Goal: Information Seeking & Learning: Learn about a topic

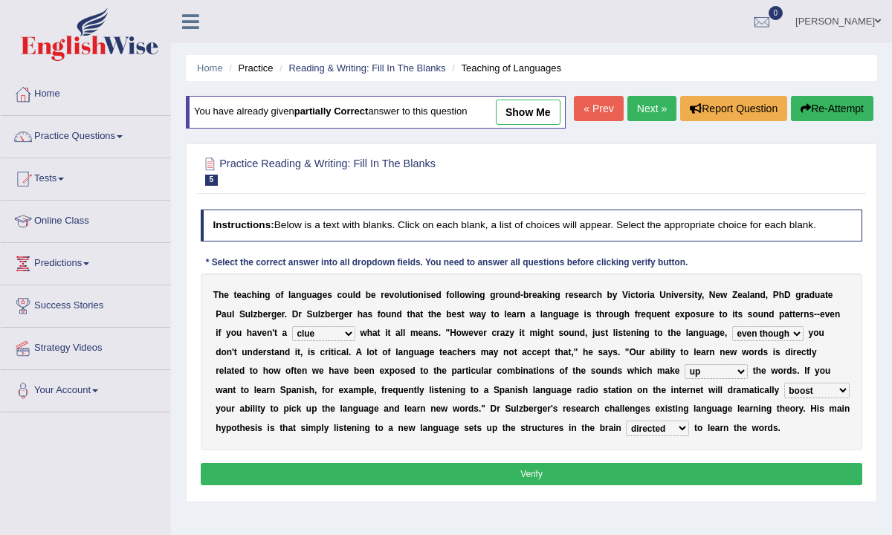
select select "clue"
select select "even though"
select select "up"
select select "boost"
select select "directed"
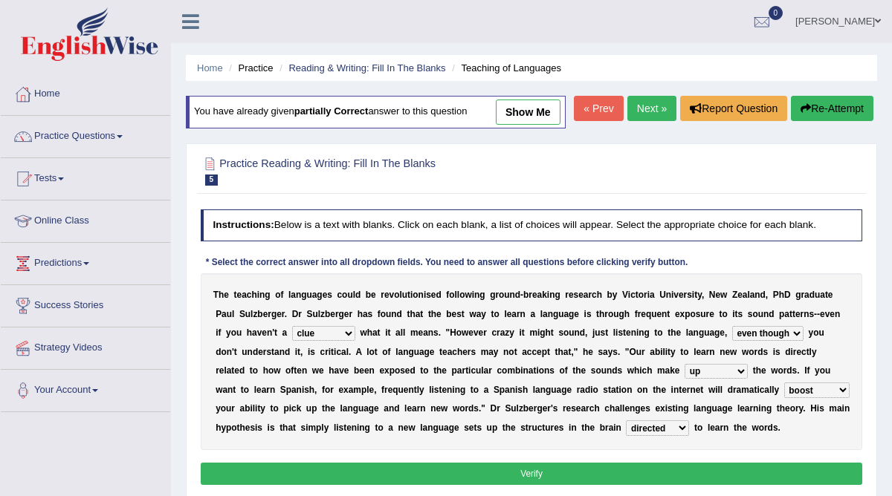
click at [123, 137] on span at bounding box center [120, 136] width 6 height 3
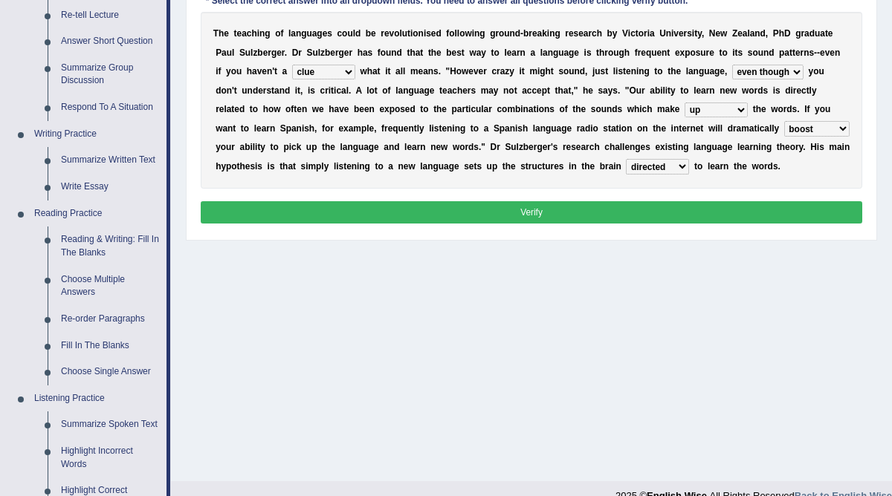
scroll to position [265, 0]
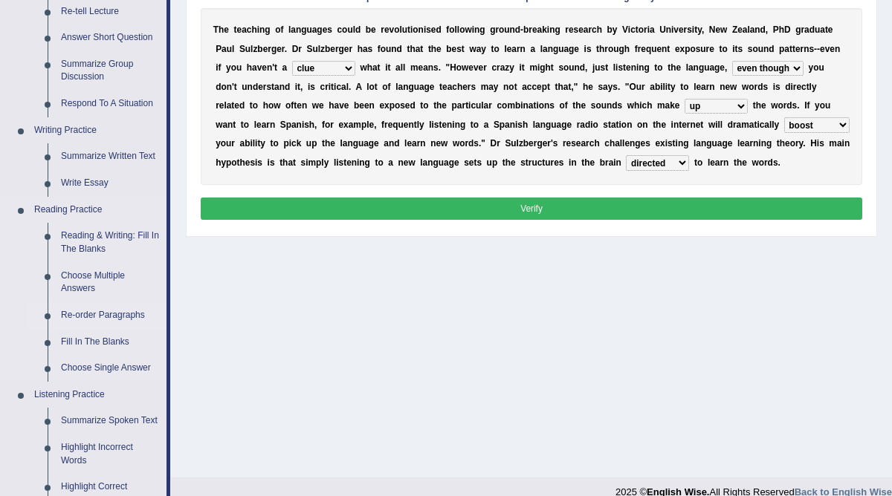
click at [104, 312] on link "Re-order Paragraphs" at bounding box center [110, 315] width 112 height 27
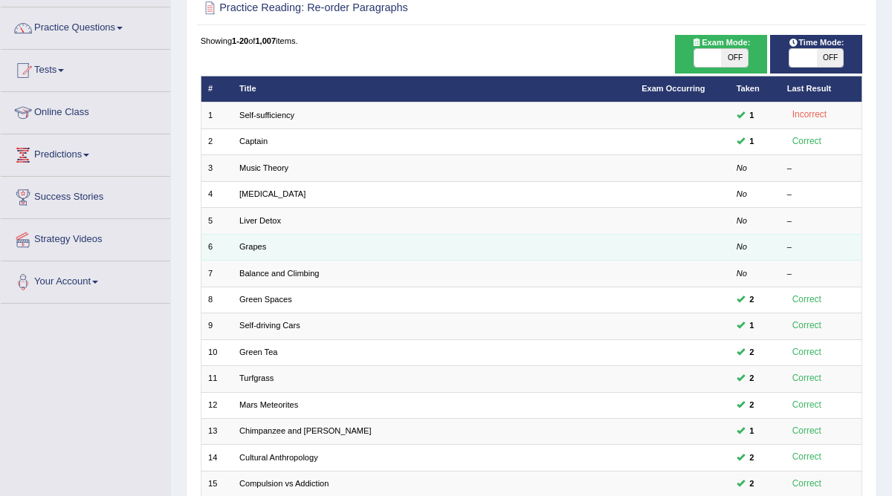
scroll to position [106, 0]
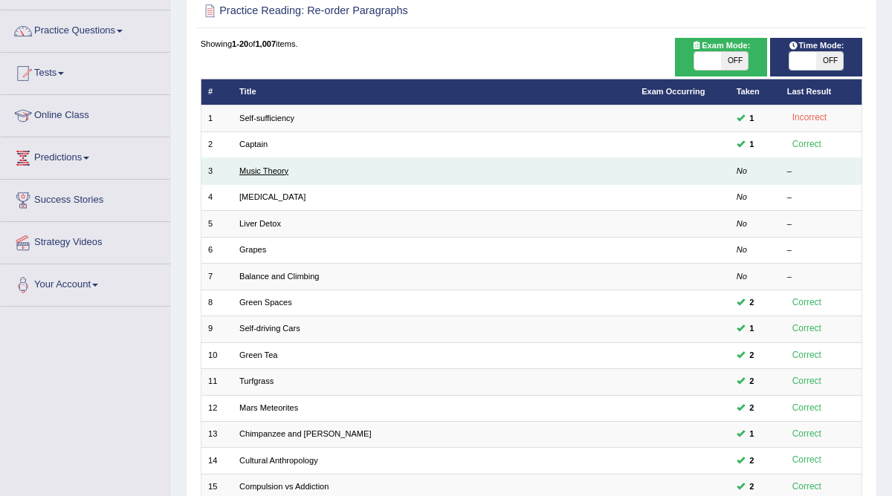
click at [273, 168] on link "Music Theory" at bounding box center [263, 170] width 49 height 9
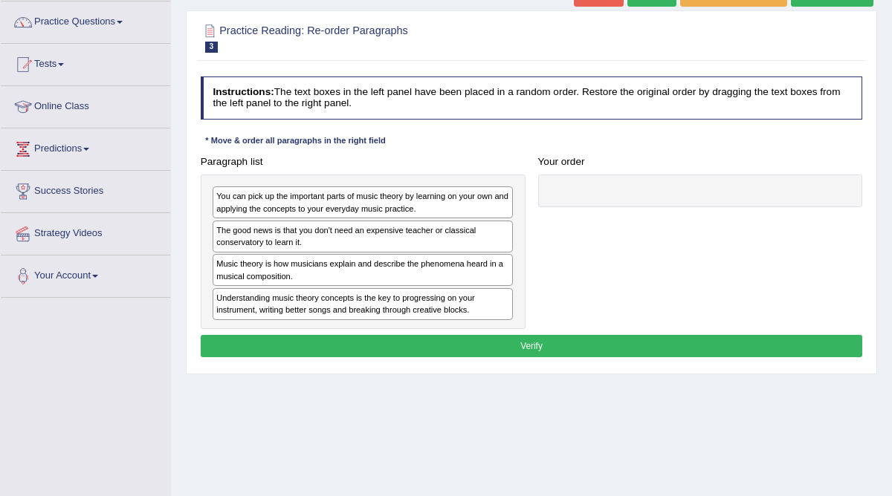
scroll to position [117, 0]
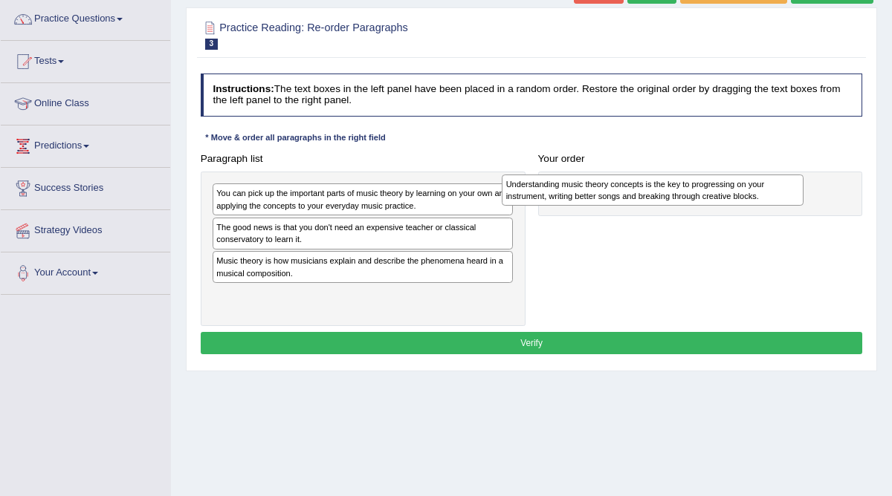
drag, startPoint x: 321, startPoint y: 301, endPoint x: 669, endPoint y: 199, distance: 362.4
click at [669, 198] on div "Understanding music theory concepts is the key to progressing on your instrumen…" at bounding box center [653, 190] width 302 height 31
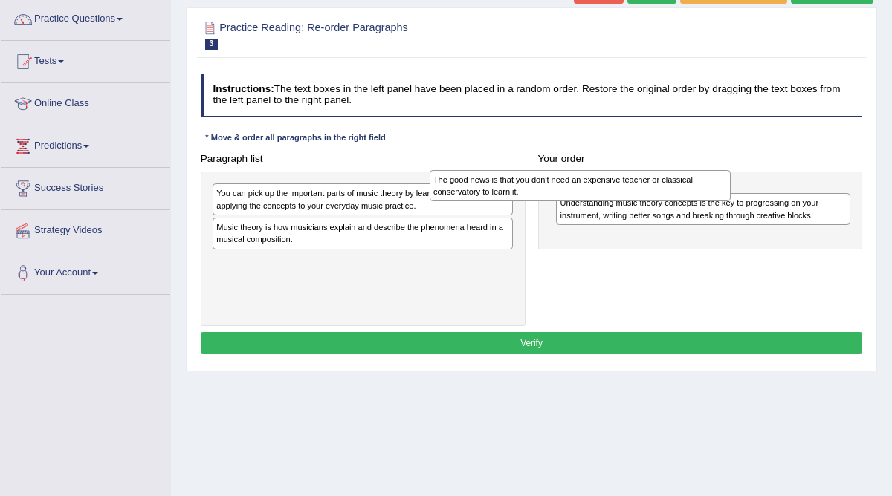
drag, startPoint x: 357, startPoint y: 231, endPoint x: 641, endPoint y: 190, distance: 286.8
click at [641, 190] on div "The good news is that you don't need an expensive teacher or classical conserva…" at bounding box center [581, 185] width 302 height 31
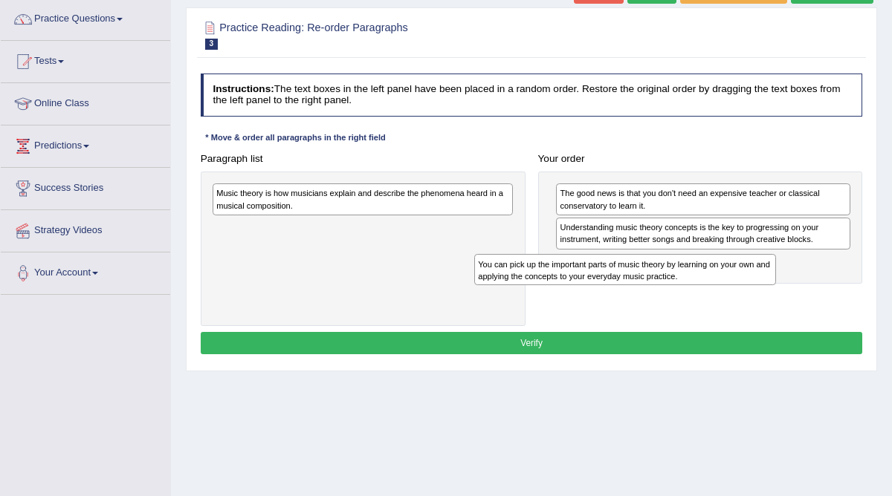
drag, startPoint x: 383, startPoint y: 203, endPoint x: 751, endPoint y: 282, distance: 376.2
click at [749, 283] on div "Paragraph list You can pick up the important parts of music theory by learning …" at bounding box center [531, 237] width 675 height 178
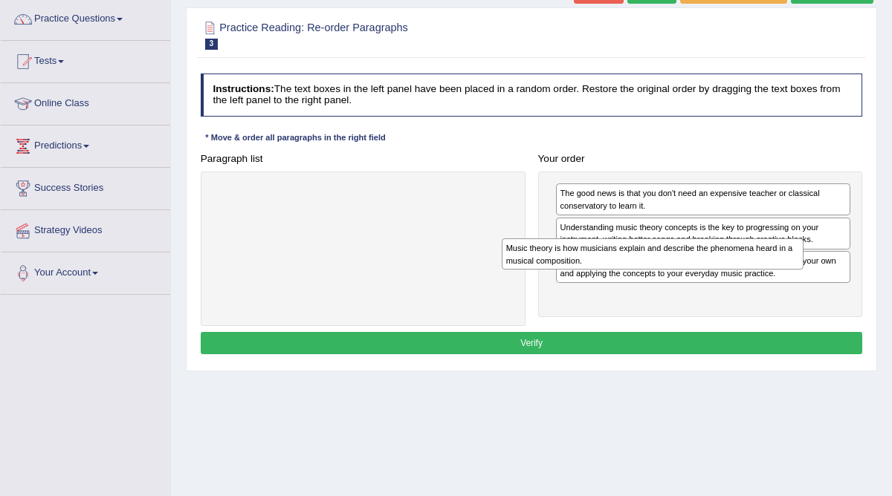
drag, startPoint x: 343, startPoint y: 200, endPoint x: 687, endPoint y: 271, distance: 351.4
click at [687, 271] on div "Paragraph list Music theory is how musicians explain and describe the phenomena…" at bounding box center [531, 237] width 675 height 178
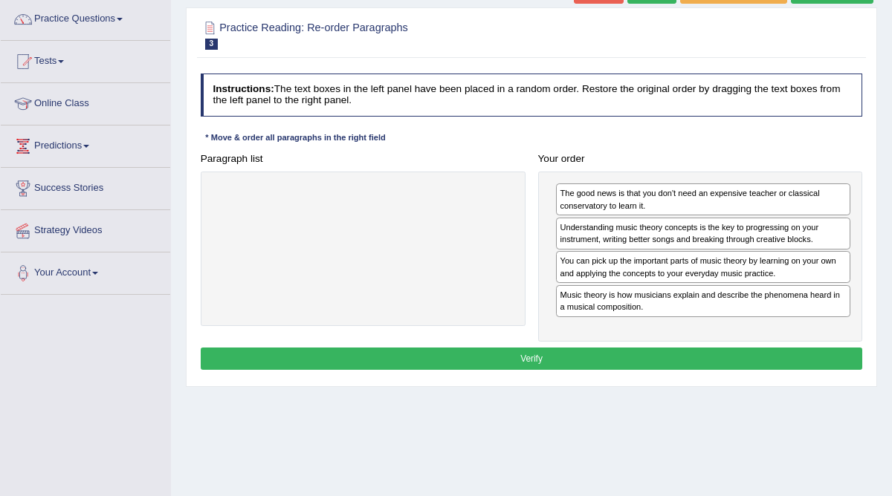
click at [595, 349] on button "Verify" at bounding box center [532, 359] width 662 height 22
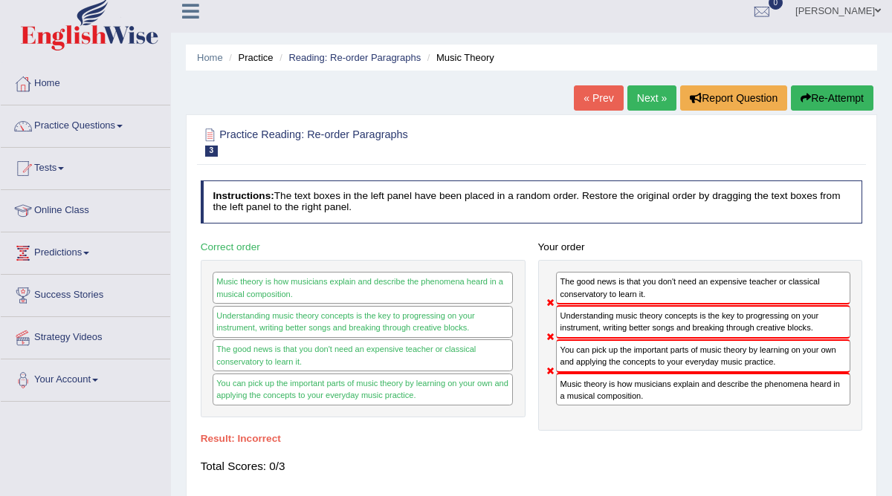
scroll to position [0, 0]
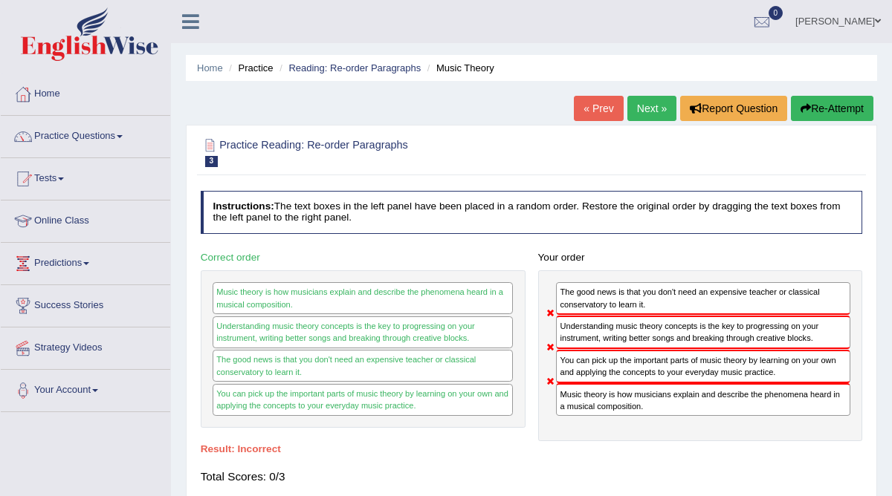
click at [829, 112] on button "Re-Attempt" at bounding box center [832, 108] width 82 height 25
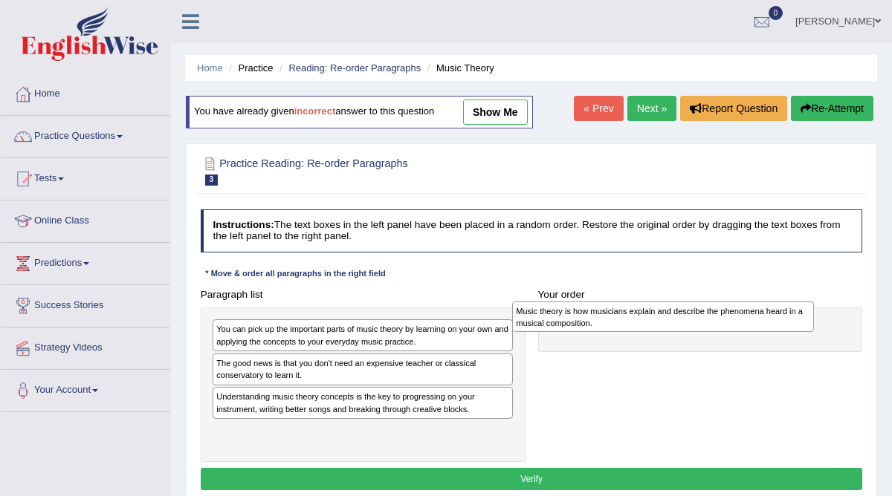
drag, startPoint x: 401, startPoint y: 405, endPoint x: 758, endPoint y: 325, distance: 365.6
click at [758, 324] on div "Music theory is how musicians explain and describe the phenomena heard in a mus…" at bounding box center [663, 317] width 302 height 31
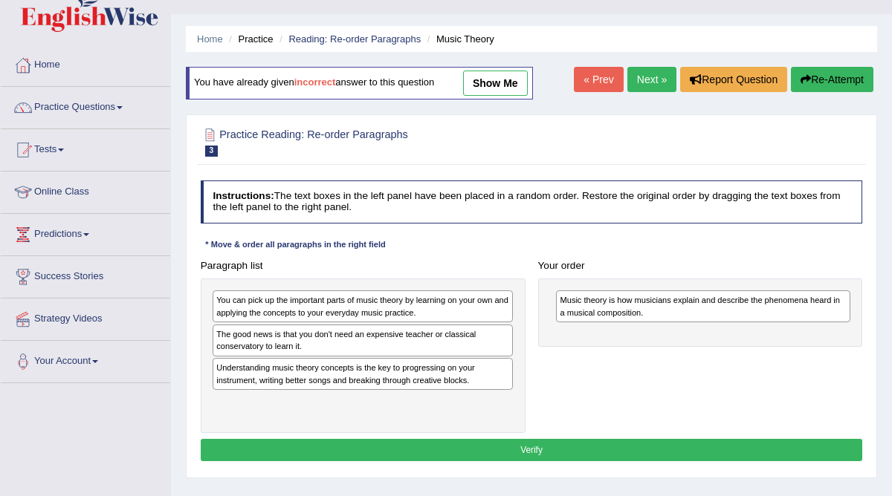
scroll to position [39, 0]
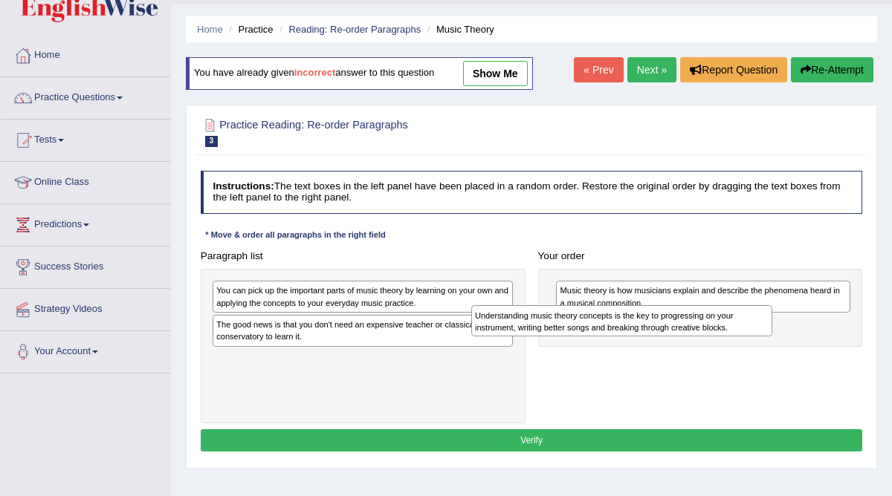
drag, startPoint x: 392, startPoint y: 366, endPoint x: 707, endPoint y: 335, distance: 316.6
click at [708, 335] on div "Paragraph list You can pick up the important parts of music theory by learning …" at bounding box center [531, 334] width 675 height 178
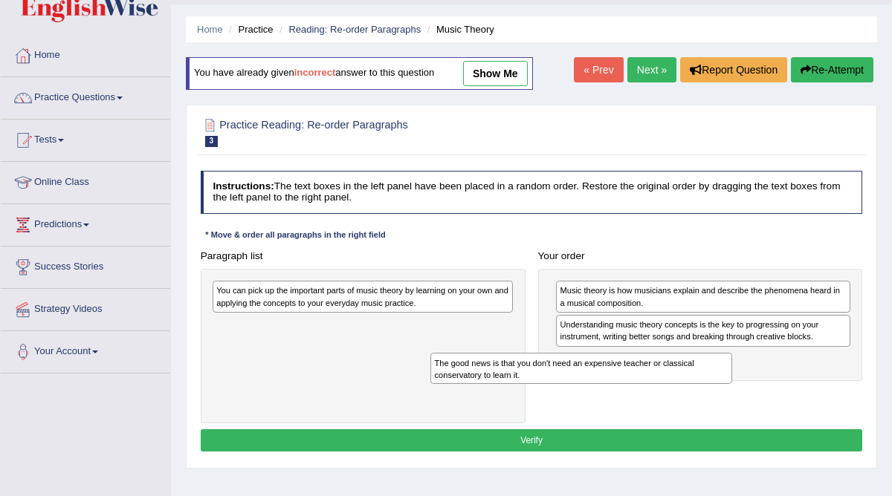
drag, startPoint x: 428, startPoint y: 324, endPoint x: 746, endPoint y: 386, distance: 324.0
click at [732, 383] on div "The good news is that you don't need an expensive teacher or classical conserva…" at bounding box center [581, 368] width 302 height 31
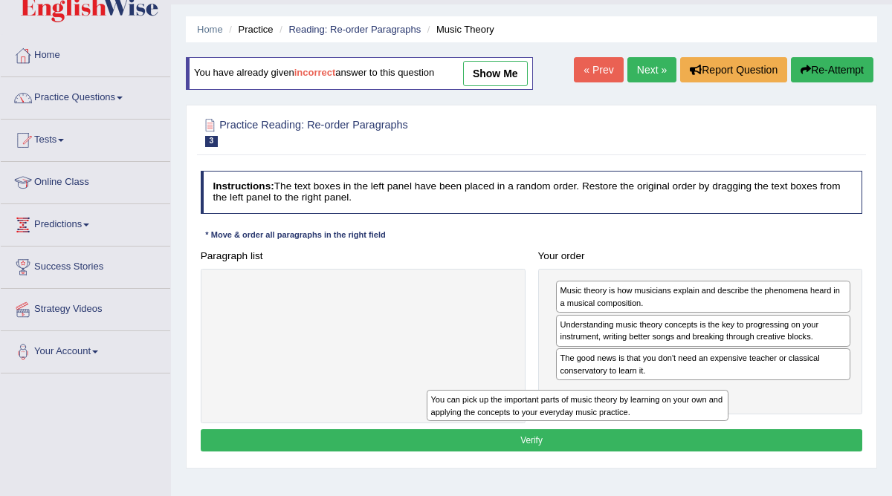
drag, startPoint x: 372, startPoint y: 300, endPoint x: 683, endPoint y: 427, distance: 336.0
click at [679, 425] on div "Instructions: The text boxes in the left panel have been placed in a random ord…" at bounding box center [531, 313] width 668 height 297
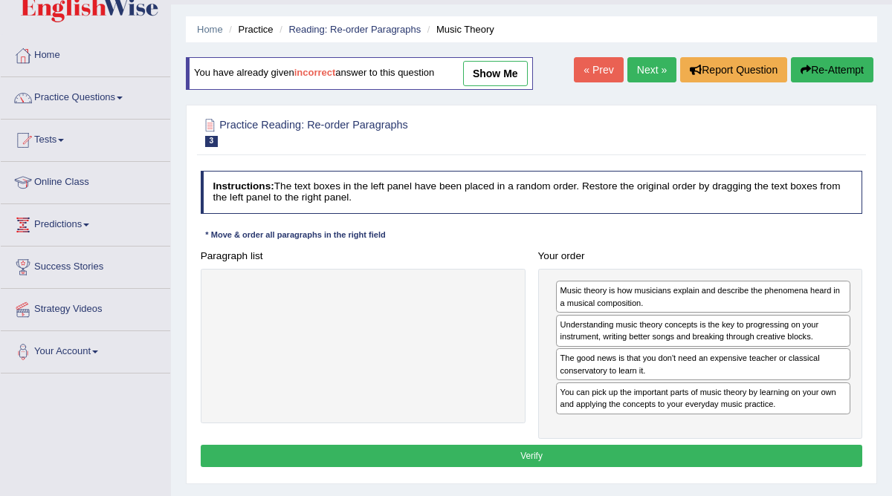
click at [632, 449] on button "Verify" at bounding box center [532, 456] width 662 height 22
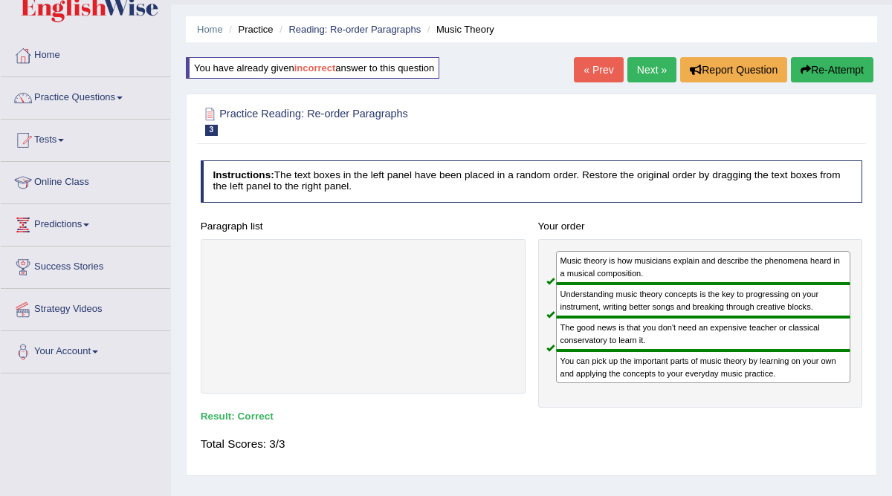
click at [644, 70] on link "Next »" at bounding box center [651, 69] width 49 height 25
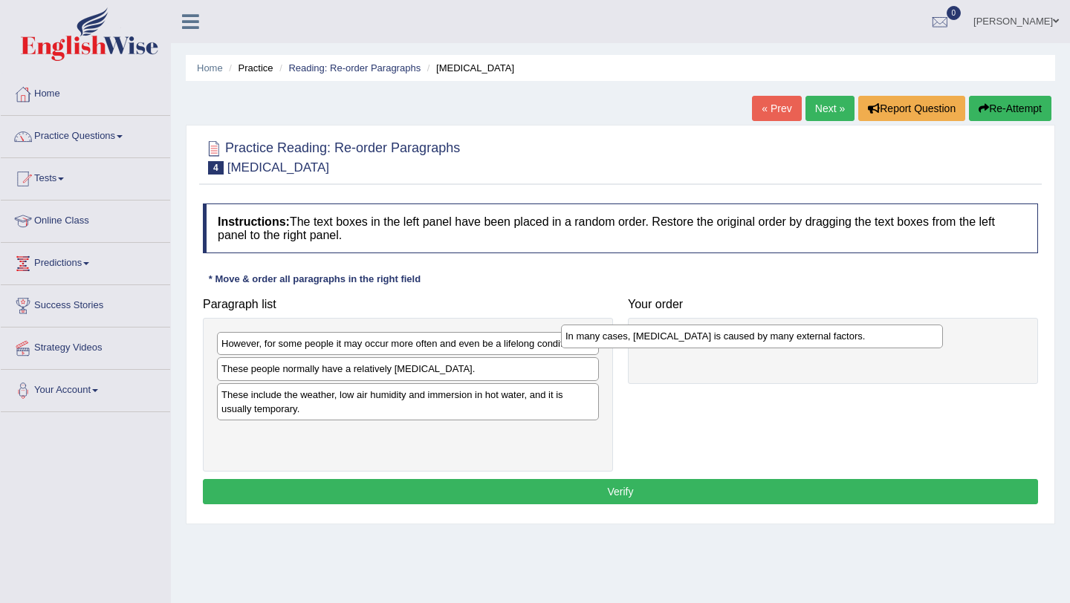
drag, startPoint x: 353, startPoint y: 369, endPoint x: 697, endPoint y: 337, distance: 345.6
click at [697, 337] on div "In many cases, dry skin is caused by many external factors." at bounding box center [752, 336] width 382 height 23
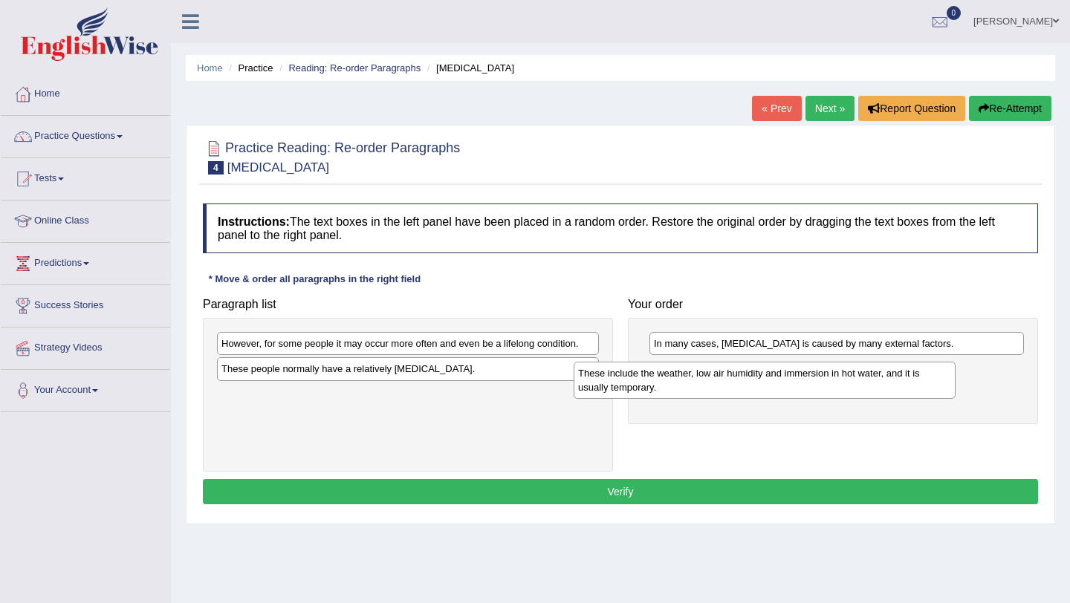
drag, startPoint x: 343, startPoint y: 407, endPoint x: 699, endPoint y: 385, distance: 357.4
click at [699, 385] on div "These include the weather, low air humidity and immersion in hot water, and it …" at bounding box center [765, 380] width 382 height 37
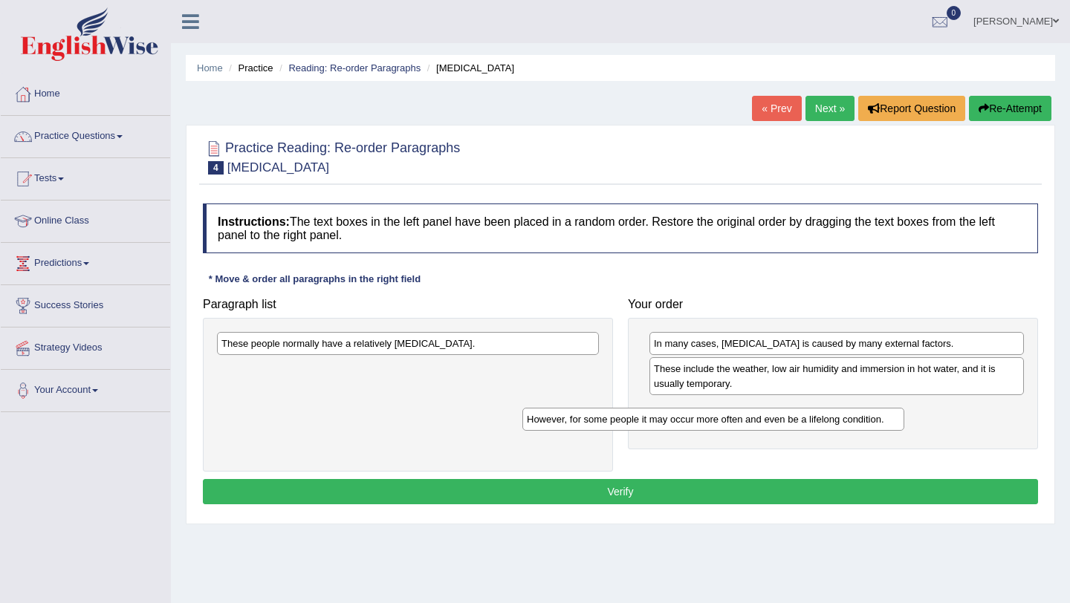
drag, startPoint x: 331, startPoint y: 346, endPoint x: 699, endPoint y: 408, distance: 372.3
click at [699, 408] on div "However, for some people it may occur more often and even be a lifelong conditi…" at bounding box center [713, 419] width 382 height 23
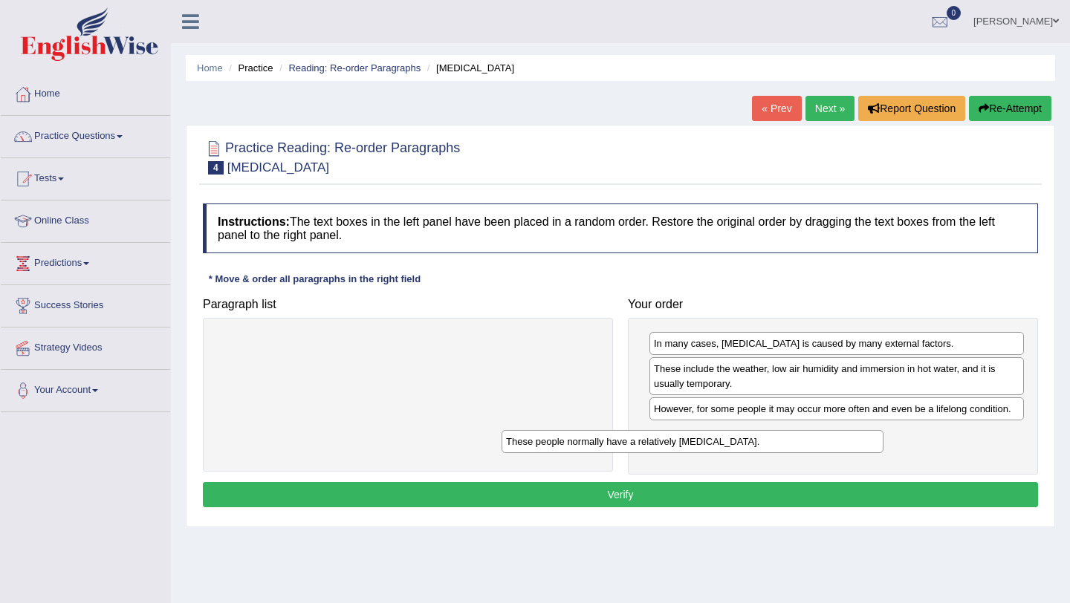
drag, startPoint x: 388, startPoint y: 346, endPoint x: 752, endPoint y: 446, distance: 377.7
click at [751, 446] on div "These people normally have a relatively sensitive skin." at bounding box center [693, 441] width 382 height 23
click at [668, 493] on button "Verify" at bounding box center [620, 494] width 835 height 25
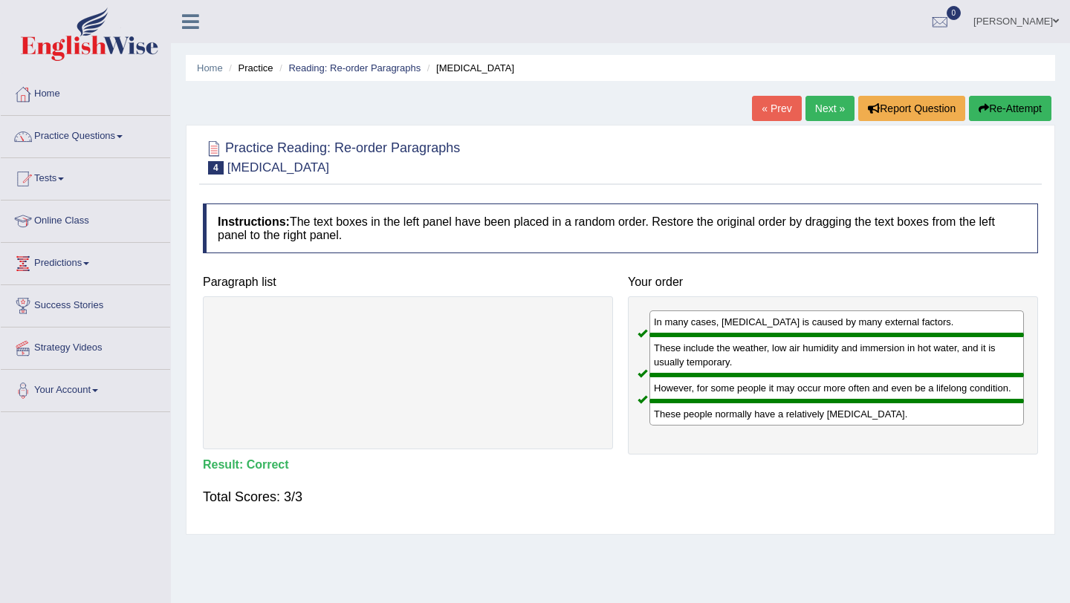
click at [823, 104] on link "Next »" at bounding box center [830, 108] width 49 height 25
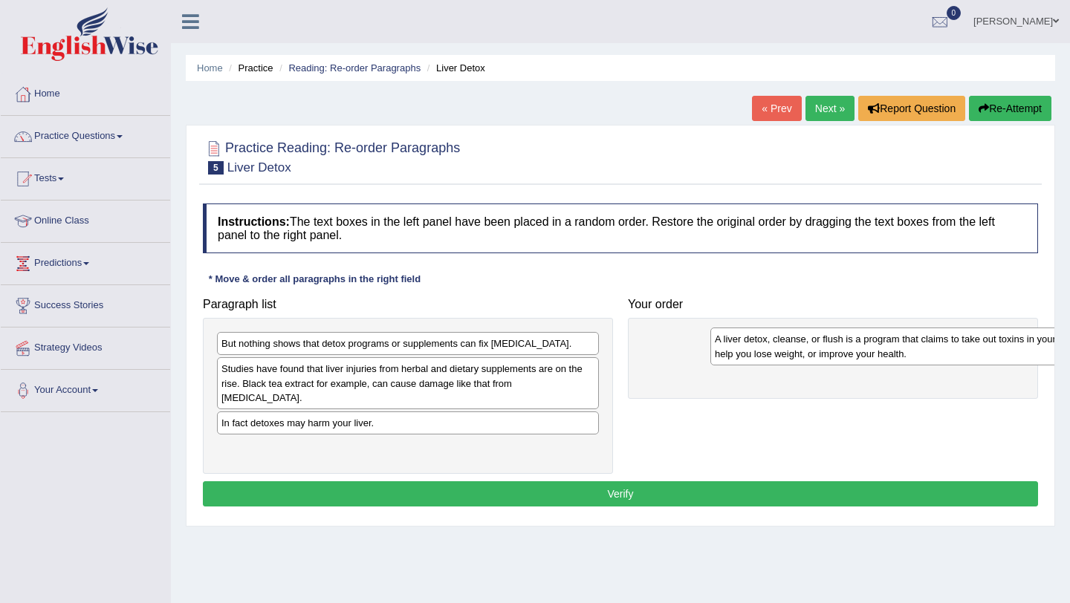
drag, startPoint x: 327, startPoint y: 373, endPoint x: 813, endPoint y: 345, distance: 486.8
click at [817, 344] on div "A liver detox, cleanse, or flush is a program that claims to take out toxins in…" at bounding box center [901, 346] width 382 height 37
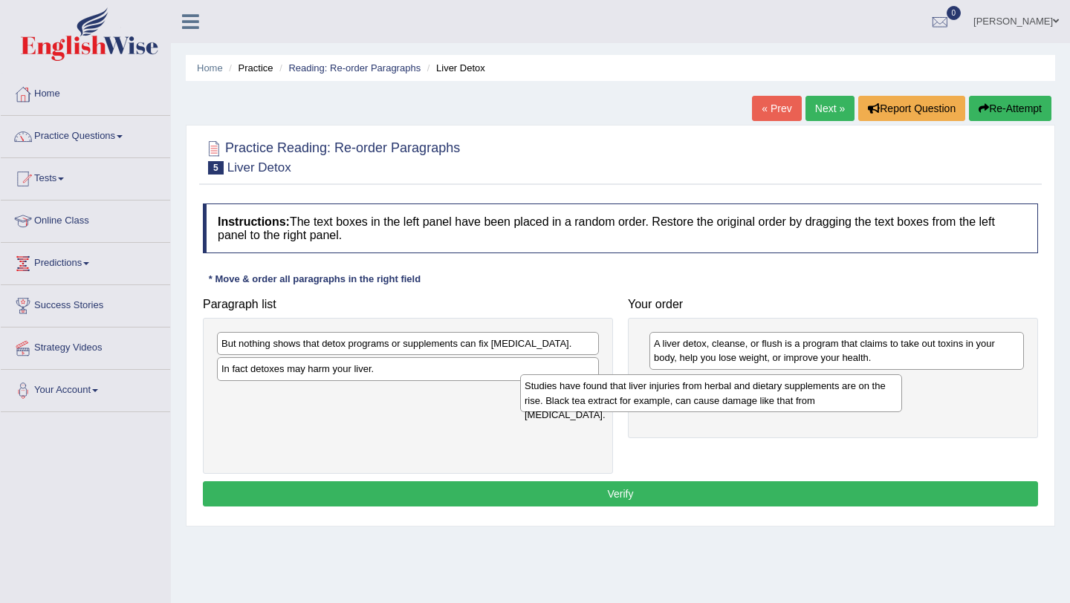
drag, startPoint x: 344, startPoint y: 377, endPoint x: 655, endPoint y: 395, distance: 311.2
click at [655, 395] on div "Studies have found that liver injuries from herbal and dietary supplements are …" at bounding box center [711, 393] width 382 height 37
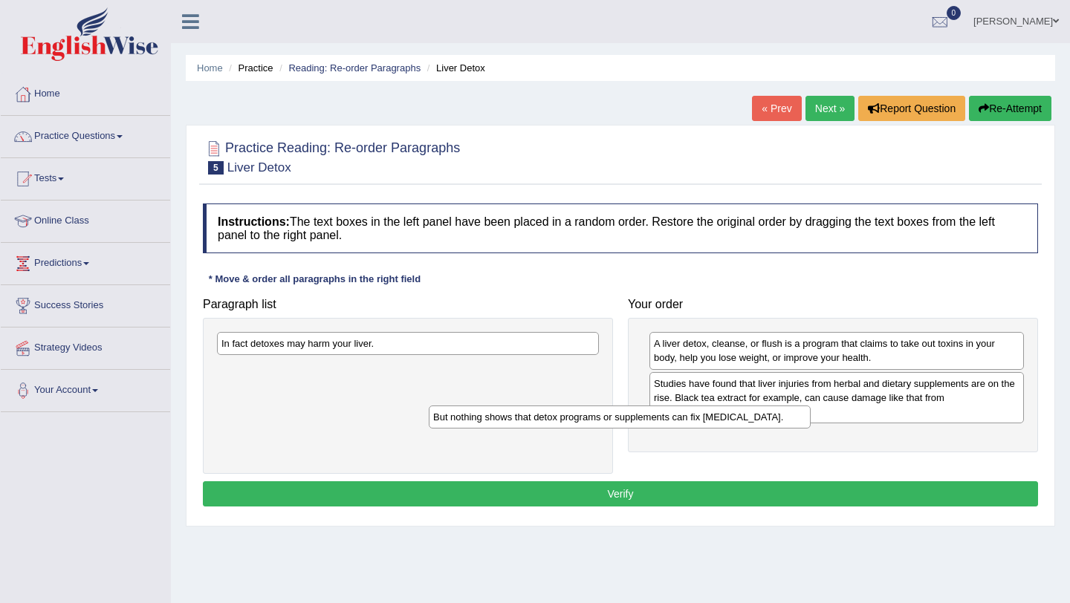
drag, startPoint x: 421, startPoint y: 343, endPoint x: 677, endPoint y: 414, distance: 265.9
click at [676, 414] on div "But nothing shows that detox programs or supplements can fix [MEDICAL_DATA]." at bounding box center [620, 417] width 382 height 23
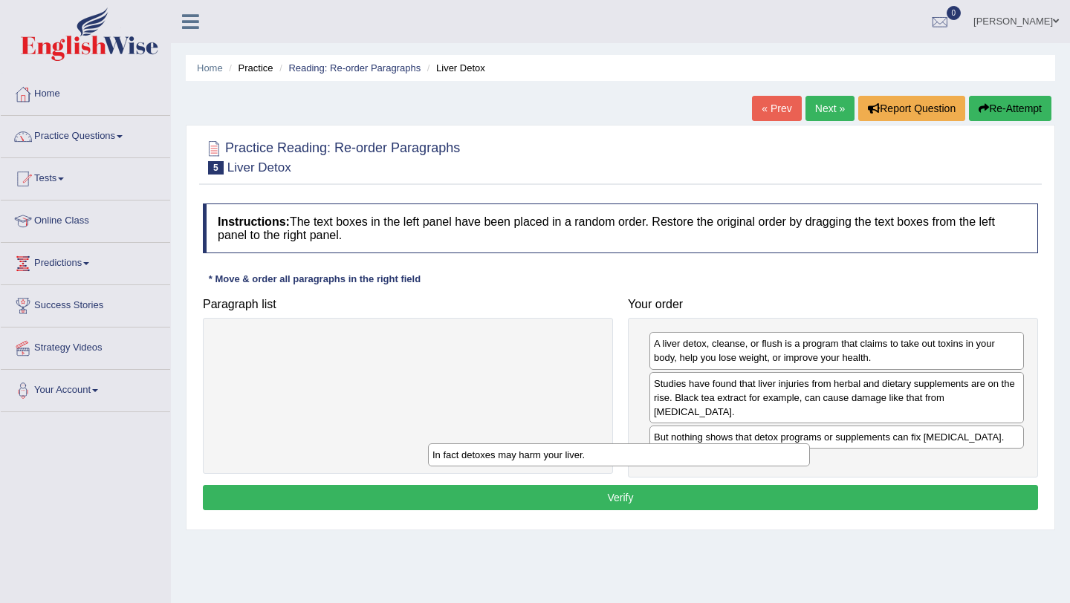
drag, startPoint x: 442, startPoint y: 347, endPoint x: 722, endPoint y: 447, distance: 296.9
click at [722, 446] on div "In fact detoxes may harm your liver." at bounding box center [619, 455] width 382 height 23
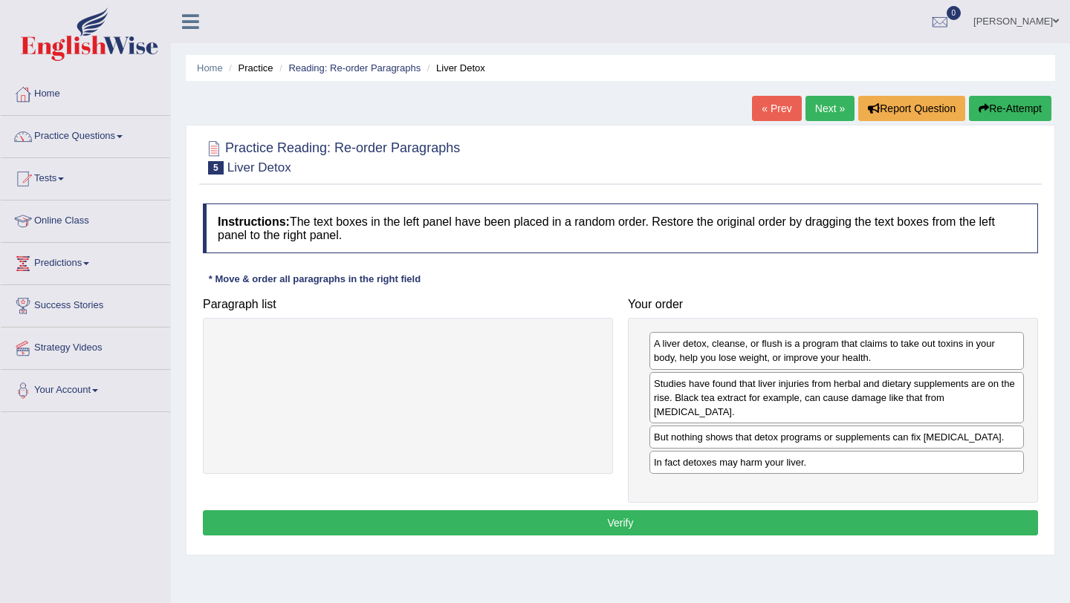
click at [630, 511] on button "Verify" at bounding box center [620, 523] width 835 height 25
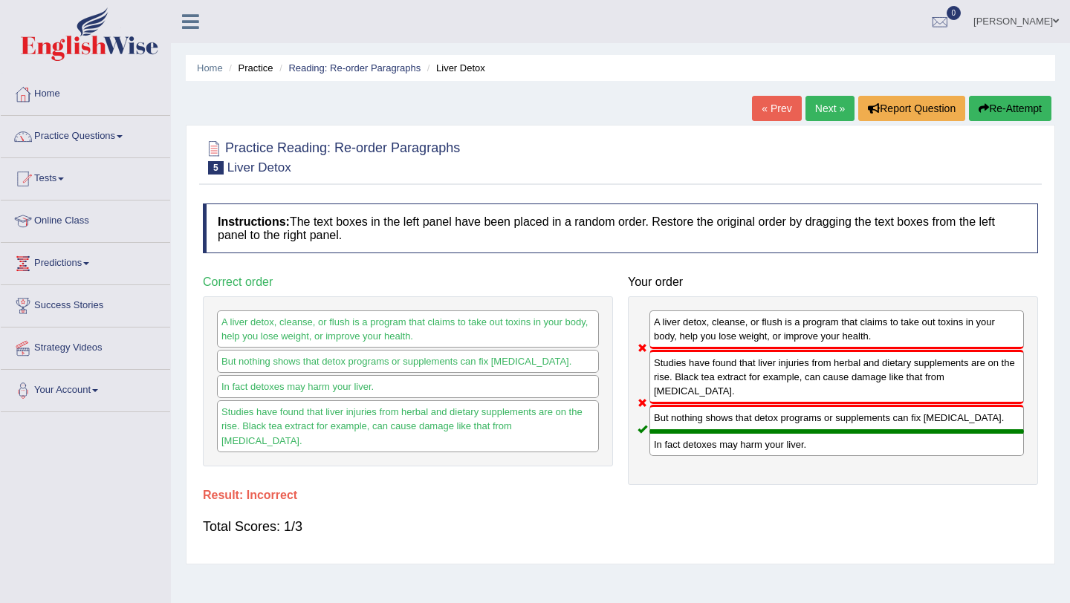
click at [1013, 104] on button "Re-Attempt" at bounding box center [1010, 108] width 82 height 25
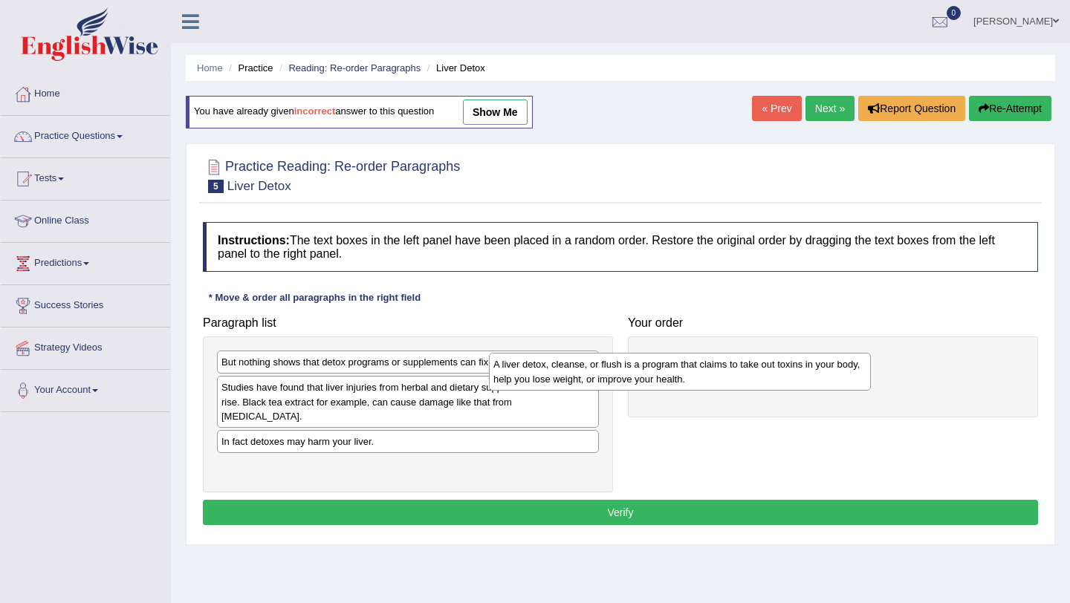
drag, startPoint x: 430, startPoint y: 400, endPoint x: 766, endPoint y: 369, distance: 337.3
click at [765, 369] on div "A liver detox, cleanse, or flush is a program that claims to take out toxins in…" at bounding box center [680, 371] width 382 height 37
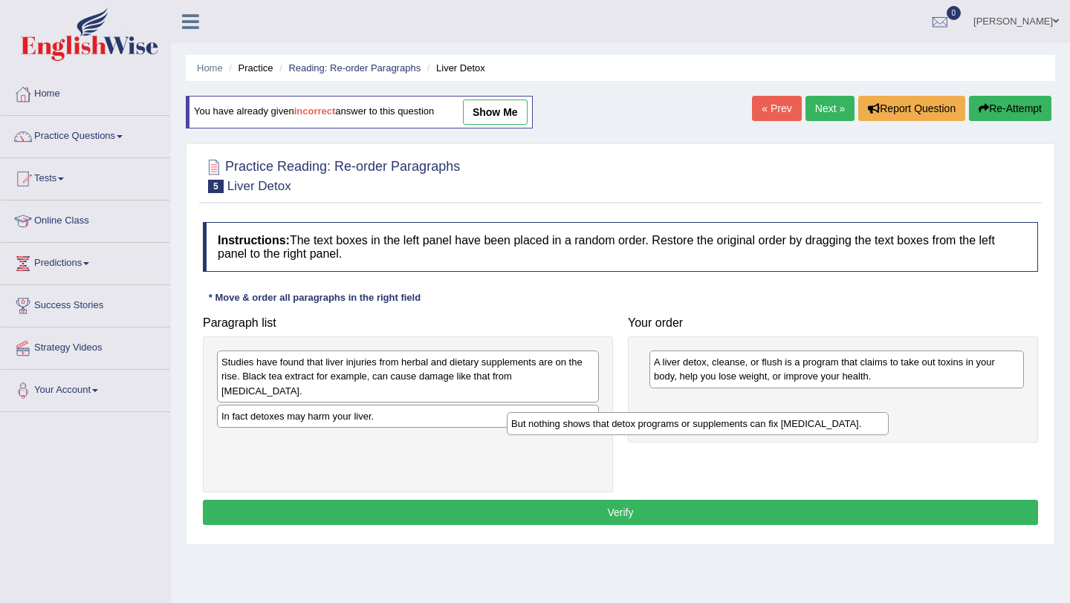
drag, startPoint x: 507, startPoint y: 361, endPoint x: 802, endPoint y: 418, distance: 300.5
click at [801, 421] on div "But nothing shows that detox programs or supplements can fix [MEDICAL_DATA]." at bounding box center [698, 423] width 382 height 23
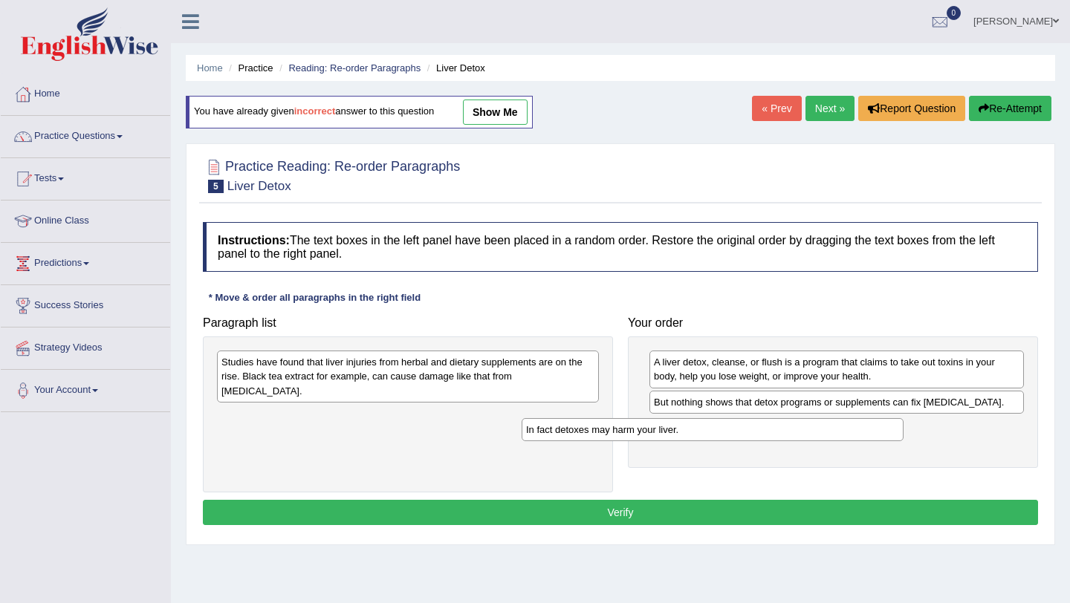
drag, startPoint x: 477, startPoint y: 407, endPoint x: 803, endPoint y: 433, distance: 326.6
click at [803, 433] on div "In fact detoxes may harm your liver." at bounding box center [713, 429] width 382 height 23
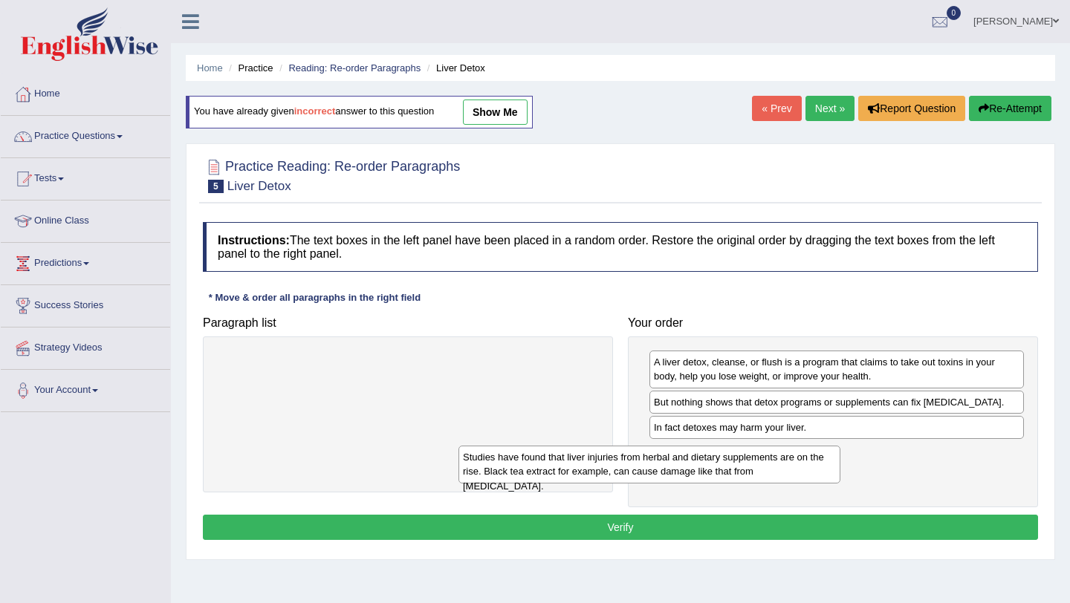
drag, startPoint x: 525, startPoint y: 369, endPoint x: 783, endPoint y: 466, distance: 276.1
click at [783, 467] on div "Studies have found that liver injuries from herbal and dietary supplements are …" at bounding box center [650, 464] width 382 height 37
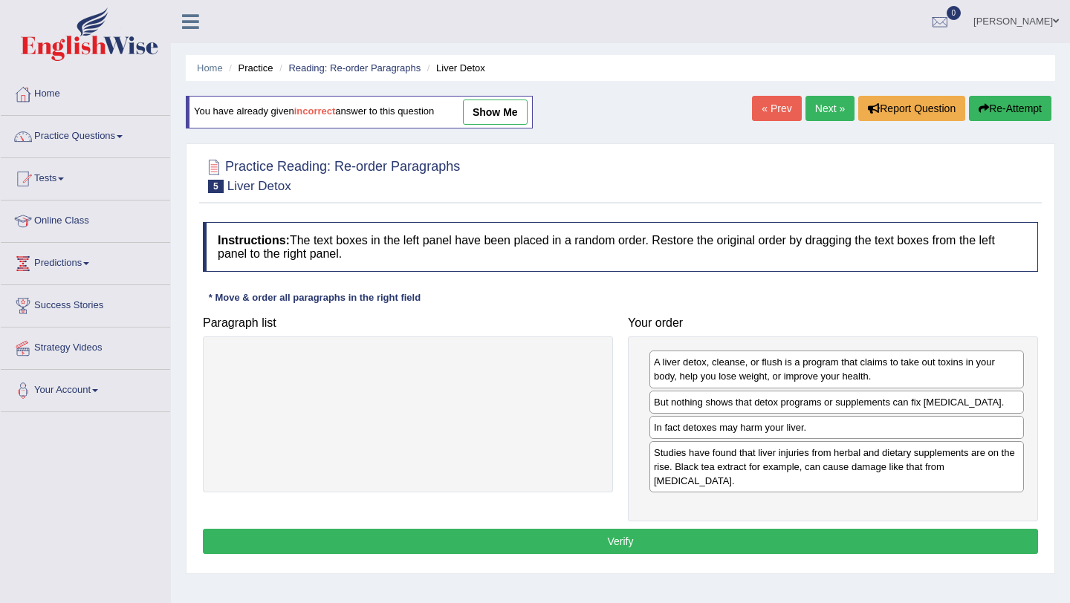
click at [598, 529] on button "Verify" at bounding box center [620, 541] width 835 height 25
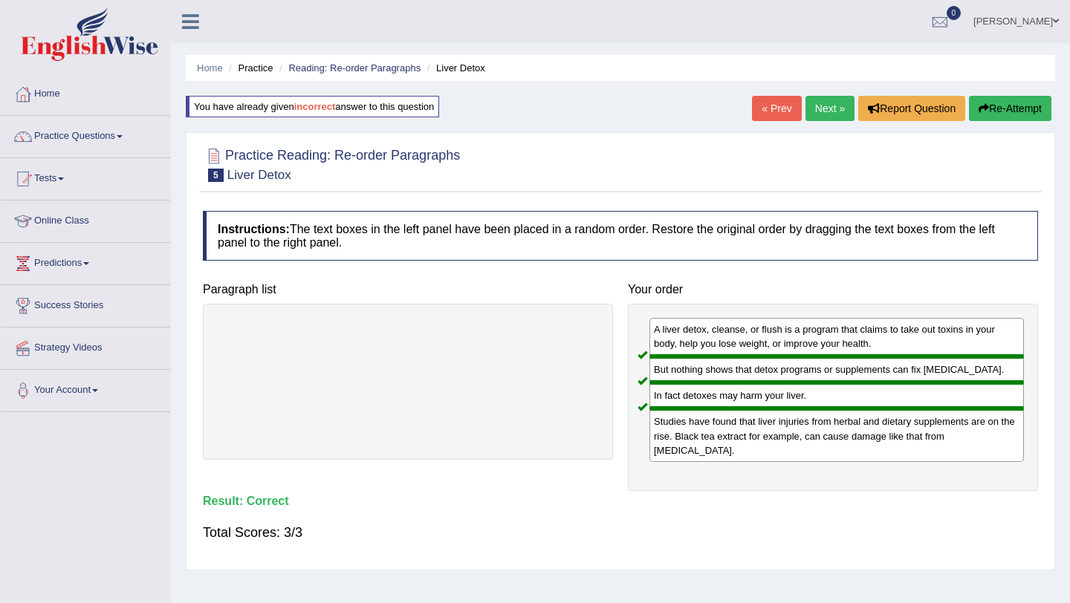
click at [821, 109] on link "Next »" at bounding box center [830, 108] width 49 height 25
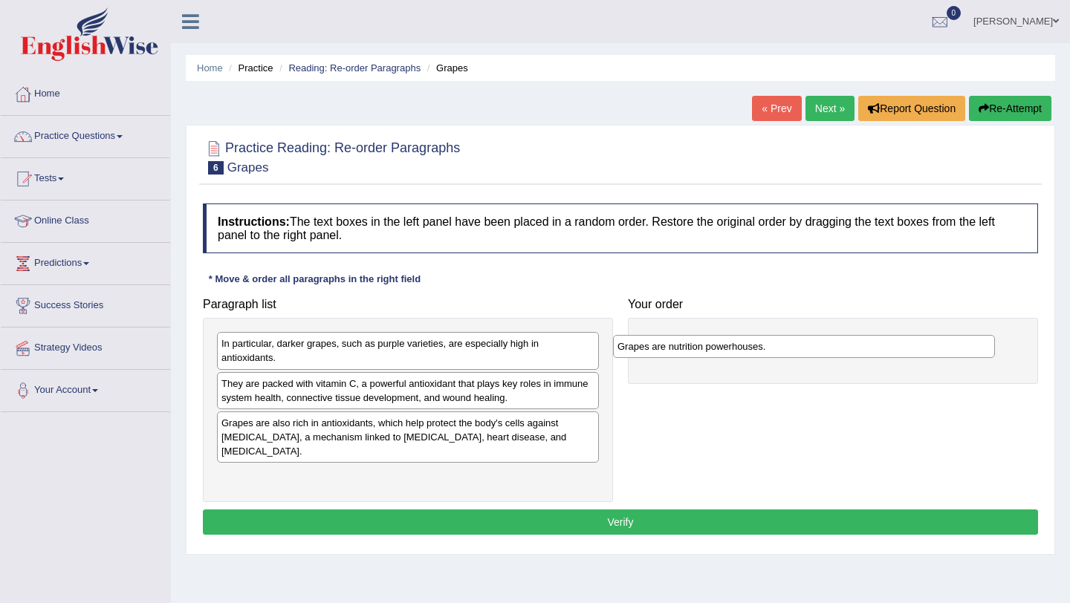
drag, startPoint x: 309, startPoint y: 346, endPoint x: 713, endPoint y: 340, distance: 403.6
click at [713, 340] on div "Grapes are nutrition powerhouses." at bounding box center [804, 346] width 382 height 23
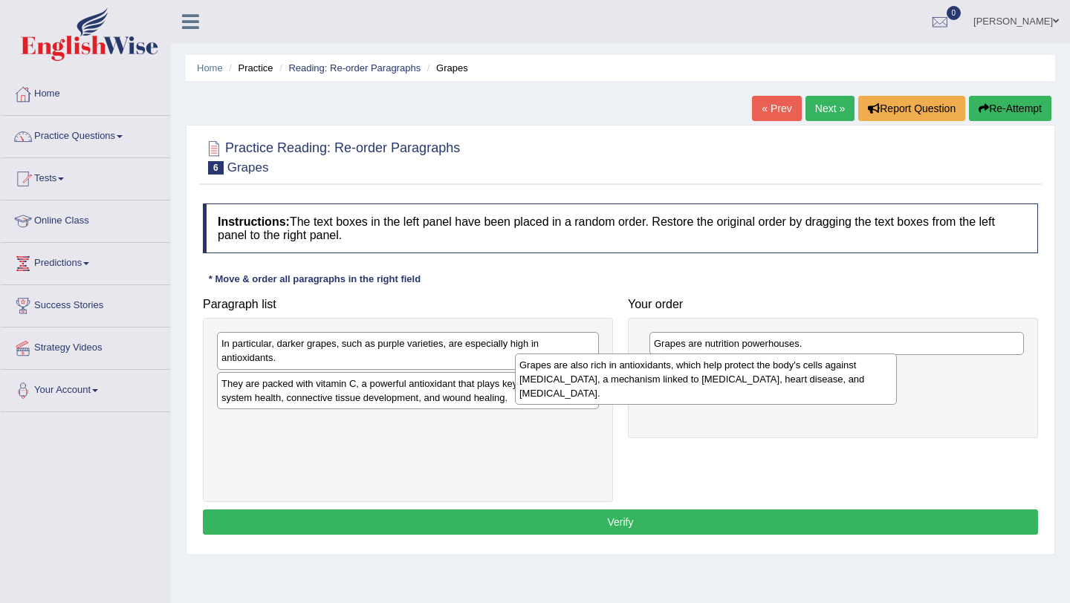
drag, startPoint x: 327, startPoint y: 432, endPoint x: 625, endPoint y: 375, distance: 303.5
click at [625, 375] on div "Grapes are also rich in antioxidants, which help protect the body's cells again…" at bounding box center [706, 379] width 382 height 51
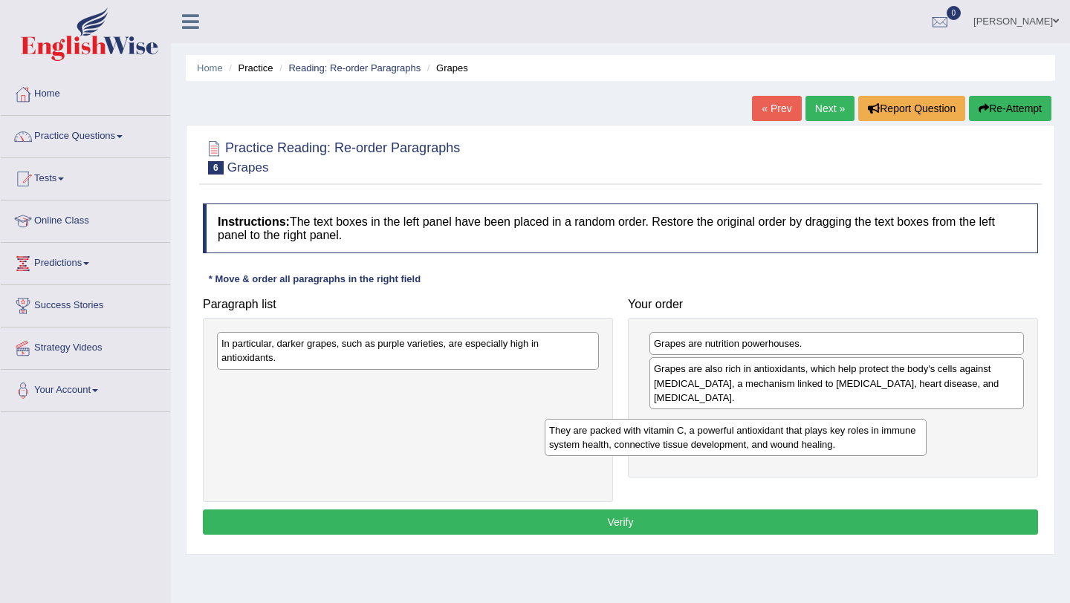
drag, startPoint x: 386, startPoint y: 391, endPoint x: 734, endPoint y: 430, distance: 350.8
click at [734, 430] on div "They are packed with vitamin C, a powerful antioxidant that plays key roles in …" at bounding box center [736, 437] width 382 height 37
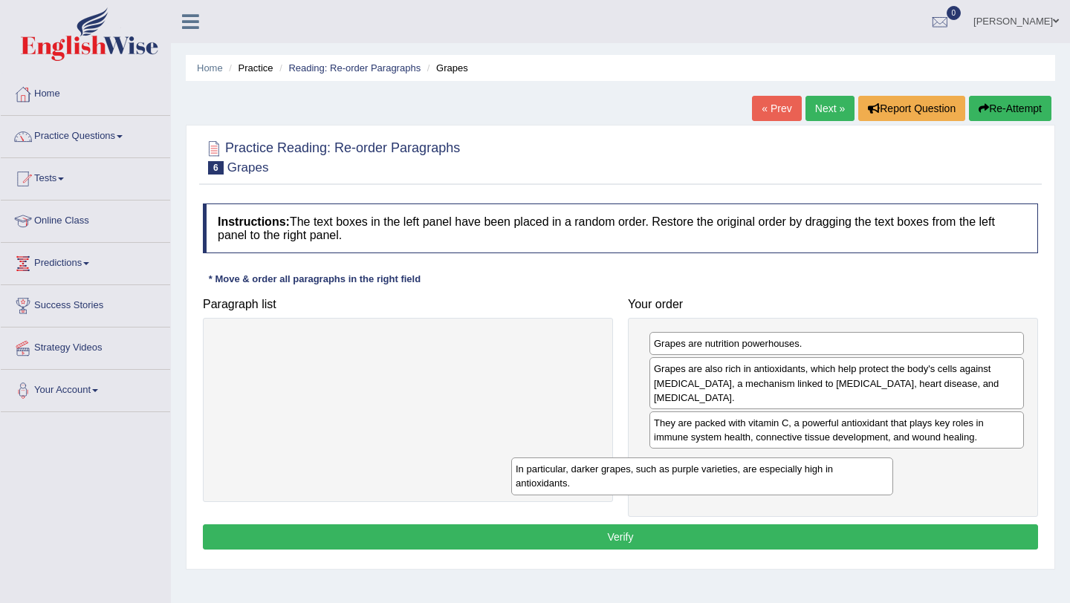
drag, startPoint x: 459, startPoint y: 354, endPoint x: 759, endPoint y: 479, distance: 324.5
click at [758, 479] on div "In particular, darker grapes, such as purple varieties, are especially high in …" at bounding box center [702, 476] width 382 height 37
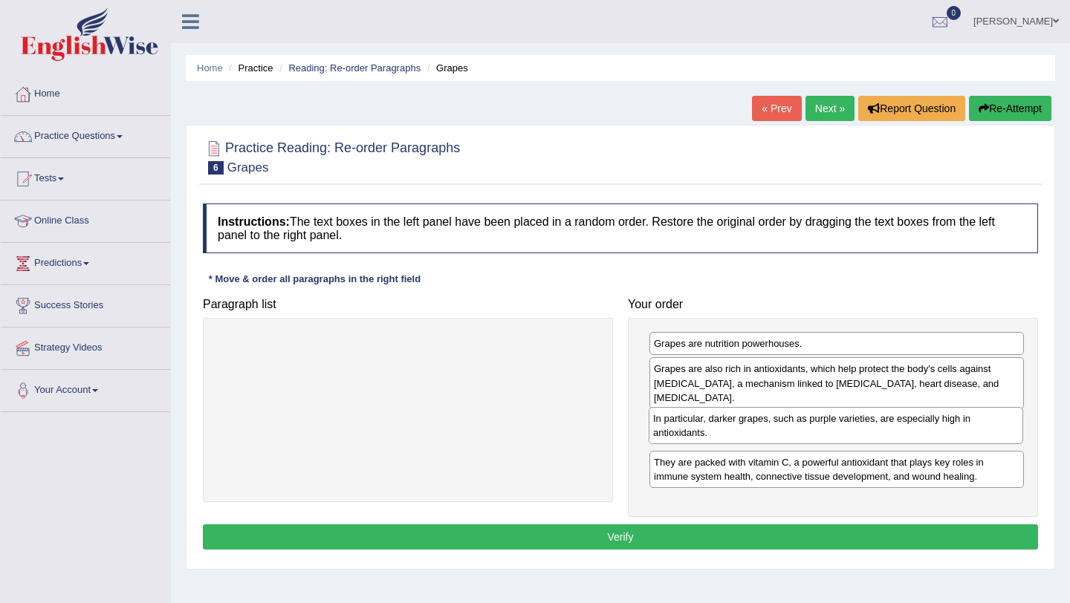
drag, startPoint x: 865, startPoint y: 479, endPoint x: 867, endPoint y: 443, distance: 36.4
click at [867, 443] on div "In particular, darker grapes, such as purple varieties, are especially high in …" at bounding box center [836, 425] width 375 height 37
click at [606, 536] on button "Verify" at bounding box center [620, 537] width 835 height 25
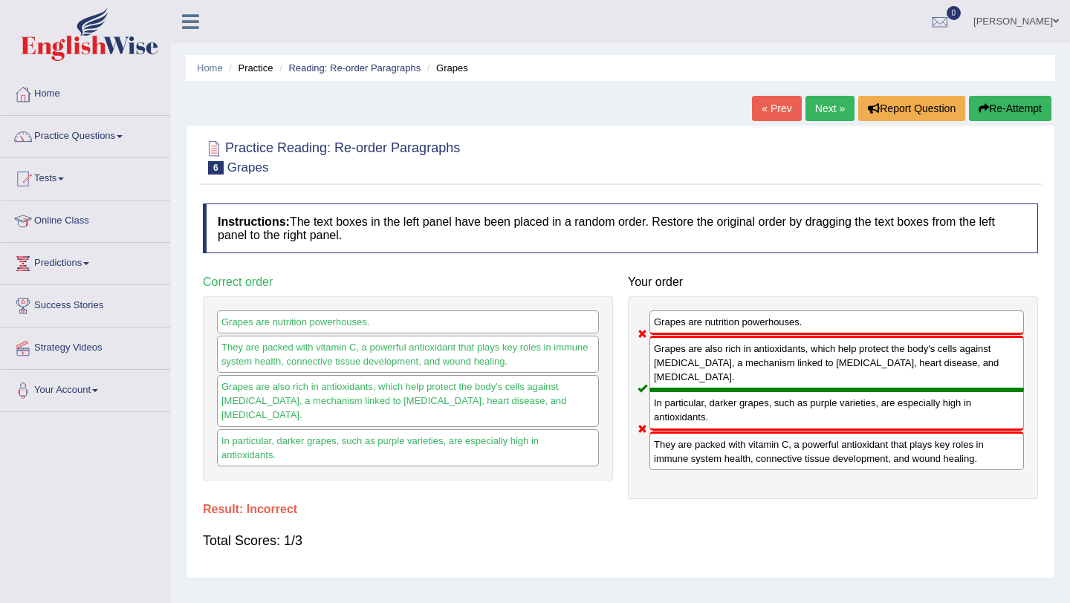
click at [1007, 109] on button "Re-Attempt" at bounding box center [1010, 108] width 82 height 25
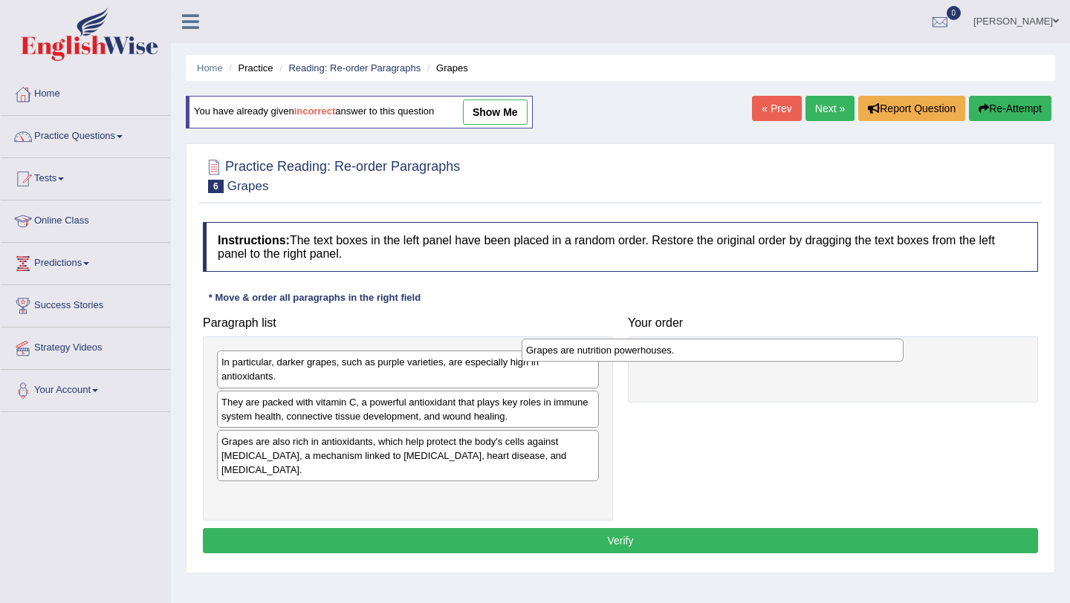
drag, startPoint x: 409, startPoint y: 366, endPoint x: 774, endPoint y: 353, distance: 365.1
click at [774, 353] on div "Grapes are nutrition powerhouses." at bounding box center [713, 350] width 382 height 23
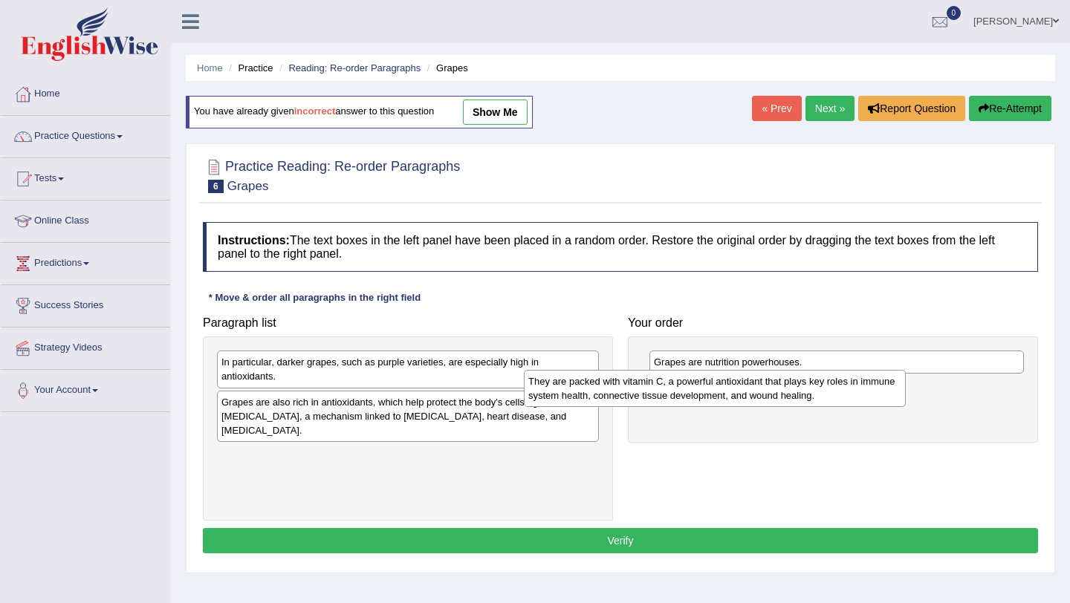
drag, startPoint x: 411, startPoint y: 407, endPoint x: 743, endPoint y: 383, distance: 333.1
click at [744, 383] on div "They are packed with vitamin C, a powerful antioxidant that plays key roles in …" at bounding box center [715, 388] width 382 height 37
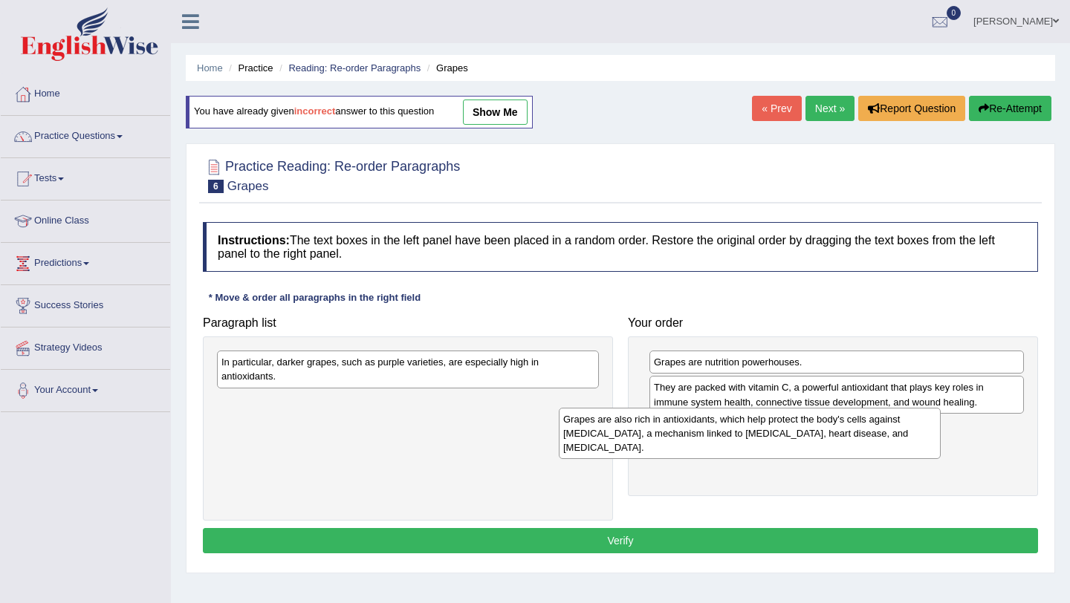
drag, startPoint x: 404, startPoint y: 410, endPoint x: 764, endPoint y: 427, distance: 360.1
click at [764, 427] on div "Grapes are also rich in antioxidants, which help protect the body's cells again…" at bounding box center [750, 433] width 382 height 51
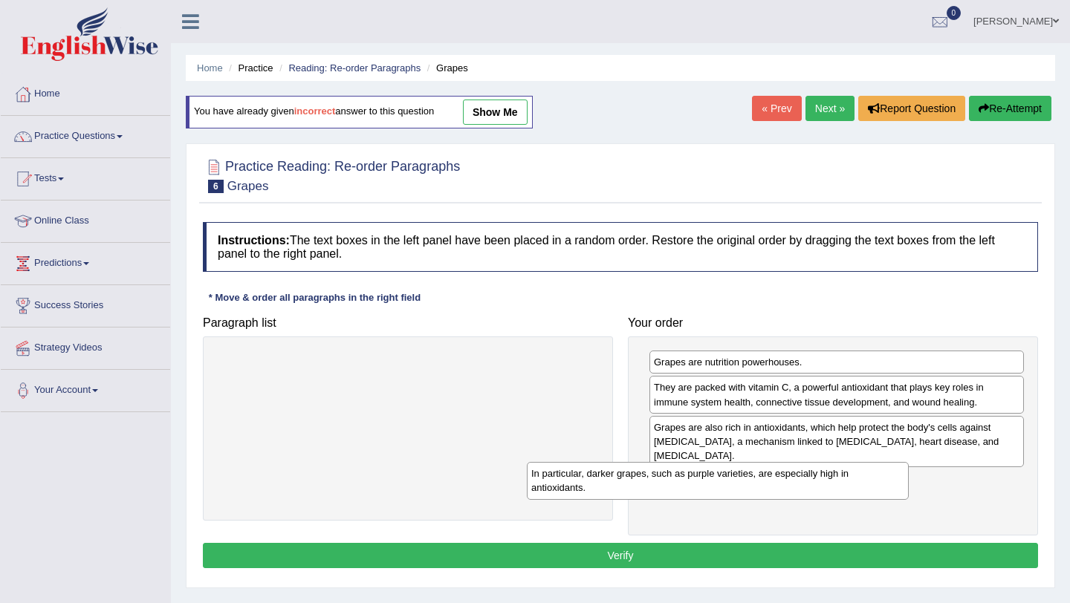
drag, startPoint x: 514, startPoint y: 367, endPoint x: 828, endPoint y: 477, distance: 333.0
click at [826, 478] on div "In particular, darker grapes, such as purple varieties, are especially high in …" at bounding box center [718, 480] width 382 height 37
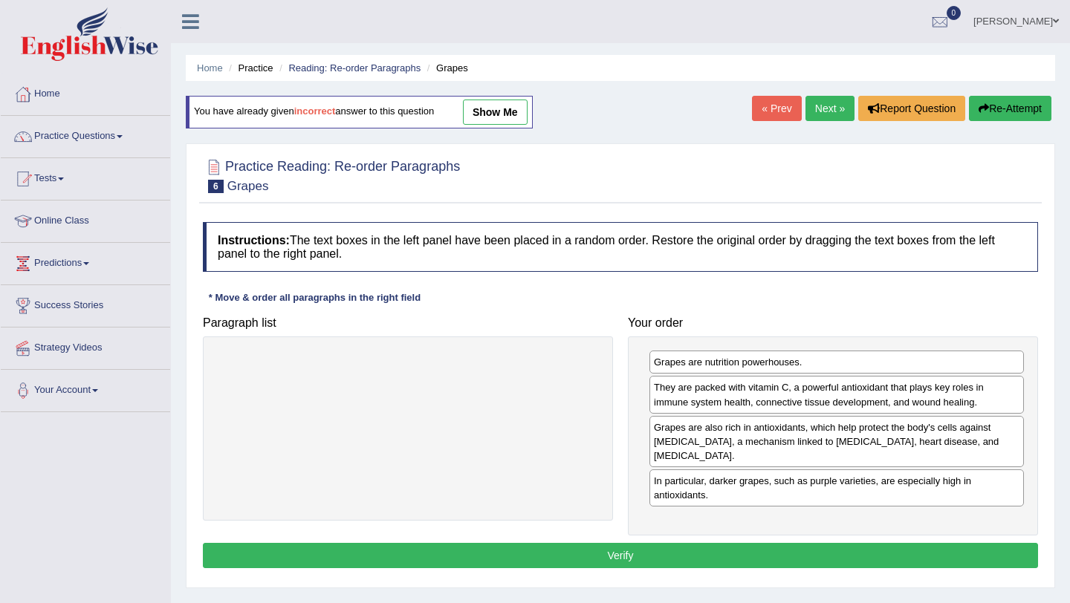
click at [673, 553] on button "Verify" at bounding box center [620, 555] width 835 height 25
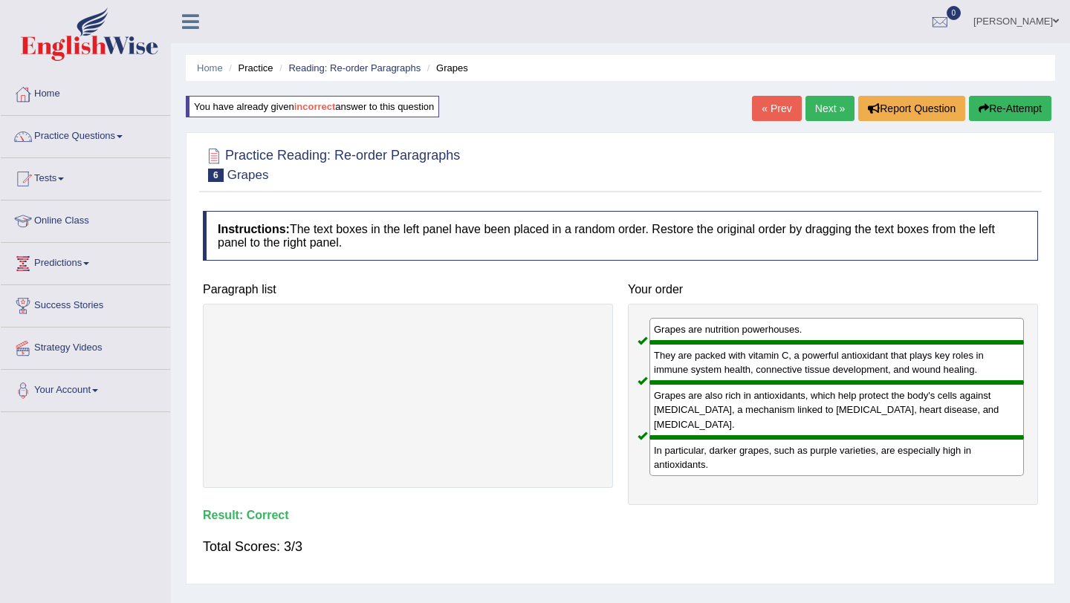
click at [831, 106] on link "Next »" at bounding box center [830, 108] width 49 height 25
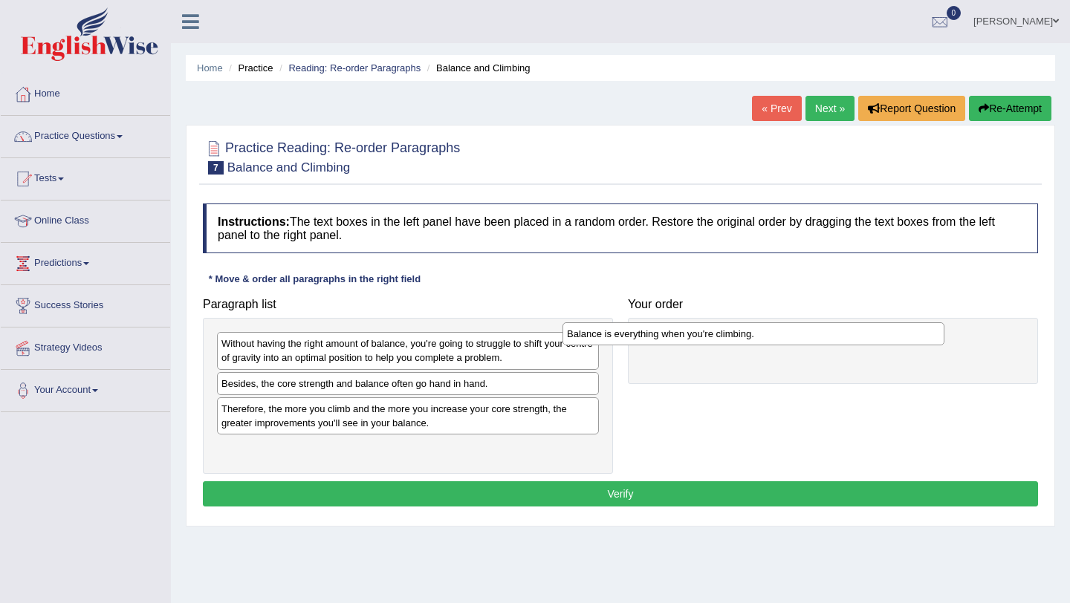
drag, startPoint x: 320, startPoint y: 388, endPoint x: 666, endPoint y: 343, distance: 348.4
click at [666, 341] on div "Balance is everything when you're climbing." at bounding box center [754, 334] width 382 height 23
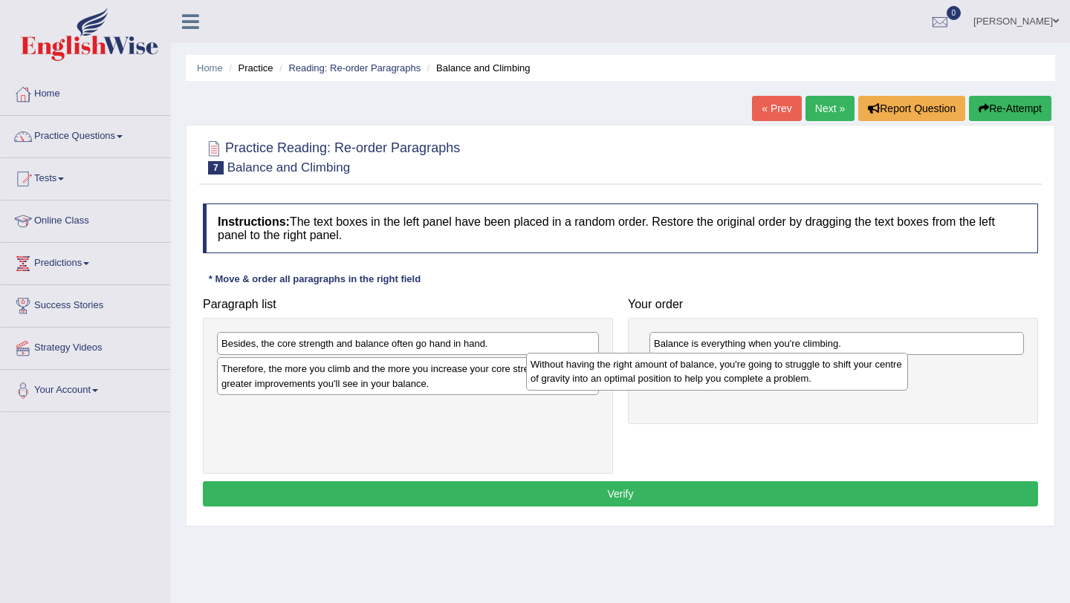
drag, startPoint x: 350, startPoint y: 360, endPoint x: 661, endPoint y: 377, distance: 311.1
click at [661, 377] on div "Without having the right amount of balance, you're going to struggle to shift y…" at bounding box center [717, 371] width 382 height 37
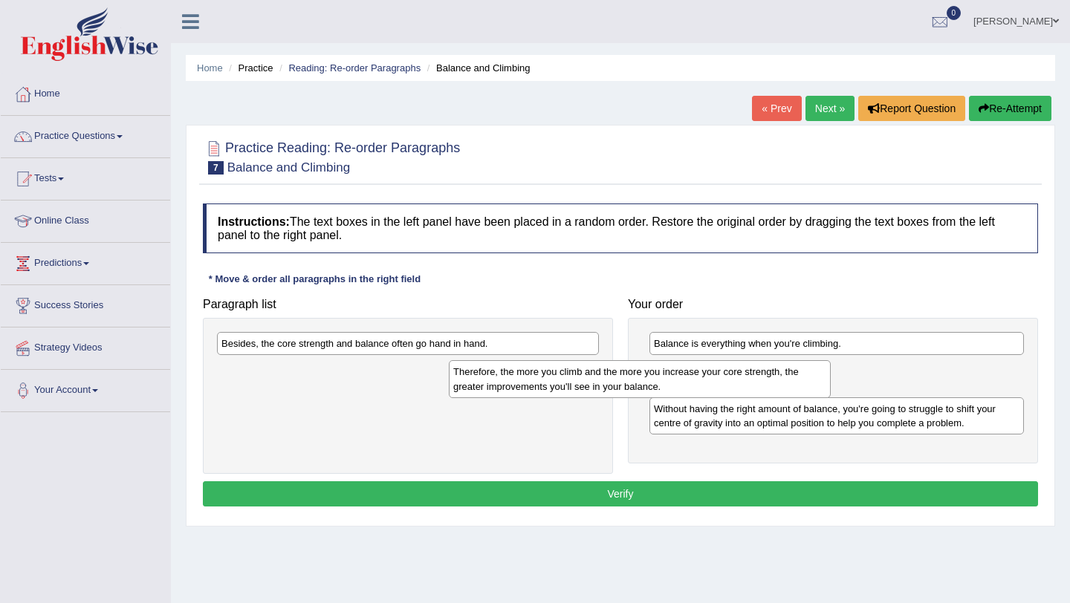
drag, startPoint x: 502, startPoint y: 388, endPoint x: 734, endPoint y: 391, distance: 231.9
click at [734, 391] on div "Therefore, the more you climb and the more you increase your core strength, the…" at bounding box center [640, 378] width 382 height 37
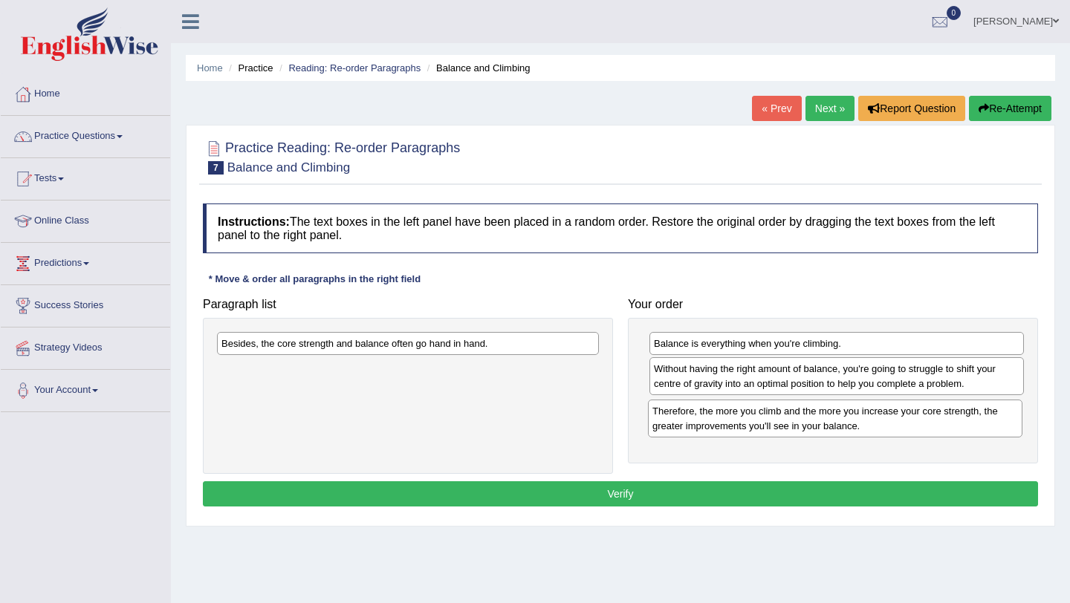
drag, startPoint x: 811, startPoint y: 383, endPoint x: 809, endPoint y: 423, distance: 39.4
click at [809, 423] on div "Therefore, the more you climb and the more you increase your core strength, the…" at bounding box center [835, 418] width 375 height 37
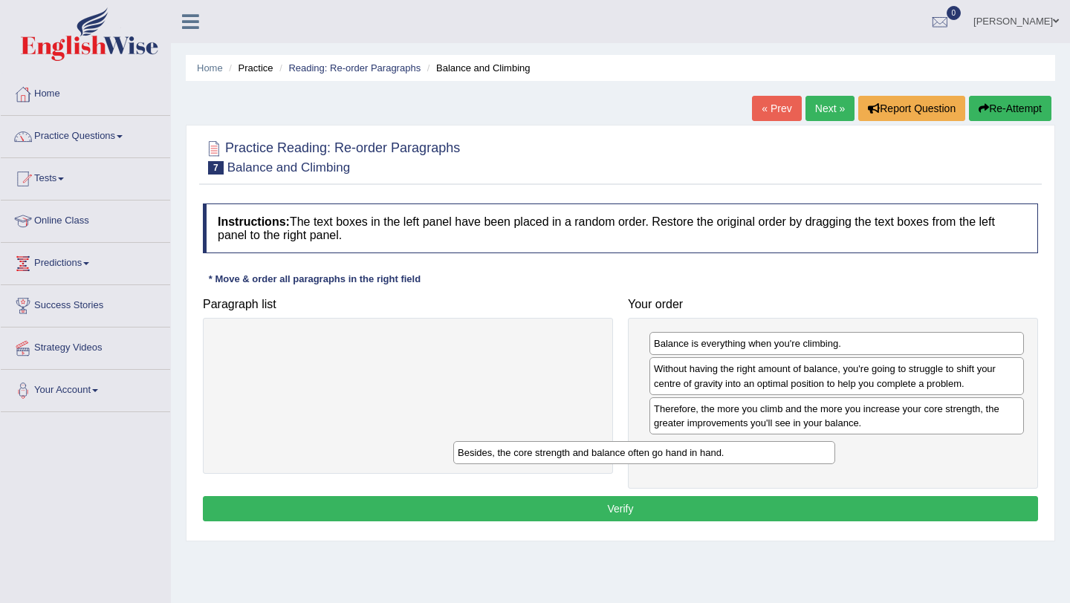
drag, startPoint x: 571, startPoint y: 346, endPoint x: 809, endPoint y: 453, distance: 260.5
click at [809, 453] on div "Besides, the core strength and balance often go hand in hand." at bounding box center [644, 452] width 382 height 23
click at [636, 515] on button "Verify" at bounding box center [620, 508] width 835 height 25
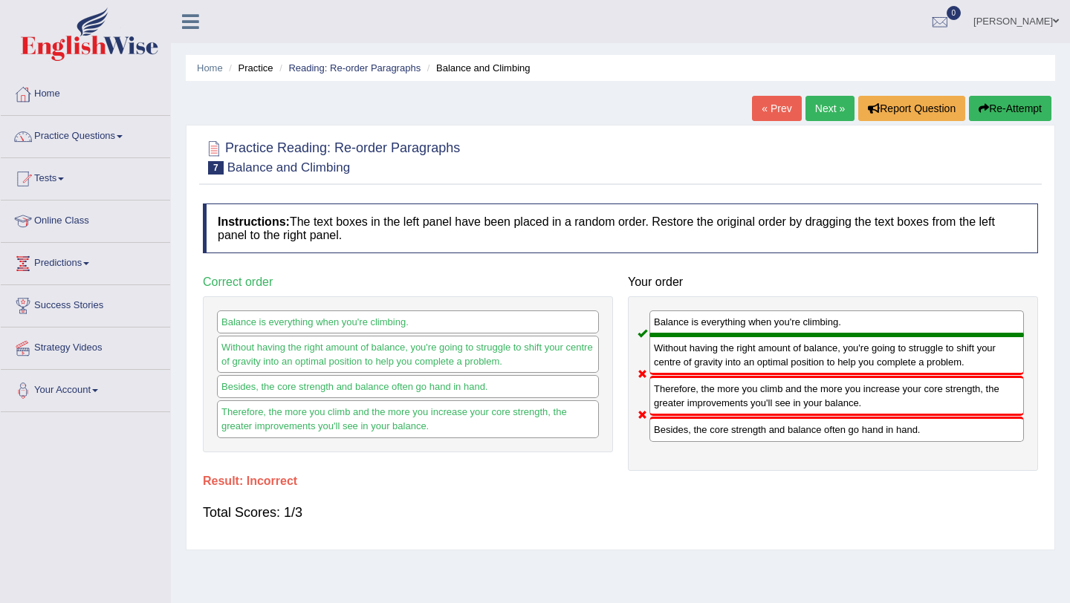
click at [1000, 103] on button "Re-Attempt" at bounding box center [1010, 108] width 82 height 25
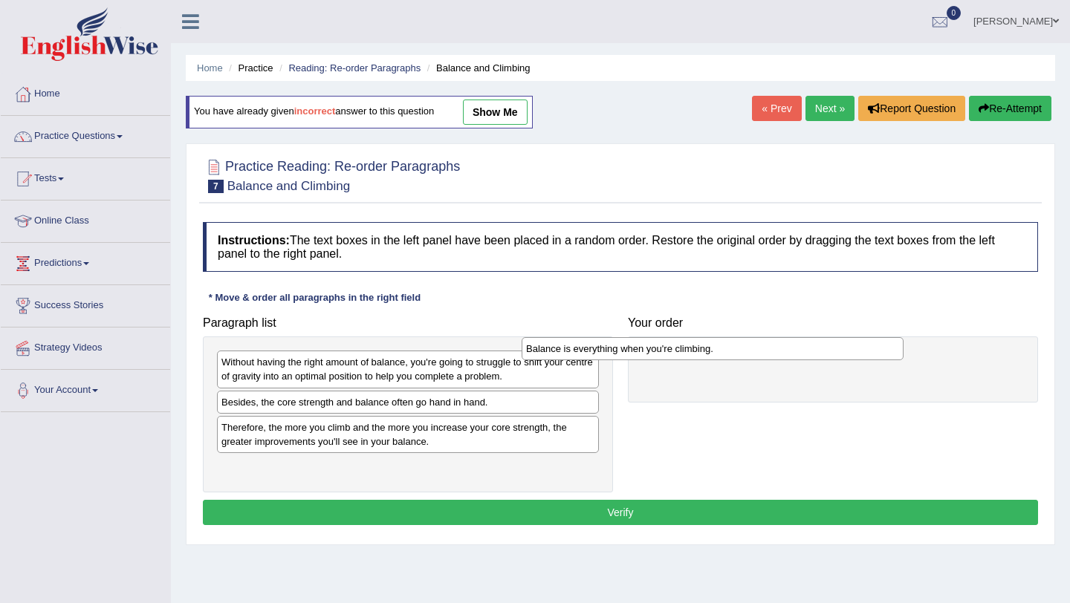
drag, startPoint x: 362, startPoint y: 410, endPoint x: 667, endPoint y: 357, distance: 310.1
click at [667, 357] on div "Balance is everything when you're climbing." at bounding box center [713, 348] width 382 height 23
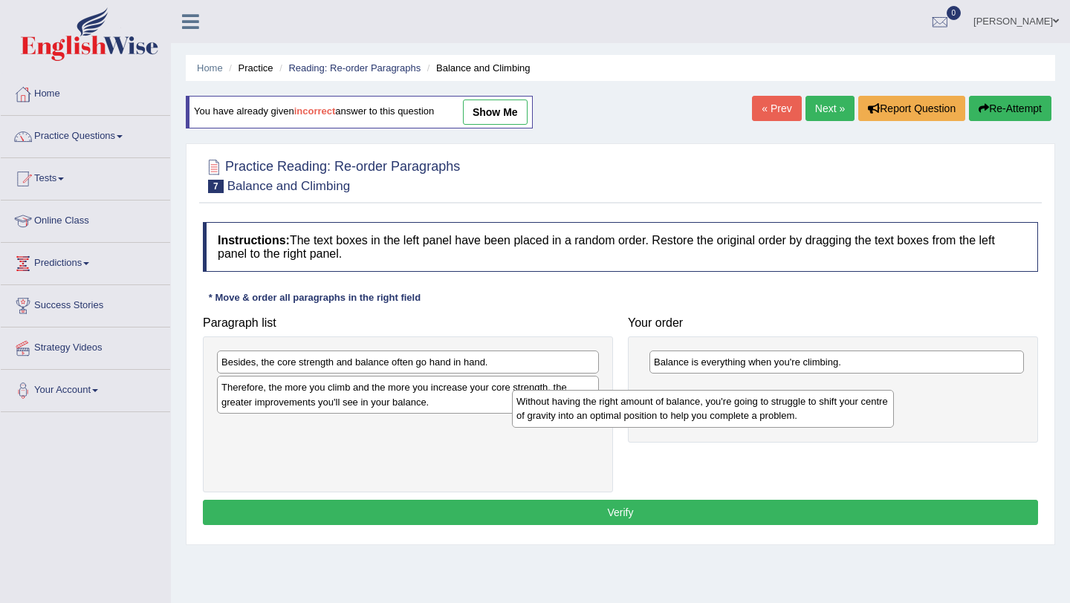
drag, startPoint x: 372, startPoint y: 375, endPoint x: 680, endPoint y: 404, distance: 309.8
click at [680, 405] on div "Without having the right amount of balance, you're going to struggle to shift y…" at bounding box center [703, 408] width 382 height 37
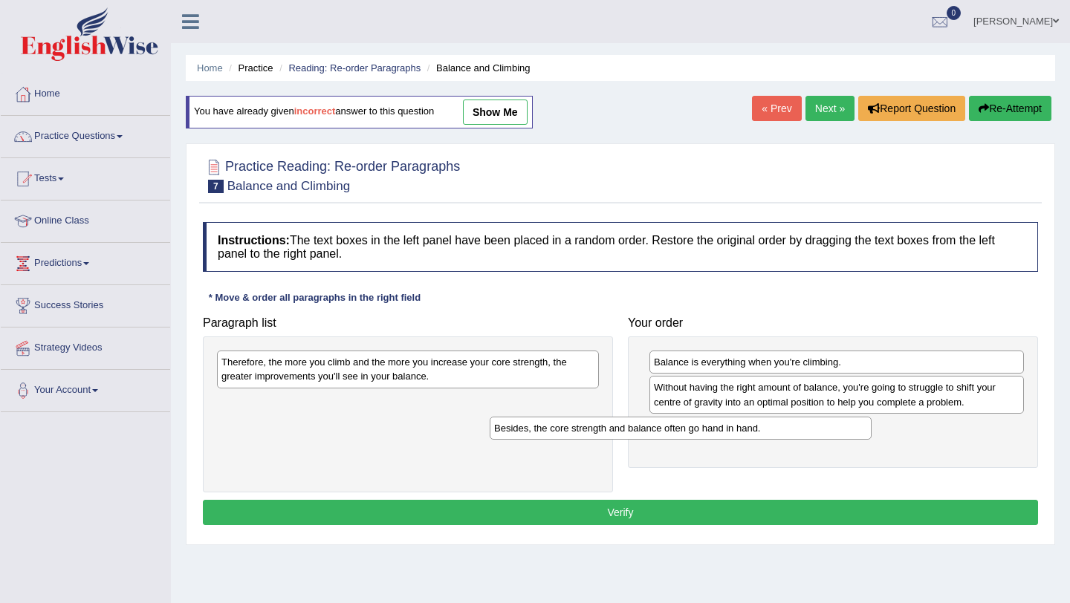
drag, startPoint x: 430, startPoint y: 366, endPoint x: 702, endPoint y: 431, distance: 279.6
click at [703, 432] on div "Besides, the core strength and balance often go hand in hand." at bounding box center [681, 428] width 382 height 23
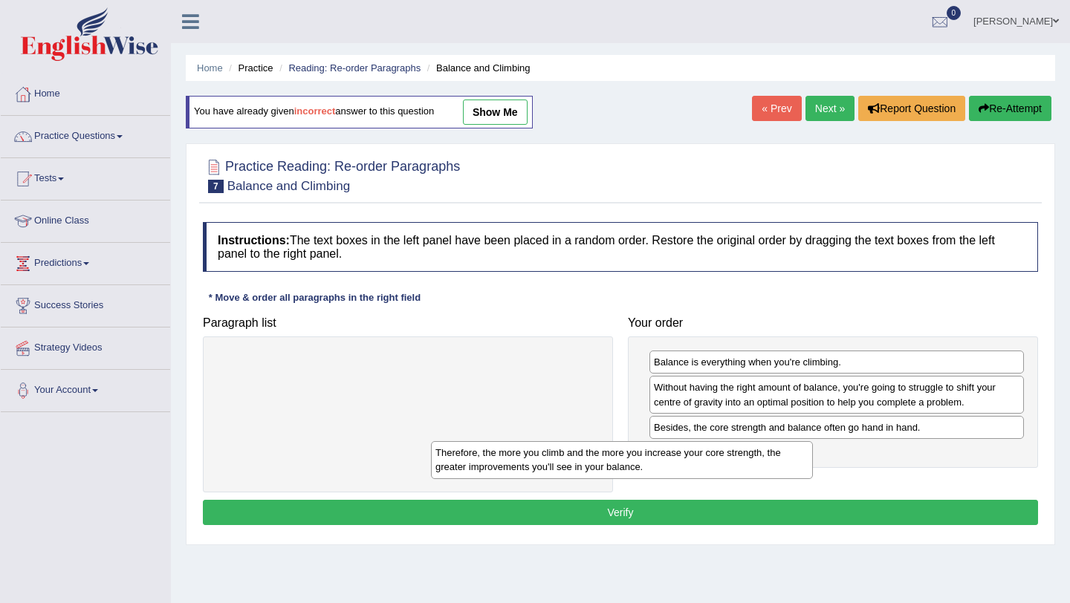
drag, startPoint x: 453, startPoint y: 366, endPoint x: 692, endPoint y: 456, distance: 255.6
click at [692, 456] on div "Therefore, the more you climb and the more you increase your core strength, the…" at bounding box center [622, 459] width 382 height 37
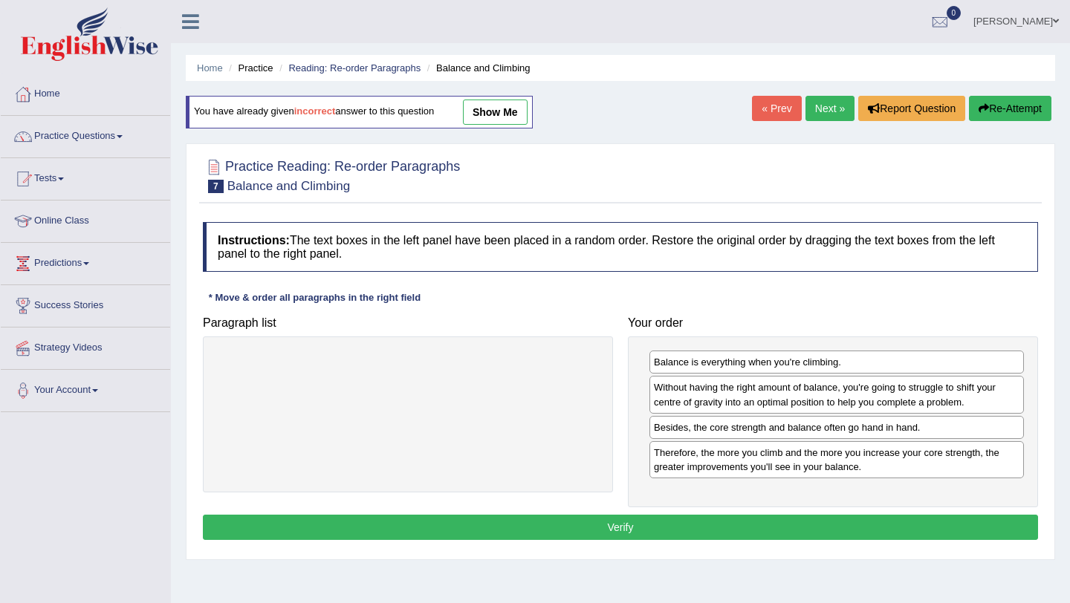
click at [697, 528] on button "Verify" at bounding box center [620, 527] width 835 height 25
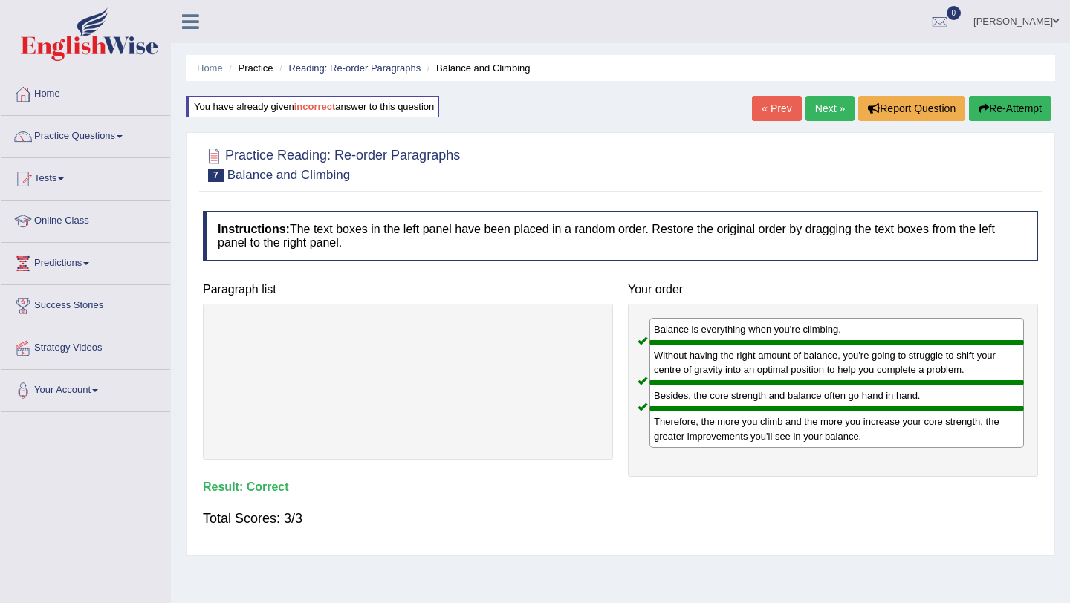
click at [830, 110] on link "Next »" at bounding box center [830, 108] width 49 height 25
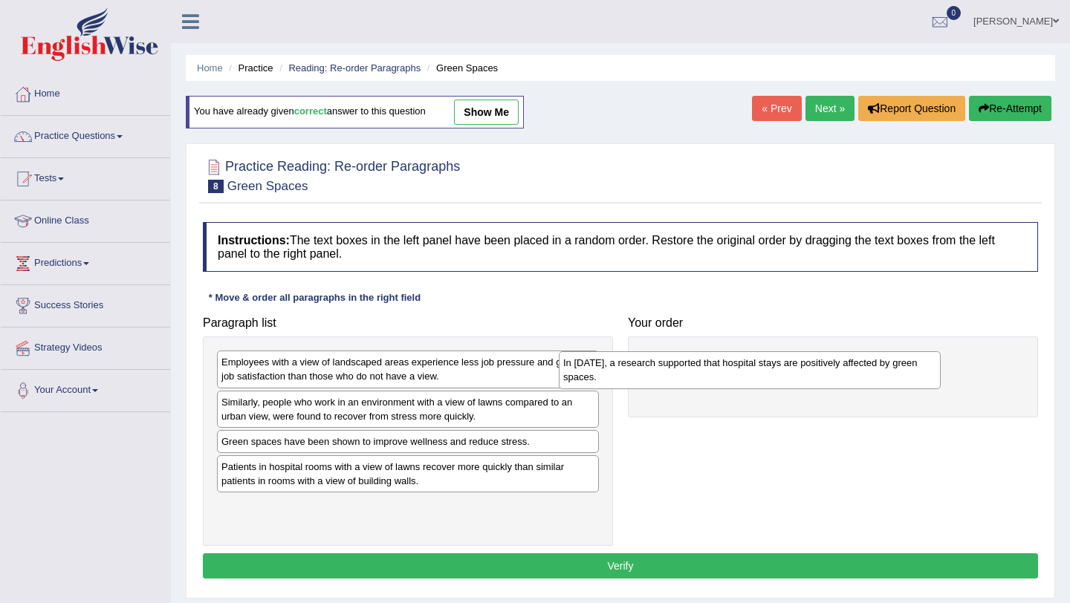
drag, startPoint x: 411, startPoint y: 369, endPoint x: 763, endPoint y: 369, distance: 352.3
click at [763, 369] on div "In 2002, a research supported that hospital stays are positively affected by gr…" at bounding box center [750, 370] width 382 height 37
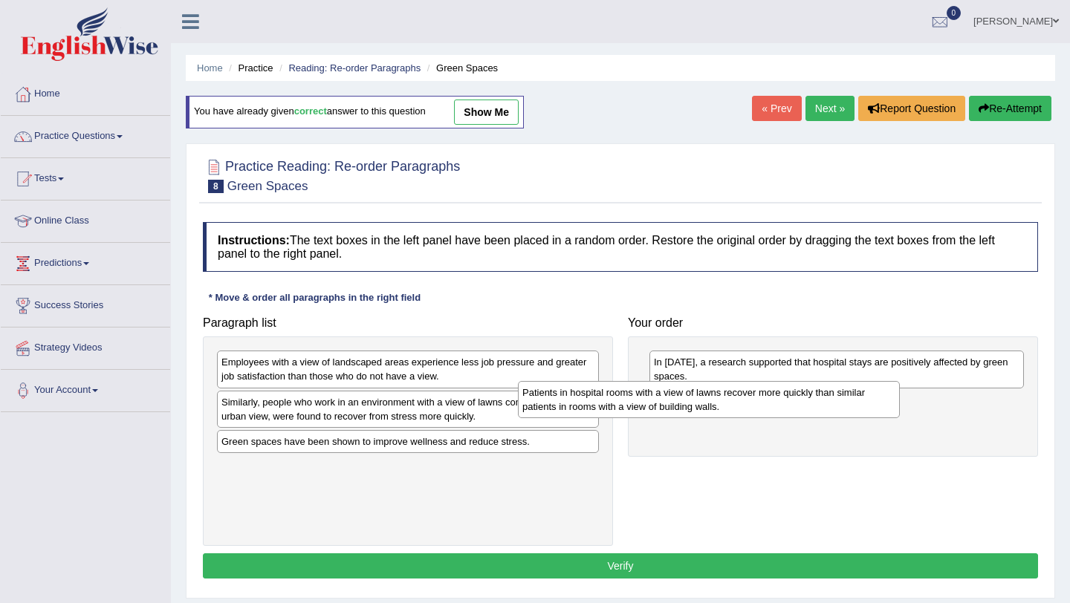
drag, startPoint x: 433, startPoint y: 477, endPoint x: 799, endPoint y: 417, distance: 371.3
click at [797, 417] on div "Patients in hospital rooms with a view of lawns recover more quickly than simil…" at bounding box center [709, 399] width 382 height 37
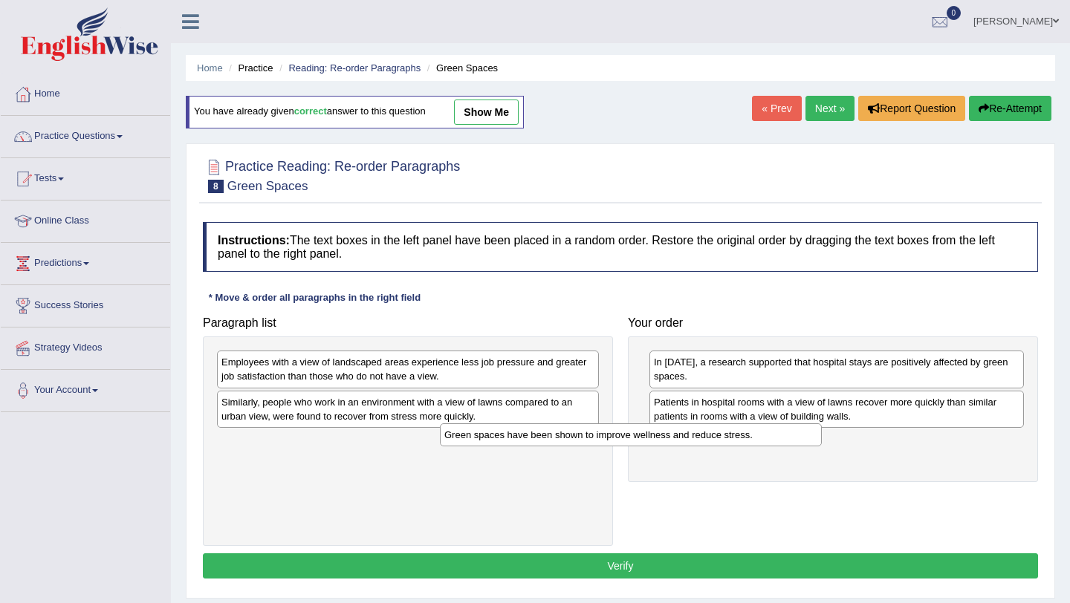
drag, startPoint x: 418, startPoint y: 447, endPoint x: 693, endPoint y: 441, distance: 275.0
click at [691, 441] on div "Green spaces have been shown to improve wellness and reduce stress." at bounding box center [631, 435] width 382 height 23
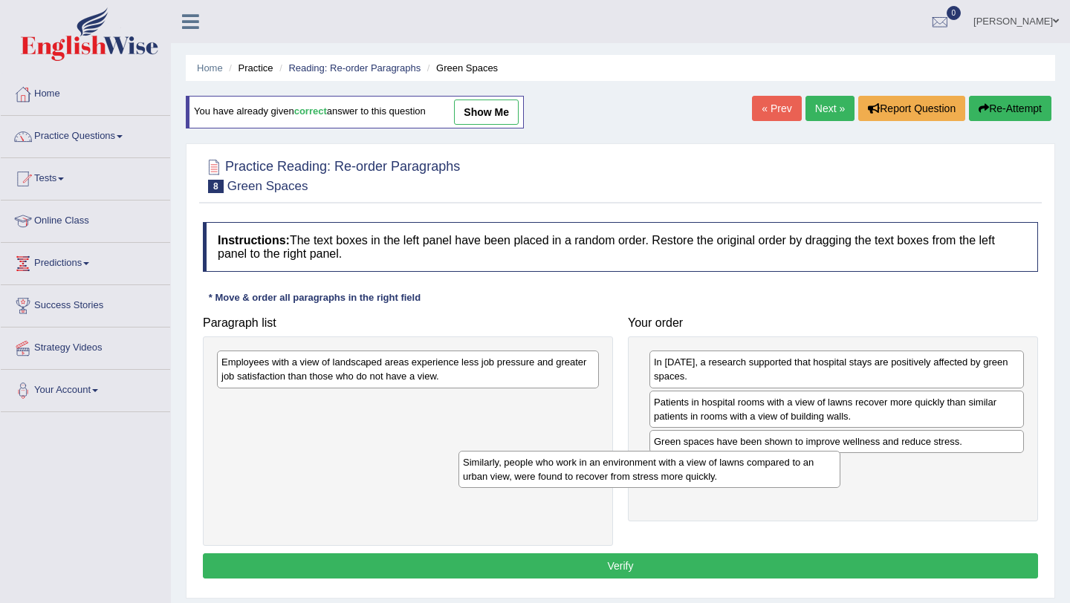
drag, startPoint x: 447, startPoint y: 404, endPoint x: 693, endPoint y: 463, distance: 252.9
click at [693, 463] on div "Similarly, people who work in an environment with a view of lawns compared to a…" at bounding box center [650, 469] width 382 height 37
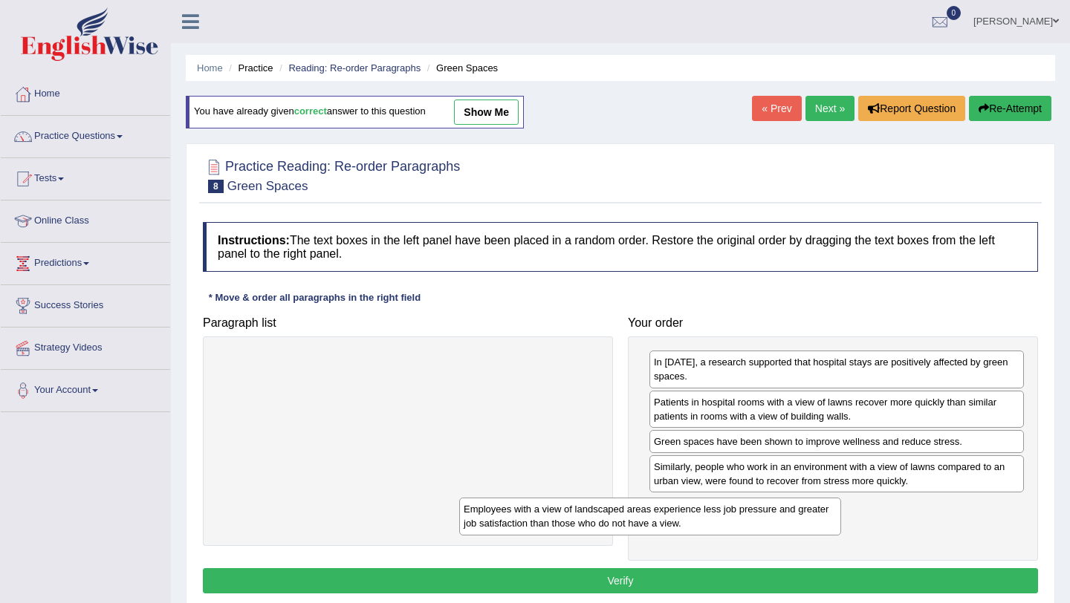
drag, startPoint x: 391, startPoint y: 372, endPoint x: 654, endPoint y: 514, distance: 298.9
click at [653, 516] on div "Employees with a view of landscaped areas experience less job pressure and grea…" at bounding box center [650, 516] width 382 height 37
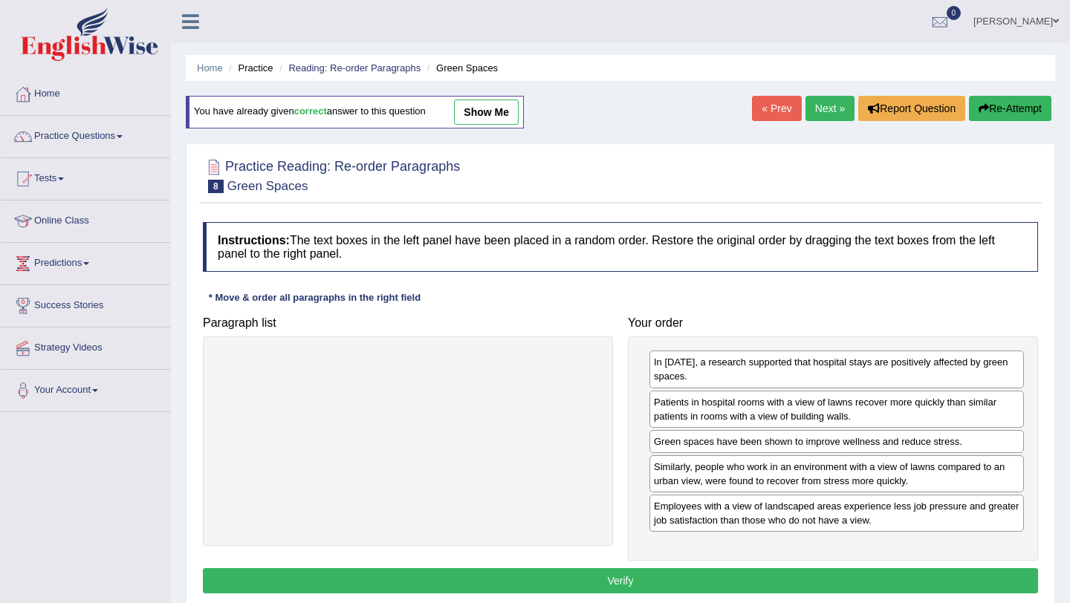
click at [608, 581] on button "Verify" at bounding box center [620, 581] width 835 height 25
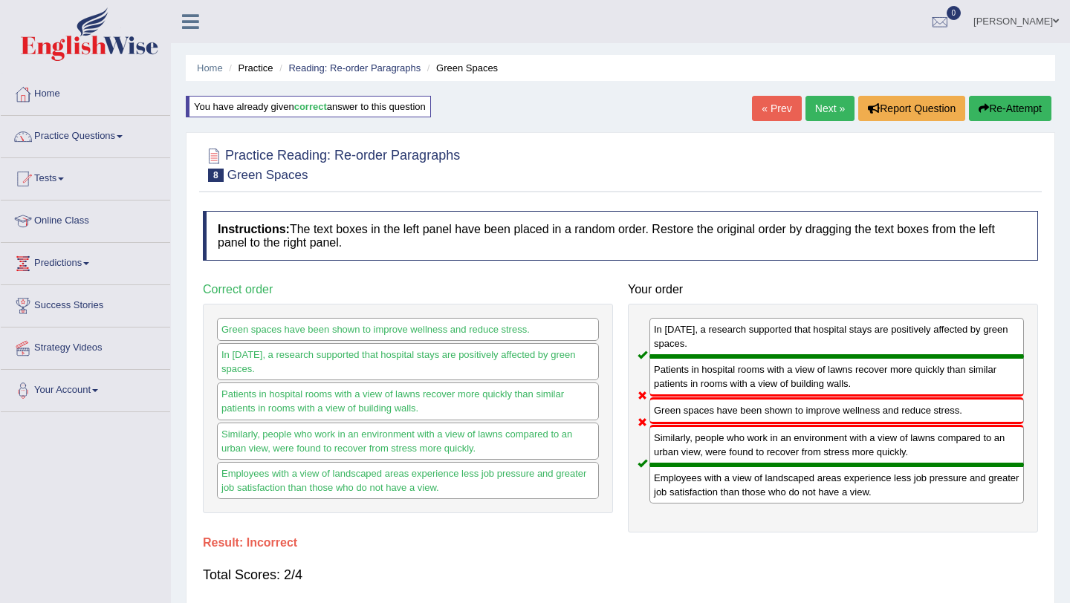
click at [998, 106] on button "Re-Attempt" at bounding box center [1010, 108] width 82 height 25
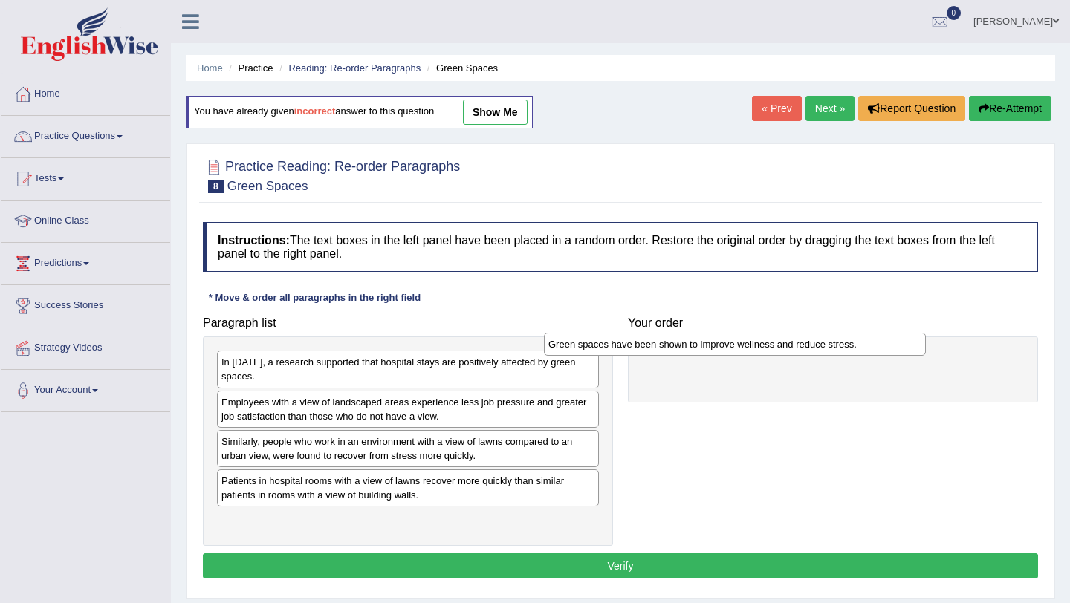
drag, startPoint x: 363, startPoint y: 484, endPoint x: 690, endPoint y: 347, distance: 354.4
click at [690, 347] on div "Green spaces have been shown to improve wellness and reduce stress." at bounding box center [735, 344] width 382 height 23
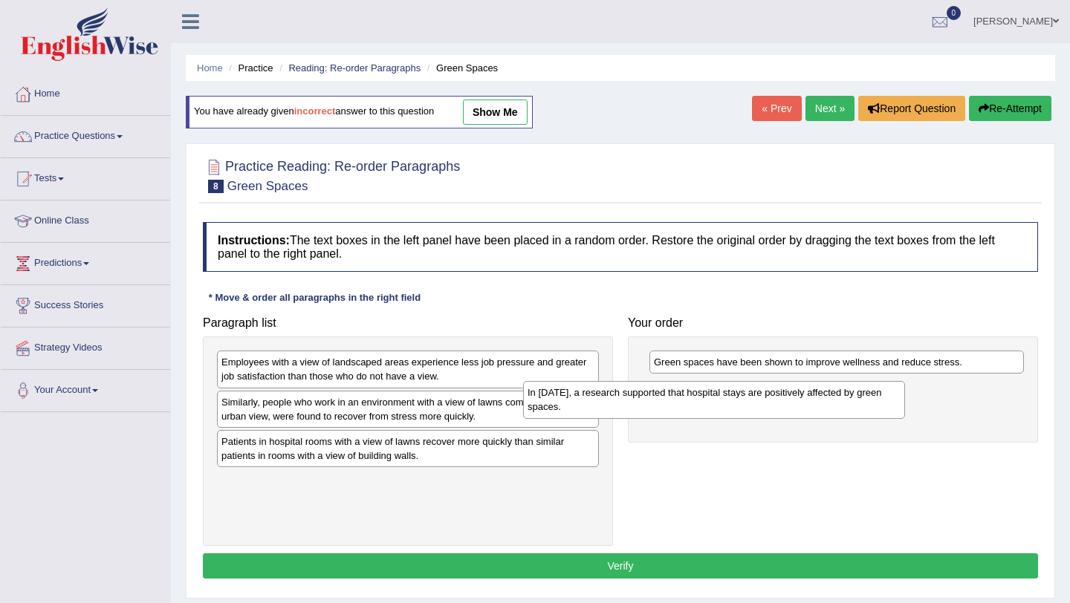
drag, startPoint x: 422, startPoint y: 366, endPoint x: 742, endPoint y: 390, distance: 321.2
click at [742, 390] on div "In [DATE], a research supported that hospital stays are positively affected by …" at bounding box center [714, 399] width 382 height 37
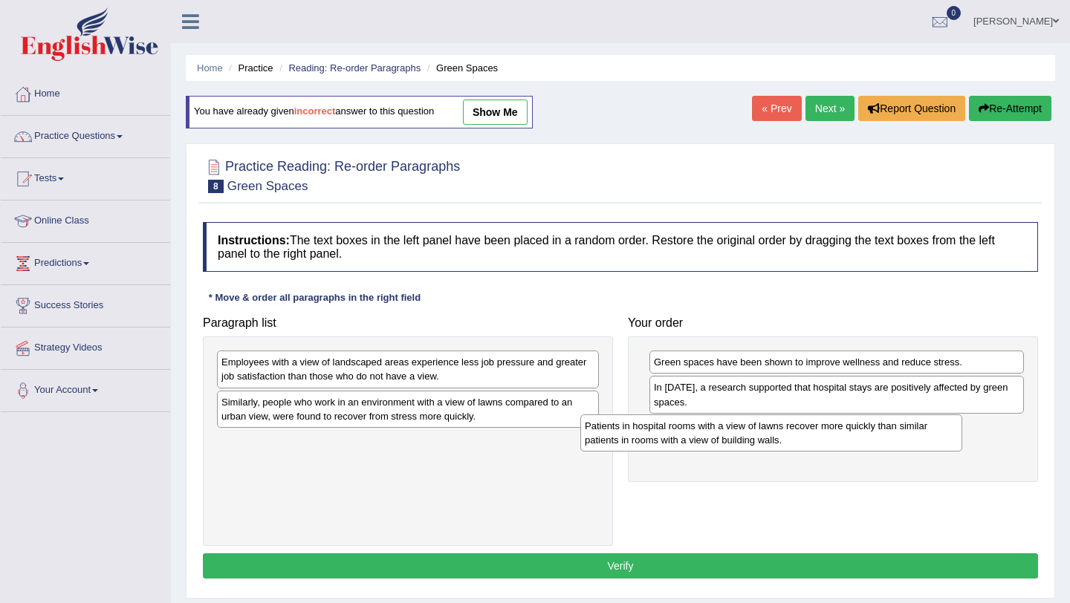
drag, startPoint x: 379, startPoint y: 452, endPoint x: 742, endPoint y: 436, distance: 363.7
click at [742, 436] on div "Patients in hospital rooms with a view of lawns recover more quickly than simil…" at bounding box center [771, 433] width 382 height 37
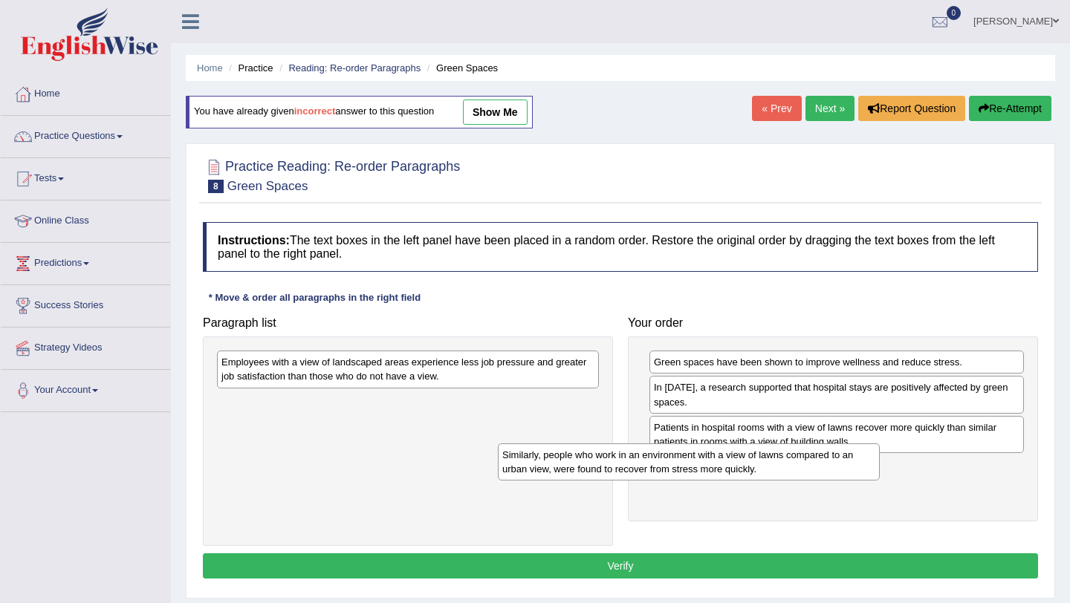
drag, startPoint x: 333, startPoint y: 409, endPoint x: 626, endPoint y: 464, distance: 297.9
click at [626, 464] on div "Similarly, people who work in an environment with a view of lawns compared to a…" at bounding box center [689, 462] width 382 height 37
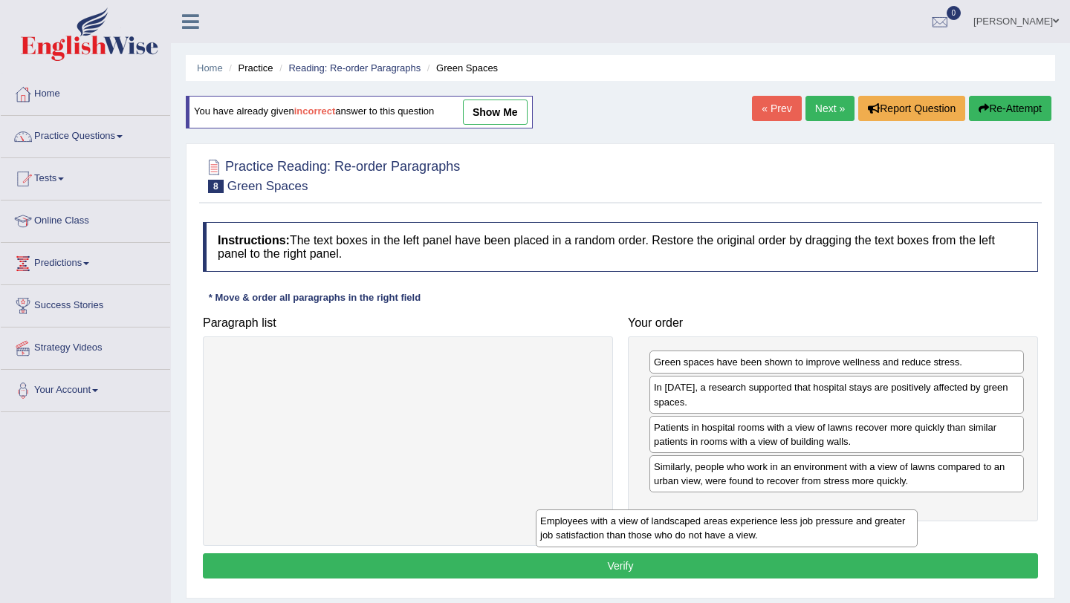
drag, startPoint x: 363, startPoint y: 372, endPoint x: 709, endPoint y: 517, distance: 375.0
click at [709, 518] on div "Employees with a view of landscaped areas experience less job pressure and grea…" at bounding box center [727, 528] width 382 height 37
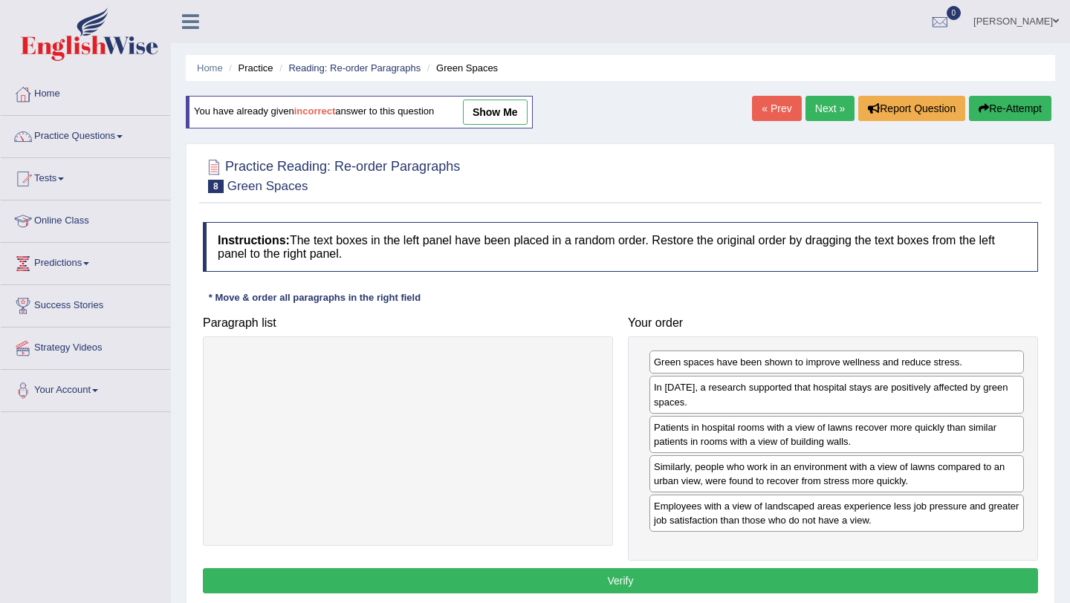
click at [607, 580] on button "Verify" at bounding box center [620, 581] width 835 height 25
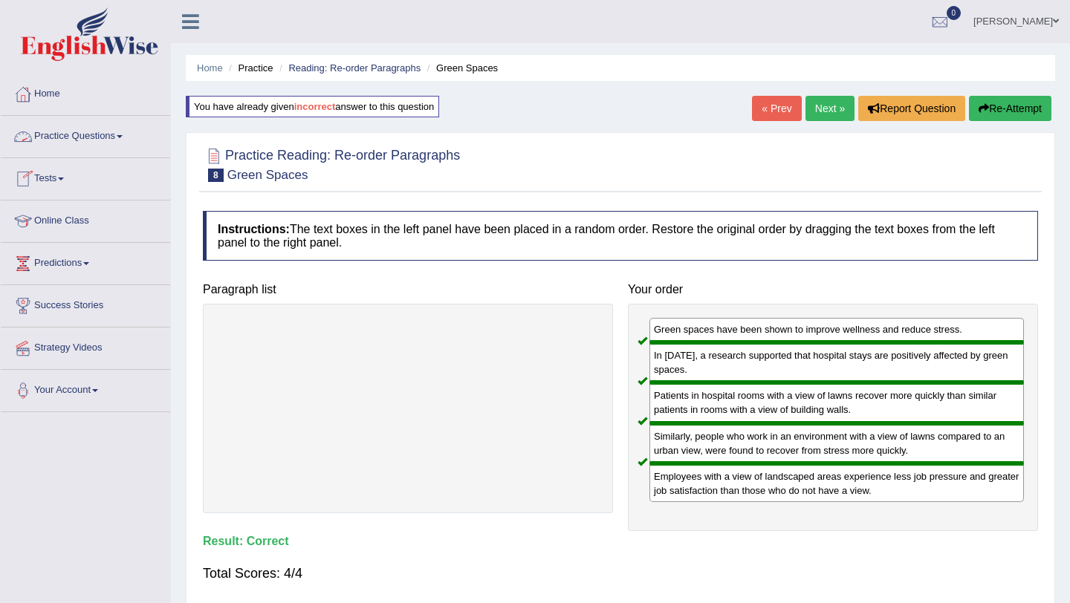
click at [123, 135] on link "Practice Questions" at bounding box center [85, 134] width 169 height 37
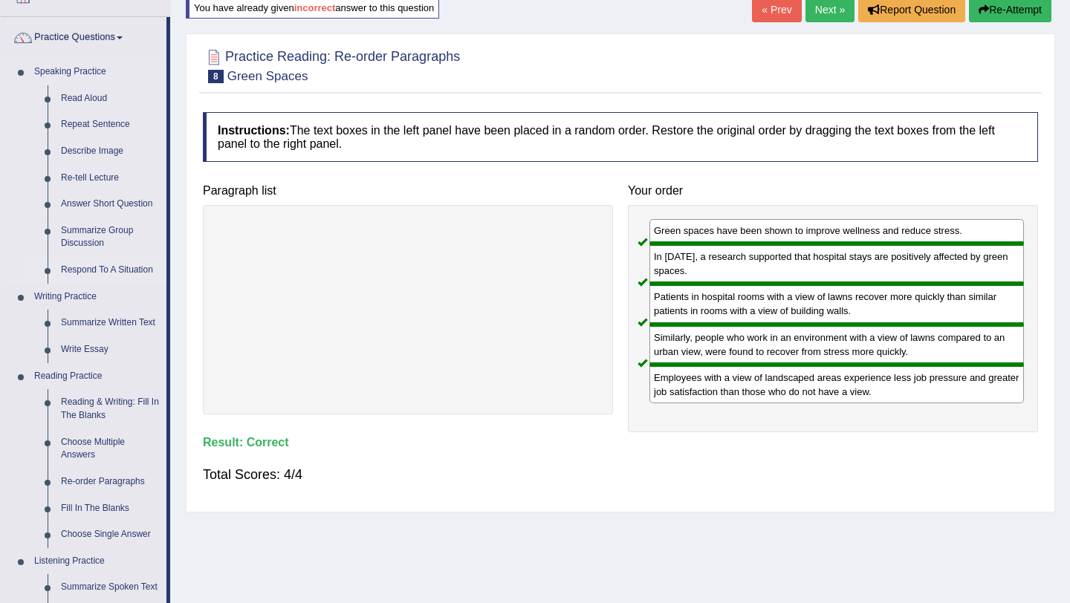
scroll to position [103, 0]
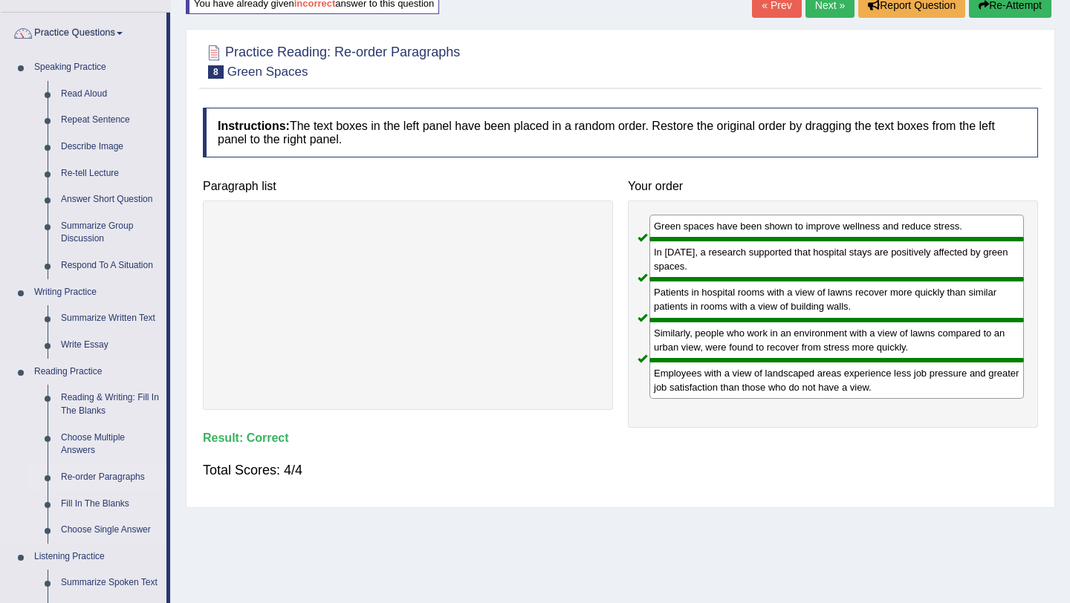
click at [85, 476] on link "Re-order Paragraphs" at bounding box center [110, 477] width 112 height 27
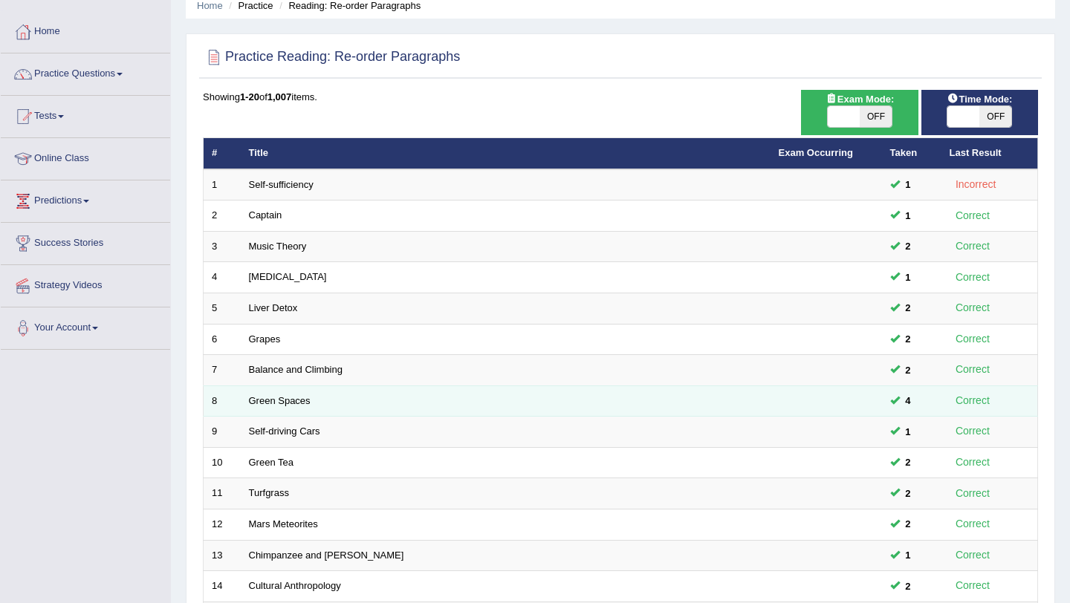
scroll to position [45, 0]
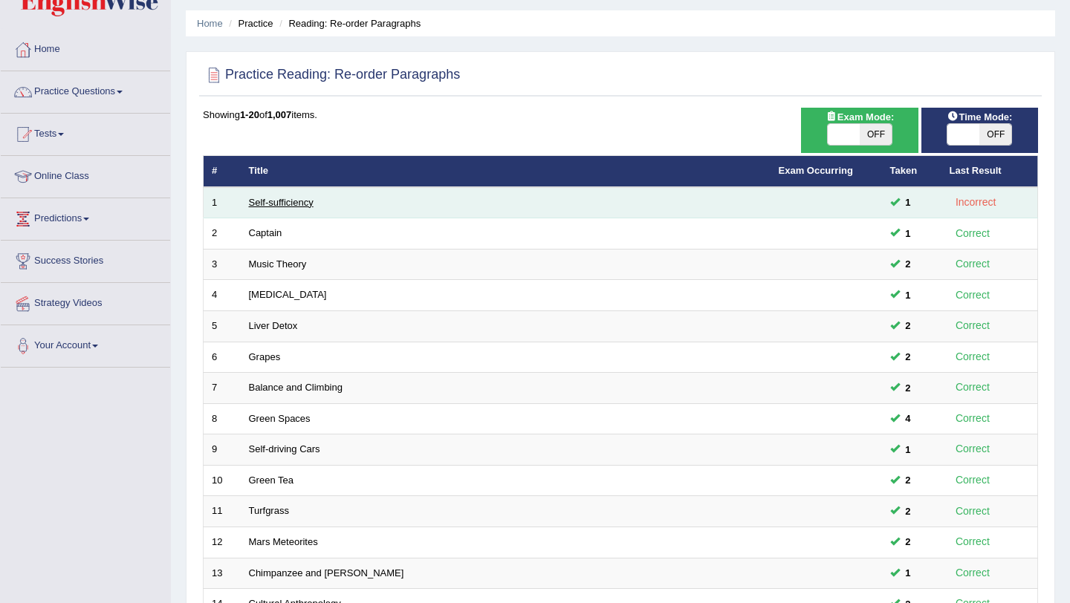
click at [278, 202] on link "Self-sufficiency" at bounding box center [281, 202] width 65 height 11
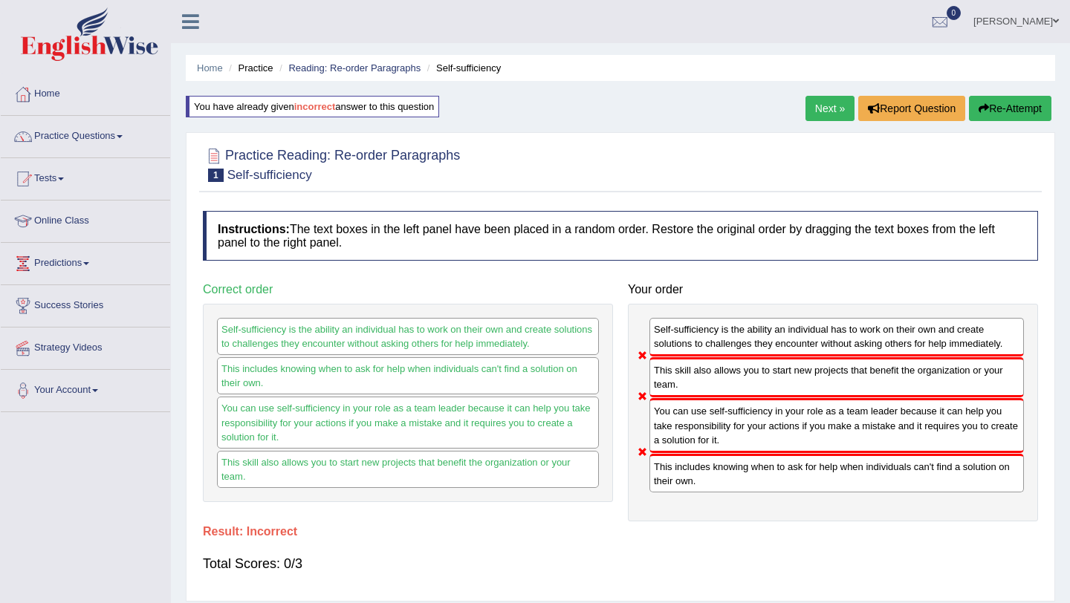
click at [1010, 111] on button "Re-Attempt" at bounding box center [1010, 108] width 82 height 25
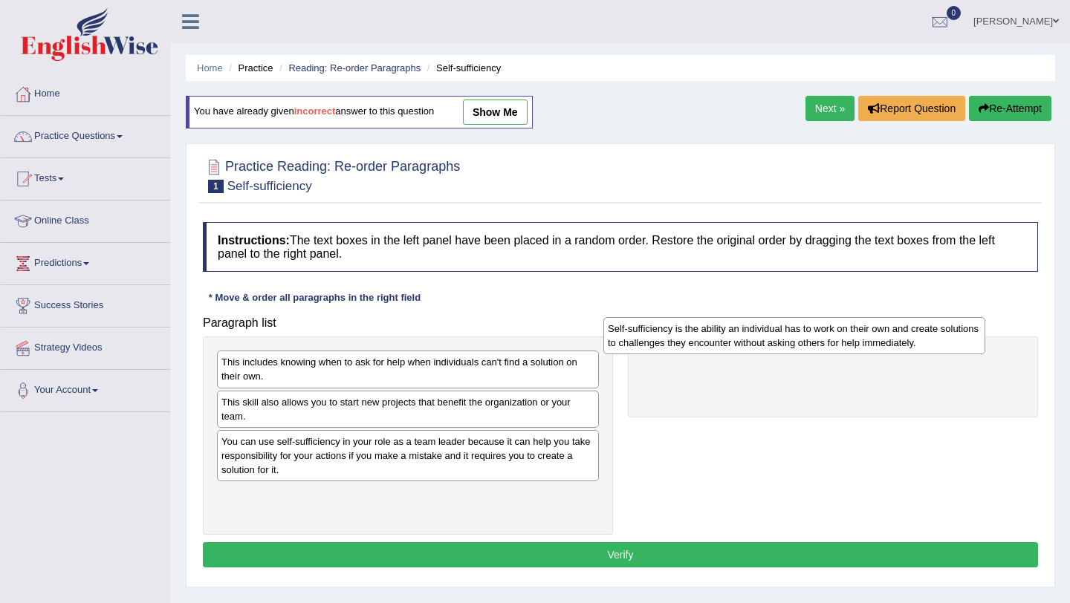
drag, startPoint x: 351, startPoint y: 513, endPoint x: 733, endPoint y: 347, distance: 416.4
click at [733, 347] on div "Self-sufficiency is the ability an individual has to work on their own and crea…" at bounding box center [794, 335] width 382 height 37
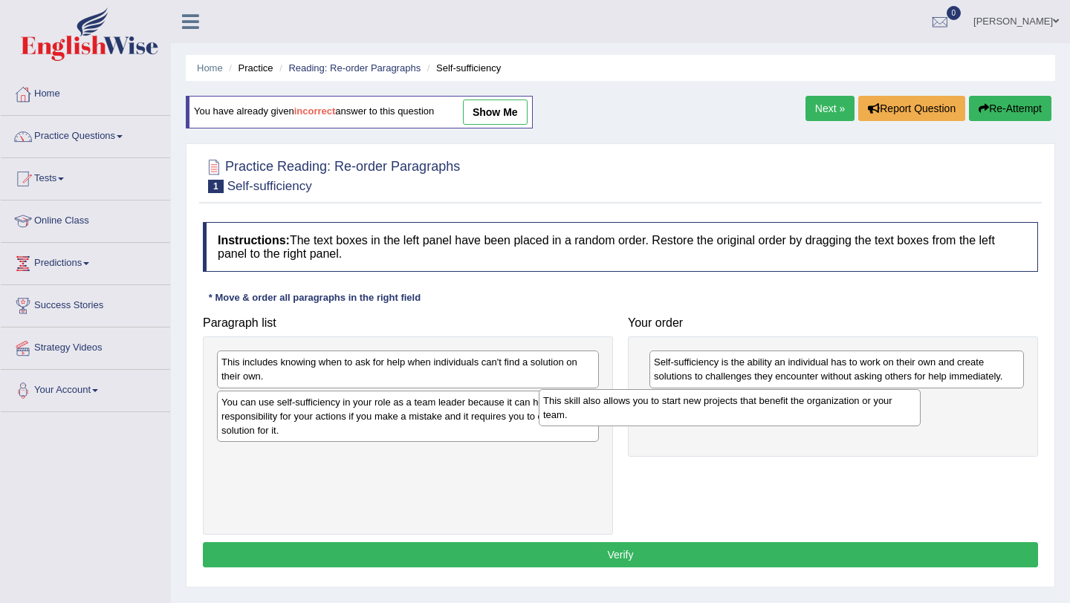
drag, startPoint x: 393, startPoint y: 418, endPoint x: 716, endPoint y: 415, distance: 322.5
click at [716, 415] on div "This skill also allows you to start new projects that benefit the organization …" at bounding box center [730, 407] width 382 height 37
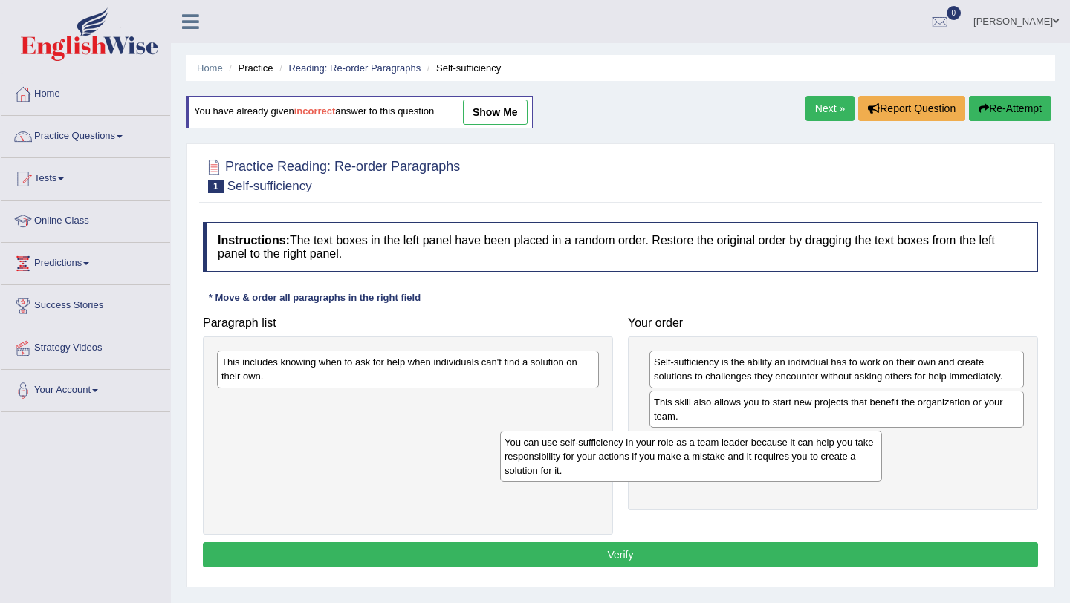
drag, startPoint x: 323, startPoint y: 415, endPoint x: 635, endPoint y: 456, distance: 314.8
click at [635, 456] on div "You can use self-sufficiency in your role as a team leader because it can help …" at bounding box center [691, 456] width 382 height 51
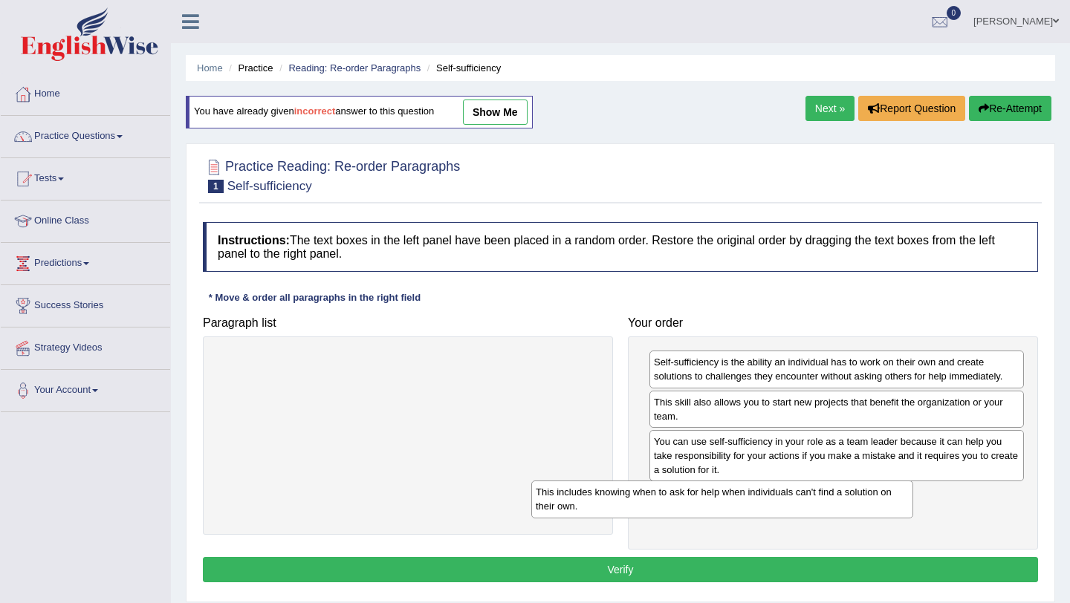
drag, startPoint x: 455, startPoint y: 362, endPoint x: 777, endPoint y: 492, distance: 347.1
click at [777, 492] on div "This includes knowing when to ask for help when individuals can't find a soluti…" at bounding box center [722, 499] width 382 height 37
click at [655, 563] on button "Verify" at bounding box center [620, 569] width 835 height 25
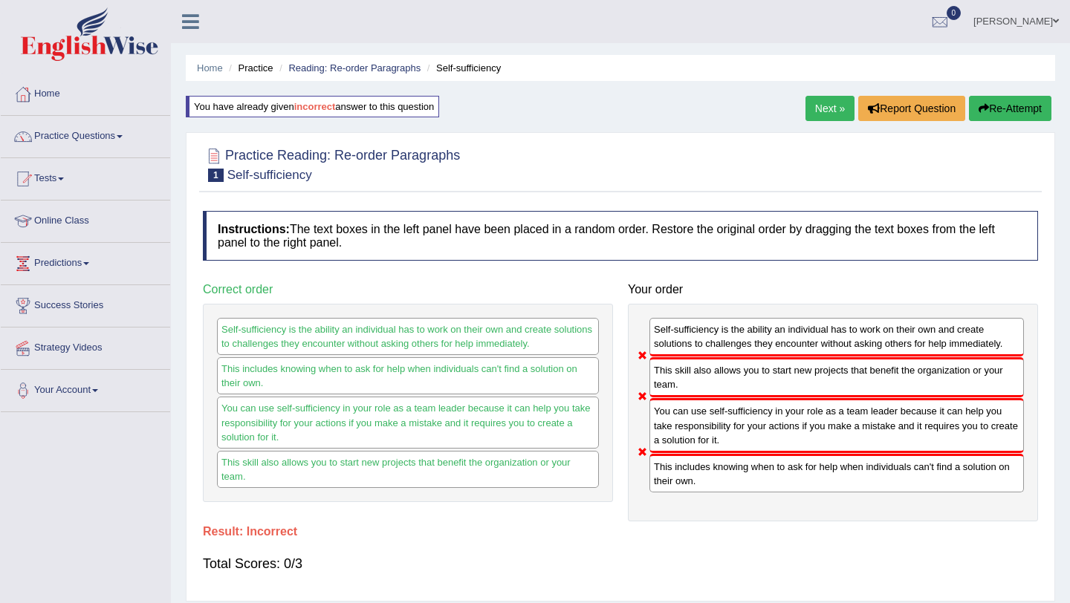
click at [1021, 105] on button "Re-Attempt" at bounding box center [1010, 108] width 82 height 25
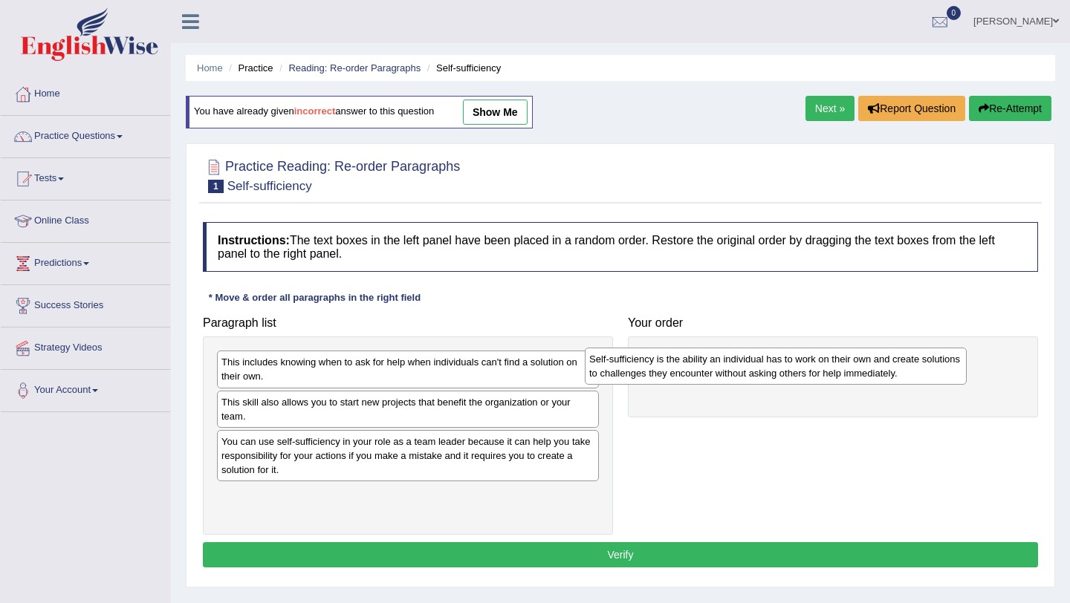
drag, startPoint x: 311, startPoint y: 503, endPoint x: 709, endPoint y: 350, distance: 426.0
click at [708, 350] on div "Self-sufficiency is the ability an individual has to work on their own and crea…" at bounding box center [776, 366] width 382 height 37
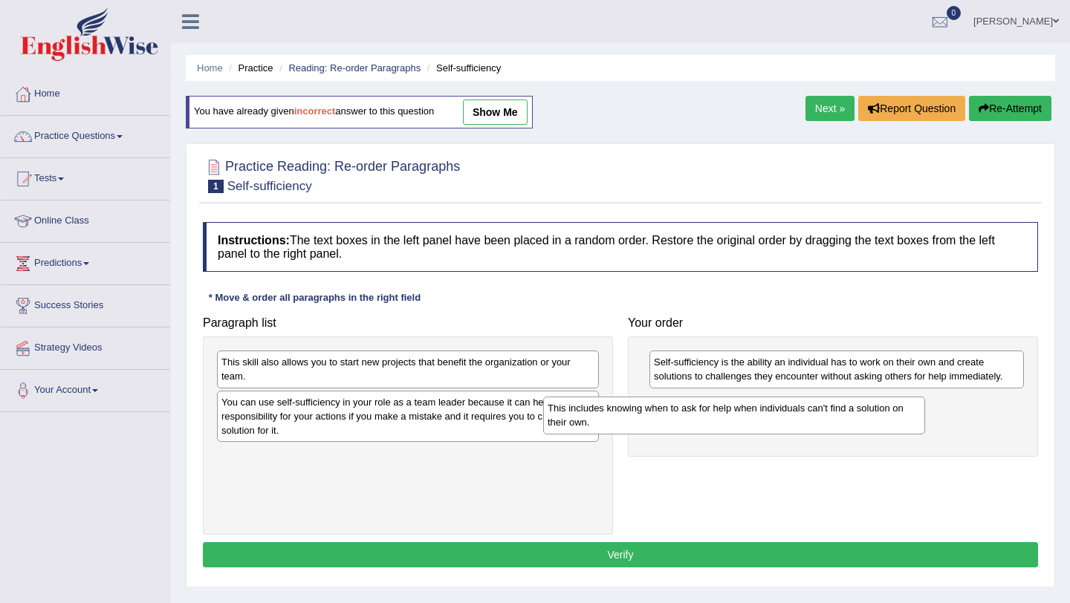
drag, startPoint x: 366, startPoint y: 378, endPoint x: 691, endPoint y: 423, distance: 327.8
click at [691, 423] on div "This includes knowing when to ask for help when individuals can't find a soluti…" at bounding box center [734, 415] width 382 height 37
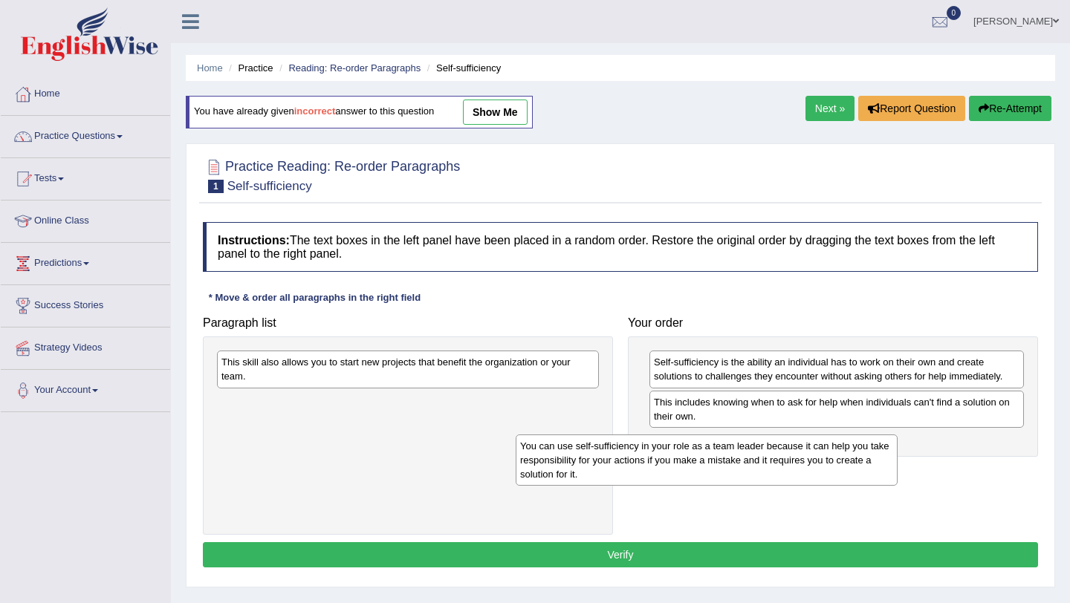
drag, startPoint x: 397, startPoint y: 408, endPoint x: 716, endPoint y: 441, distance: 320.5
click at [715, 442] on div "You can use self-sufficiency in your role as a team leader because it can help …" at bounding box center [707, 460] width 382 height 51
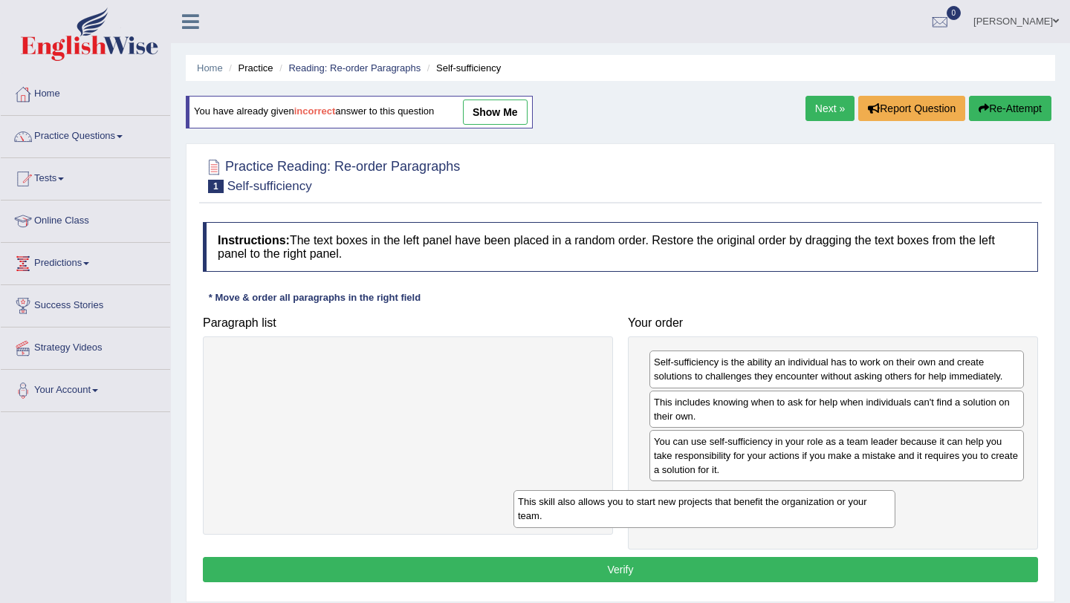
drag, startPoint x: 335, startPoint y: 378, endPoint x: 648, endPoint y: 505, distance: 337.7
click at [648, 508] on div "This skill also allows you to start new projects that benefit the organization …" at bounding box center [705, 508] width 382 height 37
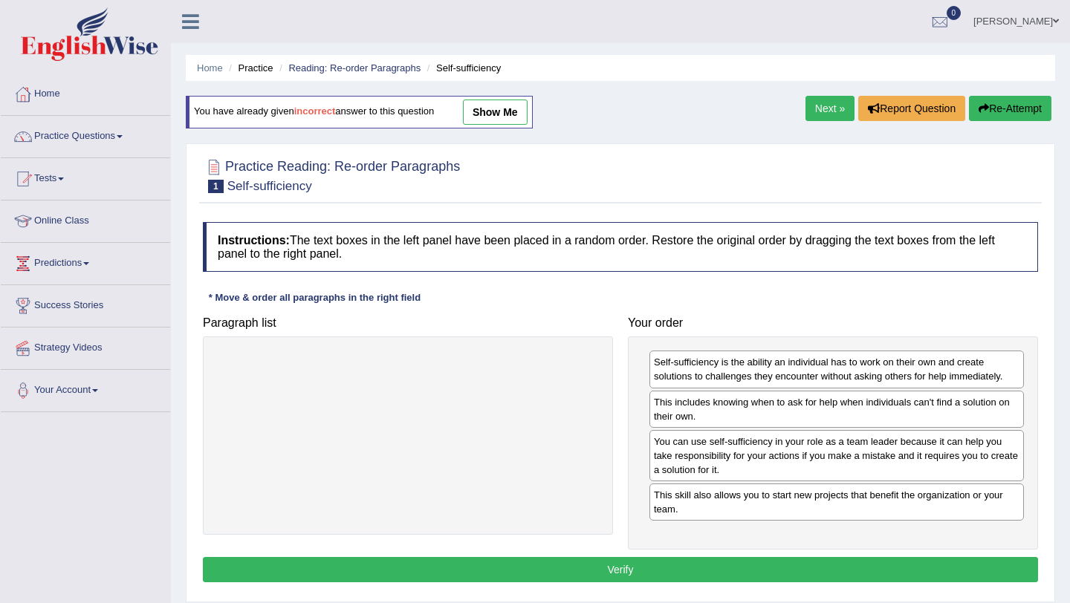
click at [621, 572] on button "Verify" at bounding box center [620, 569] width 835 height 25
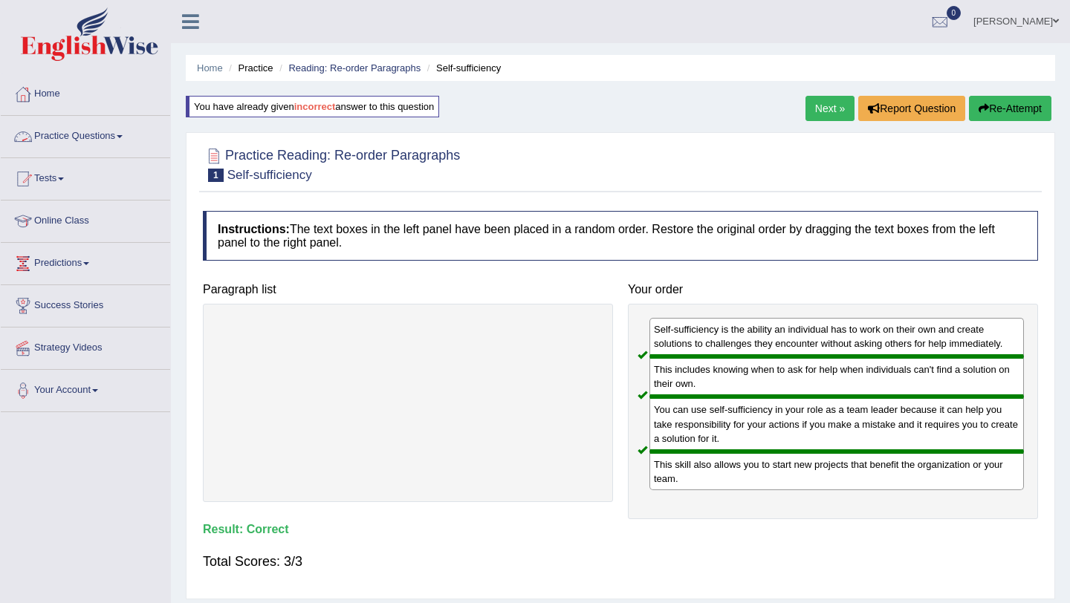
click at [123, 137] on span at bounding box center [120, 136] width 6 height 3
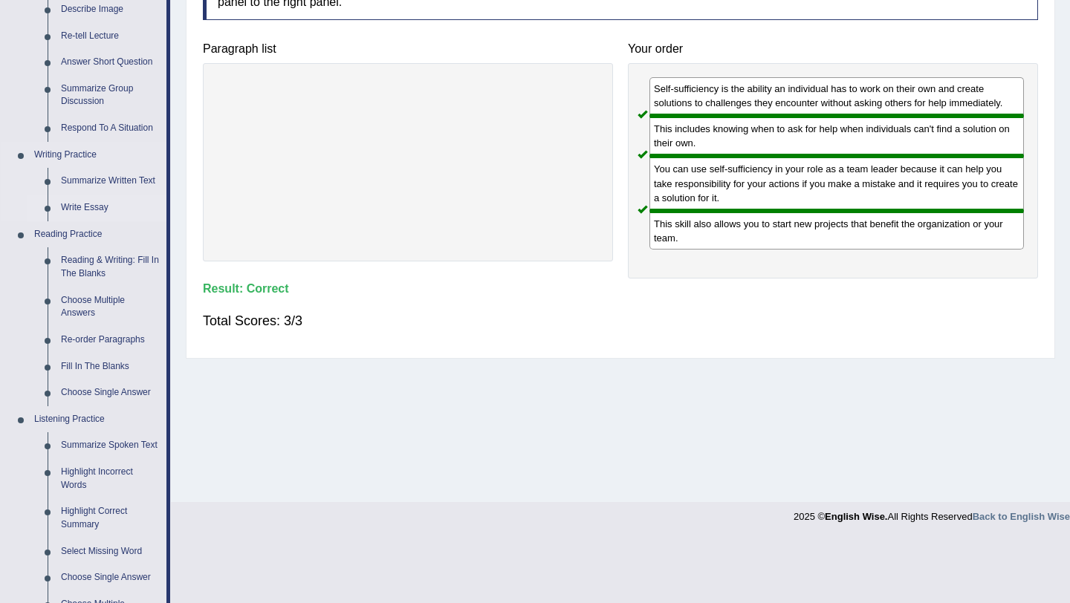
scroll to position [239, 0]
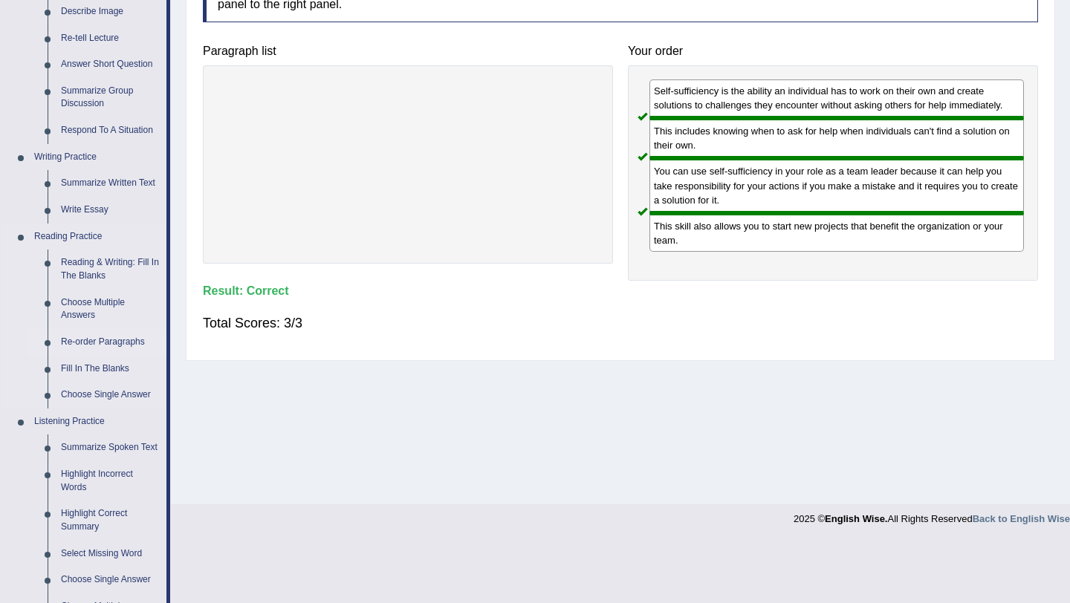
click at [119, 340] on link "Re-order Paragraphs" at bounding box center [110, 342] width 112 height 27
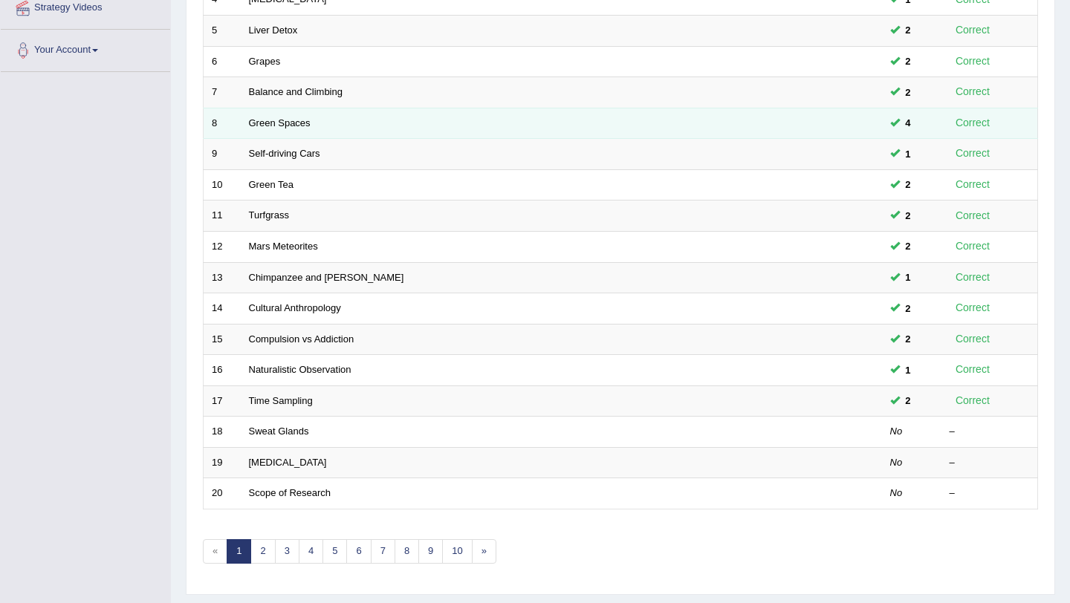
scroll to position [342, 0]
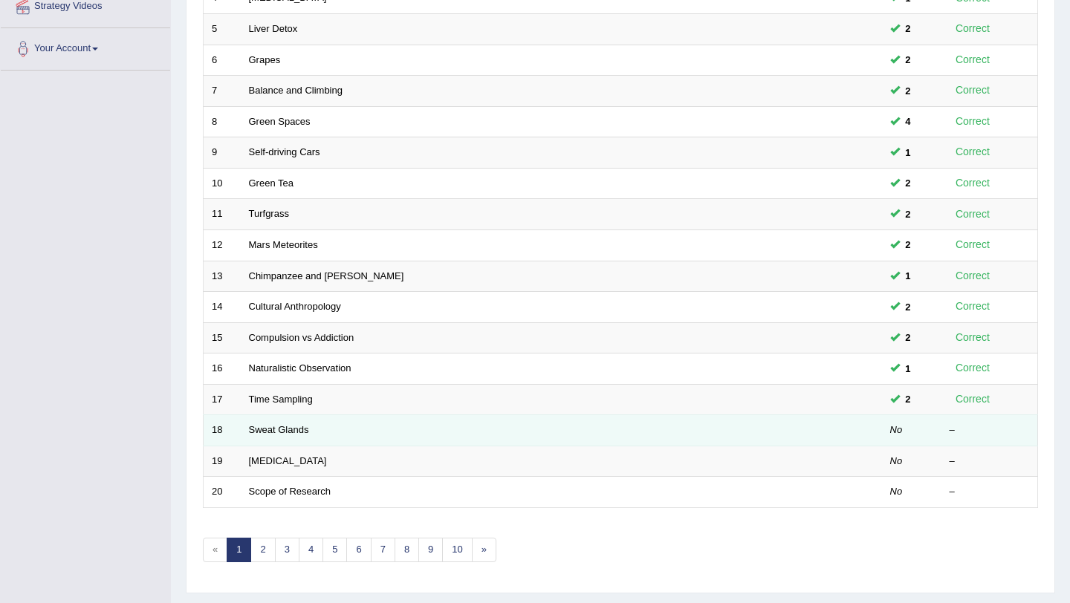
click at [407, 443] on td "Sweat Glands" at bounding box center [506, 430] width 530 height 31
click at [291, 431] on link "Sweat Glands" at bounding box center [279, 429] width 60 height 11
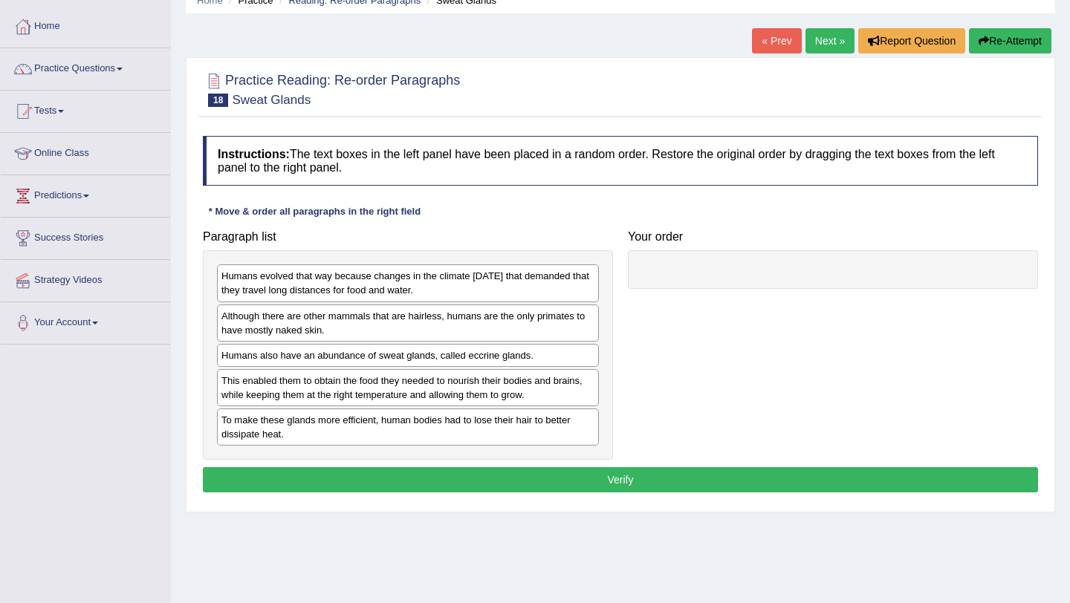
scroll to position [67, 0]
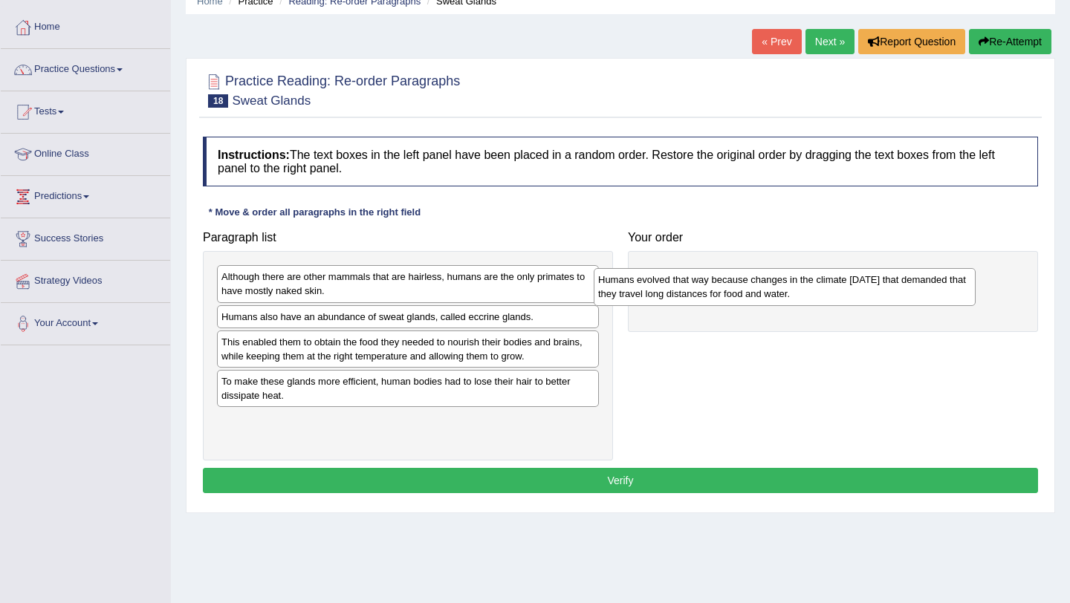
drag, startPoint x: 328, startPoint y: 294, endPoint x: 708, endPoint y: 297, distance: 379.8
click at [708, 297] on div "Humans evolved that way because changes in the climate 200,000 years ago that d…" at bounding box center [785, 286] width 382 height 37
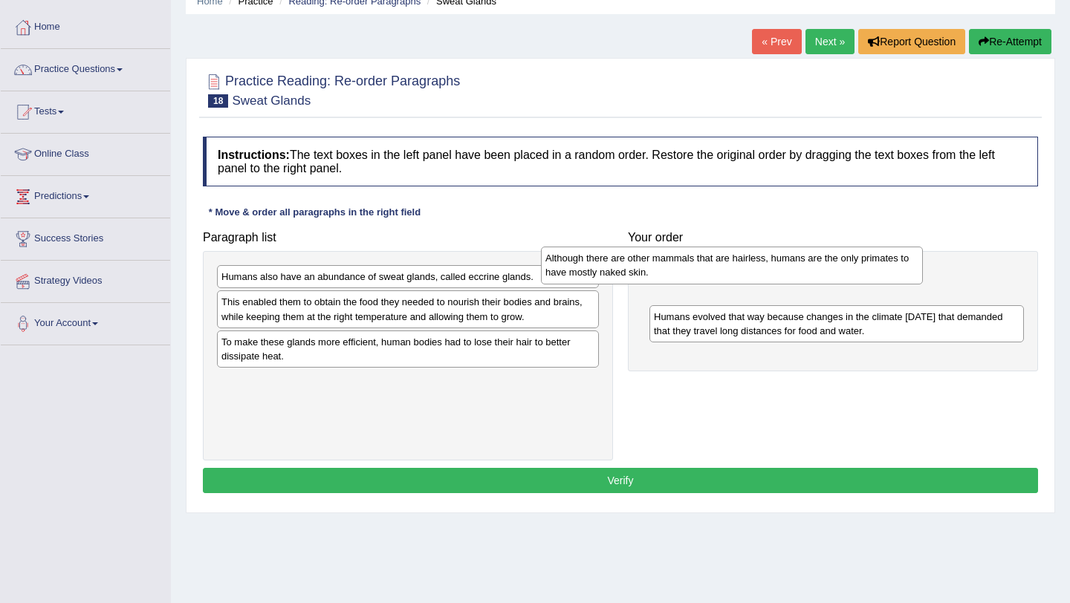
drag, startPoint x: 371, startPoint y: 291, endPoint x: 695, endPoint y: 273, distance: 324.5
click at [695, 273] on div "Although there are other mammals that are hairless, humans are the only primate…" at bounding box center [732, 265] width 382 height 37
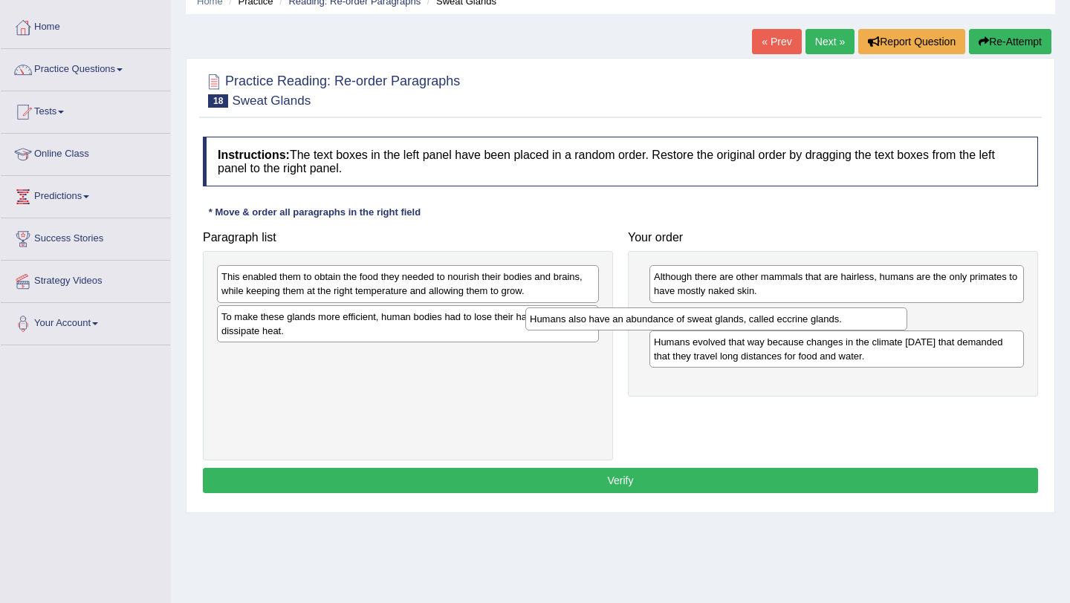
drag, startPoint x: 482, startPoint y: 285, endPoint x: 793, endPoint y: 328, distance: 313.6
click at [793, 328] on div "Humans also have an abundance of sweat glands, called eccrine glands." at bounding box center [716, 319] width 382 height 23
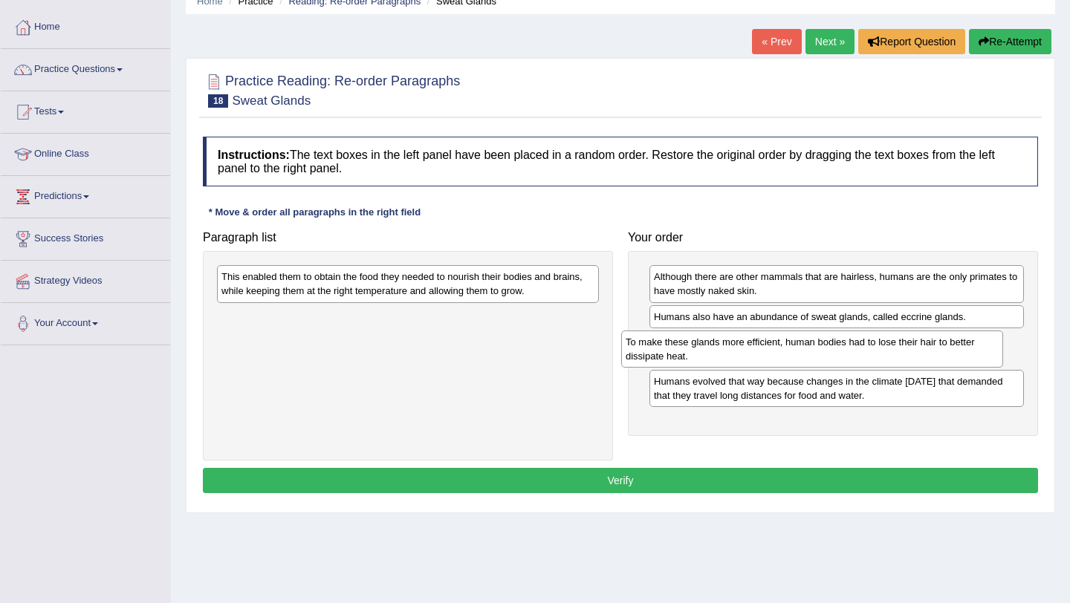
drag, startPoint x: 383, startPoint y: 321, endPoint x: 788, endPoint y: 346, distance: 405.1
click at [788, 346] on div "To make these glands more efficient, human bodies had to lose their hair to bet…" at bounding box center [812, 349] width 382 height 37
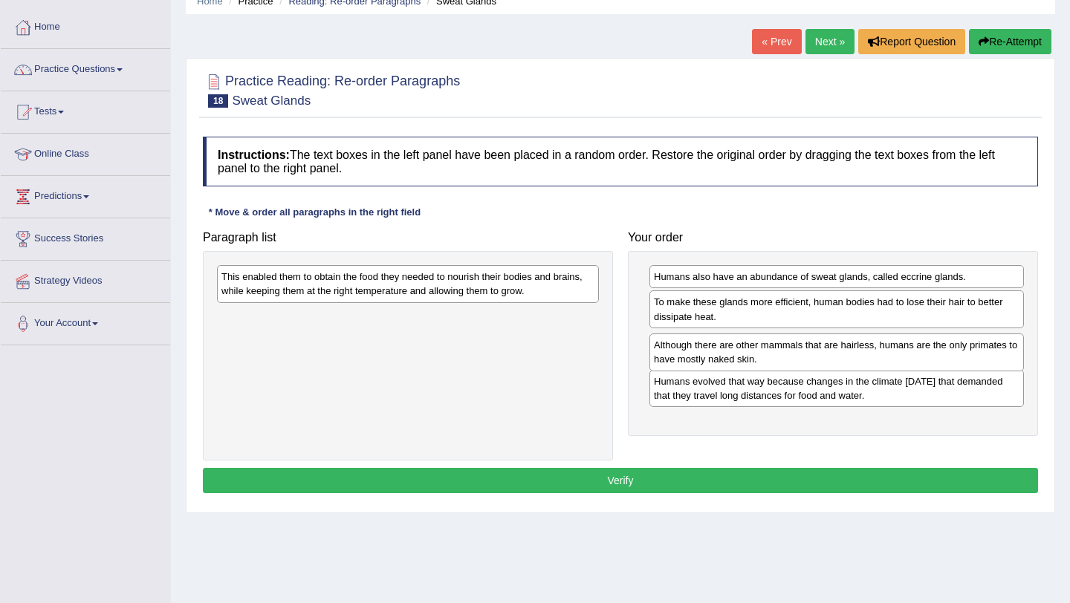
drag, startPoint x: 837, startPoint y: 282, endPoint x: 837, endPoint y: 350, distance: 68.4
click at [837, 350] on div "Although there are other mammals that are hairless, humans are the only primate…" at bounding box center [837, 352] width 375 height 37
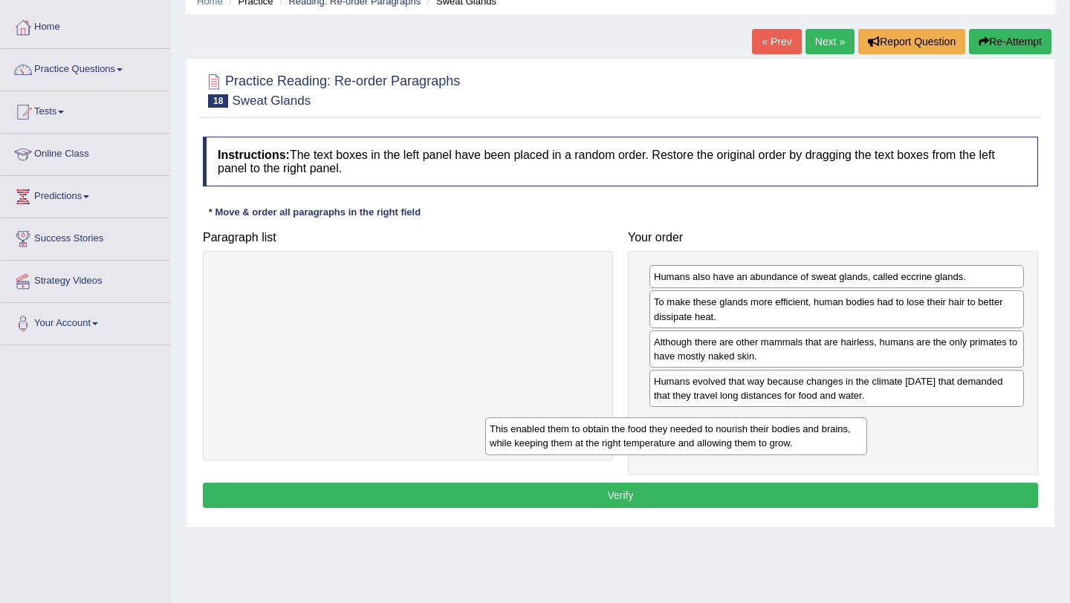
drag, startPoint x: 433, startPoint y: 288, endPoint x: 719, endPoint y: 438, distance: 323.5
click at [719, 439] on div "This enabled them to obtain the food they needed to nourish their bodies and br…" at bounding box center [676, 436] width 382 height 37
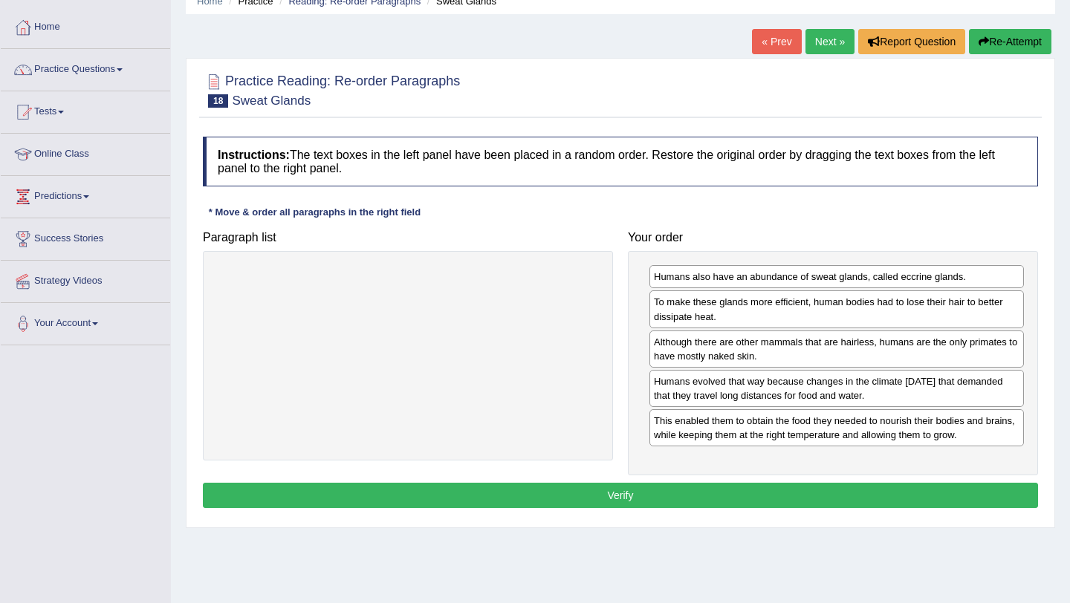
click at [690, 492] on button "Verify" at bounding box center [620, 495] width 835 height 25
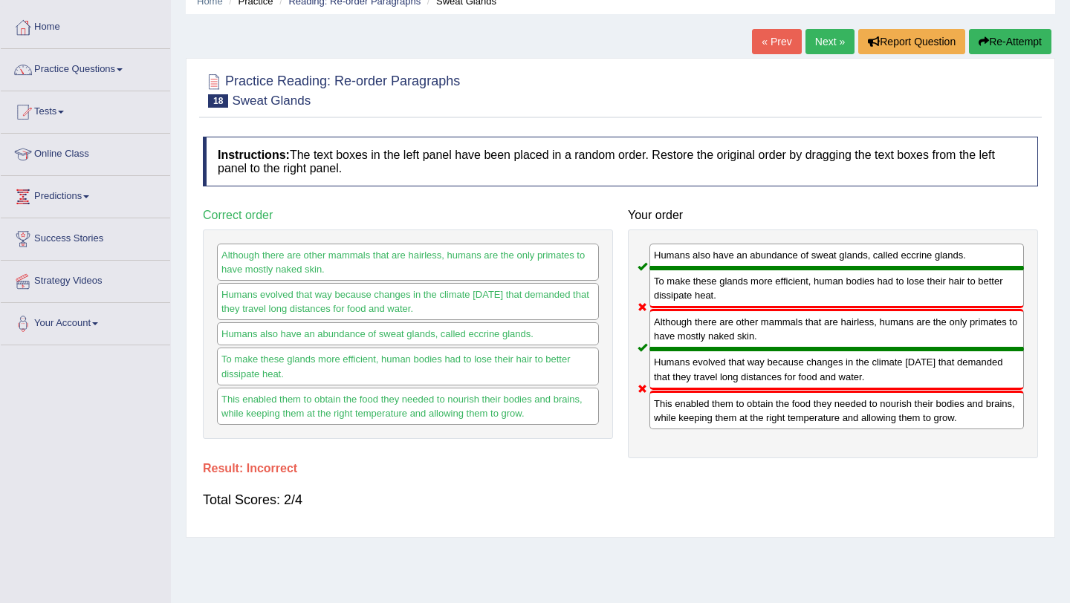
click at [998, 44] on button "Re-Attempt" at bounding box center [1010, 41] width 82 height 25
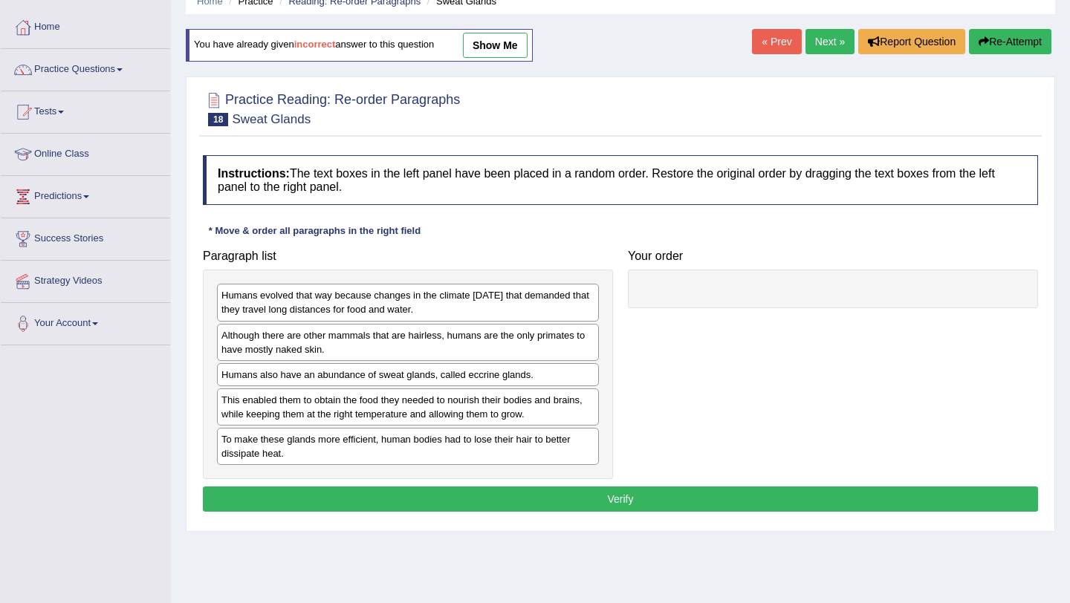
scroll to position [67, 0]
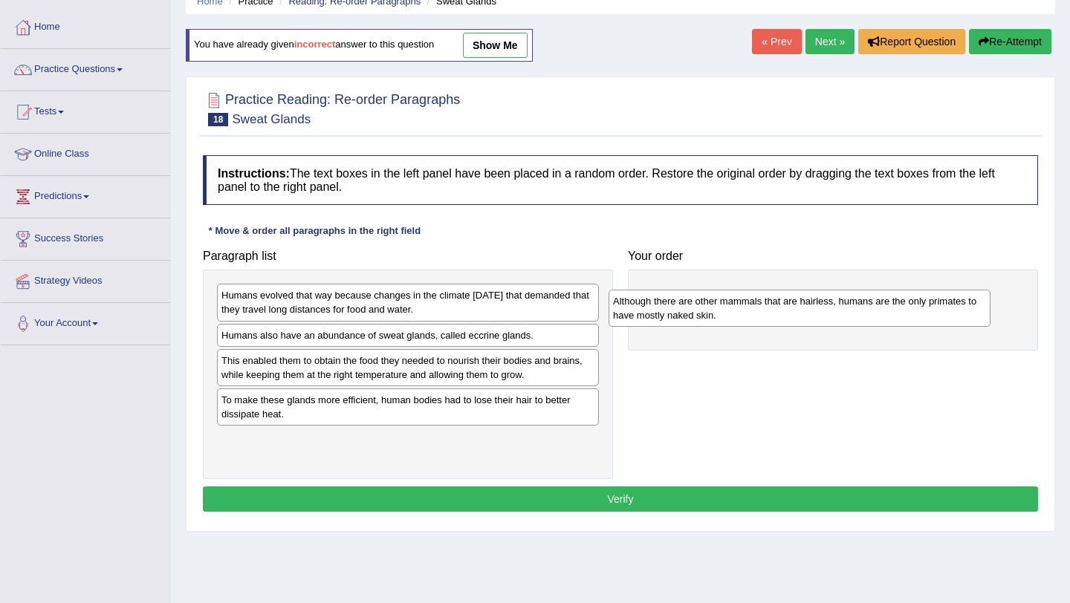
drag, startPoint x: 375, startPoint y: 346, endPoint x: 766, endPoint y: 311, distance: 393.1
click at [766, 311] on div "Although there are other mammals that are hairless, humans are the only primate…" at bounding box center [800, 308] width 382 height 37
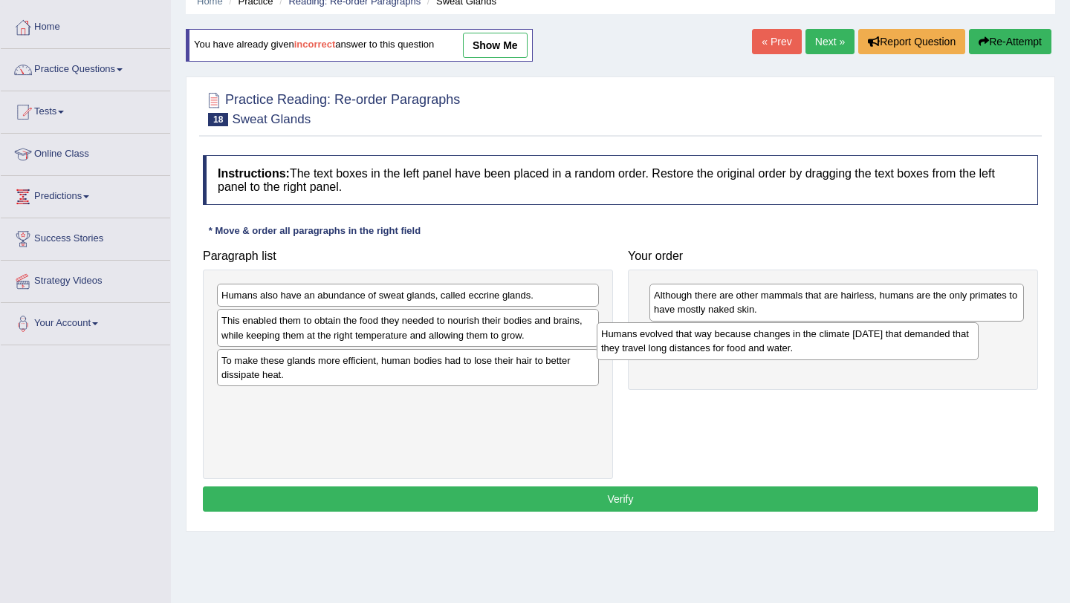
drag, startPoint x: 386, startPoint y: 316, endPoint x: 770, endPoint y: 354, distance: 385.3
click at [771, 354] on div "Humans evolved that way because changes in the climate [DATE] that demanded tha…" at bounding box center [788, 341] width 382 height 37
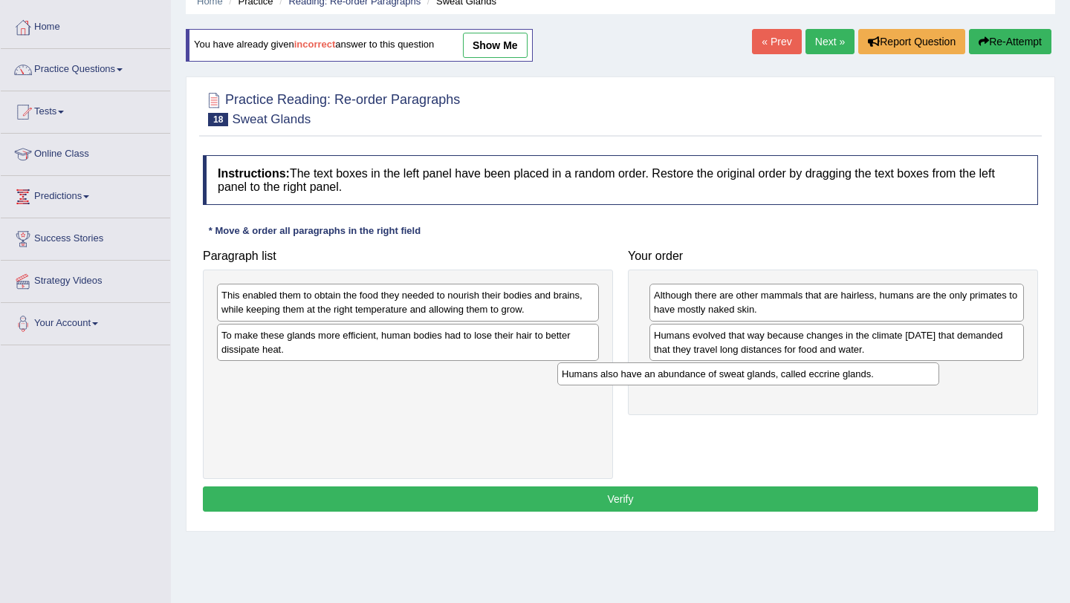
drag, startPoint x: 412, startPoint y: 297, endPoint x: 752, endPoint y: 378, distance: 349.0
click at [753, 376] on div "Humans also have an abundance of sweat glands, called eccrine glands." at bounding box center [748, 374] width 382 height 23
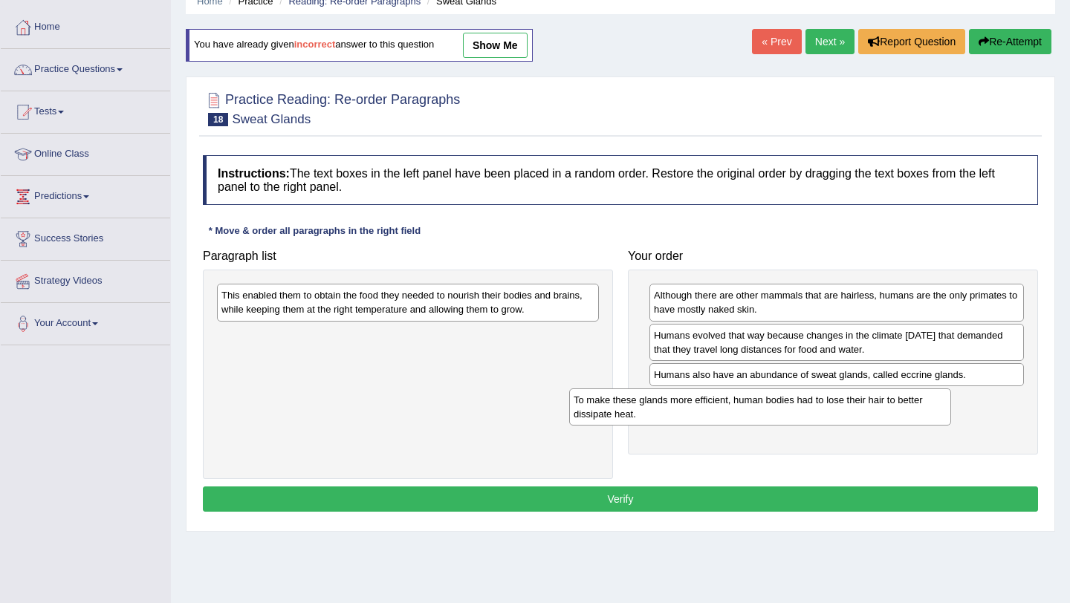
drag, startPoint x: 347, startPoint y: 350, endPoint x: 696, endPoint y: 416, distance: 354.8
click at [699, 415] on div "To make these glands more efficient, human bodies had to lose their hair to bet…" at bounding box center [760, 407] width 382 height 37
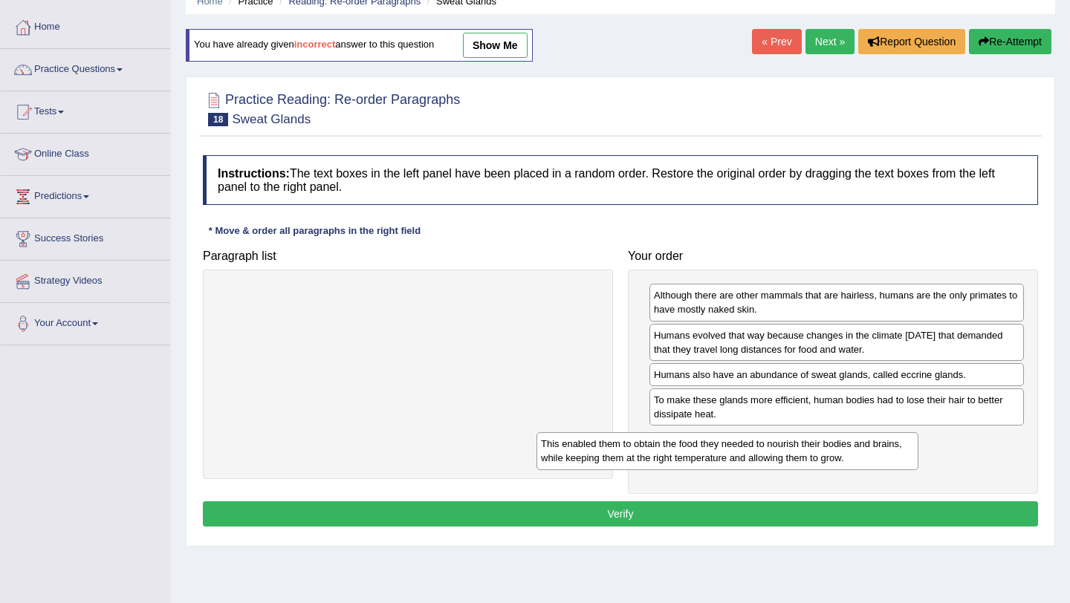
drag, startPoint x: 354, startPoint y: 298, endPoint x: 673, endPoint y: 447, distance: 351.8
click at [674, 447] on div "This enabled them to obtain the food they needed to nourish their bodies and br…" at bounding box center [728, 451] width 382 height 37
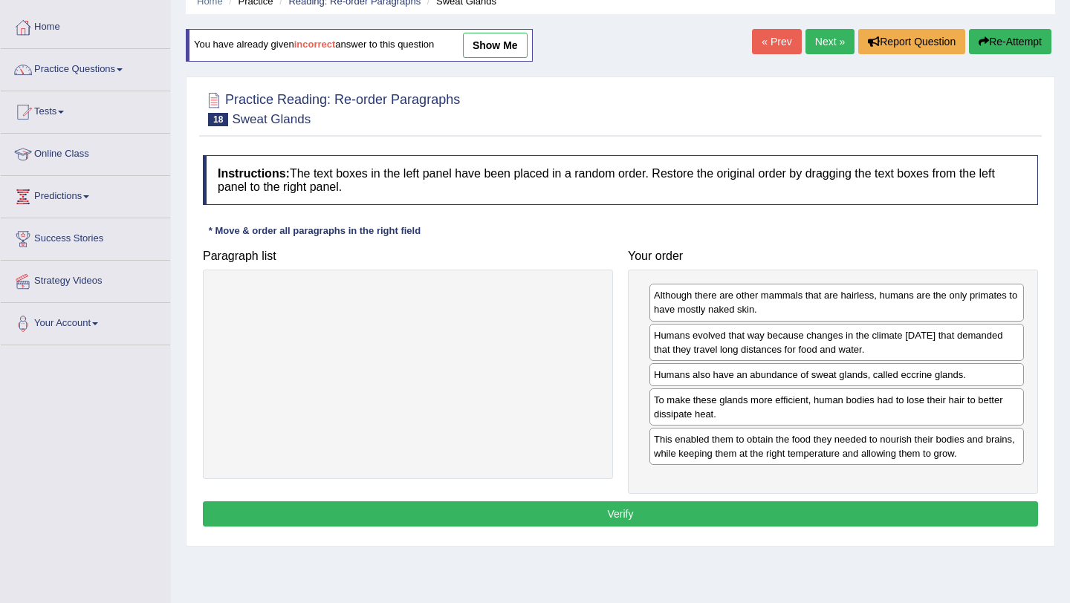
click at [614, 510] on button "Verify" at bounding box center [620, 514] width 835 height 25
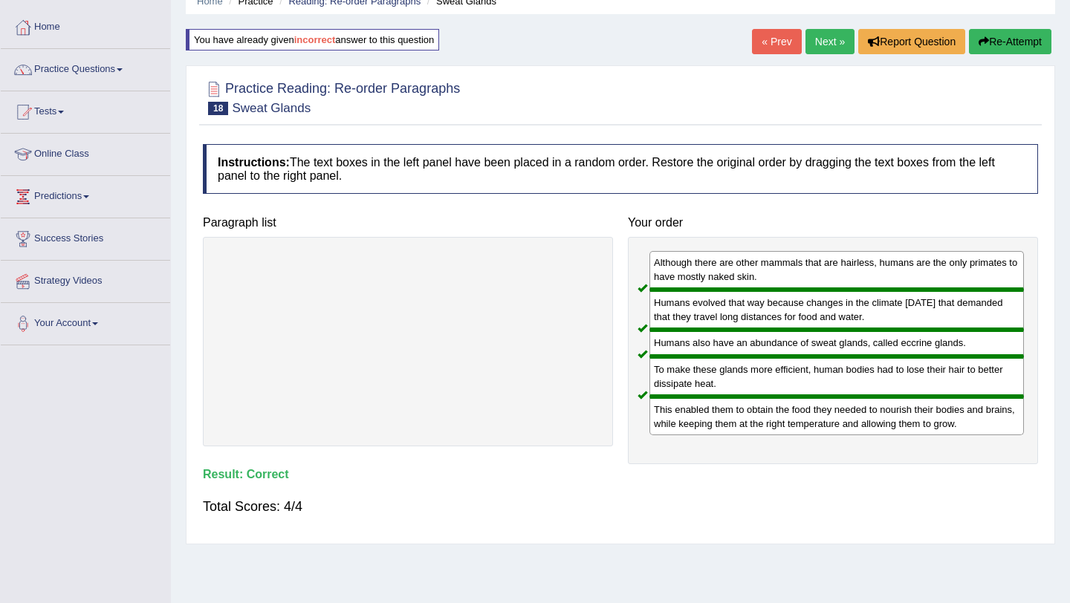
click at [815, 44] on link "Next »" at bounding box center [830, 41] width 49 height 25
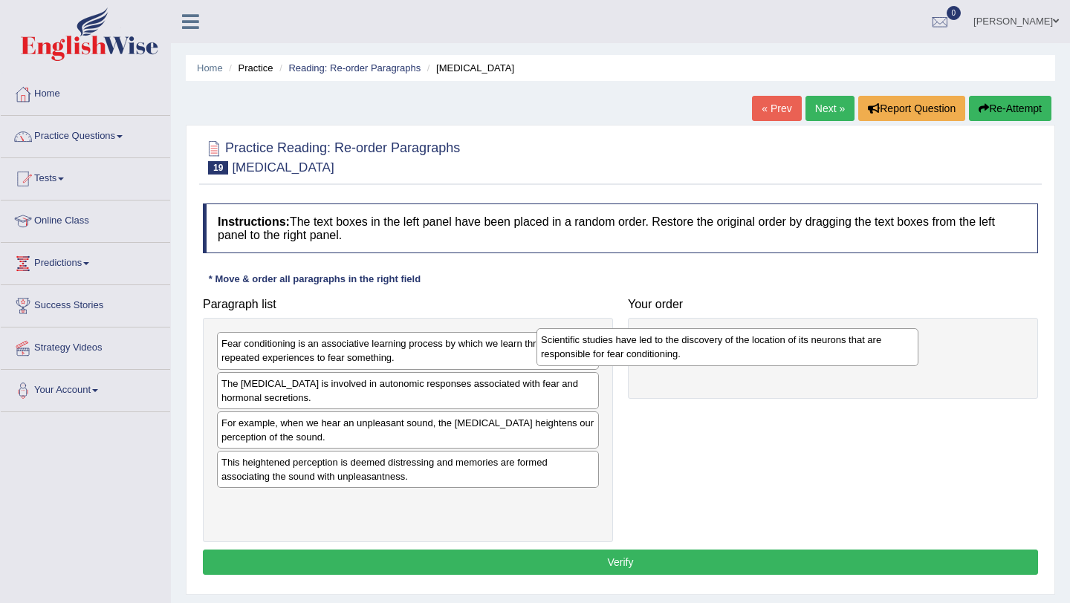
drag, startPoint x: 313, startPoint y: 352, endPoint x: 673, endPoint y: 348, distance: 359.7
click at [673, 348] on div "Scientific studies have led to the discovery of the location of its neurons tha…" at bounding box center [728, 346] width 382 height 37
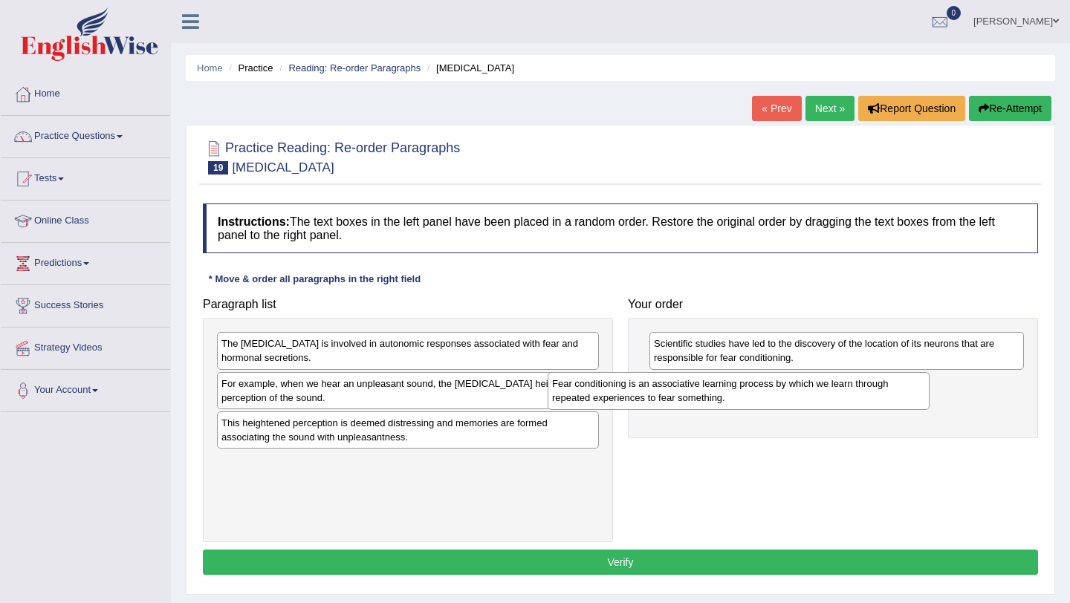
drag, startPoint x: 368, startPoint y: 354, endPoint x: 704, endPoint y: 391, distance: 337.9
click at [704, 391] on div "Fear conditioning is an associative learning process by which we learn through …" at bounding box center [739, 390] width 382 height 37
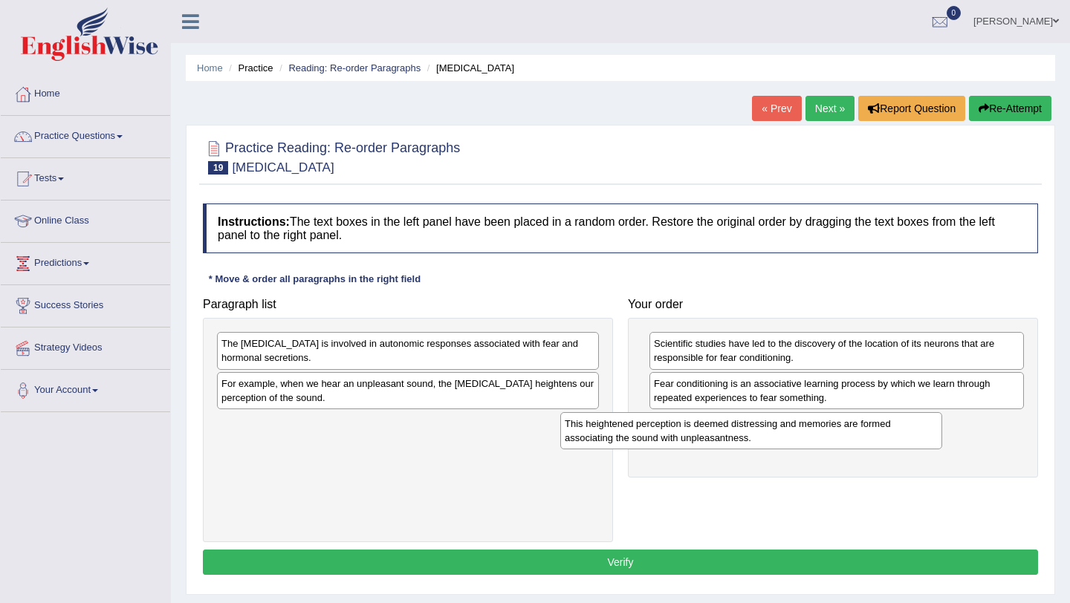
drag, startPoint x: 357, startPoint y: 435, endPoint x: 701, endPoint y: 435, distance: 343.3
click at [701, 435] on div "This heightened perception is deemed distressing and memories are formed associ…" at bounding box center [751, 430] width 382 height 37
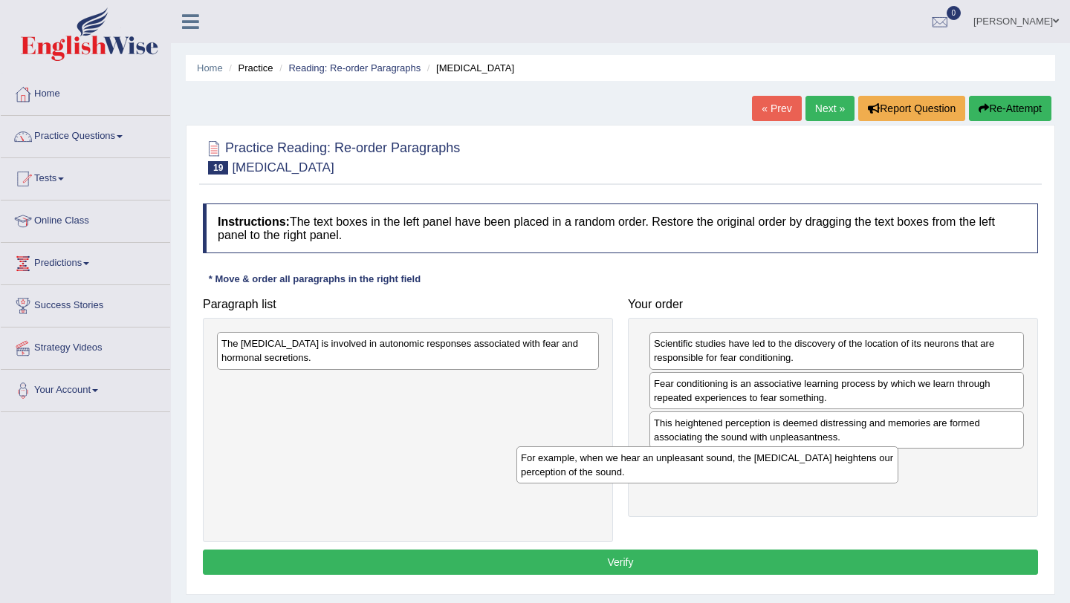
drag, startPoint x: 421, startPoint y: 394, endPoint x: 760, endPoint y: 466, distance: 346.5
click at [759, 467] on div "For example, when we hear an unpleasant sound, the amygdala heightens our perce…" at bounding box center [707, 465] width 382 height 37
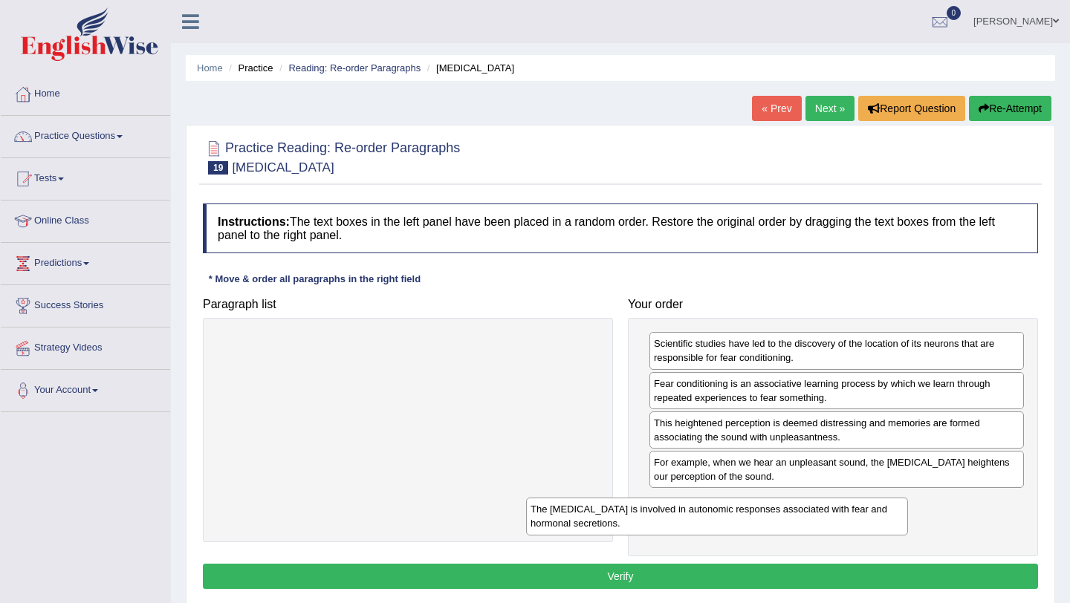
drag, startPoint x: 437, startPoint y: 347, endPoint x: 755, endPoint y: 508, distance: 356.3
click at [754, 508] on div "The amygdala is involved in autonomic responses associated with fear and hormon…" at bounding box center [717, 516] width 382 height 37
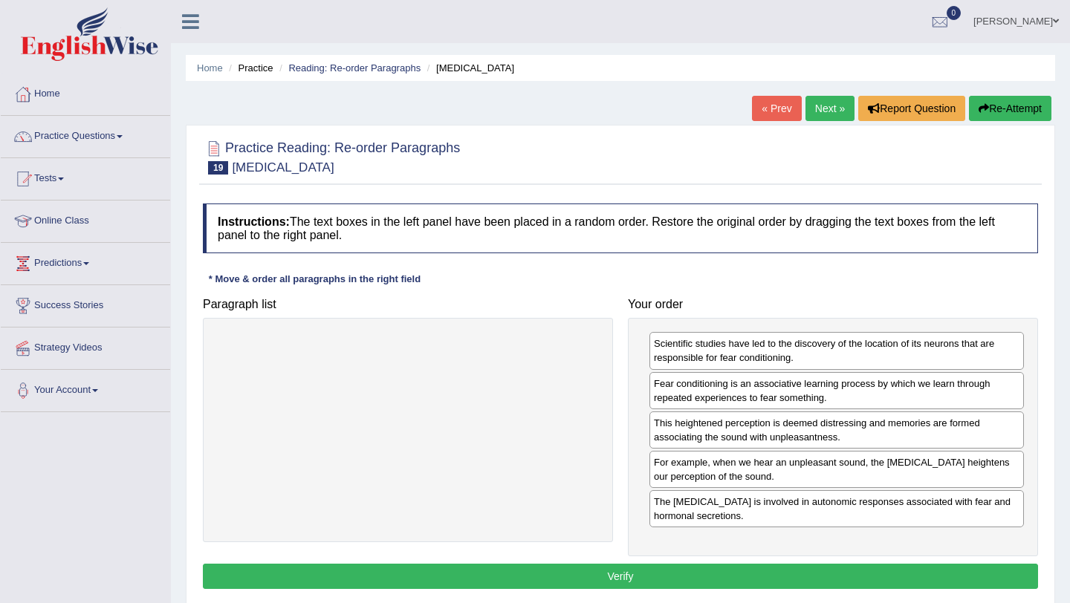
click at [633, 577] on button "Verify" at bounding box center [620, 576] width 835 height 25
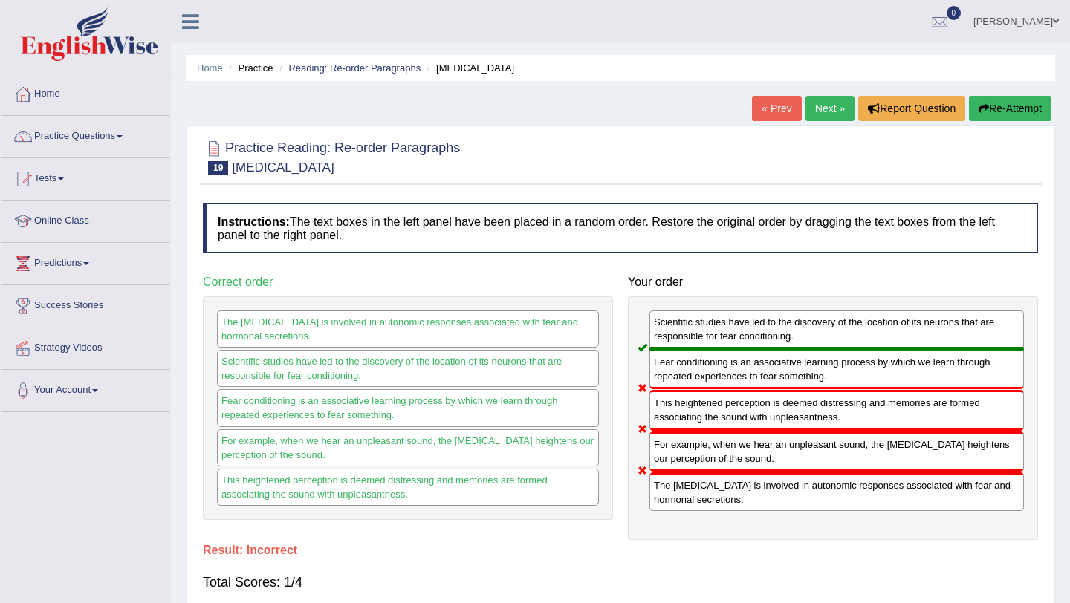
drag, startPoint x: 777, startPoint y: 505, endPoint x: 764, endPoint y: 324, distance: 181.0
click at [764, 324] on div "Scientific studies have led to the discovery of the location of its neurons tha…" at bounding box center [833, 419] width 410 height 244
click at [995, 111] on button "Re-Attempt" at bounding box center [1010, 108] width 82 height 25
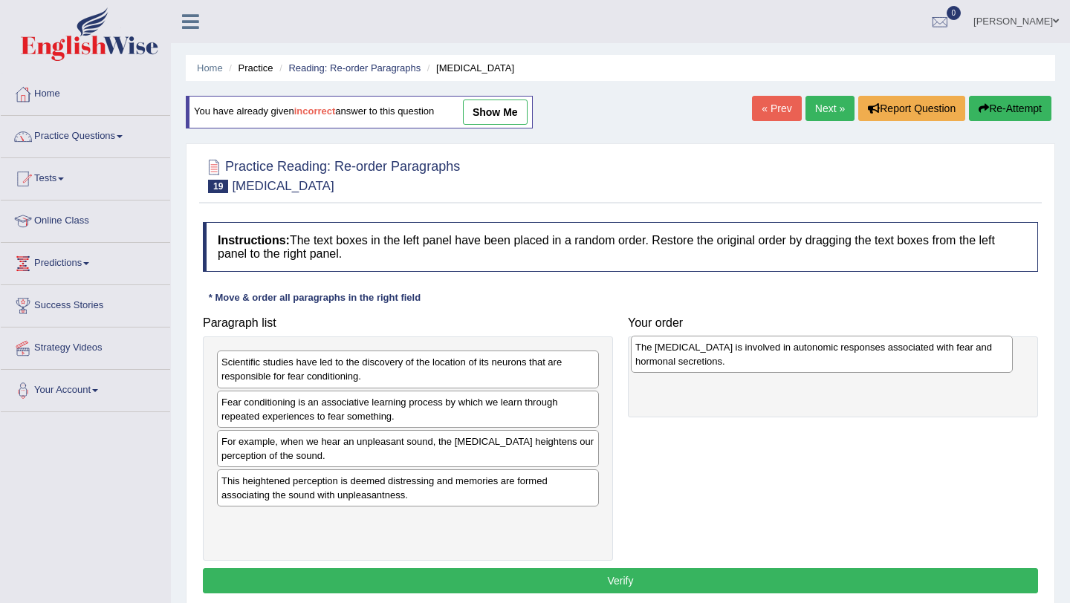
drag, startPoint x: 392, startPoint y: 456, endPoint x: 806, endPoint y: 362, distance: 424.6
click at [806, 362] on div "The [MEDICAL_DATA] is involved in autonomic responses associated with fear and …" at bounding box center [822, 354] width 382 height 37
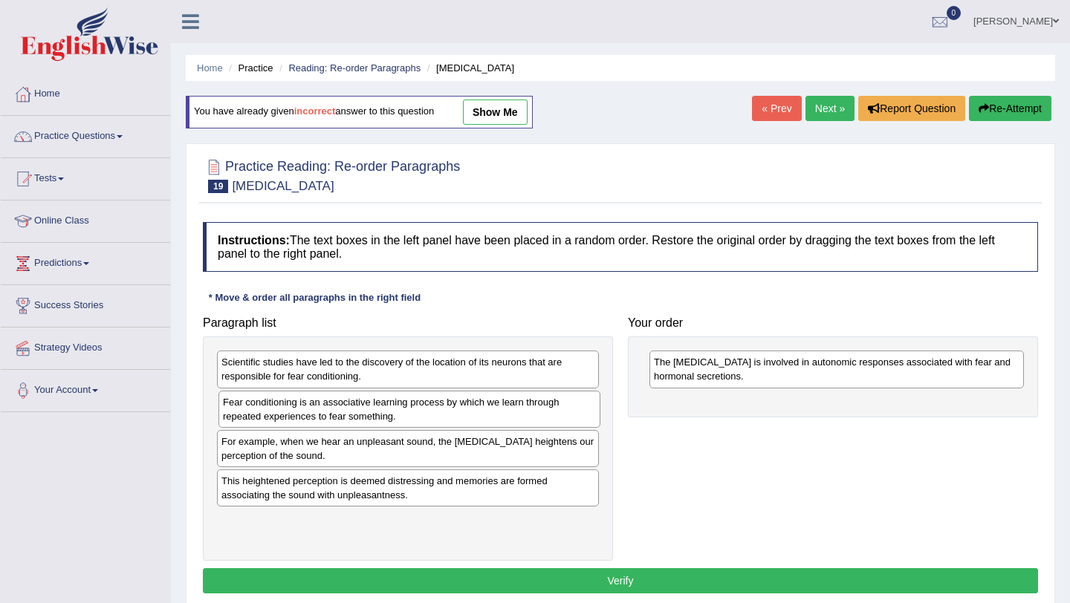
click at [414, 423] on div "Fear conditioning is an associative learning process by which we learn through …" at bounding box center [409, 409] width 382 height 37
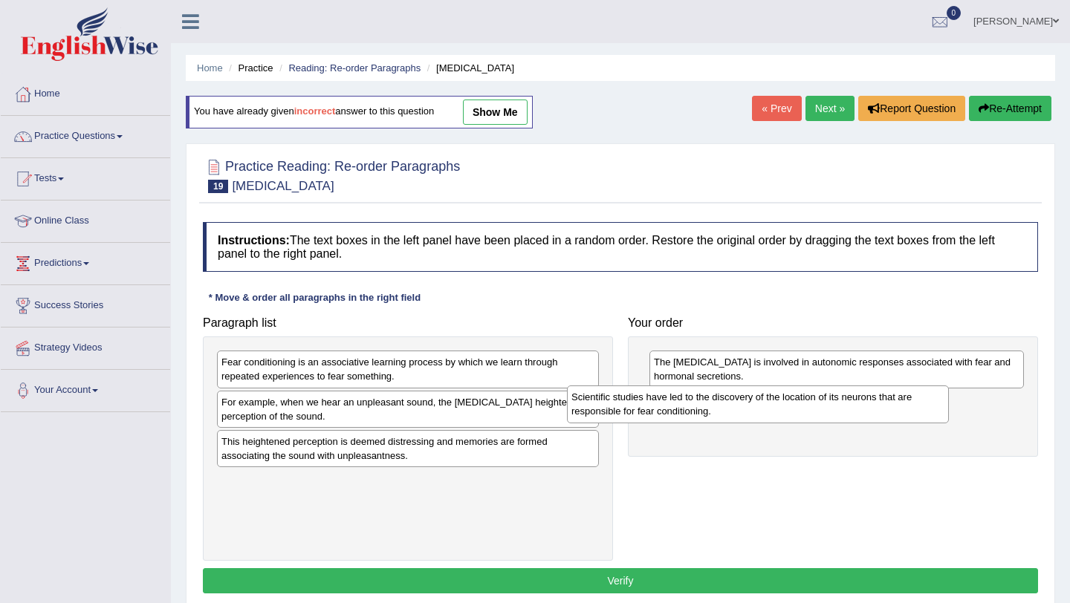
drag, startPoint x: 357, startPoint y: 374, endPoint x: 713, endPoint y: 407, distance: 358.2
click at [713, 407] on div "Scientific studies have led to the discovery of the location of its neurons tha…" at bounding box center [758, 404] width 382 height 37
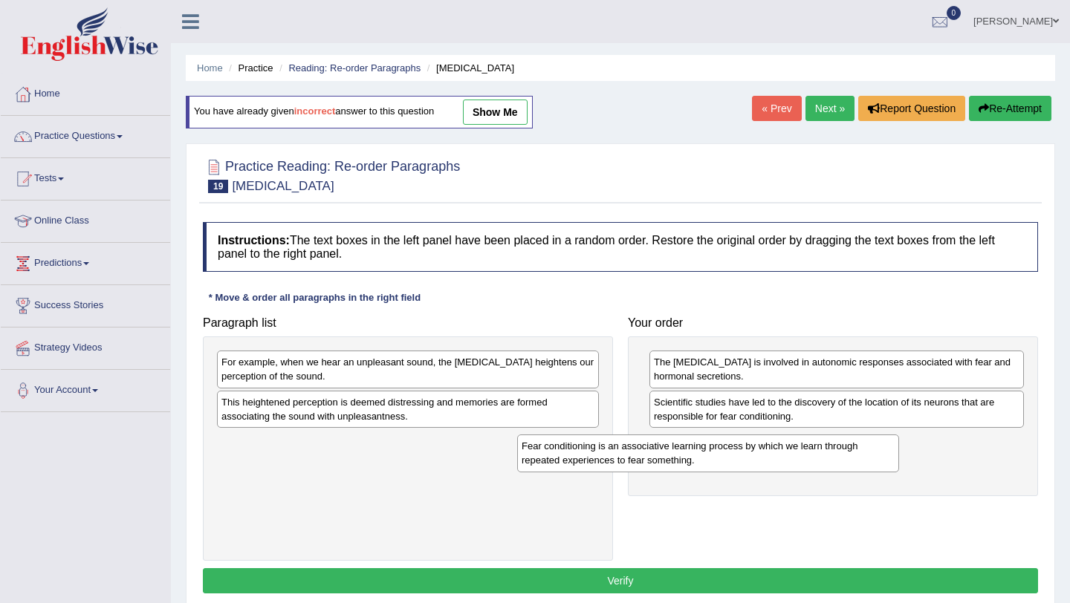
drag, startPoint x: 470, startPoint y: 365, endPoint x: 806, endPoint y: 440, distance: 343.5
click at [806, 440] on div "Fear conditioning is an associative learning process by which we learn through …" at bounding box center [708, 453] width 382 height 37
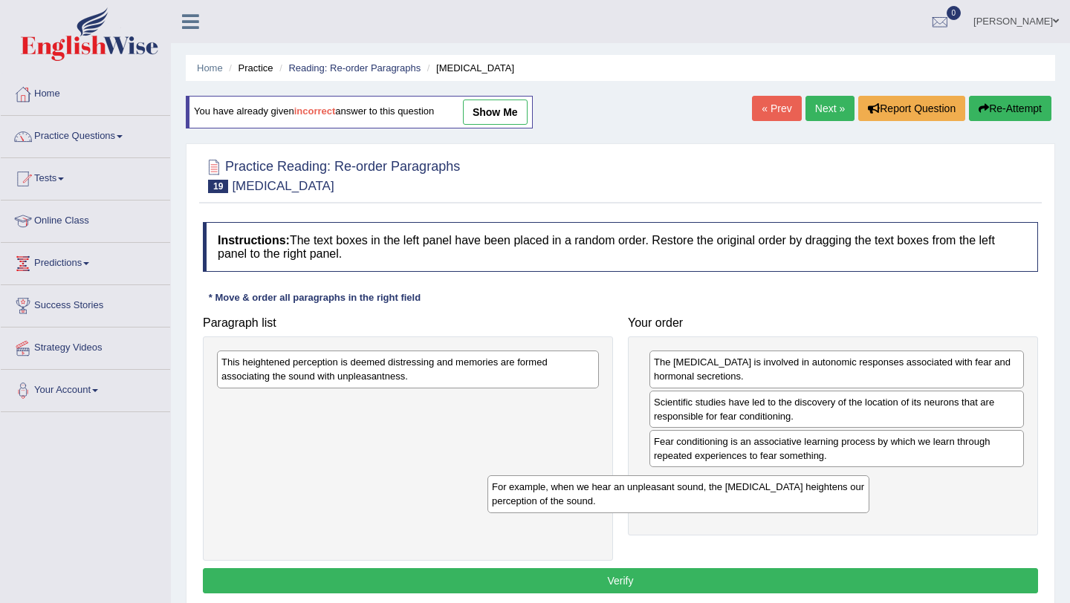
drag, startPoint x: 463, startPoint y: 376, endPoint x: 783, endPoint y: 488, distance: 338.7
click at [781, 489] on div "For example, when we hear an unpleasant sound, the [MEDICAL_DATA] heightens our…" at bounding box center [679, 494] width 382 height 37
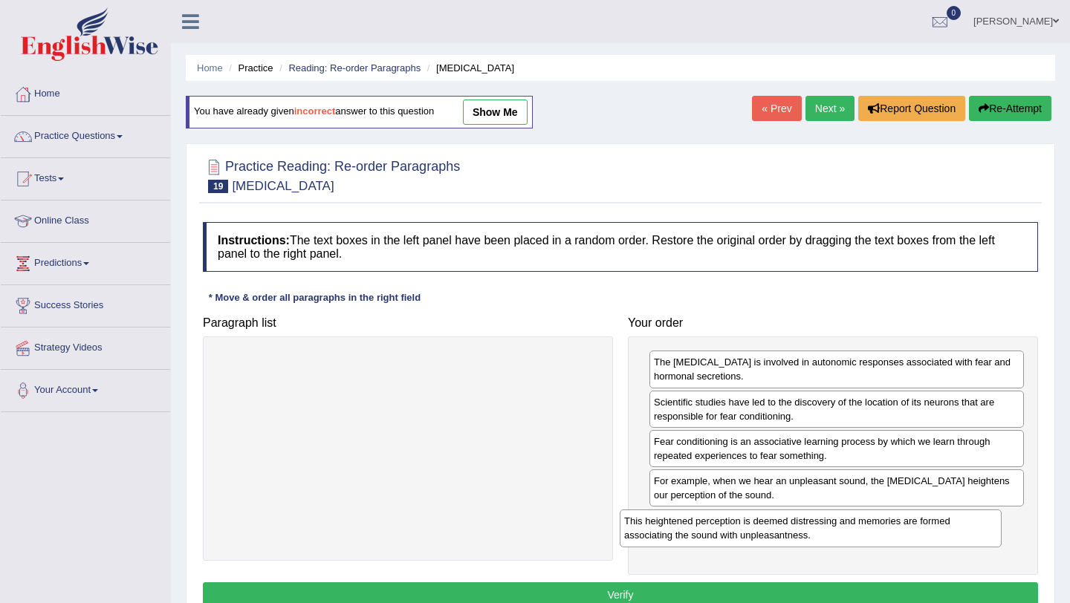
drag, startPoint x: 447, startPoint y: 368, endPoint x: 869, endPoint y: 525, distance: 450.3
click at [869, 522] on div "This heightened perception is deemed distressing and memories are formed associ…" at bounding box center [811, 528] width 382 height 37
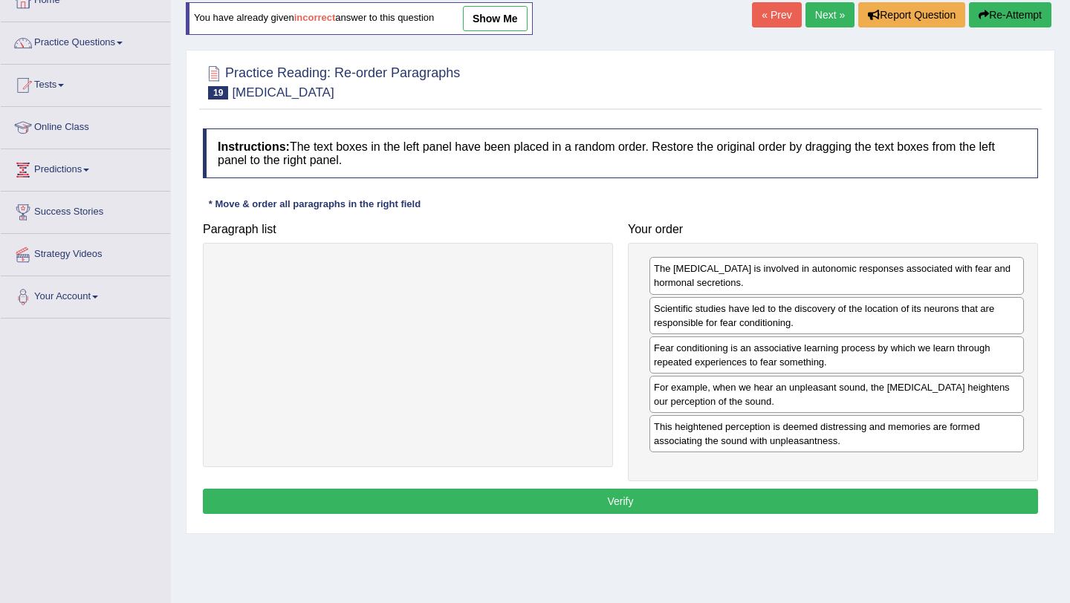
scroll to position [93, 0]
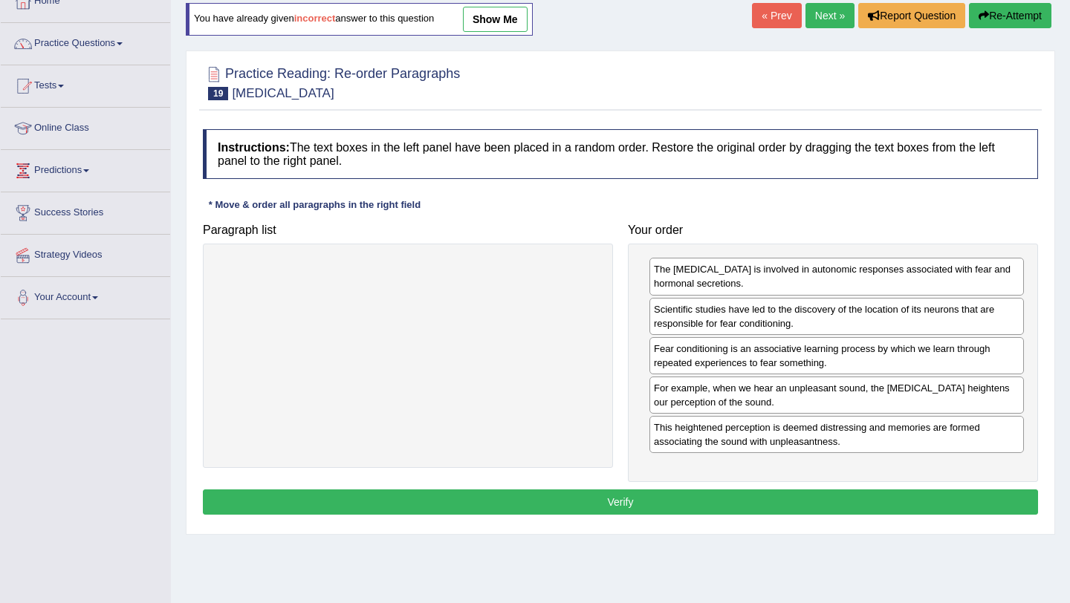
click at [611, 499] on button "Verify" at bounding box center [620, 502] width 835 height 25
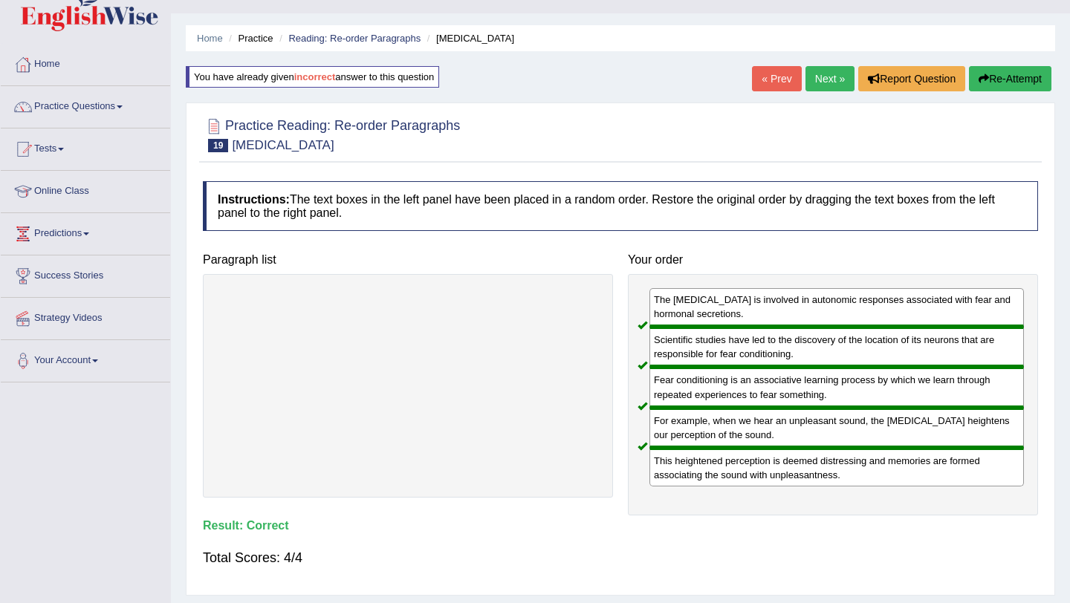
scroll to position [0, 0]
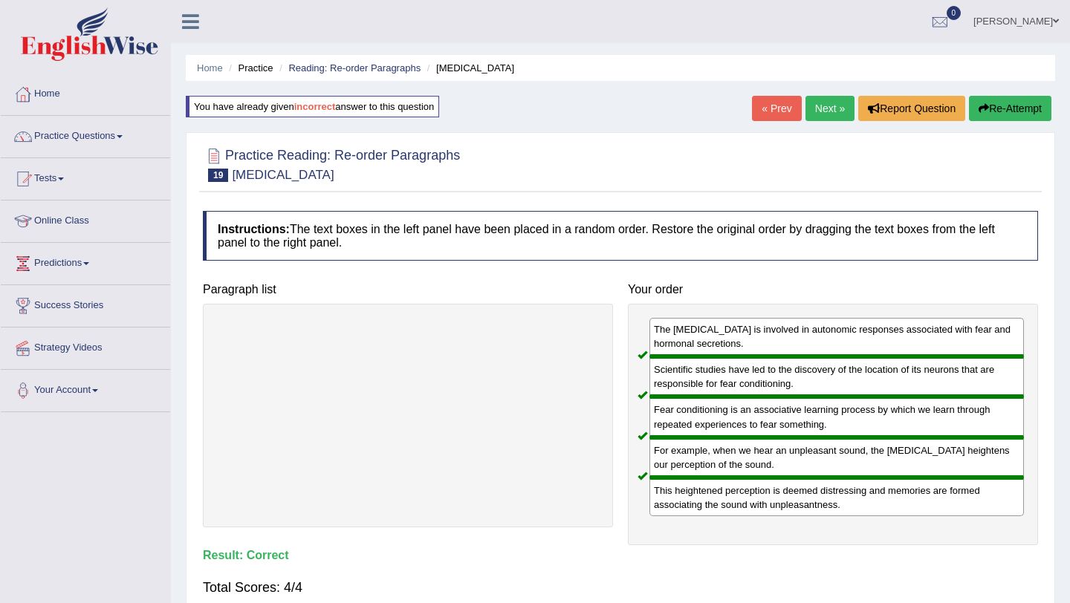
click at [823, 110] on link "Next »" at bounding box center [830, 108] width 49 height 25
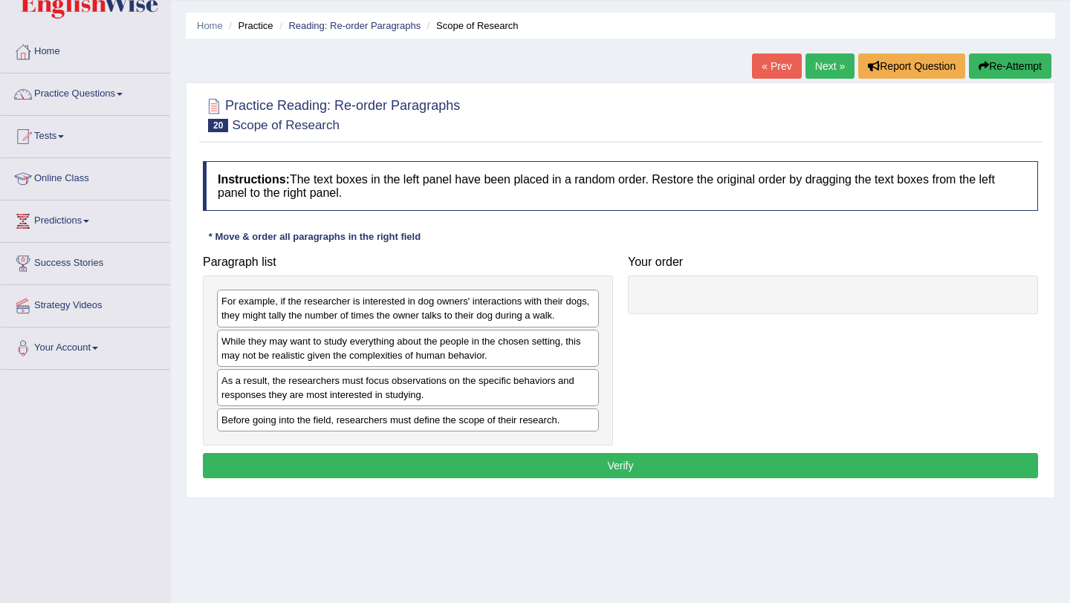
scroll to position [42, 0]
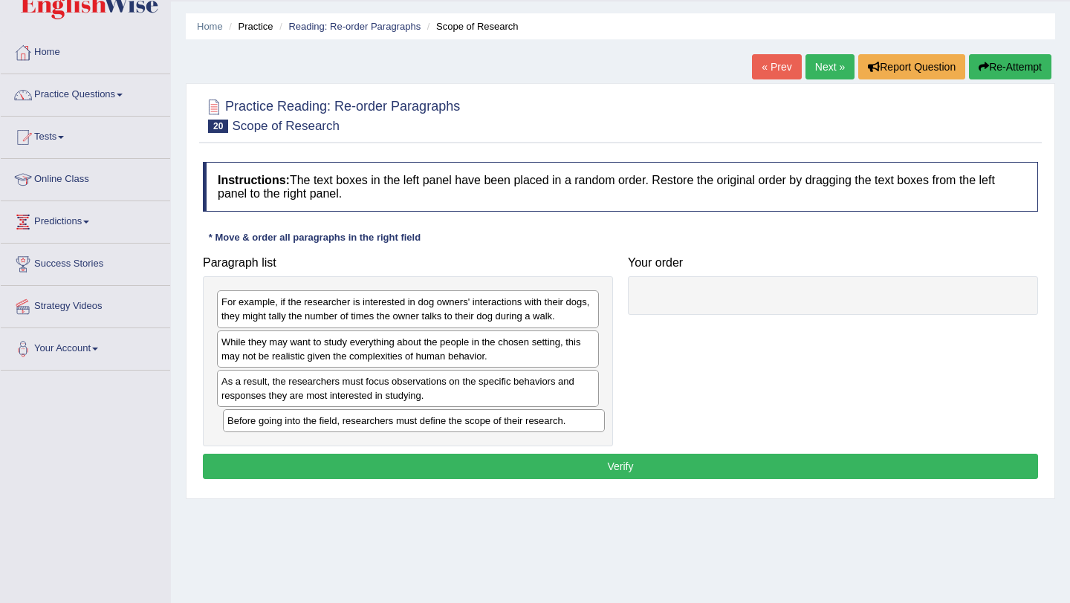
click at [401, 423] on div "Before going into the field, researchers must define the scope of their researc…" at bounding box center [414, 420] width 382 height 23
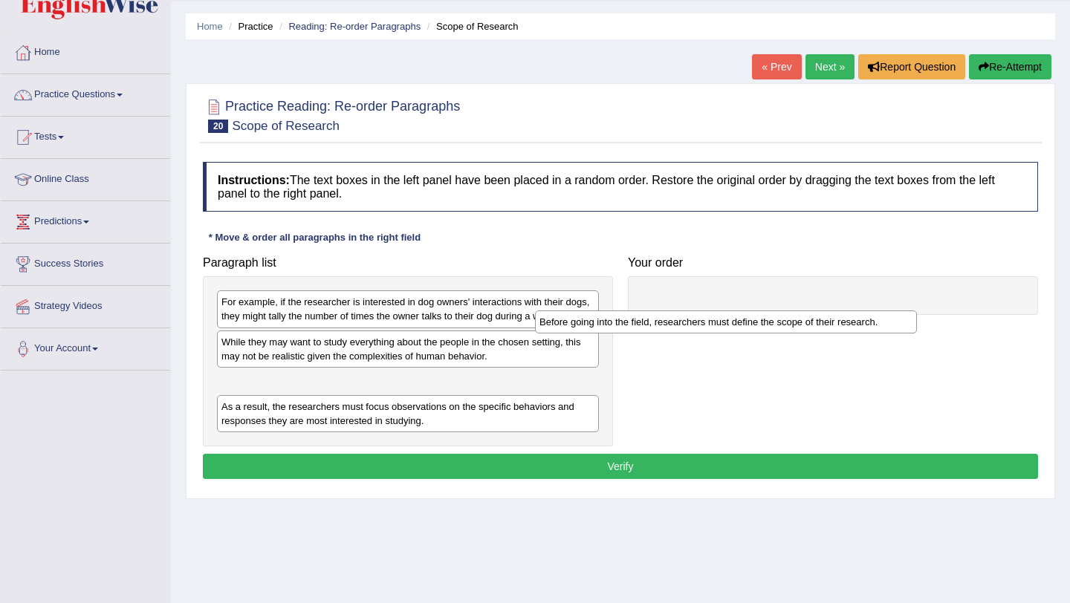
drag, startPoint x: 404, startPoint y: 426, endPoint x: 780, endPoint y: 294, distance: 399.3
click at [780, 311] on div "Before going into the field, researchers must define the scope of their researc…" at bounding box center [726, 322] width 382 height 23
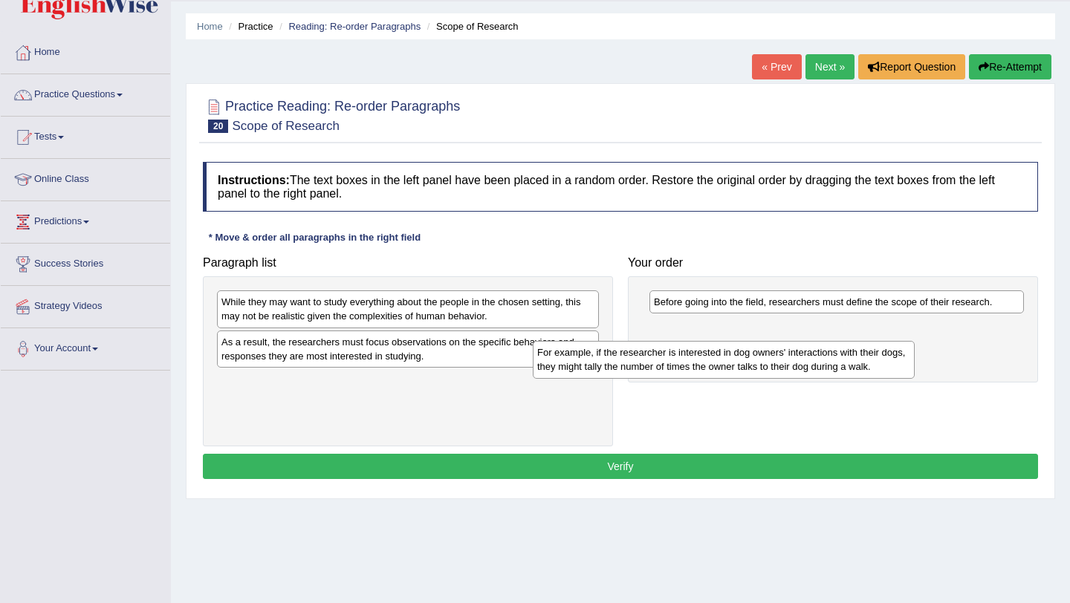
drag, startPoint x: 354, startPoint y: 313, endPoint x: 751, endPoint y: 346, distance: 398.3
click at [750, 348] on div "For example, if the researcher is interested in dog owners' interactions with t…" at bounding box center [724, 359] width 382 height 37
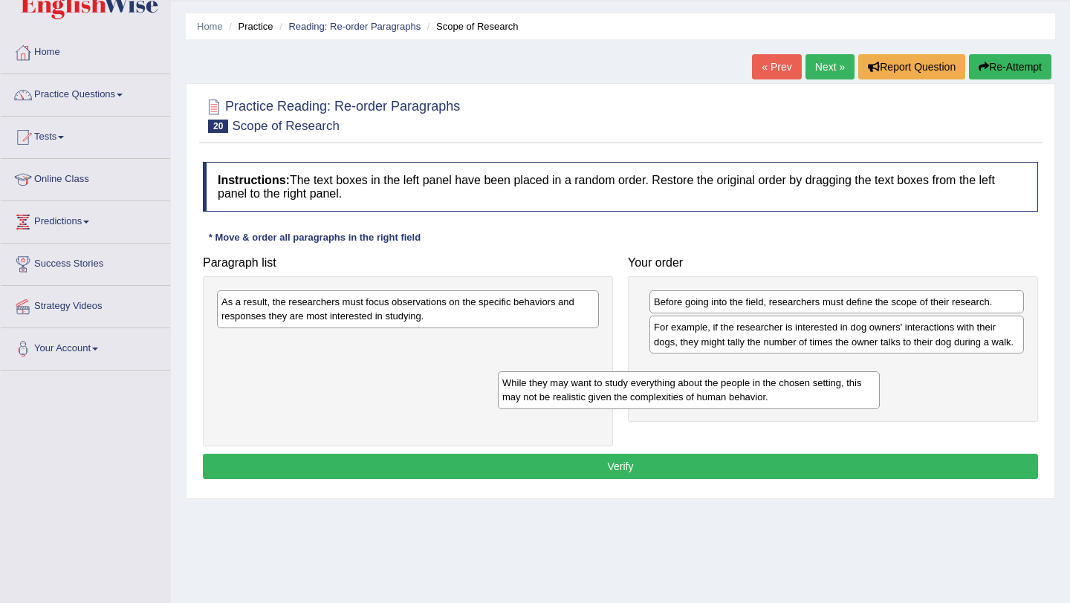
drag, startPoint x: 352, startPoint y: 311, endPoint x: 693, endPoint y: 391, distance: 349.5
click at [687, 390] on div "While they may want to study everything about the people in the chosen setting,…" at bounding box center [689, 390] width 382 height 37
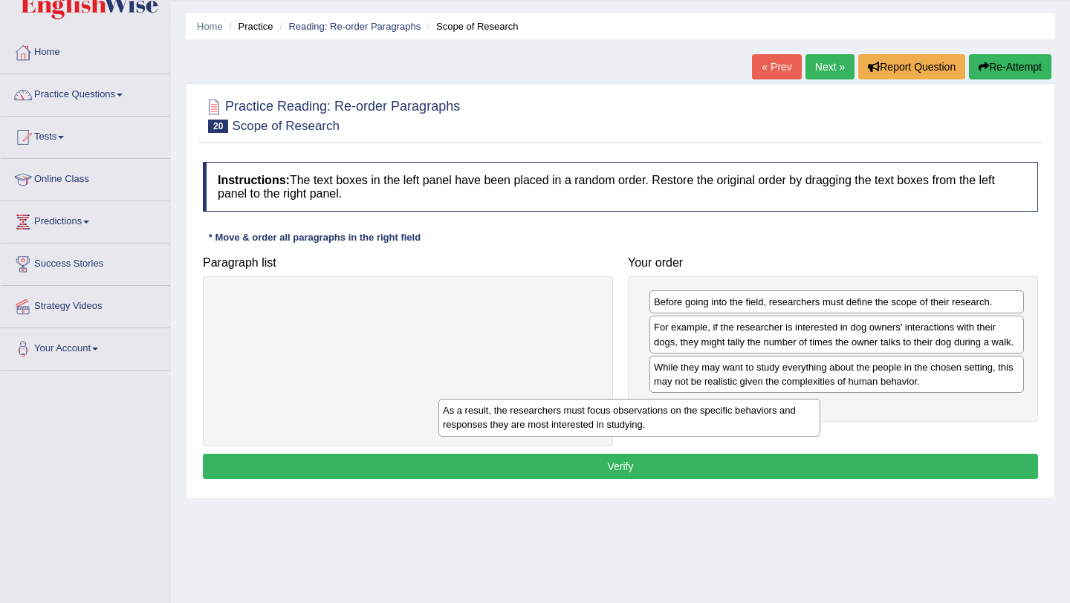
drag, startPoint x: 408, startPoint y: 309, endPoint x: 629, endPoint y: 419, distance: 247.3
click at [629, 419] on div "As a result, the researchers must focus observations on the specific behaviors …" at bounding box center [629, 417] width 382 height 37
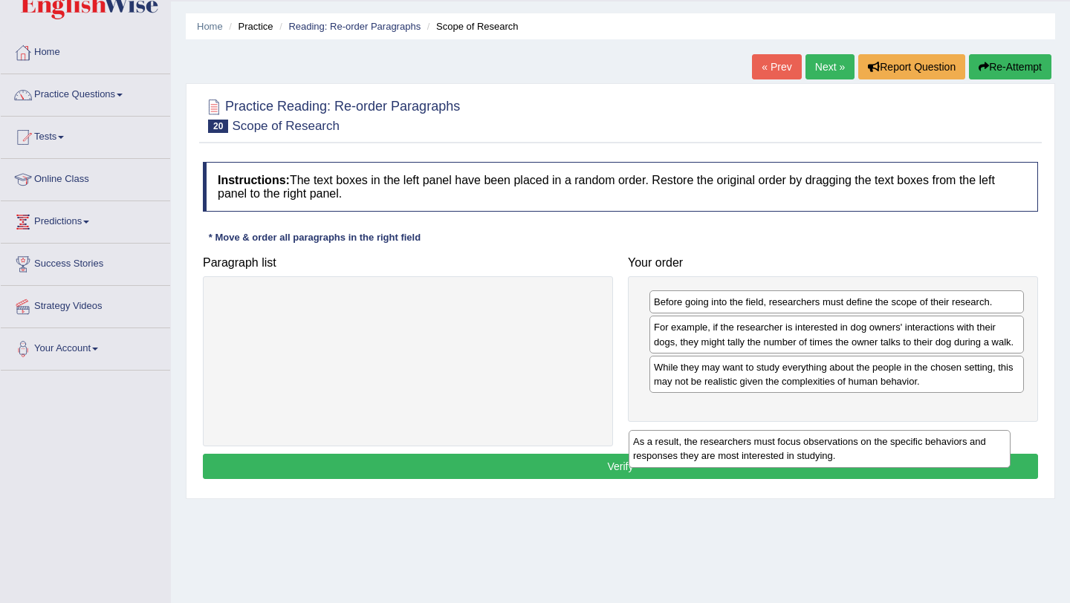
drag, startPoint x: 274, startPoint y: 302, endPoint x: 686, endPoint y: 441, distance: 434.5
click at [686, 441] on div "As a result, the researchers must focus observations on the specific behaviors …" at bounding box center [820, 448] width 382 height 37
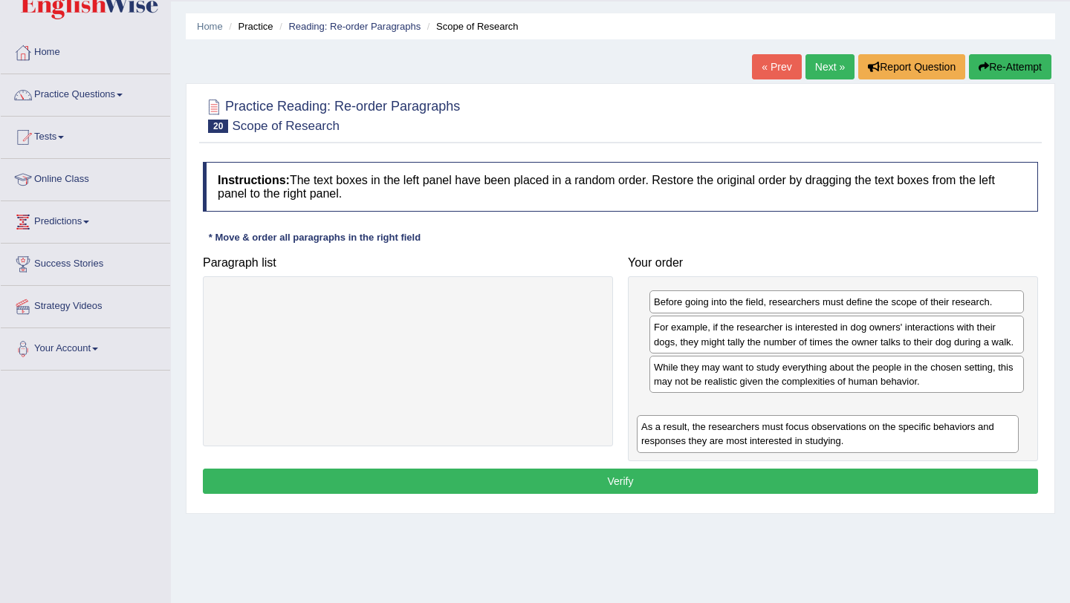
drag, startPoint x: 265, startPoint y: 303, endPoint x: 687, endPoint y: 427, distance: 440.0
click at [687, 427] on div "As a result, the researchers must focus observations on the specific behaviors …" at bounding box center [828, 433] width 382 height 37
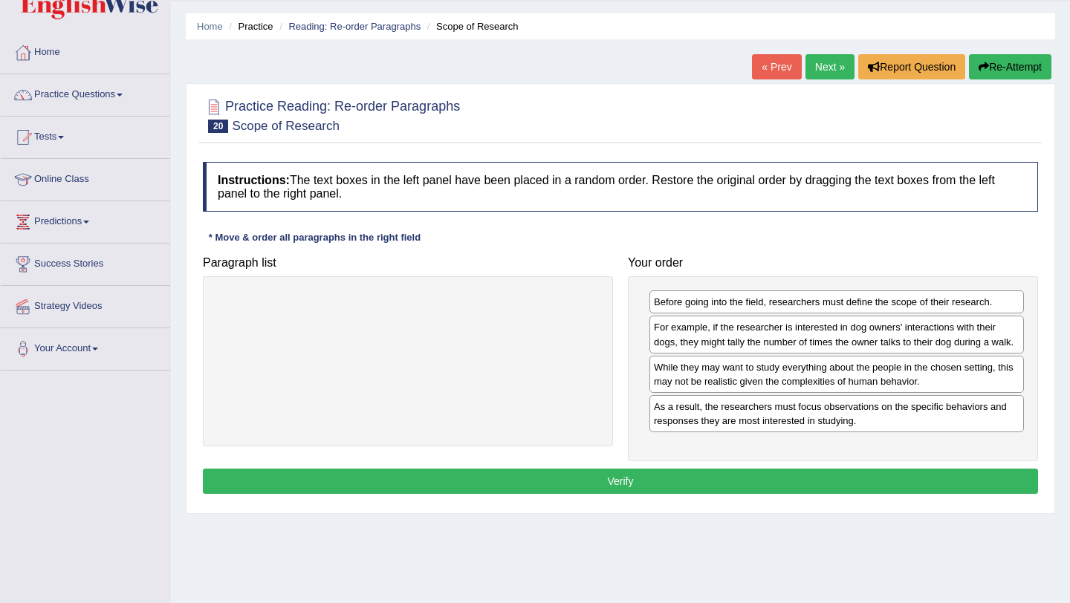
click at [614, 494] on button "Verify" at bounding box center [620, 481] width 835 height 25
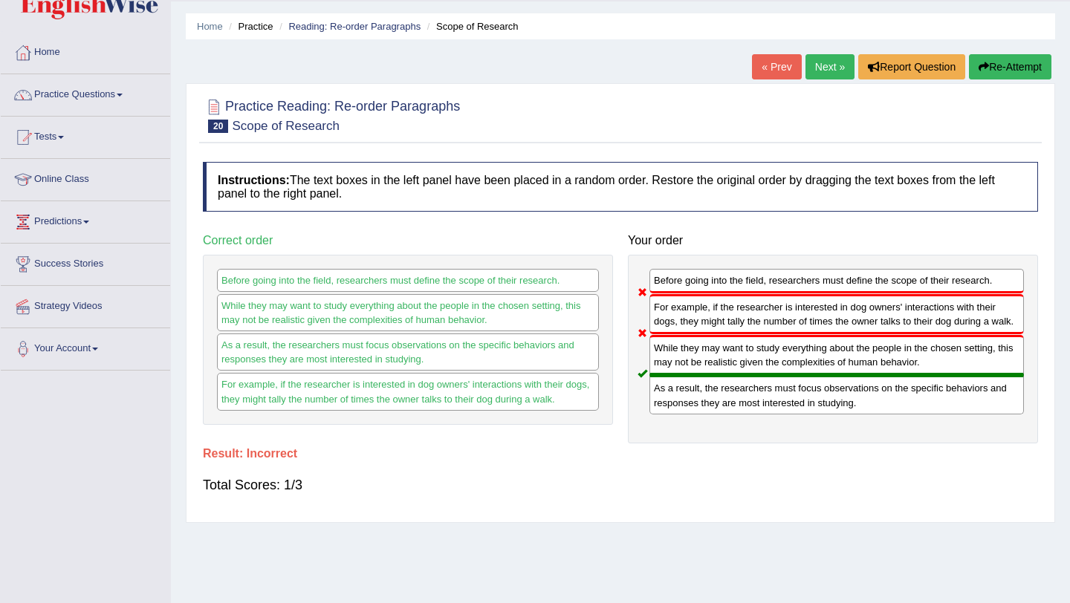
click at [991, 65] on button "Re-Attempt" at bounding box center [1010, 66] width 82 height 25
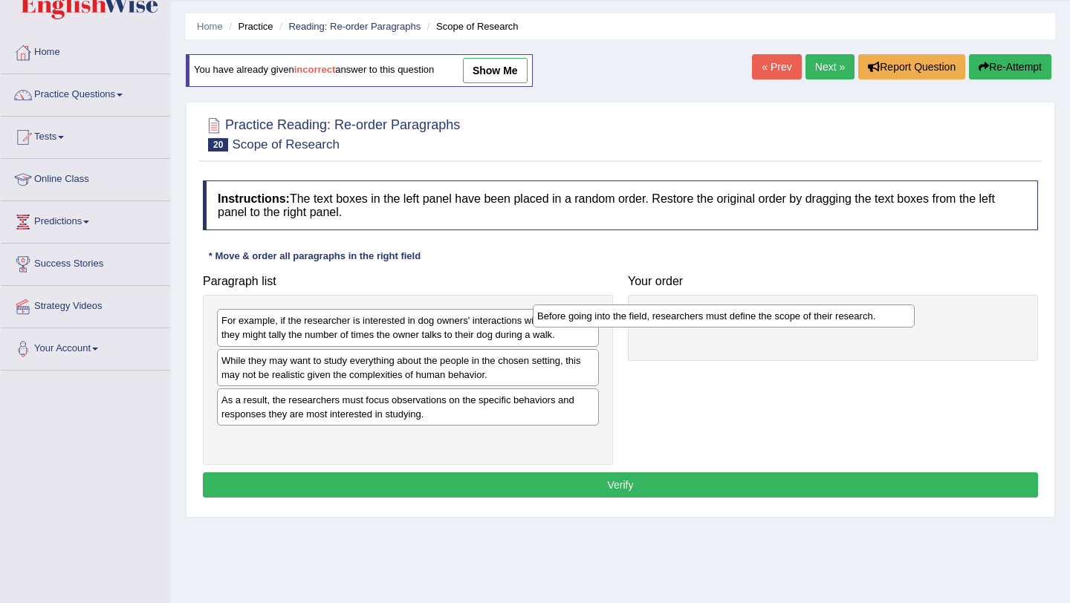
drag, startPoint x: 411, startPoint y: 444, endPoint x: 740, endPoint y: 315, distance: 353.4
click at [740, 315] on div "Before going into the field, researchers must define the scope of their researc…" at bounding box center [724, 316] width 382 height 23
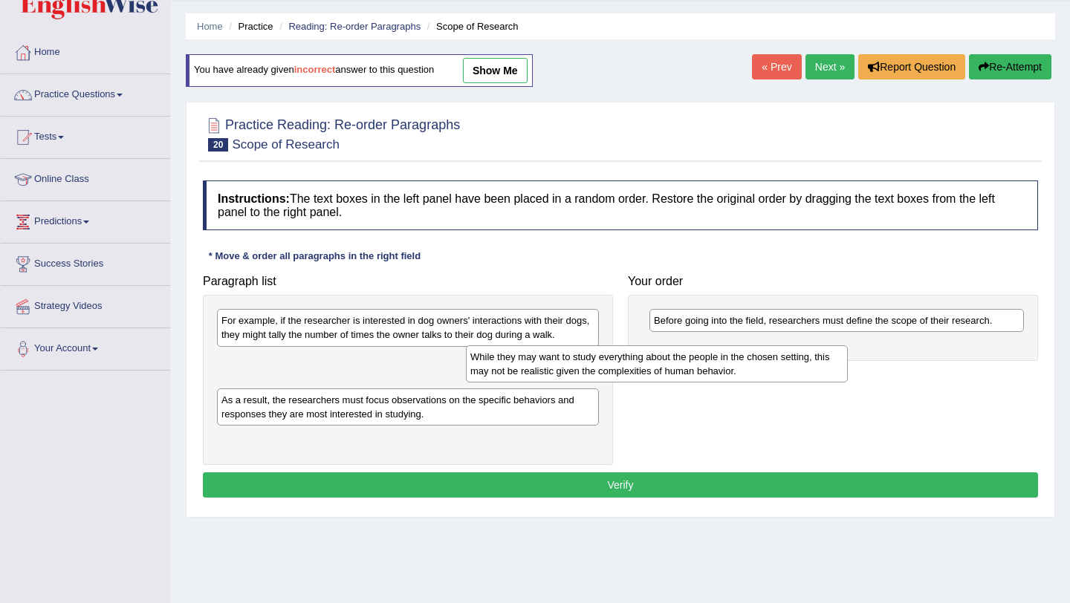
drag, startPoint x: 369, startPoint y: 374, endPoint x: 745, endPoint y: 373, distance: 376.0
click at [745, 373] on div "While they may want to study everything about the people in the chosen setting,…" at bounding box center [657, 364] width 382 height 37
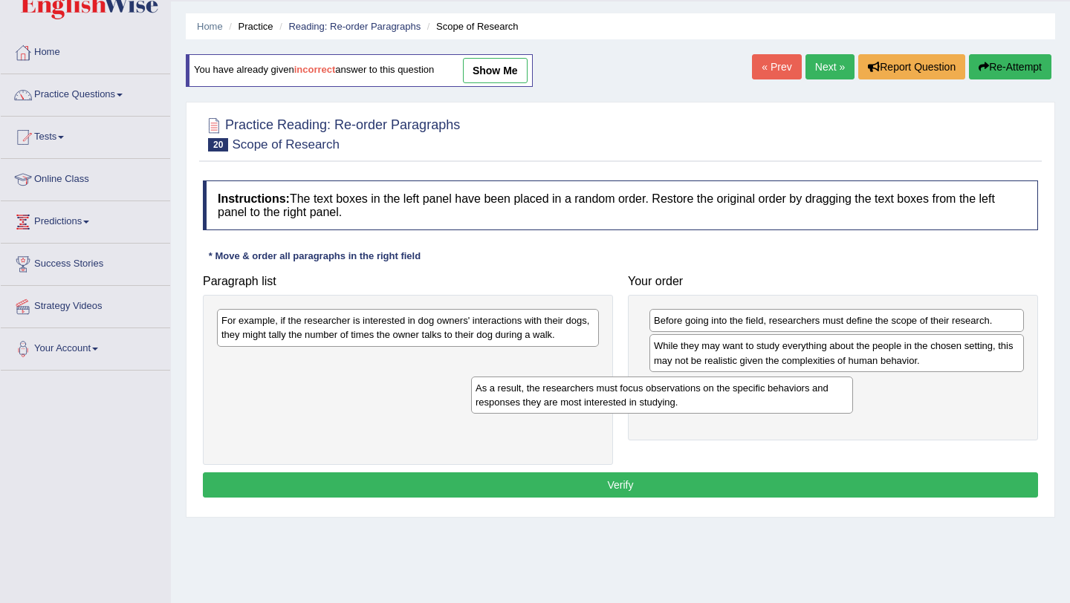
drag, startPoint x: 423, startPoint y: 366, endPoint x: 752, endPoint y: 381, distance: 329.6
click at [752, 381] on div "As a result, the researchers must focus observations on the specific behaviors …" at bounding box center [662, 395] width 382 height 37
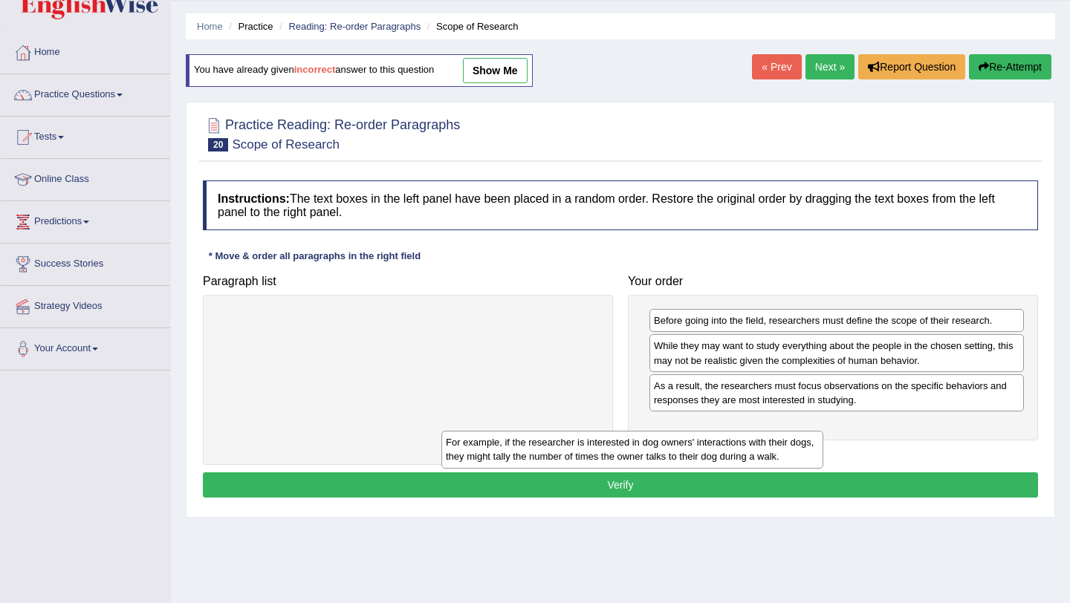
drag, startPoint x: 518, startPoint y: 329, endPoint x: 811, endPoint y: 426, distance: 308.3
click at [809, 431] on div "For example, if the researcher is interested in dog owners' interactions with t…" at bounding box center [632, 449] width 382 height 37
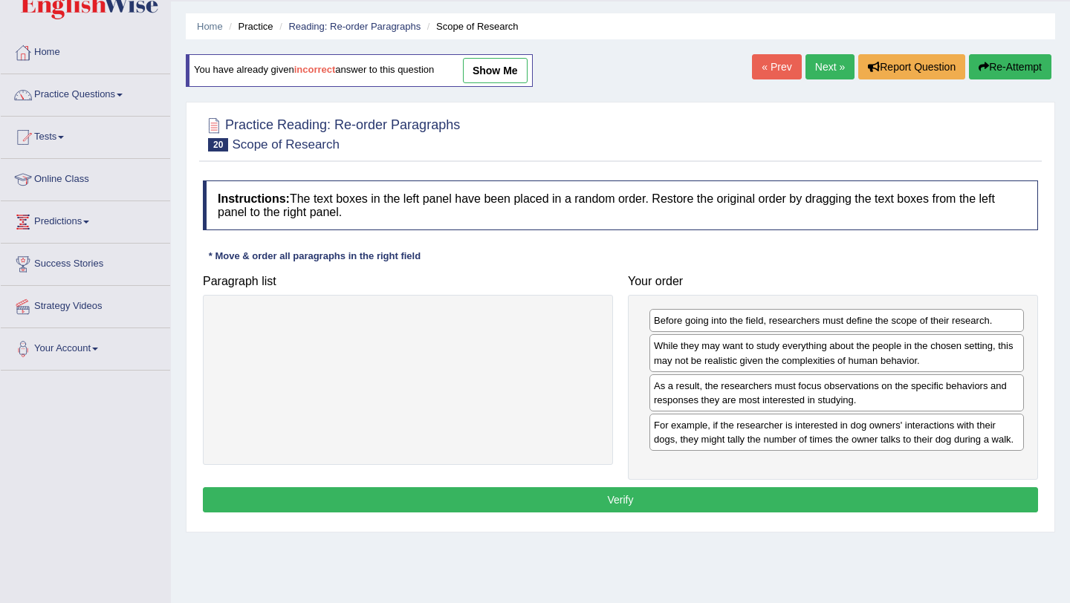
click at [632, 513] on button "Verify" at bounding box center [620, 500] width 835 height 25
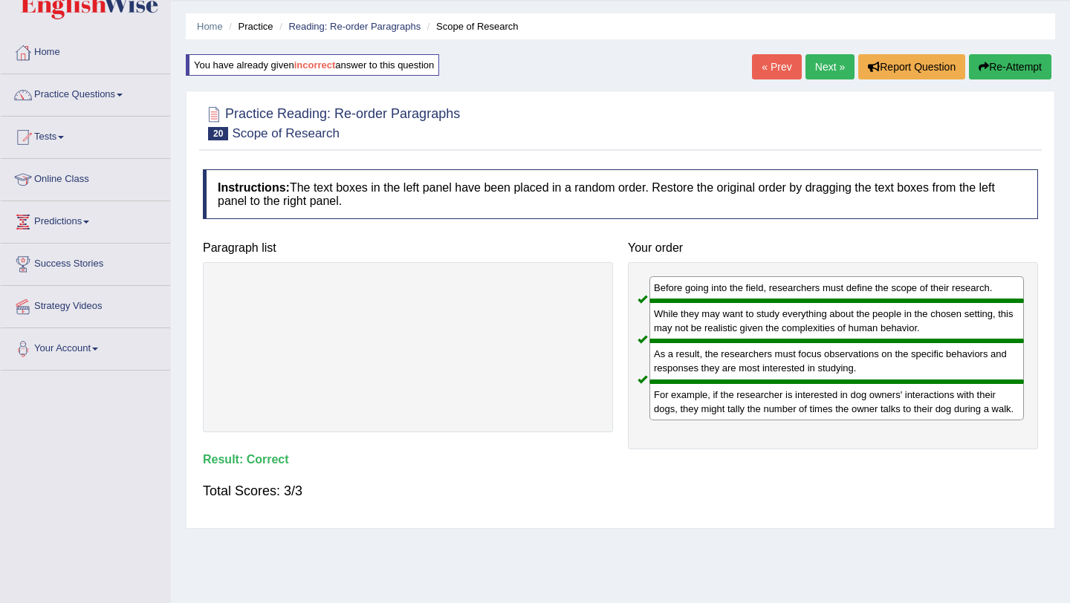
click at [822, 66] on link "Next »" at bounding box center [830, 66] width 49 height 25
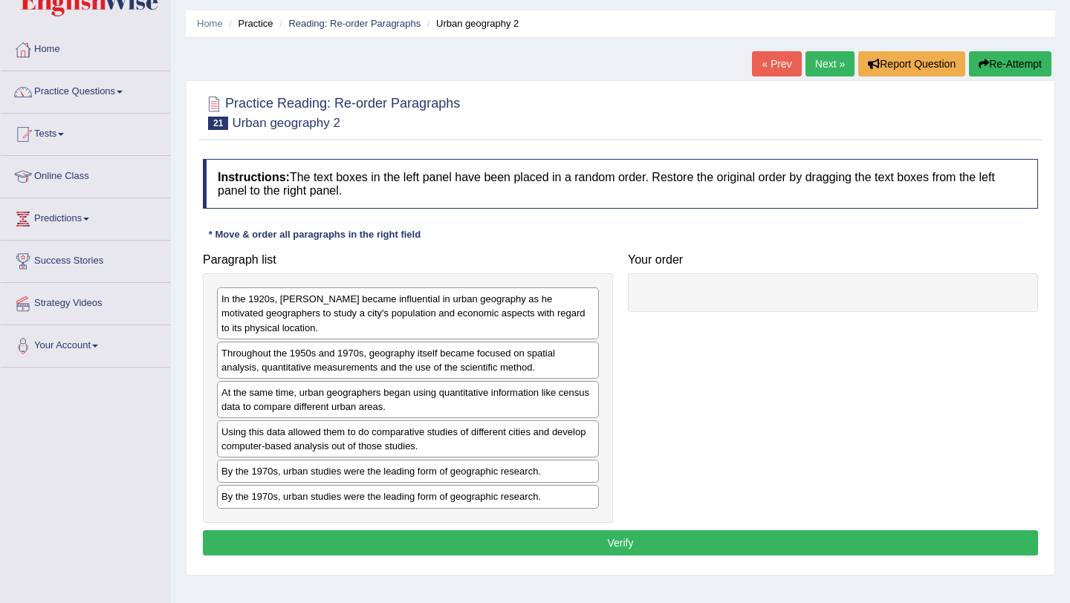
scroll to position [48, 0]
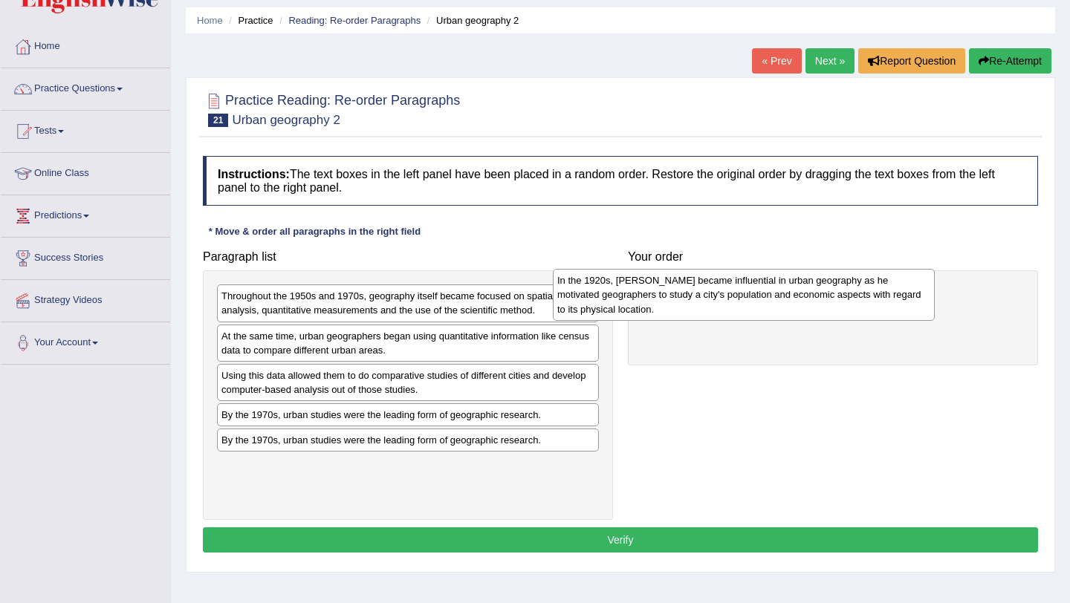
drag, startPoint x: 362, startPoint y: 303, endPoint x: 703, endPoint y: 286, distance: 341.5
click at [704, 286] on div "In the 1920s, Carl Sauer became influential in urban geography as he motivated …" at bounding box center [744, 294] width 382 height 51
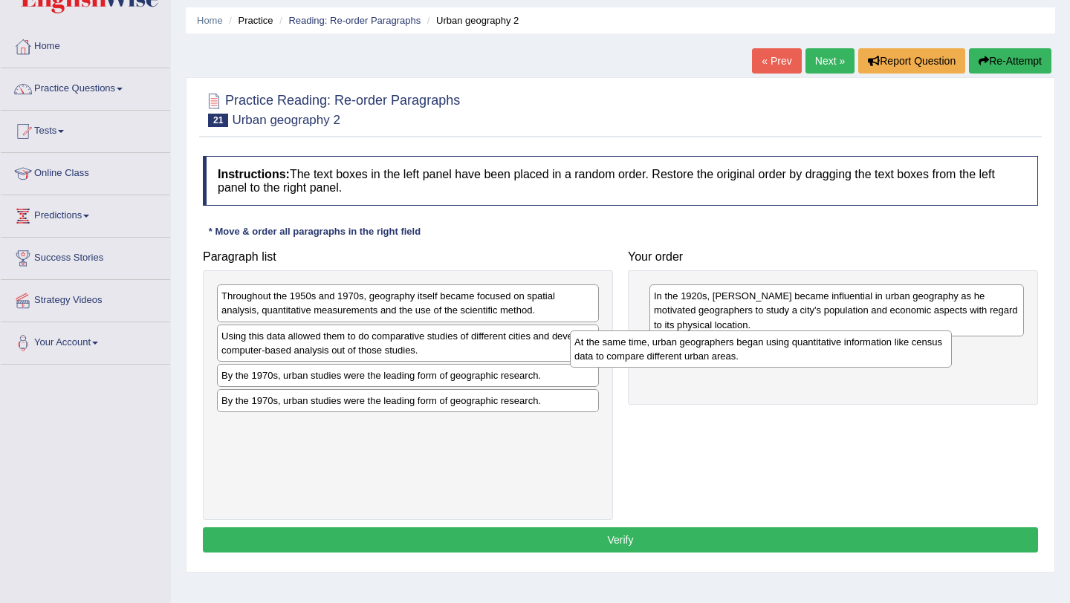
drag, startPoint x: 361, startPoint y: 342, endPoint x: 726, endPoint y: 348, distance: 364.9
click at [726, 348] on div "At the same time, urban geographers began using quantitative information like c…" at bounding box center [761, 349] width 382 height 37
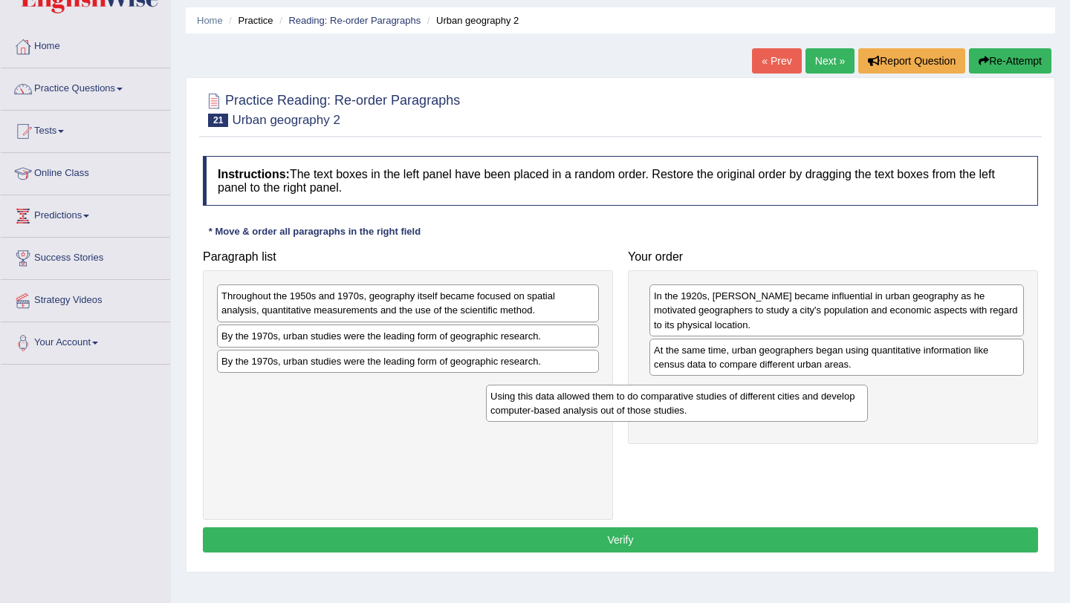
drag, startPoint x: 456, startPoint y: 351, endPoint x: 777, endPoint y: 407, distance: 325.1
click at [775, 407] on div "Using this data allowed them to do comparative studies of different cities and …" at bounding box center [677, 403] width 382 height 37
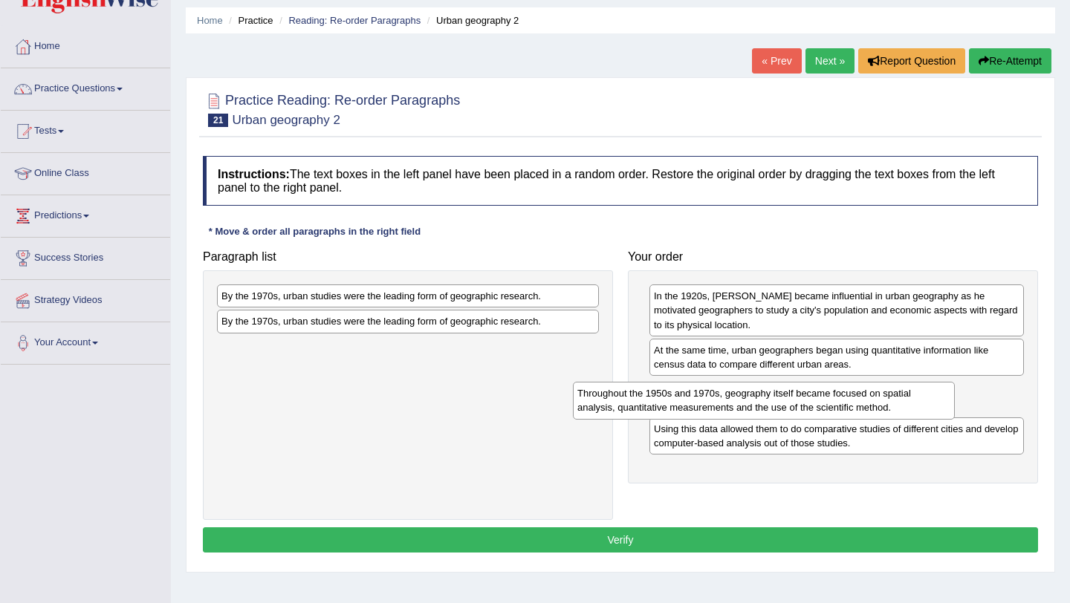
drag, startPoint x: 404, startPoint y: 305, endPoint x: 789, endPoint y: 398, distance: 396.7
click at [789, 398] on div "Throughout the 1950s and 1970s, geography itself became focused on spatial anal…" at bounding box center [764, 400] width 382 height 37
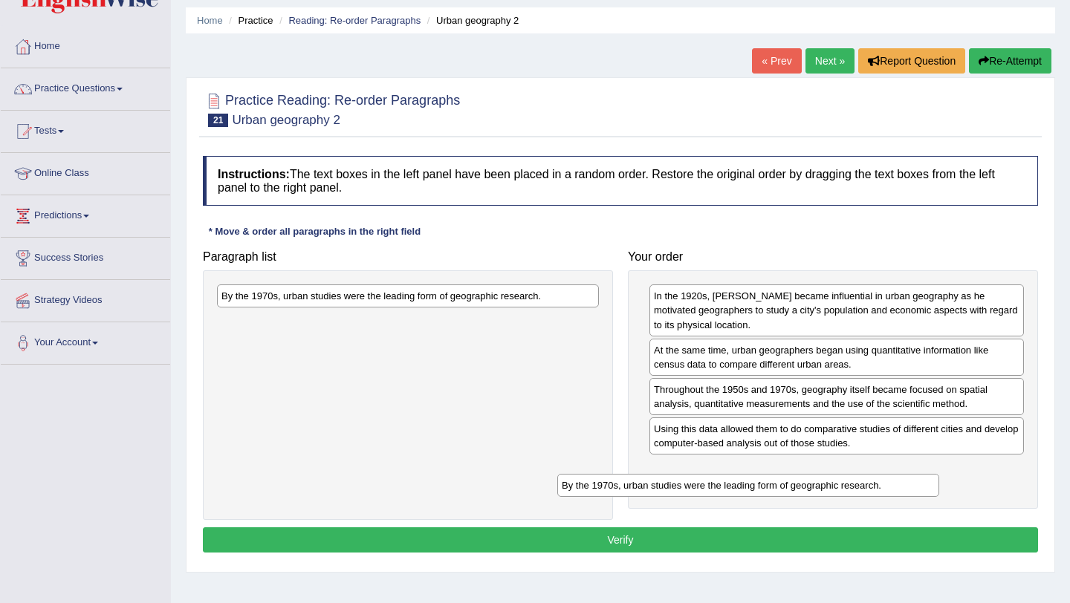
drag, startPoint x: 389, startPoint y: 297, endPoint x: 753, endPoint y: 457, distance: 398.0
click at [752, 474] on div "By the 1970s, urban studies were the leading form of geographic research." at bounding box center [748, 485] width 382 height 23
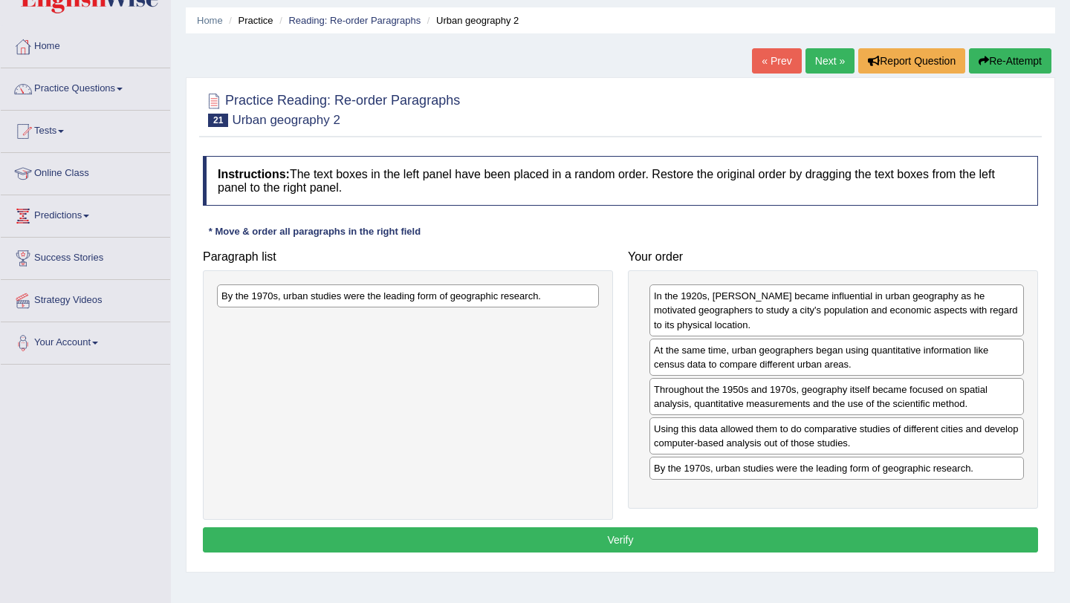
click at [650, 540] on button "Verify" at bounding box center [620, 540] width 835 height 25
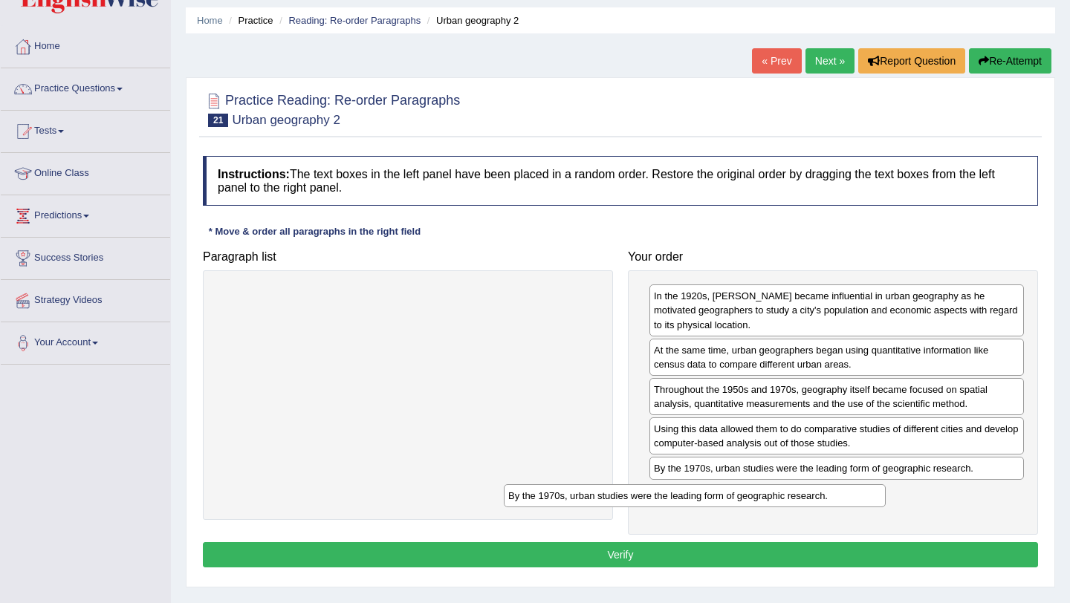
drag, startPoint x: 500, startPoint y: 302, endPoint x: 853, endPoint y: 479, distance: 394.8
click at [852, 485] on div "By the 1970s, urban studies were the leading form of geographic research." at bounding box center [695, 496] width 382 height 23
click at [594, 553] on button "Verify" at bounding box center [620, 555] width 835 height 25
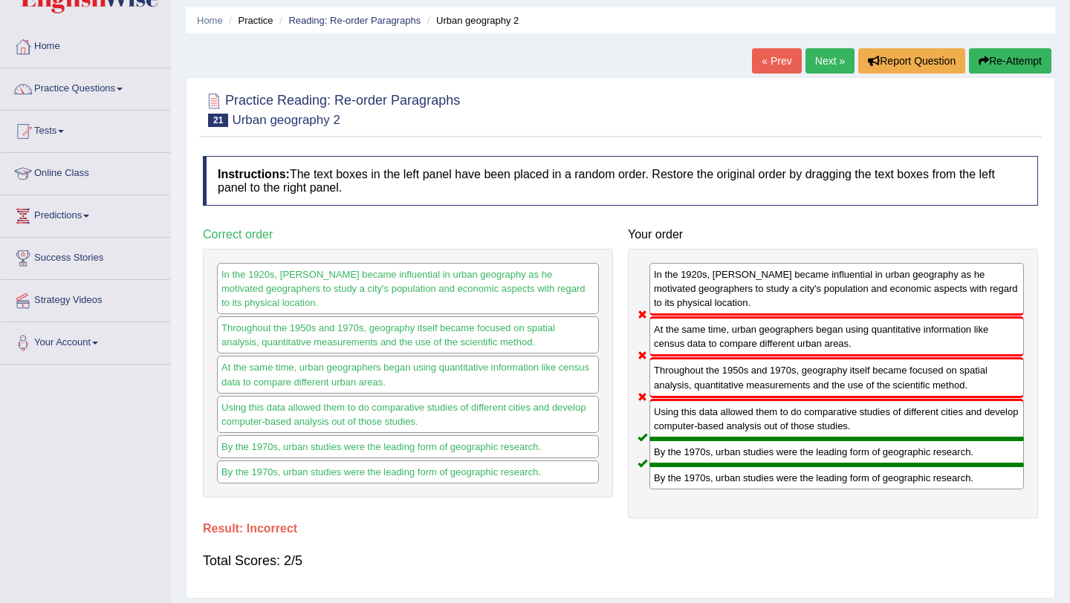
click at [1002, 60] on button "Re-Attempt" at bounding box center [1010, 60] width 82 height 25
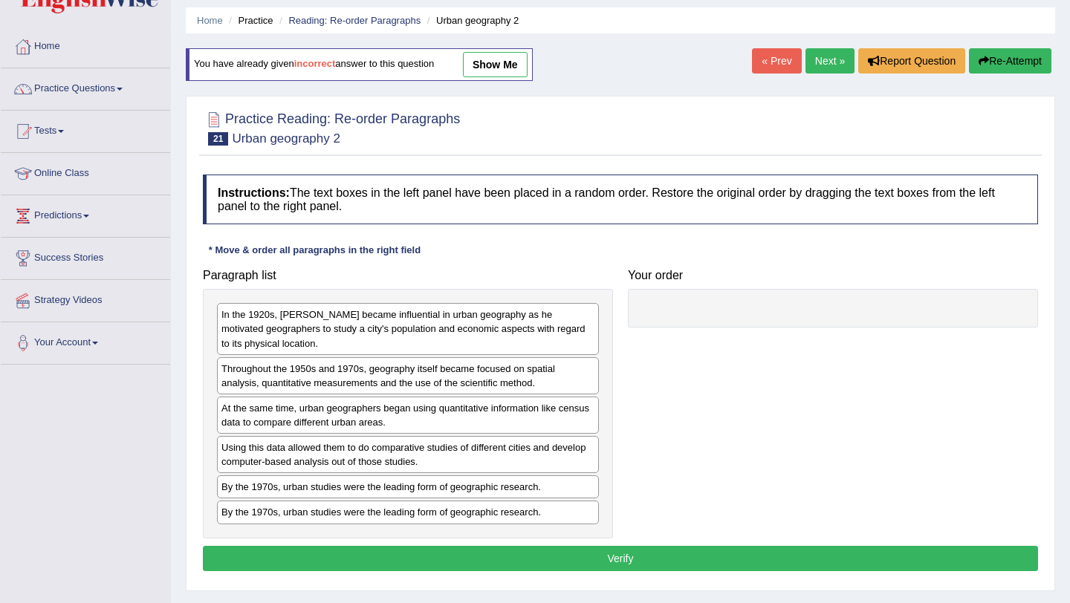
scroll to position [48, 0]
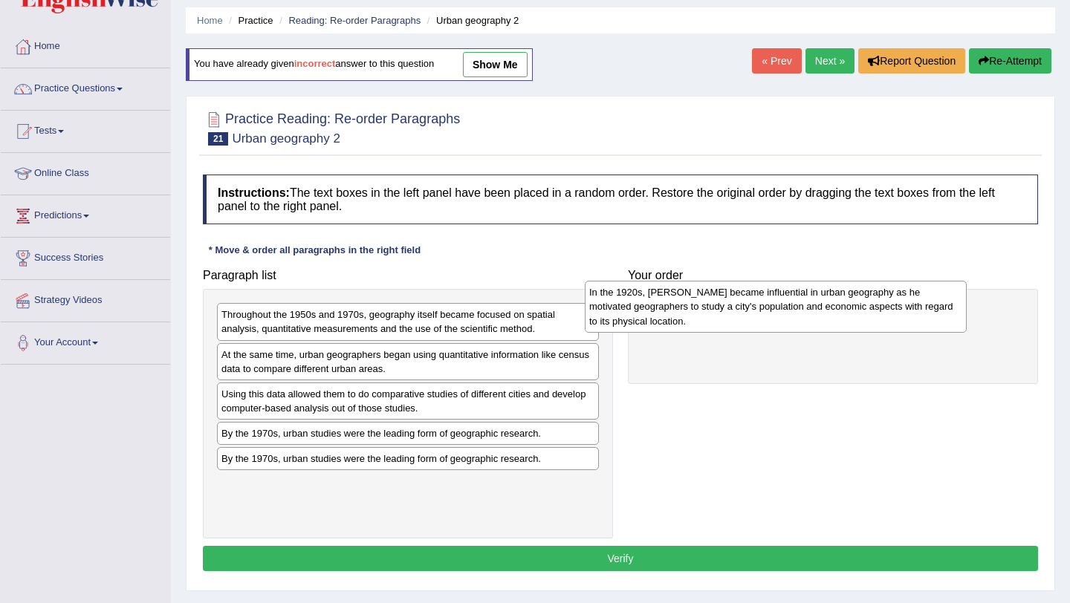
drag, startPoint x: 423, startPoint y: 343, endPoint x: 791, endPoint y: 321, distance: 368.5
click at [791, 321] on div "In the 1920s, [PERSON_NAME] became influential in urban geography as he motivat…" at bounding box center [776, 306] width 382 height 51
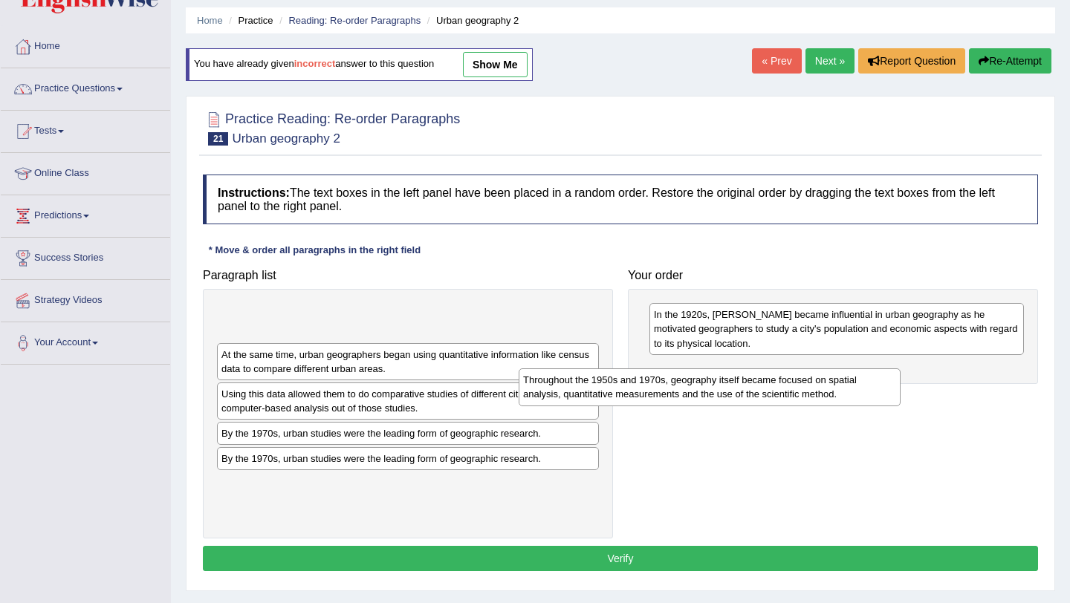
drag, startPoint x: 449, startPoint y: 321, endPoint x: 751, endPoint y: 386, distance: 309.3
click at [751, 386] on div "Throughout the 1950s and 1970s, geography itself became focused on spatial anal…" at bounding box center [710, 387] width 382 height 37
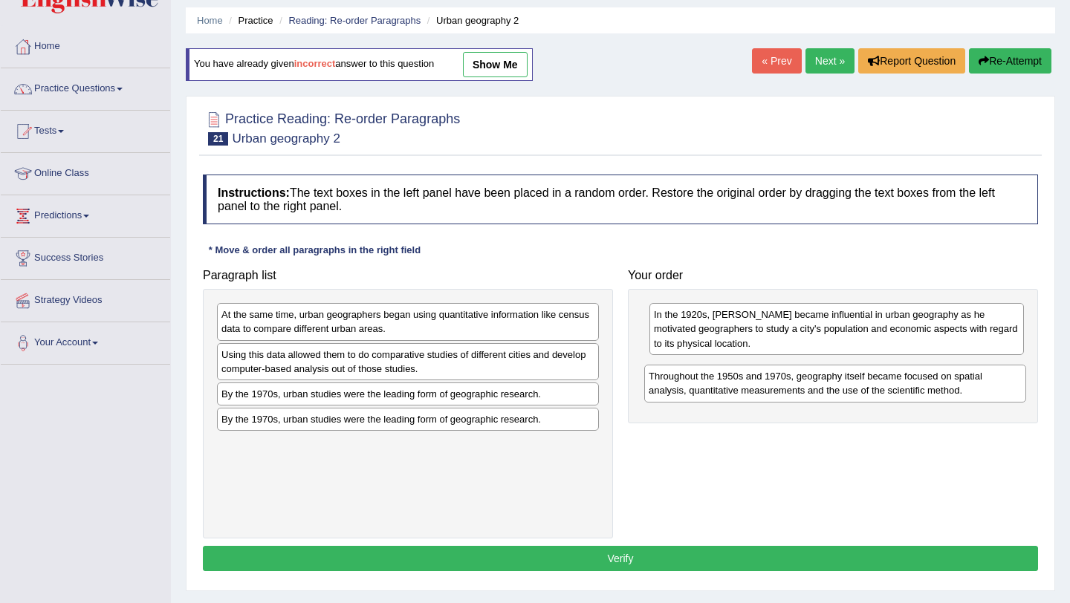
drag, startPoint x: 342, startPoint y: 322, endPoint x: 765, endPoint y: 382, distance: 427.9
click at [767, 382] on div "Throughout the 1950s and 1970s, geography itself became focused on spatial anal…" at bounding box center [835, 383] width 382 height 37
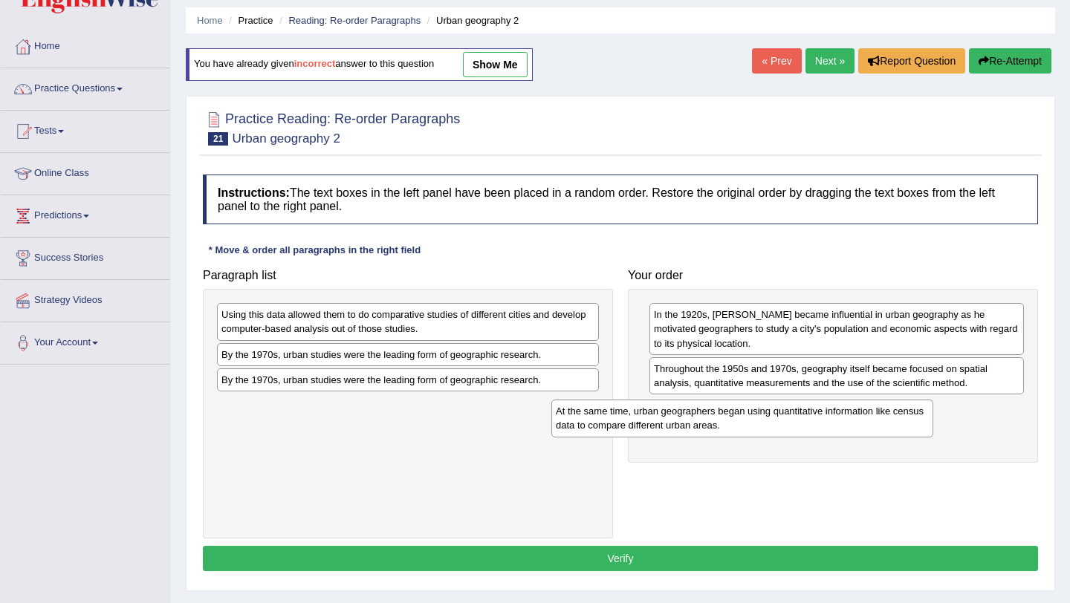
drag, startPoint x: 355, startPoint y: 335, endPoint x: 686, endPoint y: 430, distance: 343.9
click at [687, 430] on div "At the same time, urban geographers began using quantitative information like c…" at bounding box center [742, 418] width 382 height 37
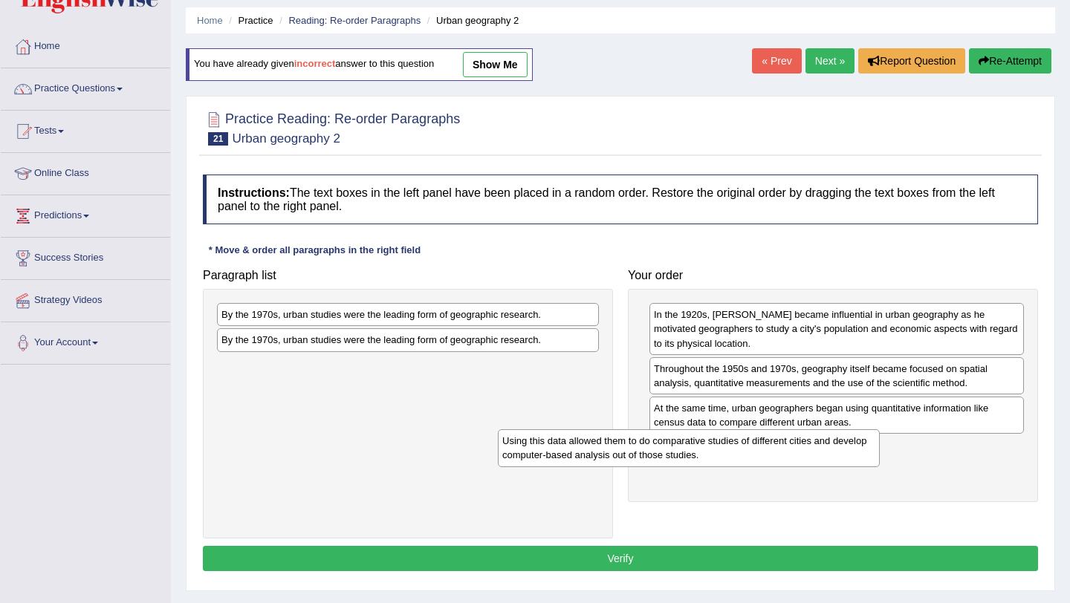
drag, startPoint x: 372, startPoint y: 323, endPoint x: 653, endPoint y: 449, distance: 308.0
click at [653, 449] on div "Using this data allowed them to do comparative studies of different cities and …" at bounding box center [689, 448] width 382 height 37
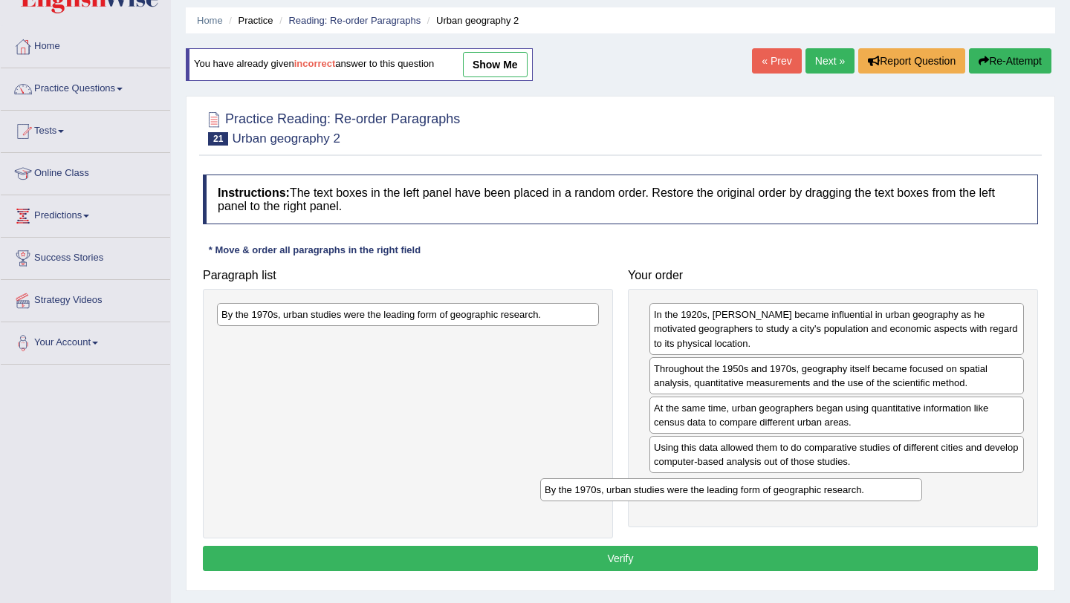
drag, startPoint x: 417, startPoint y: 326, endPoint x: 742, endPoint y: 504, distance: 370.5
click at [742, 502] on div "By the 1970s, urban studies were the leading form of geographic research." at bounding box center [731, 490] width 382 height 23
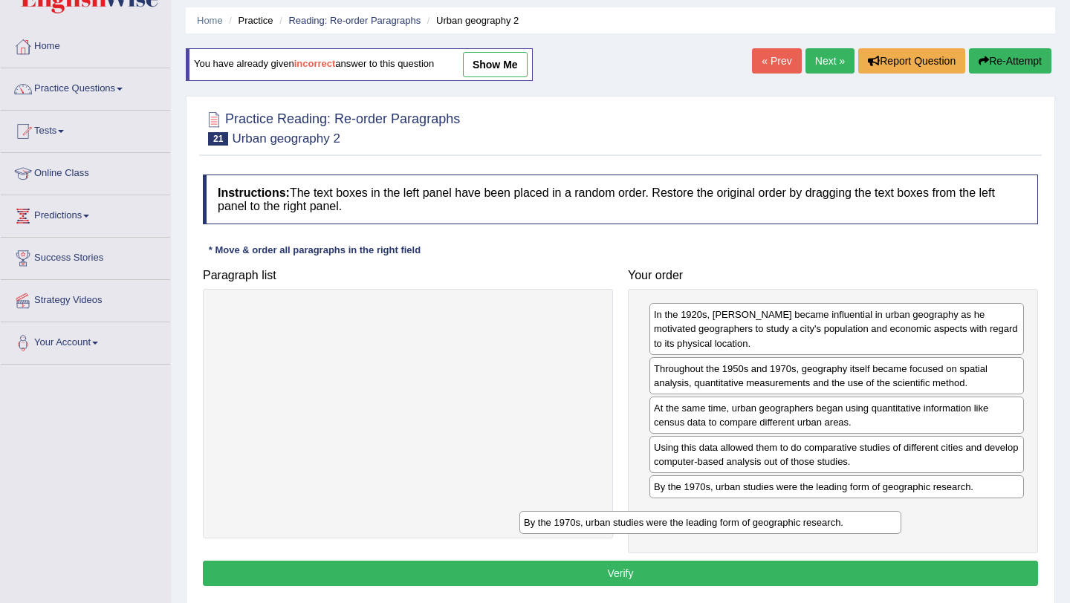
drag, startPoint x: 421, startPoint y: 318, endPoint x: 751, endPoint y: 525, distance: 389.7
click at [750, 525] on div "By the 1970s, urban studies were the leading form of geographic research." at bounding box center [710, 522] width 382 height 23
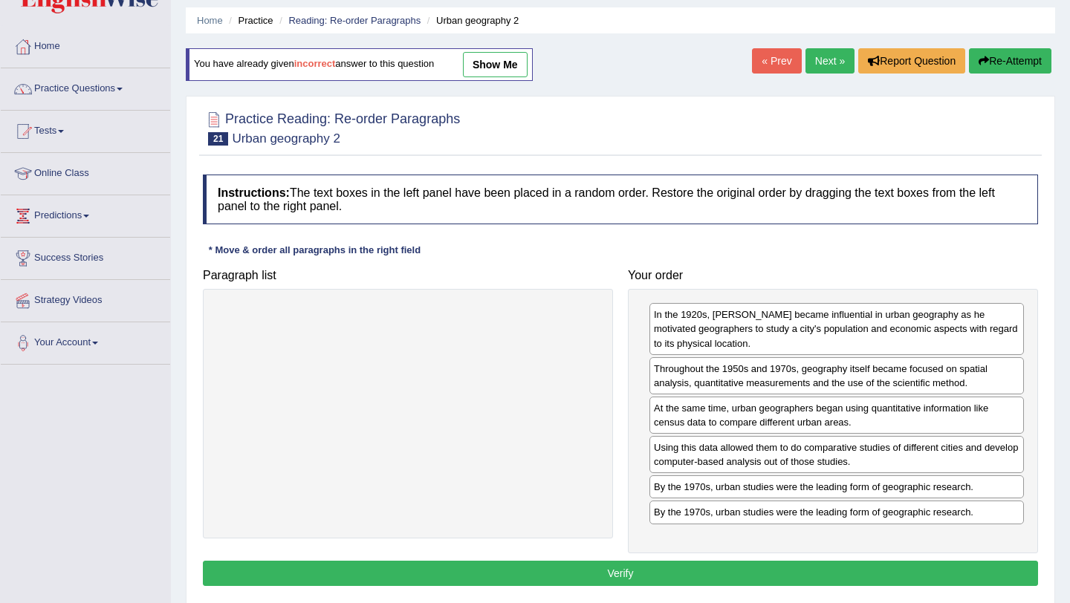
click at [634, 571] on button "Verify" at bounding box center [620, 573] width 835 height 25
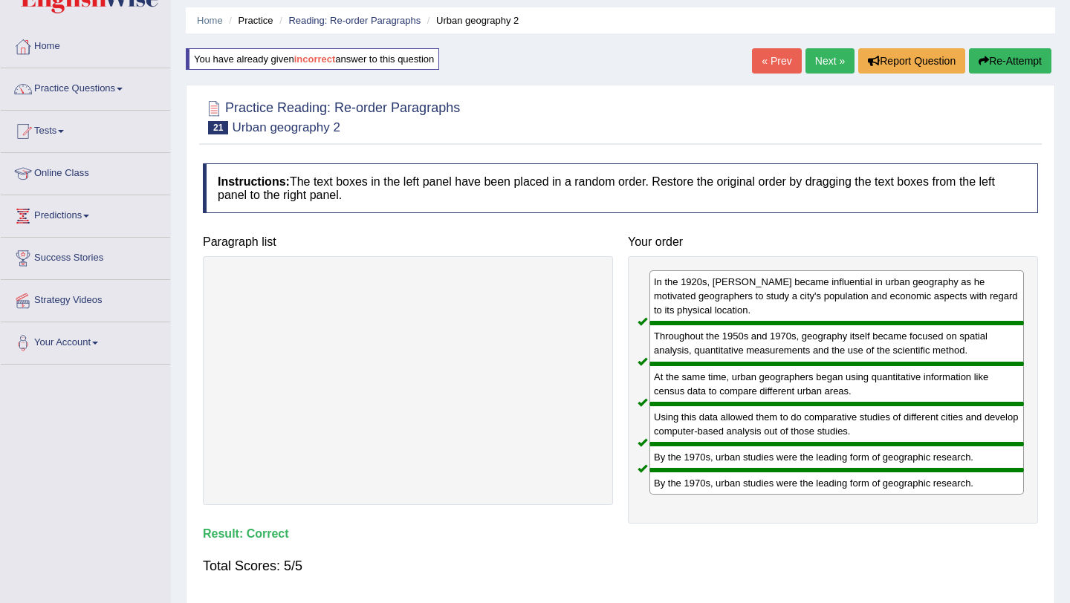
click at [825, 62] on link "Next »" at bounding box center [830, 60] width 49 height 25
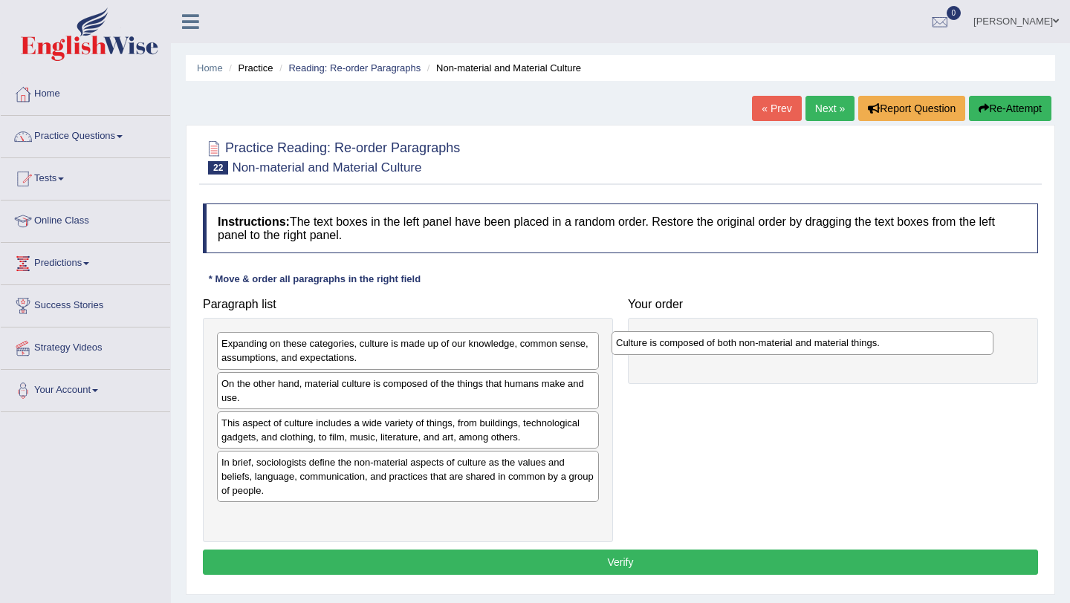
drag, startPoint x: 294, startPoint y: 518, endPoint x: 687, endPoint y: 346, distance: 430.0
click at [688, 346] on div "Culture is composed of both non-material and material things." at bounding box center [803, 342] width 382 height 23
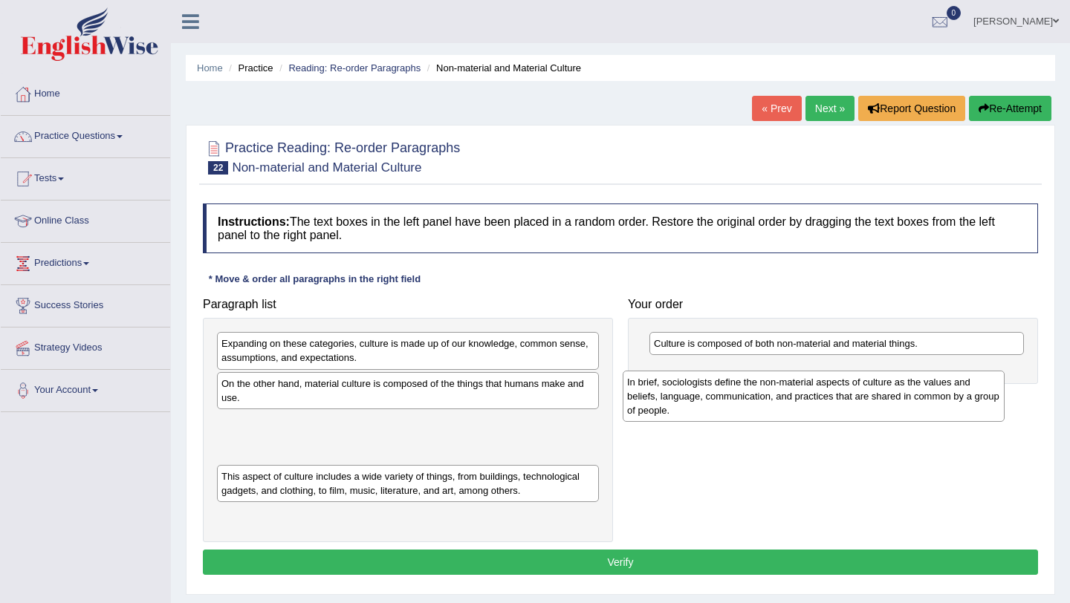
drag, startPoint x: 288, startPoint y: 477, endPoint x: 706, endPoint y: 392, distance: 427.0
click at [707, 392] on div "In brief, sociologists define the non-material aspects of culture as the values…" at bounding box center [814, 396] width 382 height 51
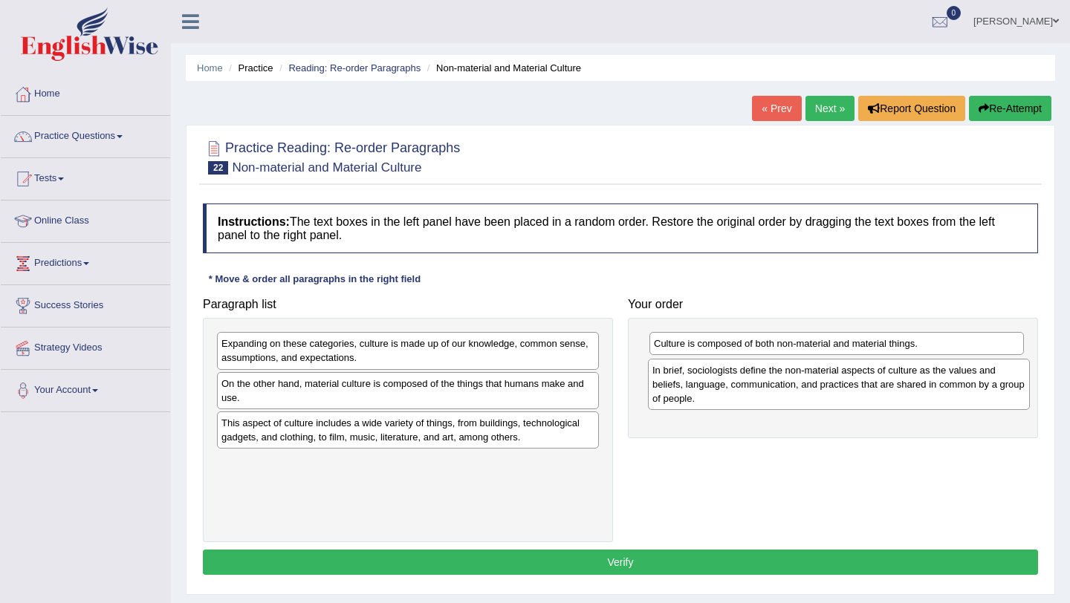
drag, startPoint x: 364, startPoint y: 433, endPoint x: 795, endPoint y: 380, distance: 434.3
click at [795, 380] on div "In brief, sociologists define the non-material aspects of culture as the values…" at bounding box center [839, 384] width 382 height 51
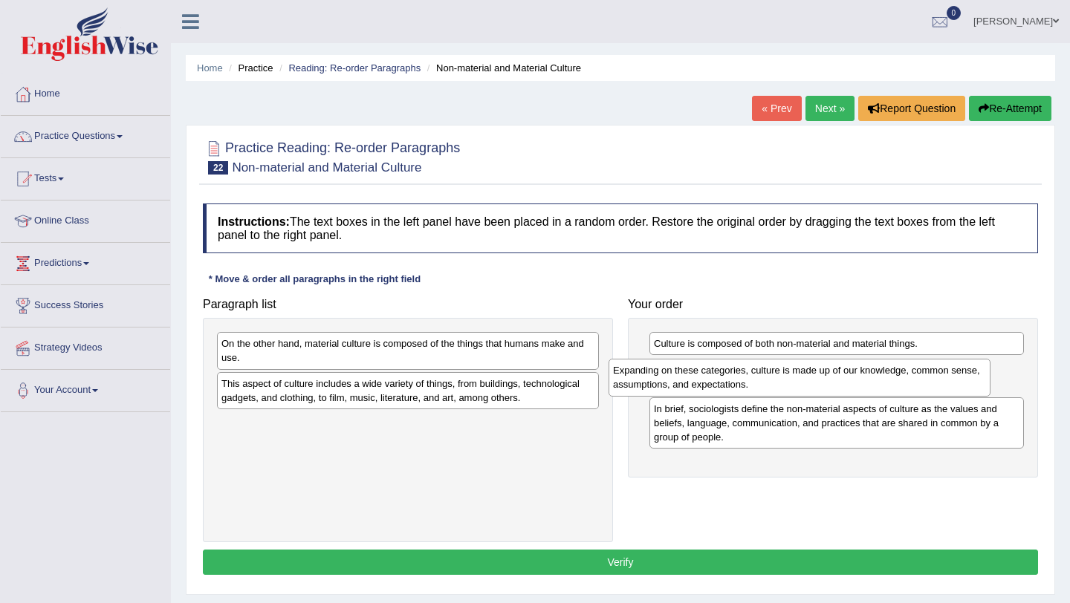
drag, startPoint x: 409, startPoint y: 354, endPoint x: 820, endPoint y: 376, distance: 411.6
click at [820, 377] on div "Expanding on these categories, culture is made up of our knowledge, common sens…" at bounding box center [800, 377] width 382 height 37
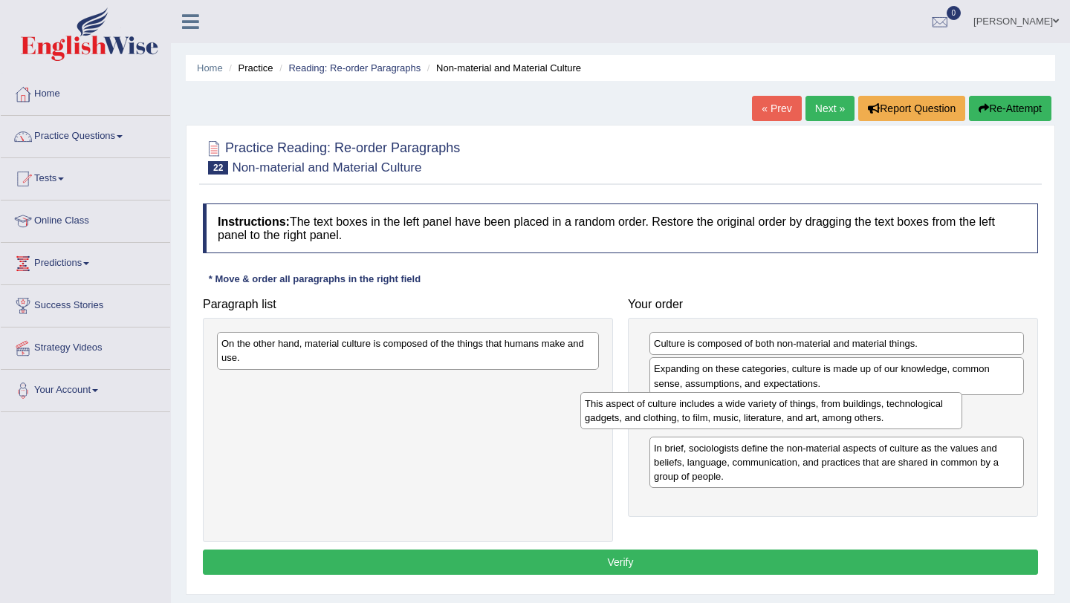
drag, startPoint x: 401, startPoint y: 394, endPoint x: 766, endPoint y: 412, distance: 365.4
click at [766, 412] on div "This aspect of culture includes a wide variety of things, from buildings, techn…" at bounding box center [771, 410] width 382 height 37
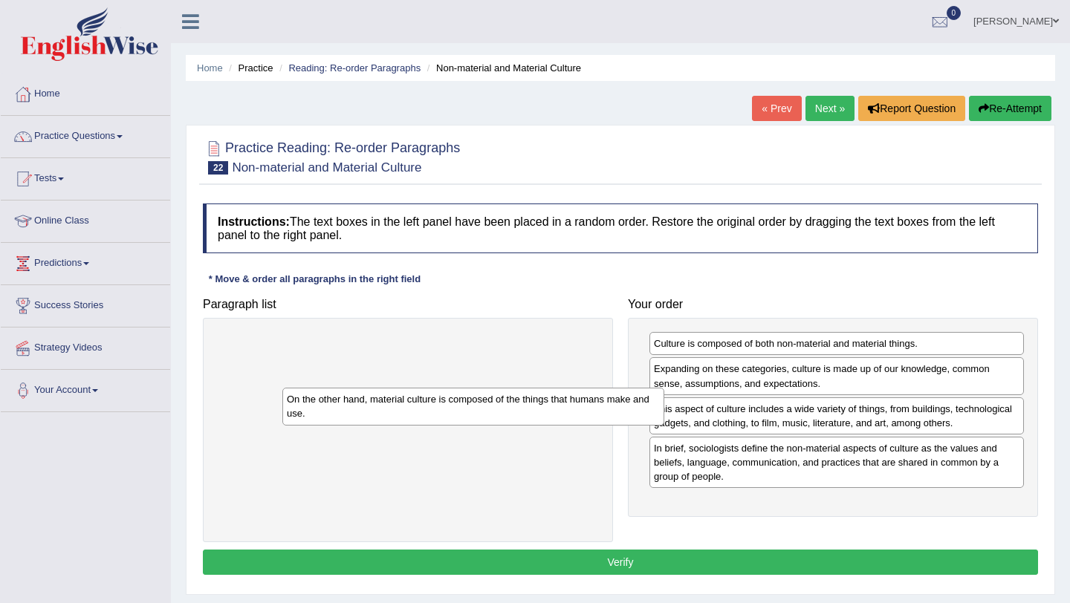
drag, startPoint x: 548, startPoint y: 343, endPoint x: 973, endPoint y: 565, distance: 478.7
click at [664, 425] on div "On the other hand, material culture is composed of the things that humans make …" at bounding box center [473, 406] width 382 height 37
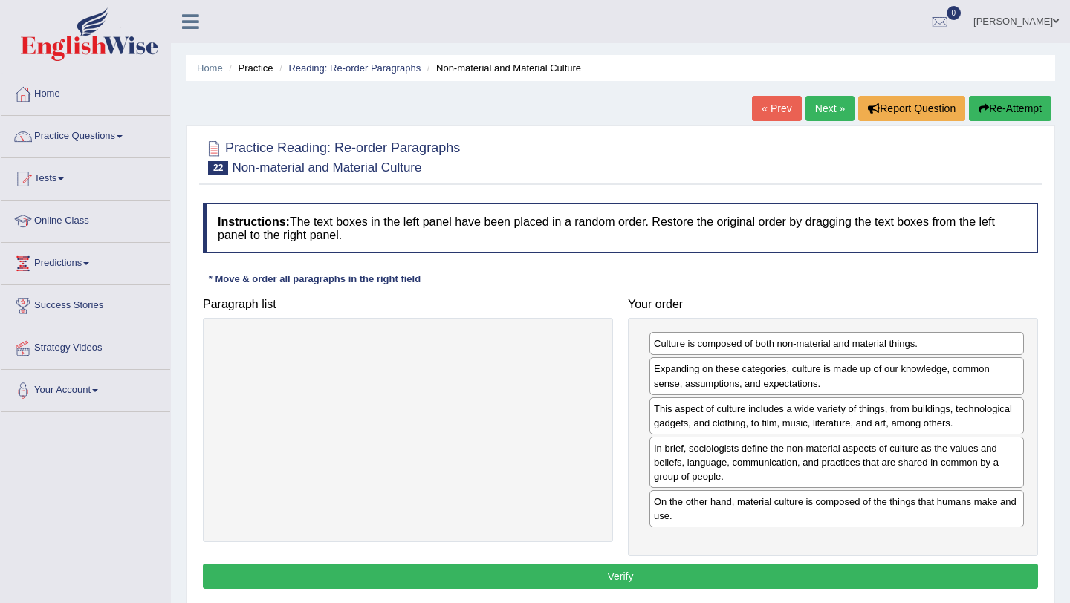
click at [782, 571] on button "Verify" at bounding box center [620, 576] width 835 height 25
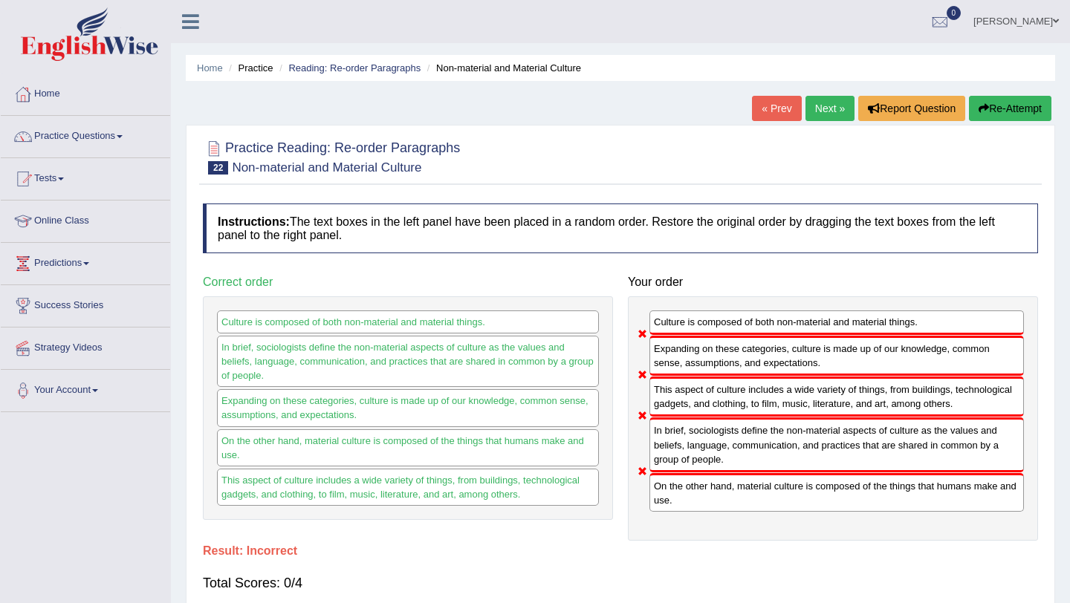
click at [1006, 108] on button "Re-Attempt" at bounding box center [1010, 108] width 82 height 25
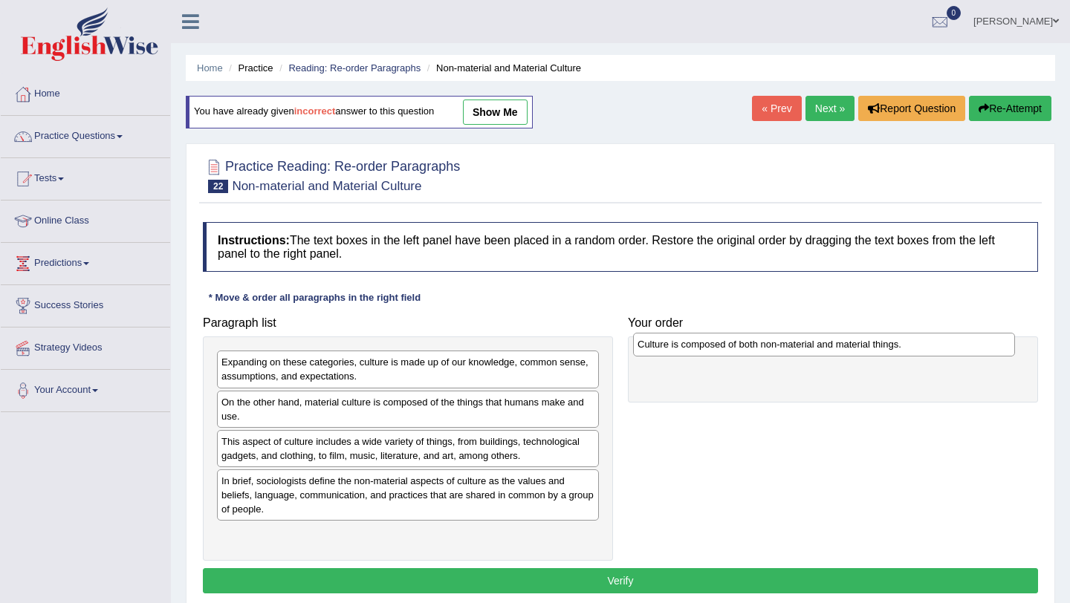
drag, startPoint x: 380, startPoint y: 537, endPoint x: 796, endPoint y: 346, distance: 457.9
click at [796, 346] on div "Culture is composed of both non-material and material things." at bounding box center [824, 344] width 382 height 23
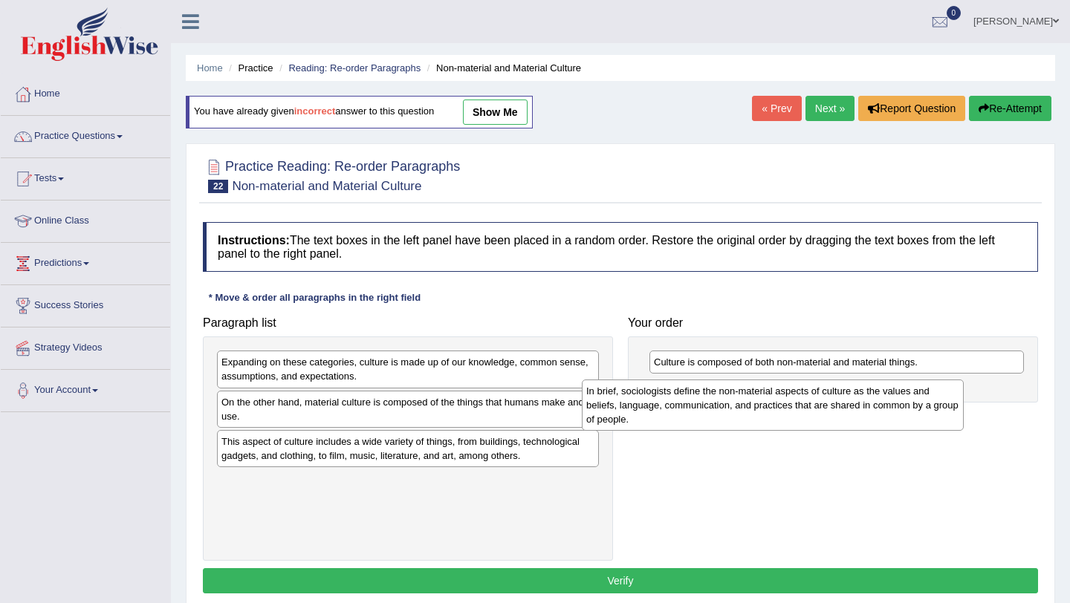
drag, startPoint x: 380, startPoint y: 503, endPoint x: 745, endPoint y: 412, distance: 376.0
click at [745, 412] on div "In brief, sociologists define the non-material aspects of culture as the values…" at bounding box center [773, 405] width 382 height 51
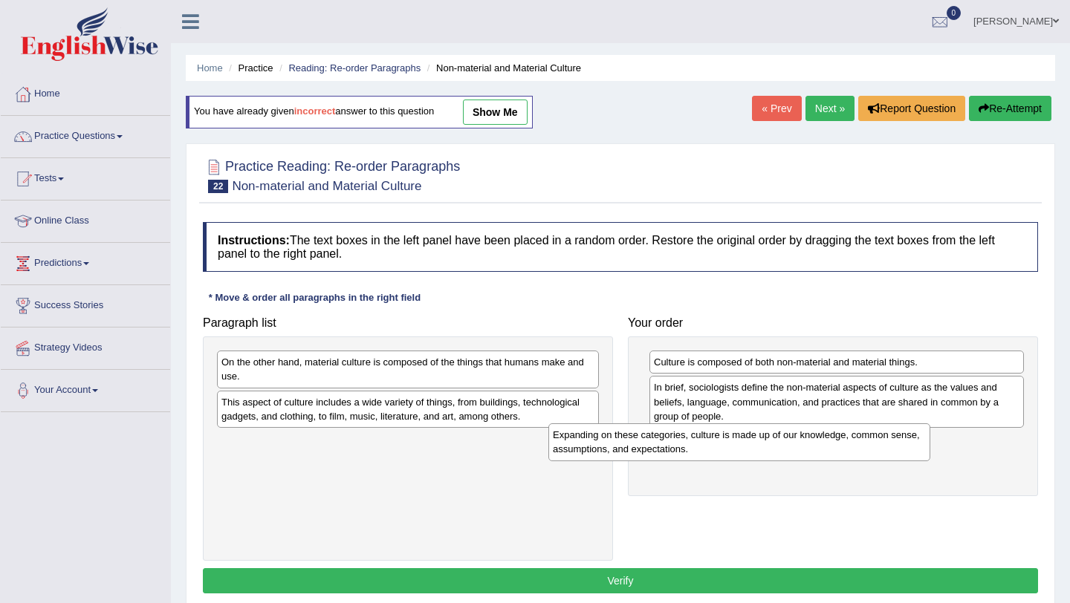
drag, startPoint x: 360, startPoint y: 379, endPoint x: 693, endPoint y: 452, distance: 340.8
click at [693, 452] on div "Expanding on these categories, culture is made up of our knowledge, common sens…" at bounding box center [739, 442] width 382 height 37
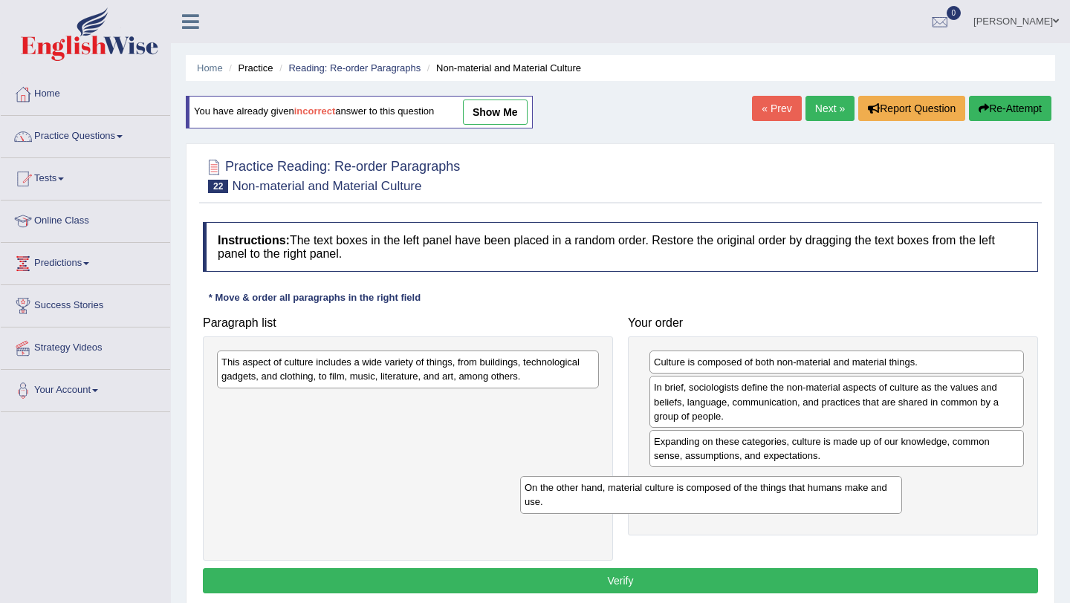
drag, startPoint x: 420, startPoint y: 370, endPoint x: 723, endPoint y: 490, distance: 326.0
click at [723, 490] on div "On the other hand, material culture is composed of the things that humans make …" at bounding box center [711, 494] width 382 height 37
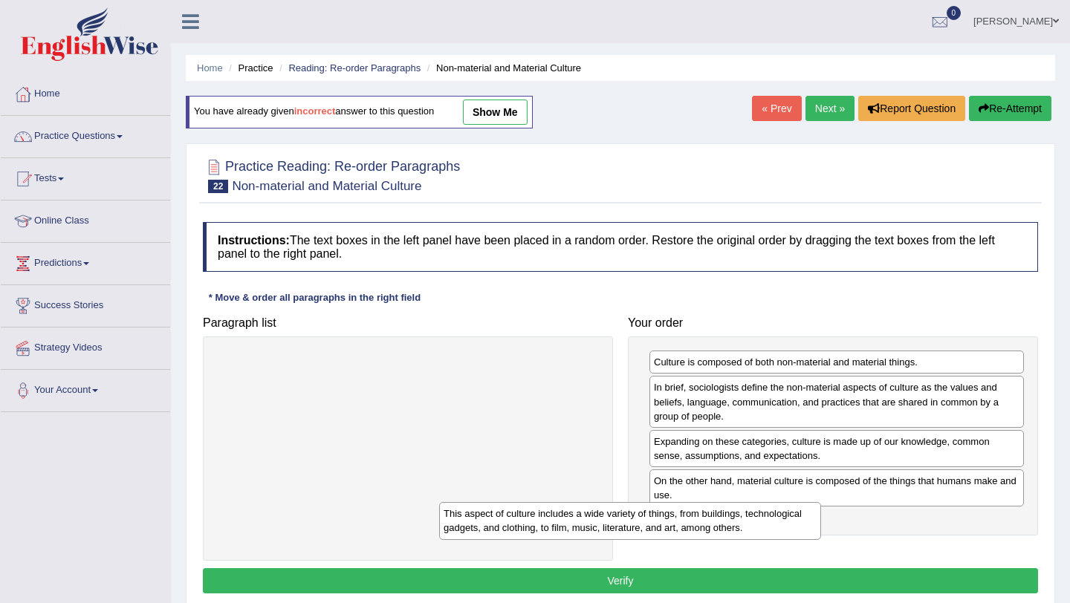
drag, startPoint x: 470, startPoint y: 374, endPoint x: 737, endPoint y: 525, distance: 307.5
click at [737, 525] on div "This aspect of culture includes a wide variety of things, from buildings, techn…" at bounding box center [630, 520] width 382 height 37
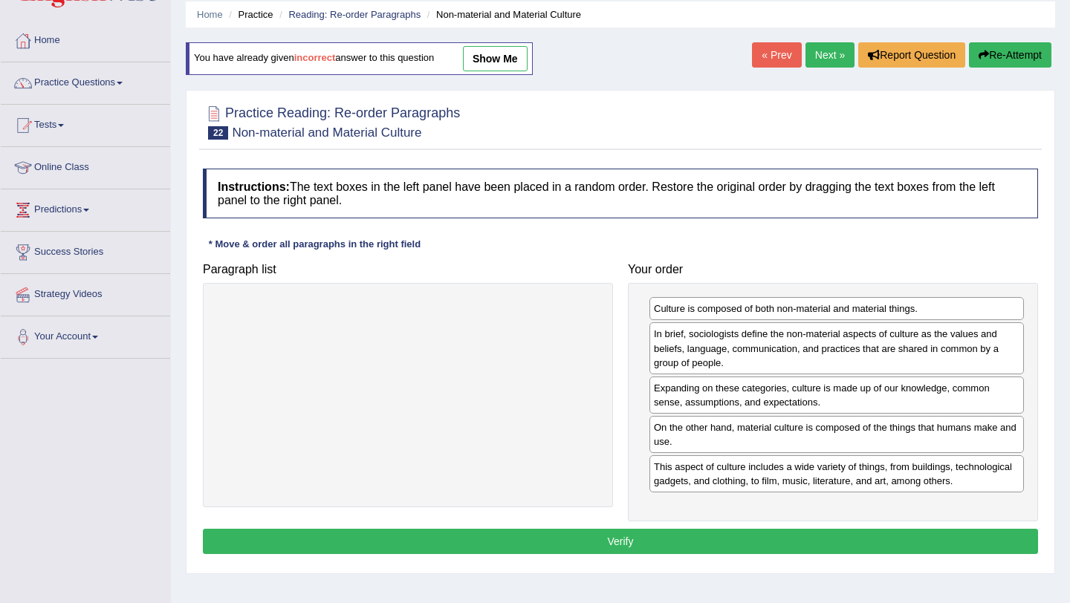
scroll to position [51, 0]
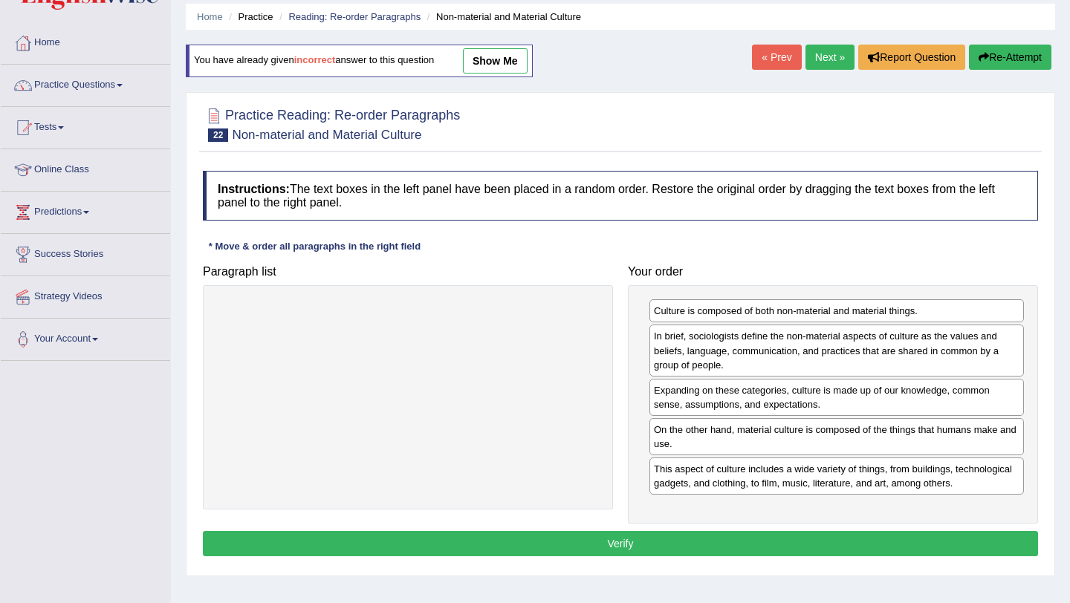
click at [566, 545] on button "Verify" at bounding box center [620, 543] width 835 height 25
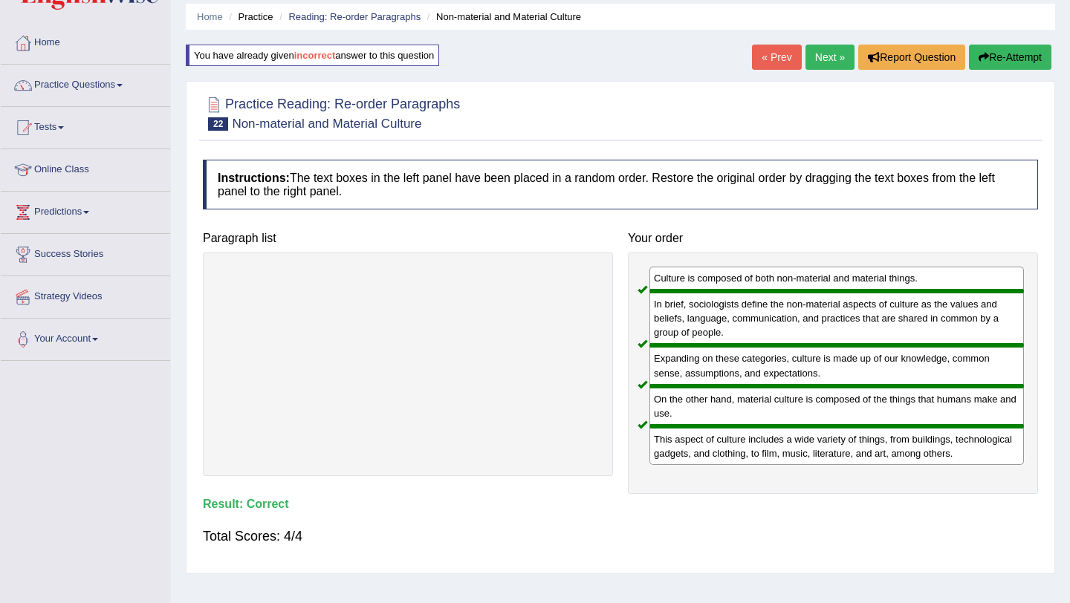
scroll to position [0, 0]
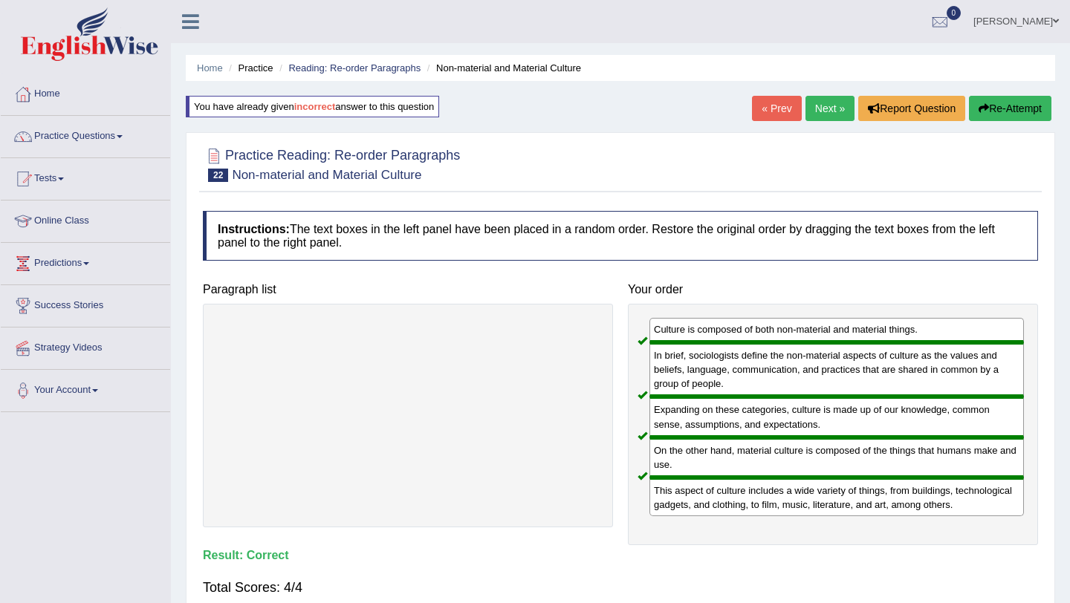
click at [818, 106] on link "Next »" at bounding box center [830, 108] width 49 height 25
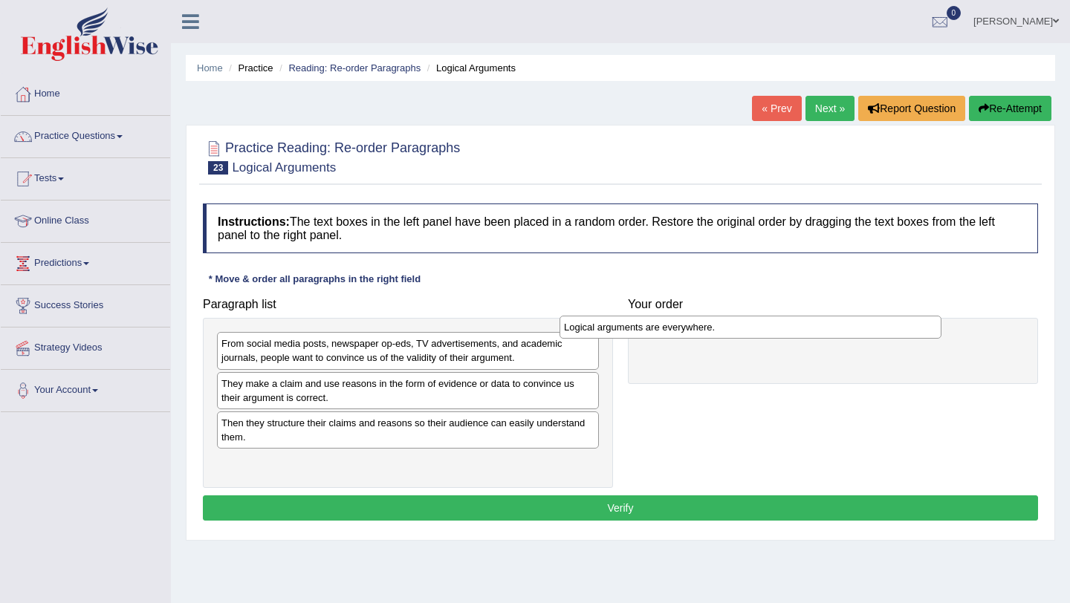
drag, startPoint x: 386, startPoint y: 426, endPoint x: 728, endPoint y: 329, distance: 356.0
click at [729, 329] on div "Logical arguments are everywhere." at bounding box center [751, 327] width 382 height 23
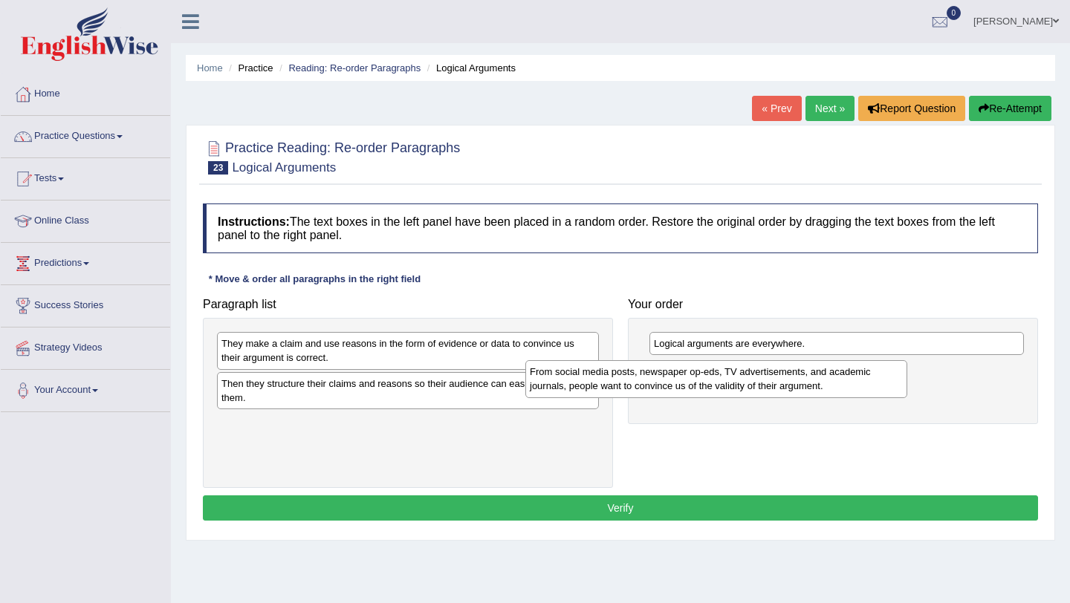
drag, startPoint x: 323, startPoint y: 349, endPoint x: 633, endPoint y: 373, distance: 311.5
click at [632, 373] on div "From social media posts, newspaper op-eds, TV advertisements, and academic jour…" at bounding box center [716, 378] width 382 height 37
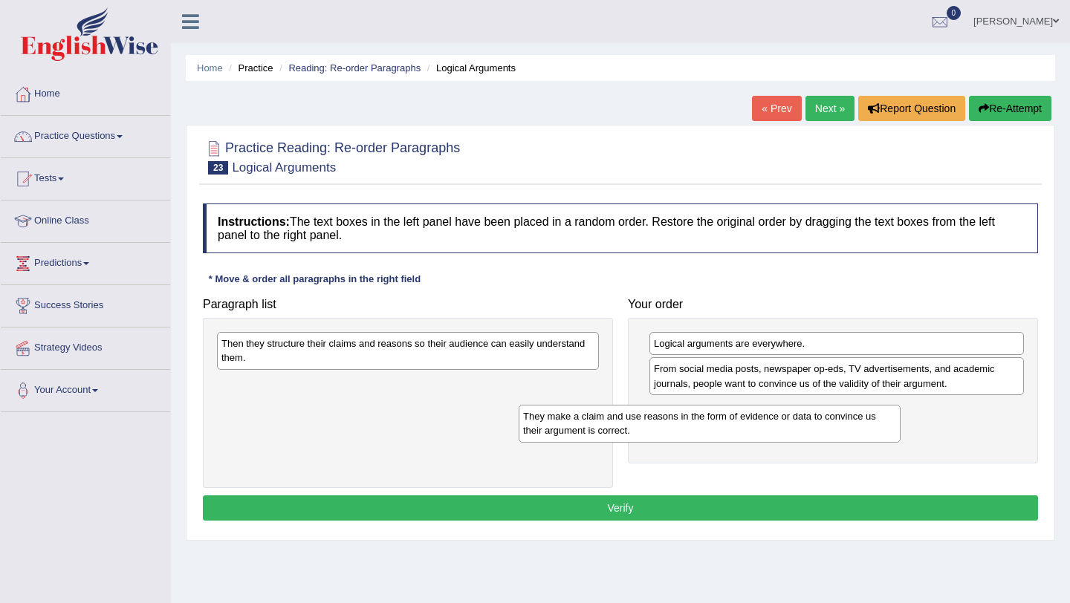
drag, startPoint x: 441, startPoint y: 355, endPoint x: 748, endPoint y: 428, distance: 316.2
click at [747, 428] on div "They make a claim and use reasons in the form of evidence or data to convince u…" at bounding box center [710, 423] width 382 height 37
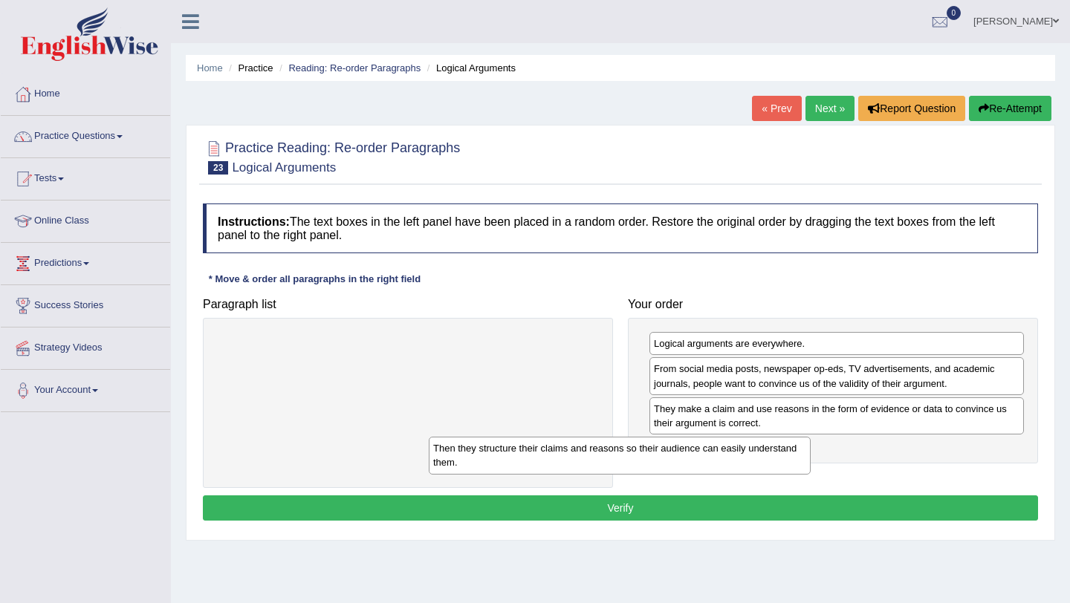
drag, startPoint x: 521, startPoint y: 354, endPoint x: 733, endPoint y: 458, distance: 236.6
click at [733, 458] on div "Then they structure their claims and reasons so their audience can easily under…" at bounding box center [620, 455] width 382 height 37
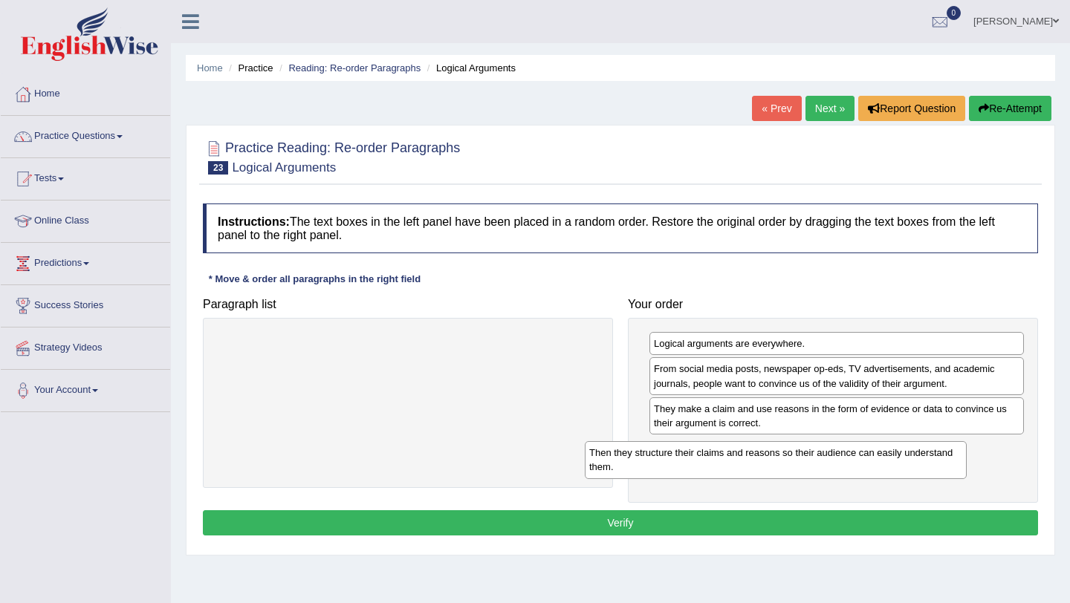
drag, startPoint x: 323, startPoint y: 352, endPoint x: 691, endPoint y: 461, distance: 383.7
click at [691, 461] on div "Then they structure their claims and reasons so their audience can easily under…" at bounding box center [776, 459] width 382 height 37
click at [619, 524] on button "Verify" at bounding box center [620, 523] width 835 height 25
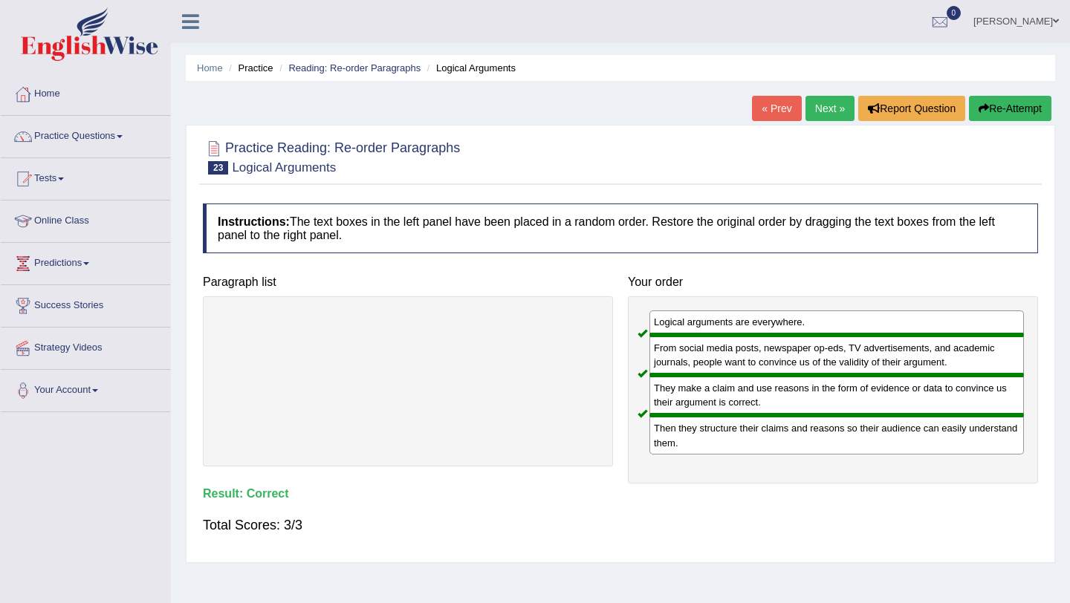
click at [832, 103] on link "Next »" at bounding box center [830, 108] width 49 height 25
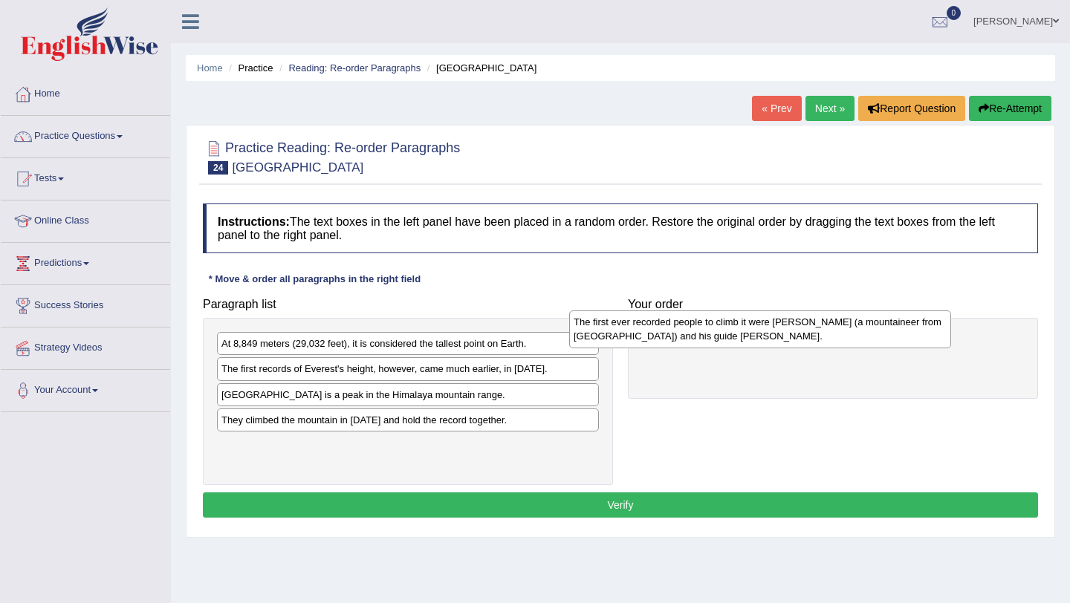
drag, startPoint x: 314, startPoint y: 355, endPoint x: 664, endPoint y: 334, distance: 350.7
click at [664, 334] on div "The first ever recorded people to climb it were [PERSON_NAME] (a mountaineer fr…" at bounding box center [760, 329] width 382 height 37
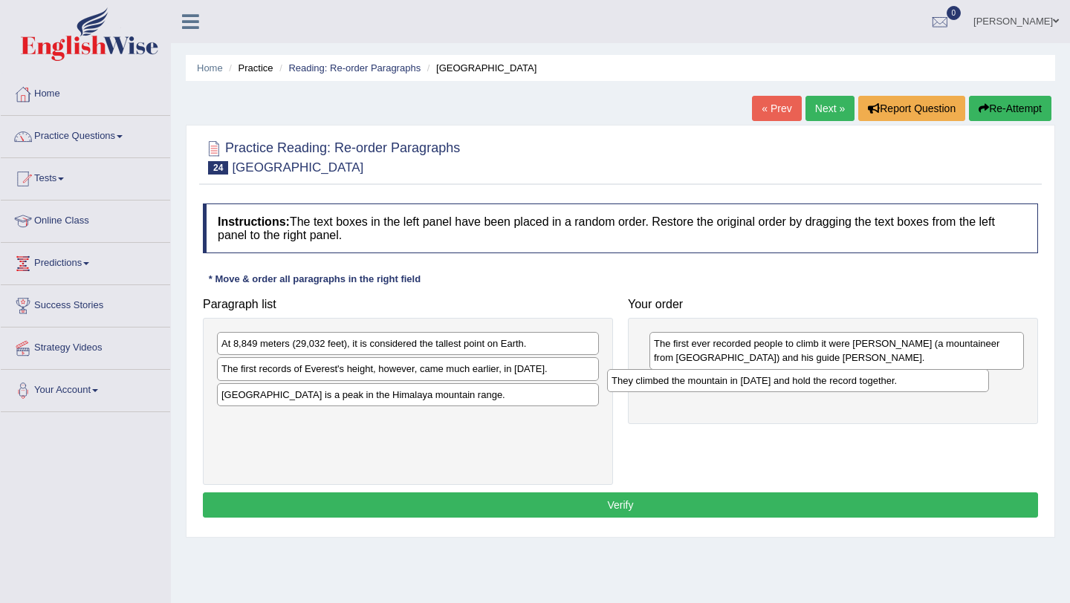
drag, startPoint x: 416, startPoint y: 427, endPoint x: 806, endPoint y: 387, distance: 392.2
click at [806, 387] on div "They climbed the mountain in [DATE] and hold the record together." at bounding box center [798, 380] width 382 height 23
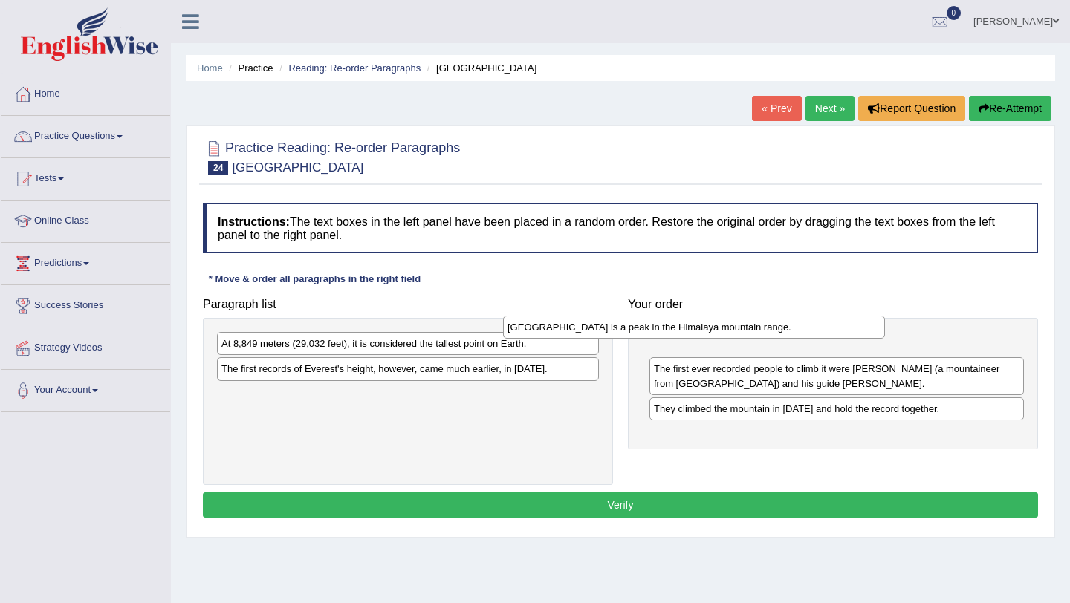
drag, startPoint x: 392, startPoint y: 401, endPoint x: 679, endPoint y: 331, distance: 295.8
click at [679, 331] on div "[GEOGRAPHIC_DATA] is a peak in the Himalaya mountain range." at bounding box center [694, 327] width 382 height 23
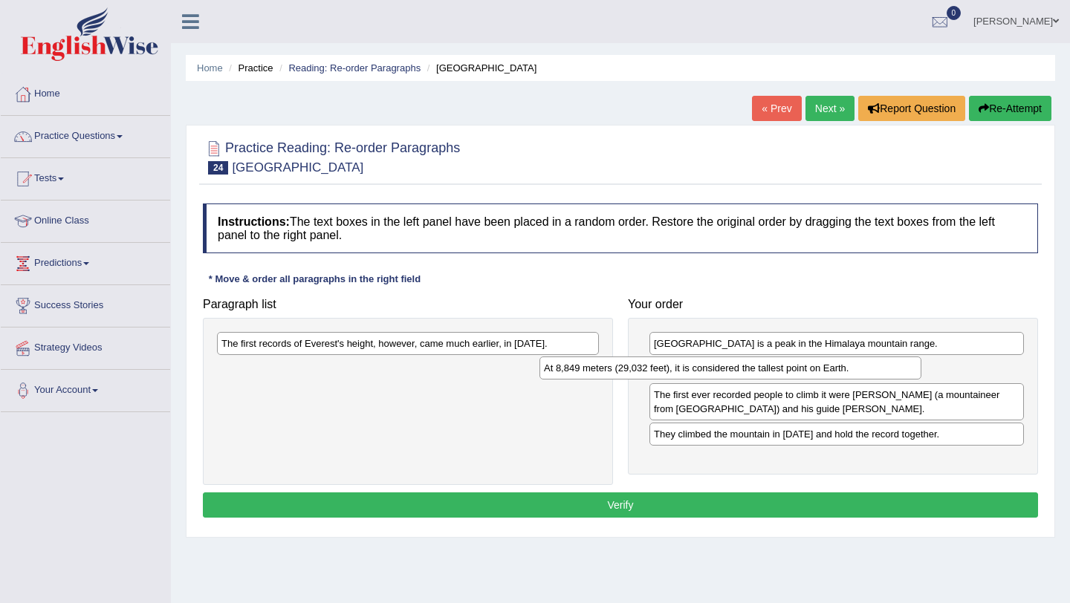
drag, startPoint x: 395, startPoint y: 344, endPoint x: 739, endPoint y: 370, distance: 345.1
click at [734, 369] on div "At 8,849 meters (29,032 feet), it is considered the tallest point on Earth." at bounding box center [731, 368] width 382 height 23
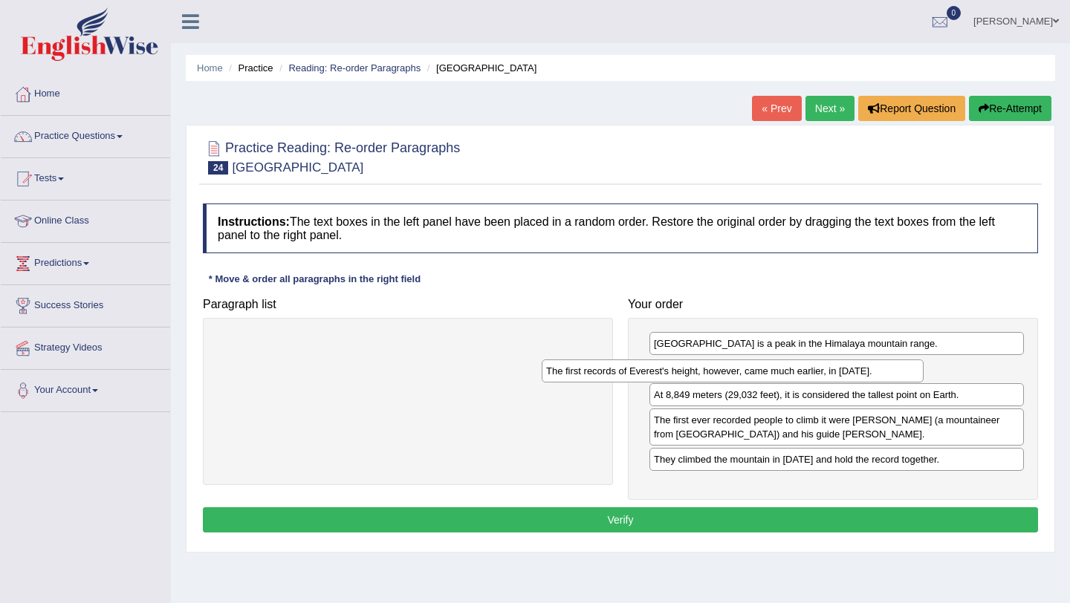
drag, startPoint x: 386, startPoint y: 348, endPoint x: 727, endPoint y: 379, distance: 341.8
click at [727, 379] on div "The first records of Everest's height, however, came much earlier, in [DATE]." at bounding box center [733, 371] width 382 height 23
click at [692, 521] on button "Verify" at bounding box center [620, 520] width 835 height 25
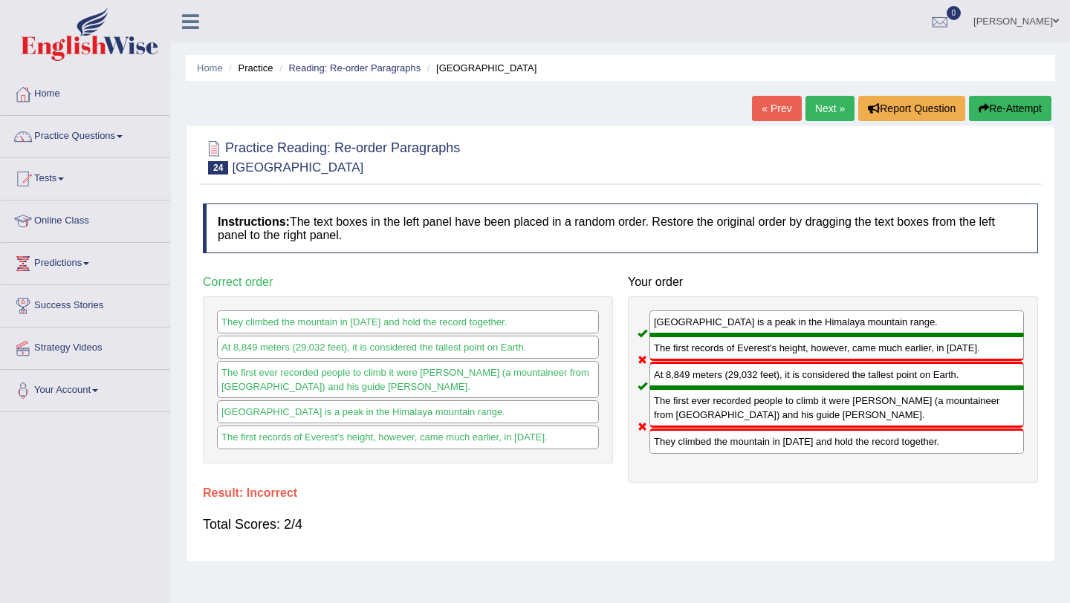
click at [822, 107] on link "Next »" at bounding box center [830, 108] width 49 height 25
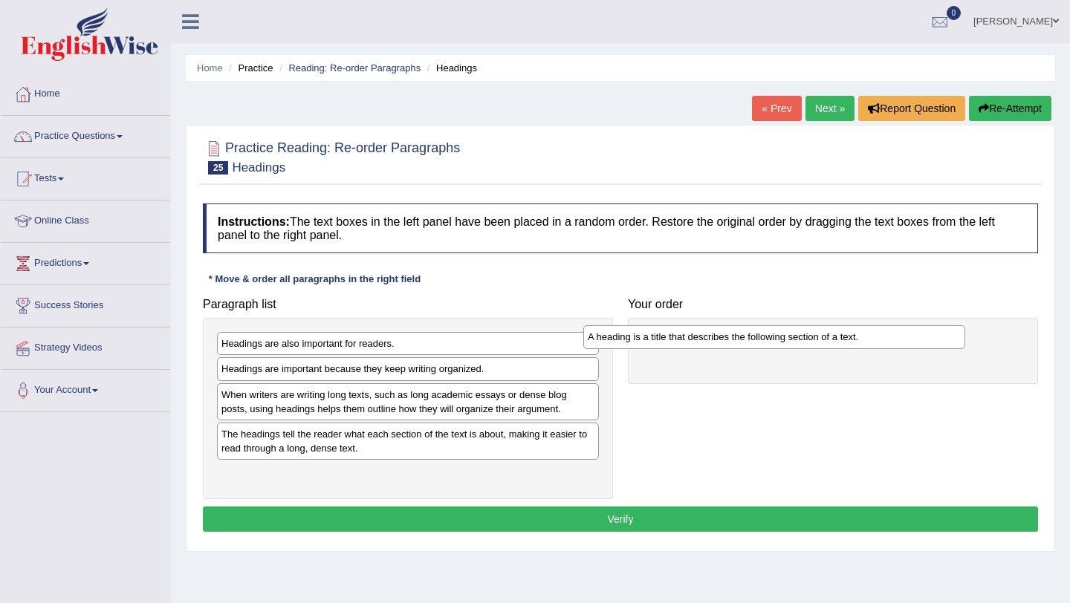
drag, startPoint x: 363, startPoint y: 377, endPoint x: 730, endPoint y: 344, distance: 367.8
click at [730, 344] on div "A heading is a title that describes the following section of a text." at bounding box center [774, 337] width 382 height 23
click at [298, 402] on div "When writers are writing long texts, such as long academic essays or dense blog…" at bounding box center [408, 400] width 382 height 37
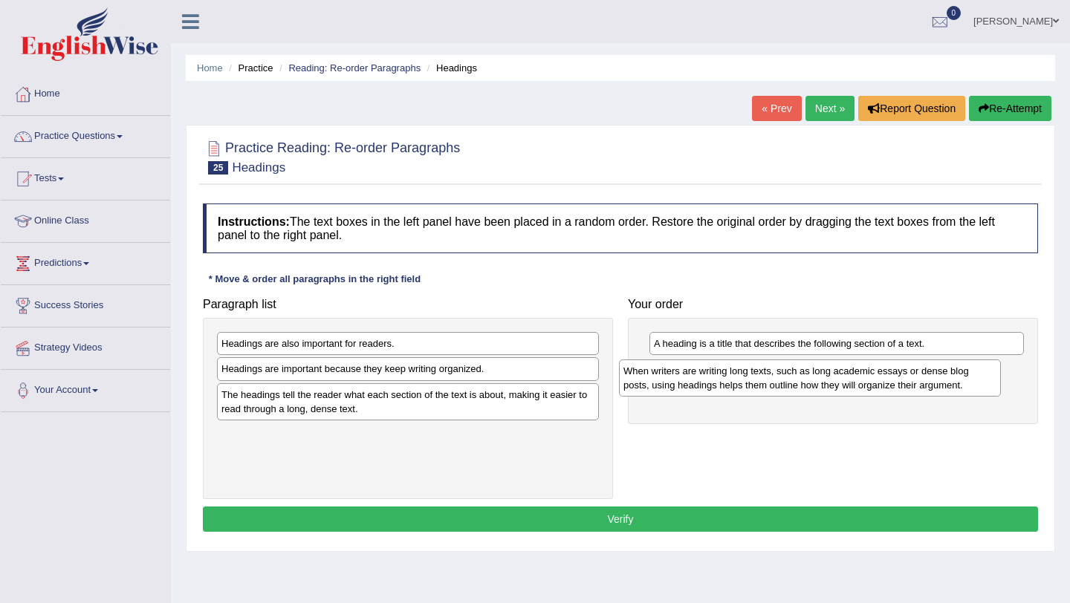
drag, startPoint x: 310, startPoint y: 408, endPoint x: 711, endPoint y: 384, distance: 402.0
click at [712, 384] on div "When writers are writing long texts, such as long academic essays or dense blog…" at bounding box center [810, 378] width 382 height 37
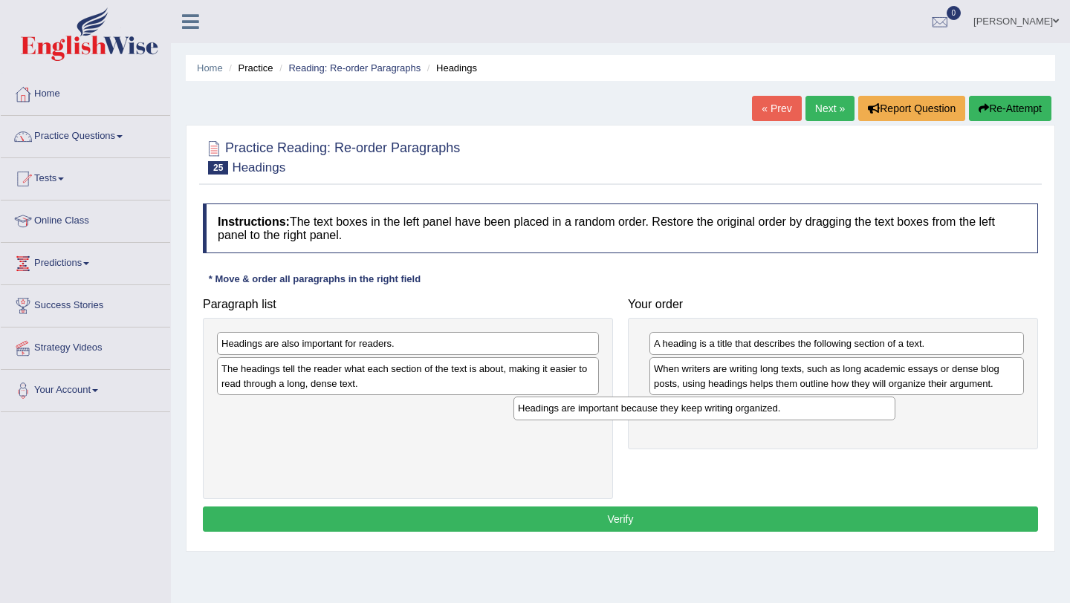
drag, startPoint x: 371, startPoint y: 375, endPoint x: 670, endPoint y: 412, distance: 301.1
click at [670, 412] on div "Headings are important because they keep writing organized." at bounding box center [705, 408] width 382 height 23
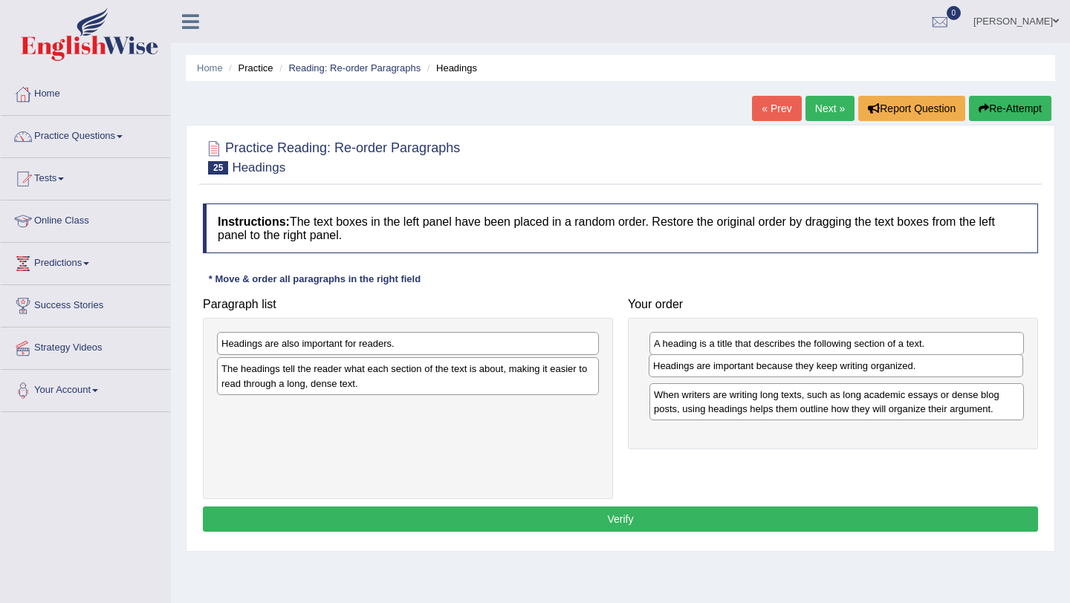
drag, startPoint x: 801, startPoint y: 416, endPoint x: 800, endPoint y: 376, distance: 40.2
click at [800, 376] on div "Headings are important because they keep writing organized." at bounding box center [836, 365] width 375 height 23
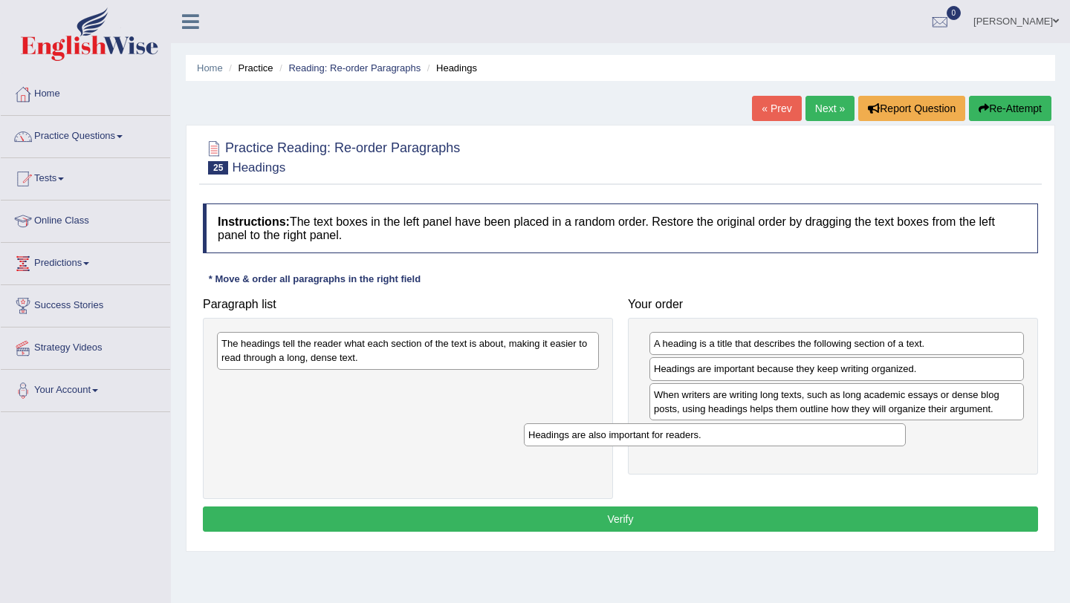
drag, startPoint x: 441, startPoint y: 349, endPoint x: 748, endPoint y: 439, distance: 319.8
click at [748, 439] on div "Headings are also important for readers." at bounding box center [715, 435] width 382 height 23
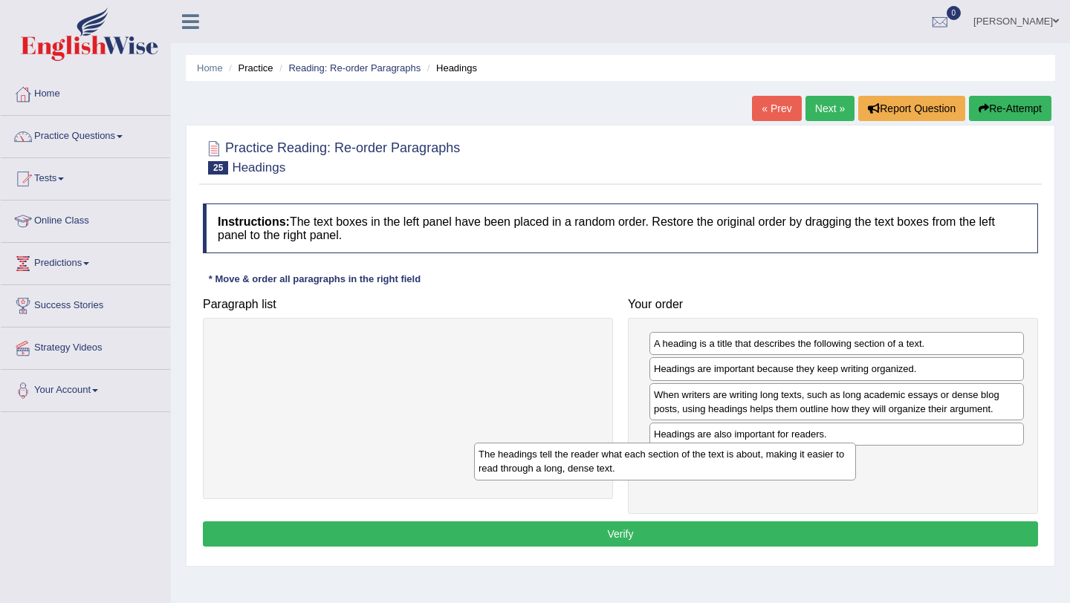
drag, startPoint x: 392, startPoint y: 351, endPoint x: 661, endPoint y: 463, distance: 291.5
click at [661, 463] on div "The headings tell the reader what each section of the text is about, making it …" at bounding box center [665, 461] width 382 height 37
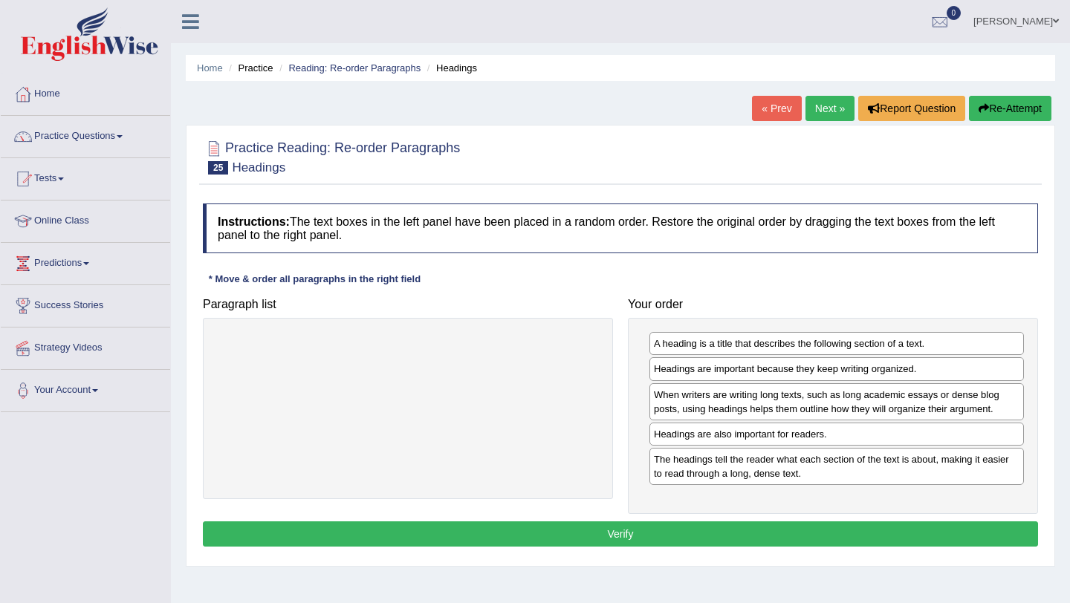
click at [623, 537] on button "Verify" at bounding box center [620, 534] width 835 height 25
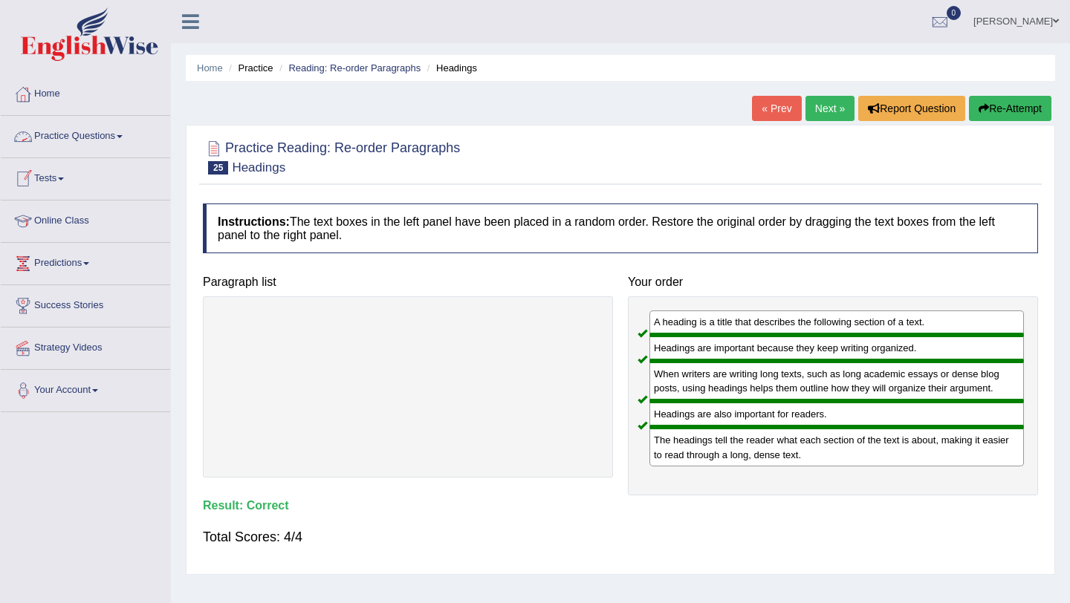
click at [123, 137] on span at bounding box center [120, 136] width 6 height 3
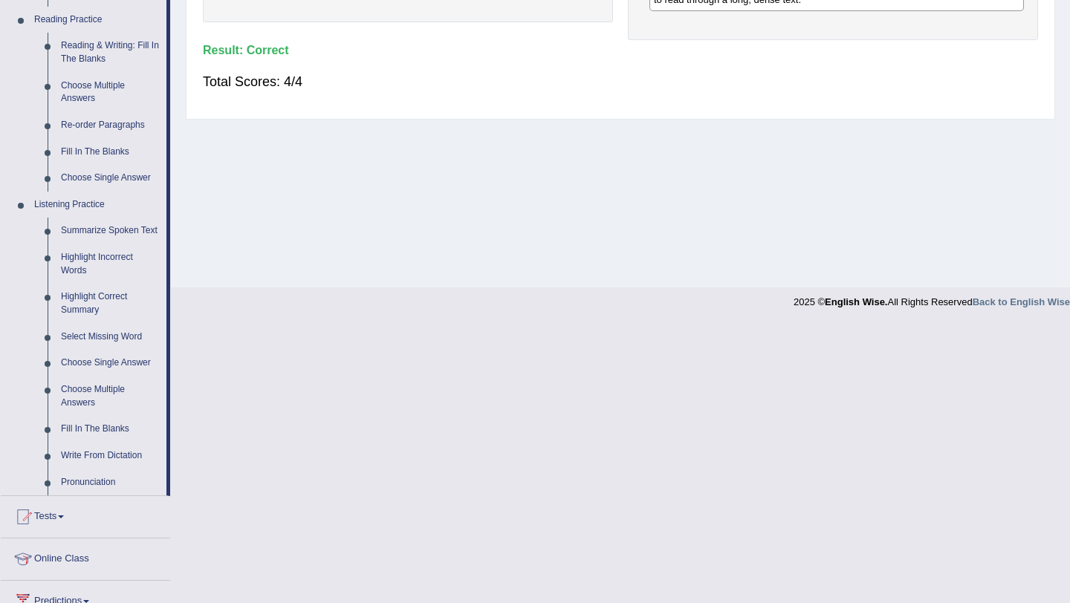
scroll to position [458, 0]
click at [128, 467] on link "Write From Dictation" at bounding box center [110, 454] width 112 height 27
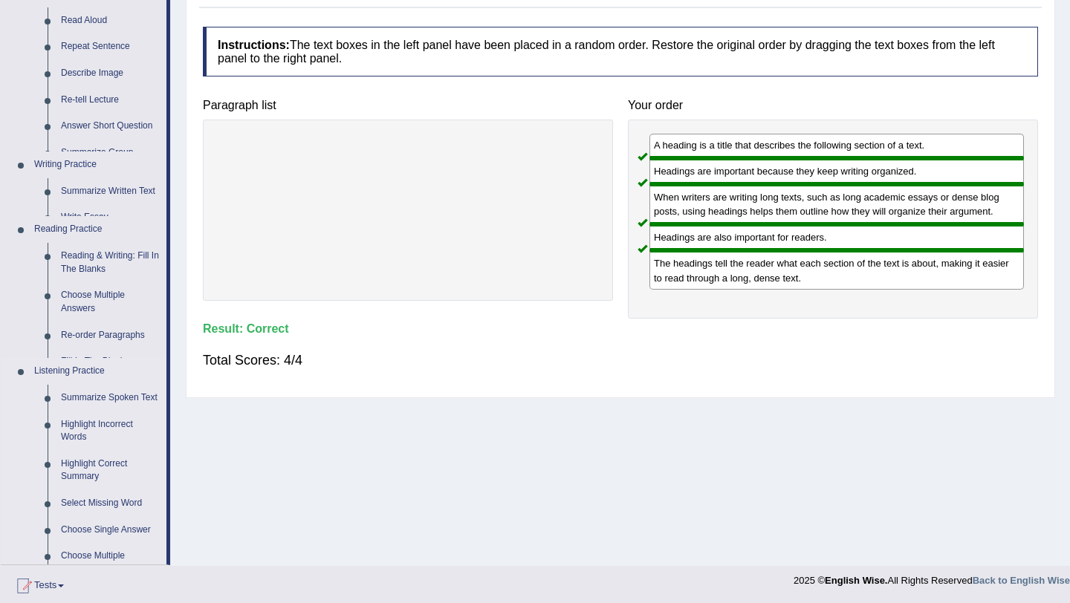
scroll to position [169, 0]
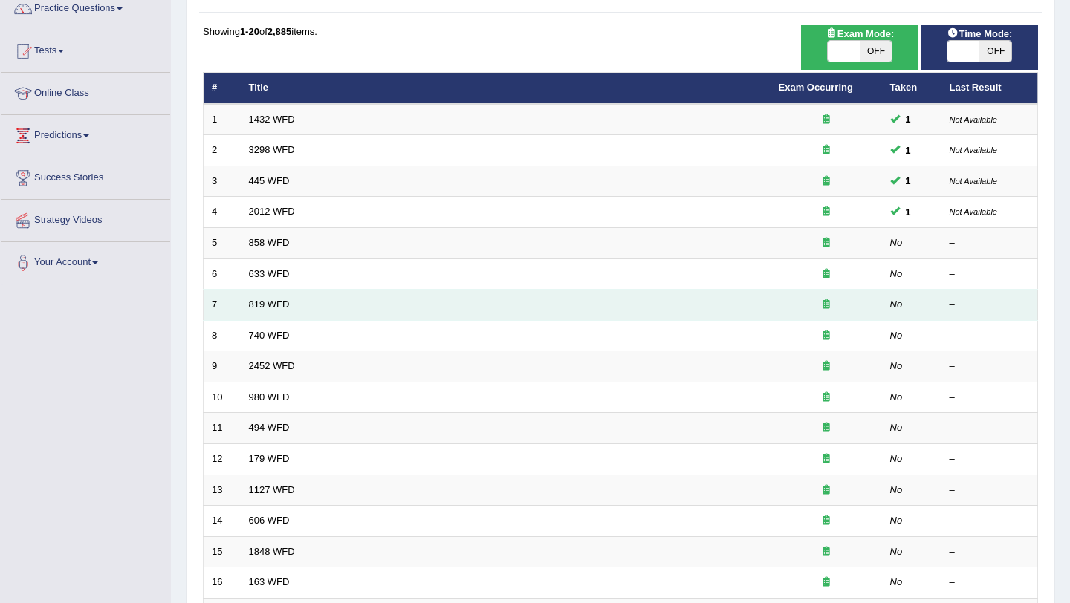
scroll to position [129, 0]
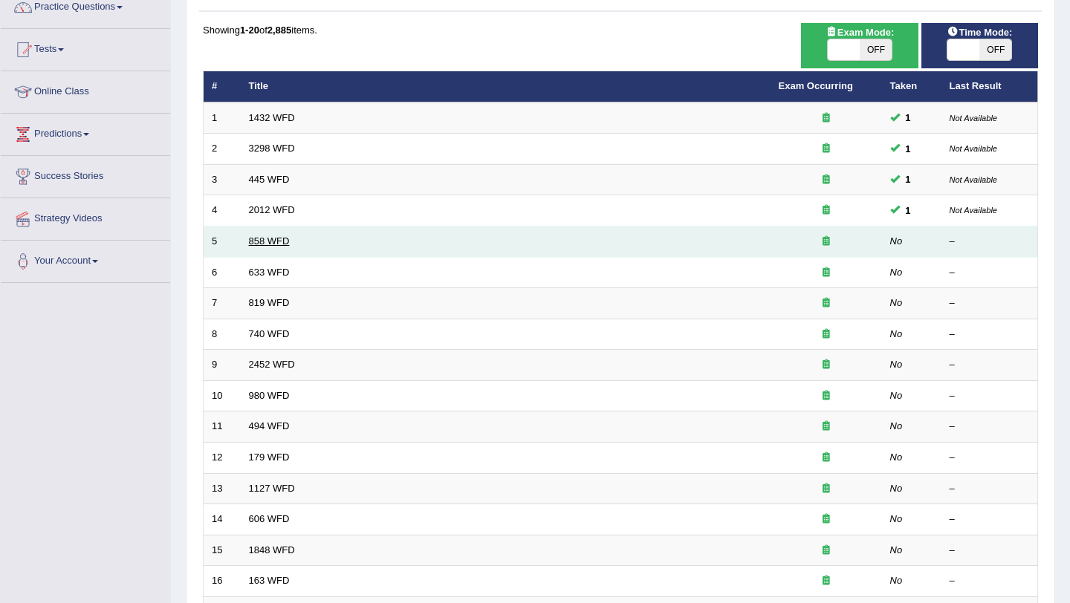
click at [271, 239] on link "858 WFD" at bounding box center [269, 241] width 41 height 11
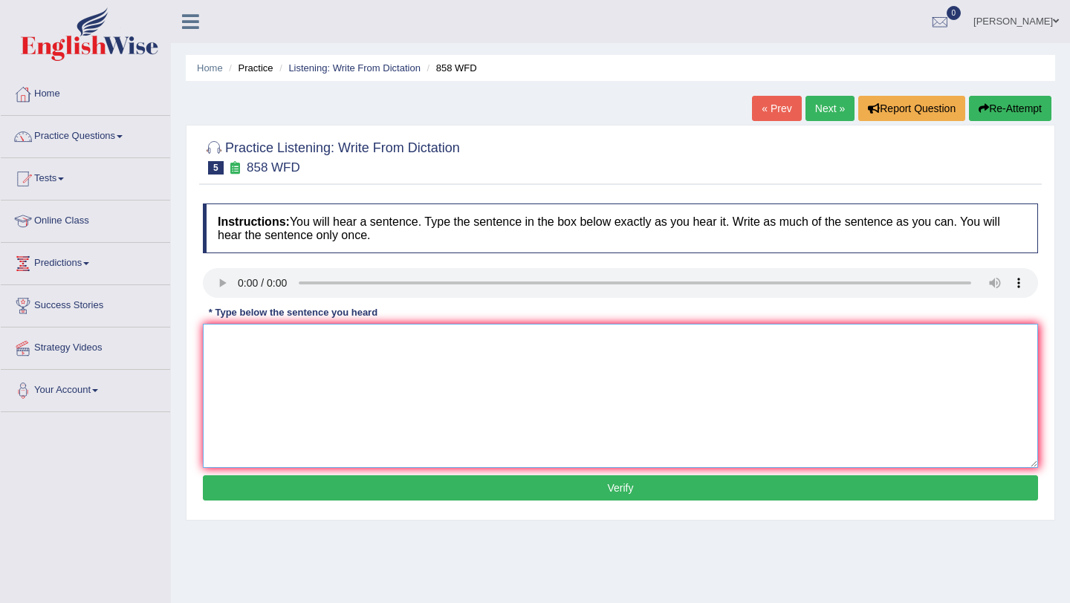
click at [282, 338] on textarea at bounding box center [620, 396] width 835 height 144
type textarea "They hear the rack when historians were here."
click at [395, 482] on button "Verify" at bounding box center [620, 488] width 835 height 25
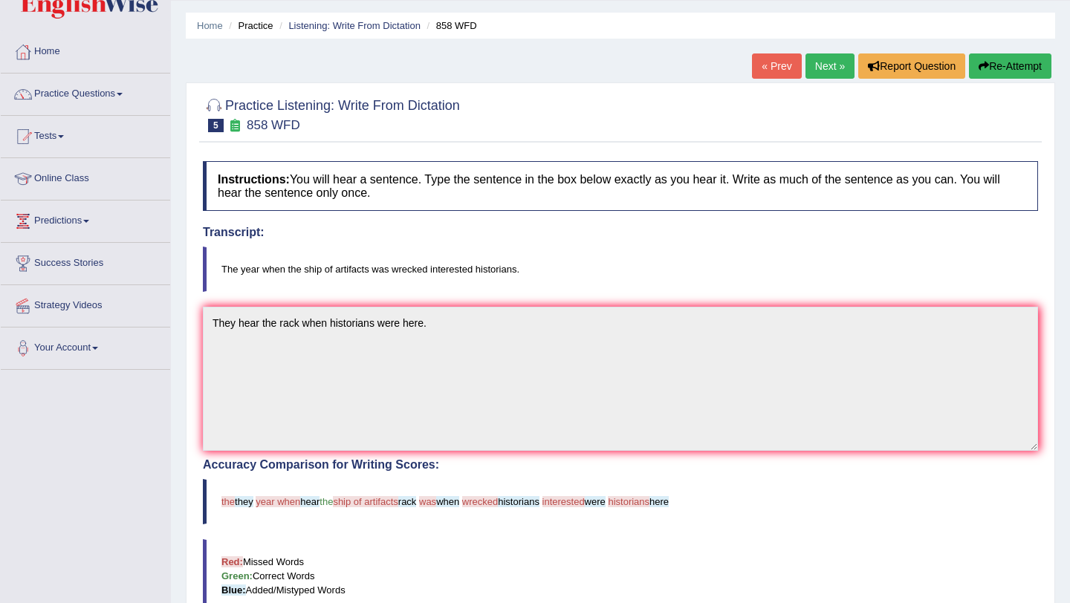
scroll to position [39, 0]
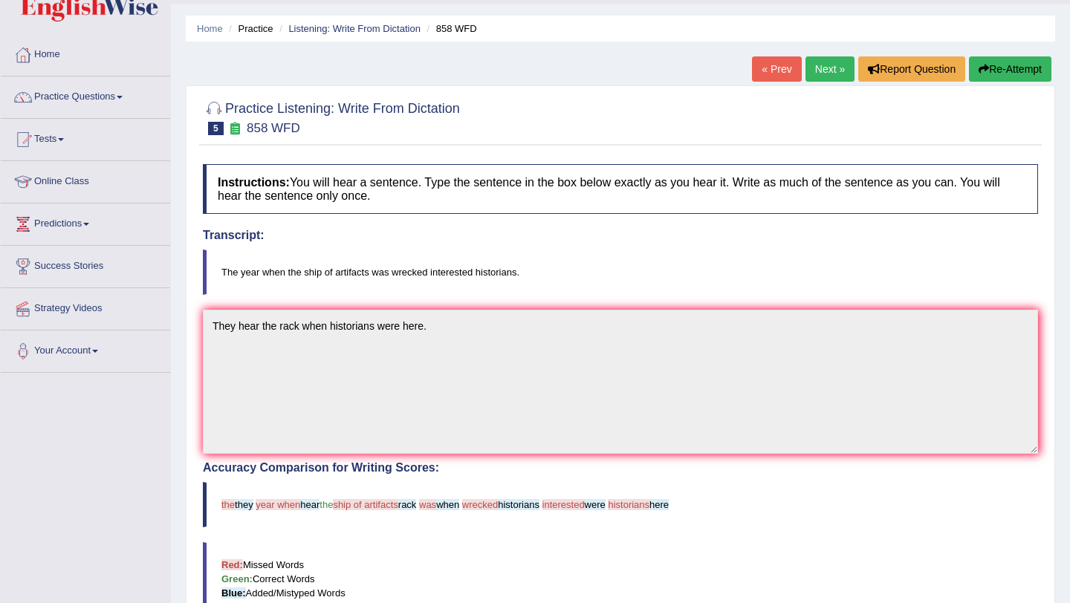
click at [823, 74] on link "Next »" at bounding box center [830, 68] width 49 height 25
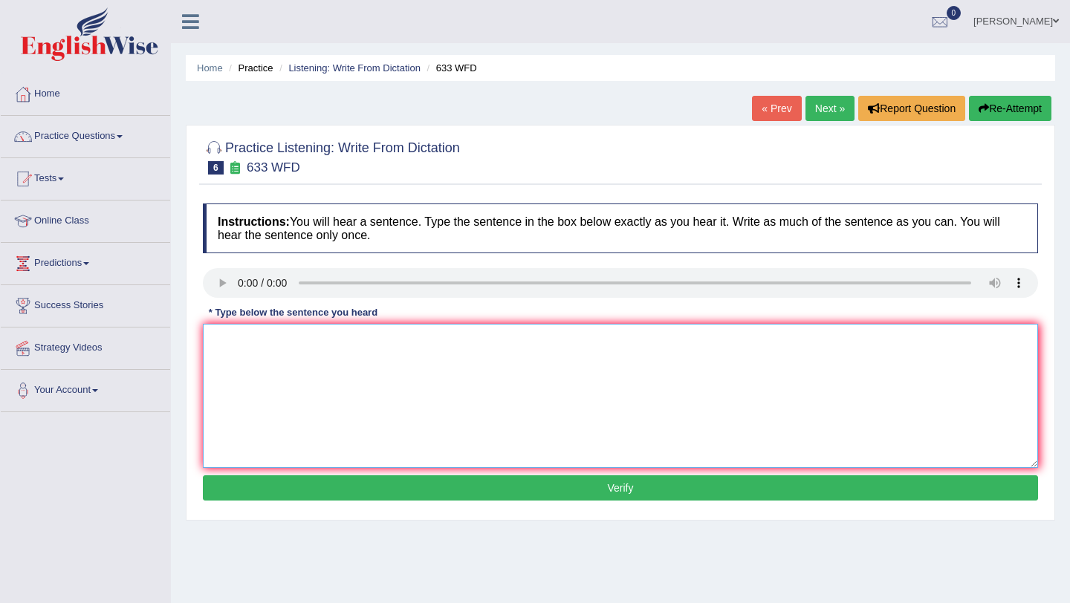
click at [298, 344] on textarea at bounding box center [620, 396] width 835 height 144
type textarea "Research shows that execrise makes us feel better."
click at [488, 482] on button "Verify" at bounding box center [620, 488] width 835 height 25
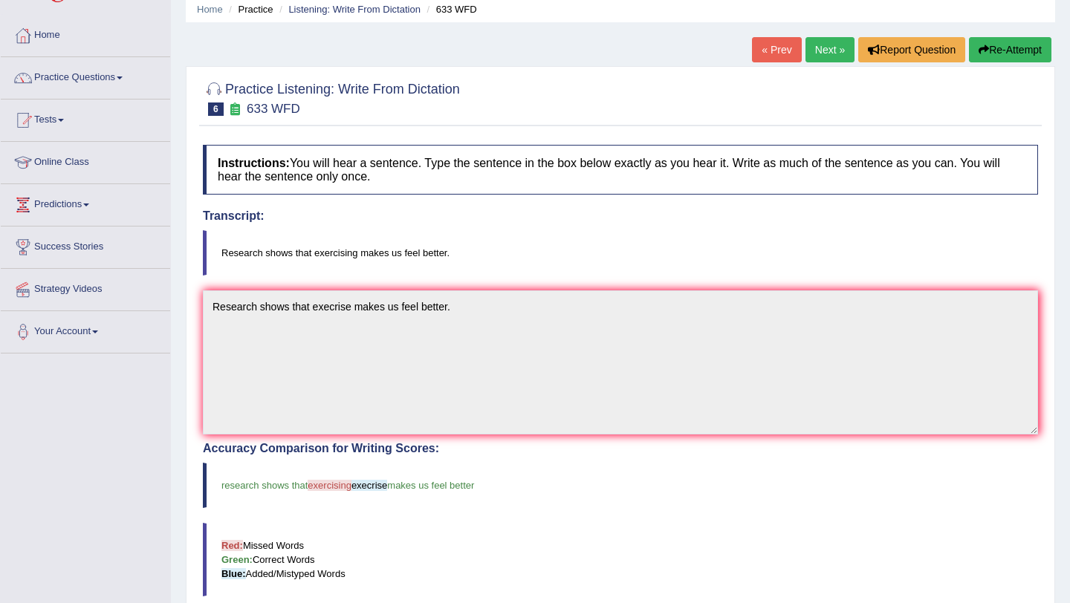
scroll to position [53, 0]
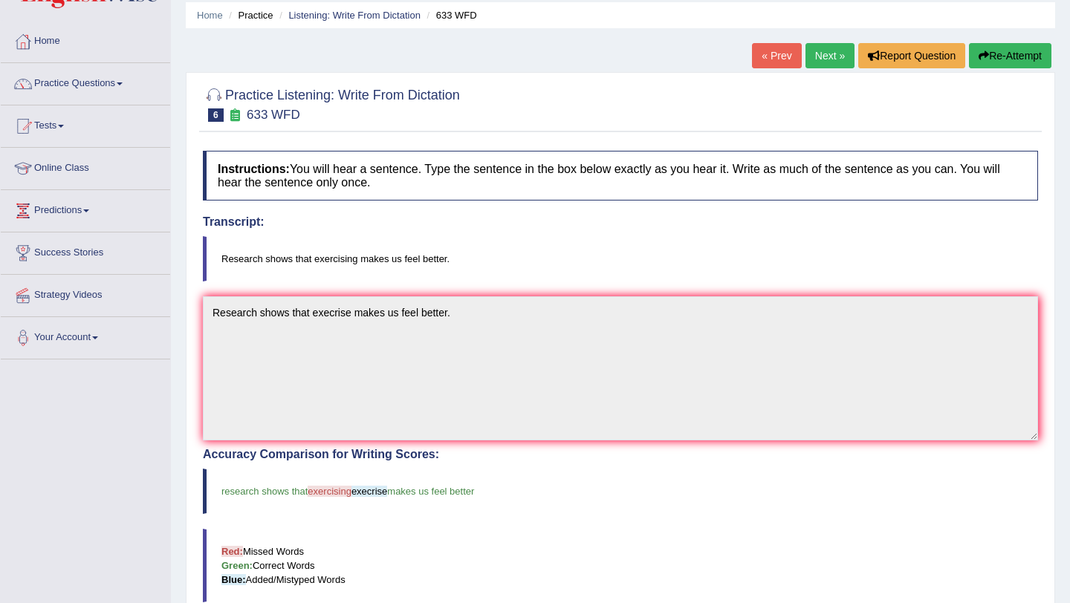
click at [826, 57] on link "Next »" at bounding box center [830, 55] width 49 height 25
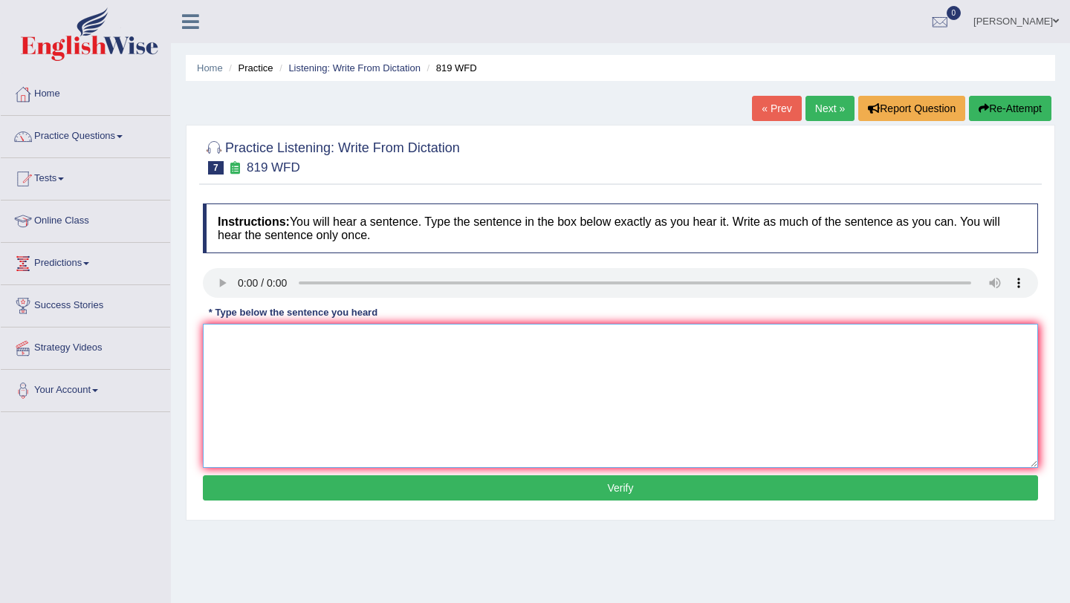
click at [306, 352] on textarea at bounding box center [620, 396] width 835 height 144
type textarea "Plants are able to continue growing throughout their life."
click at [435, 486] on button "Verify" at bounding box center [620, 488] width 835 height 25
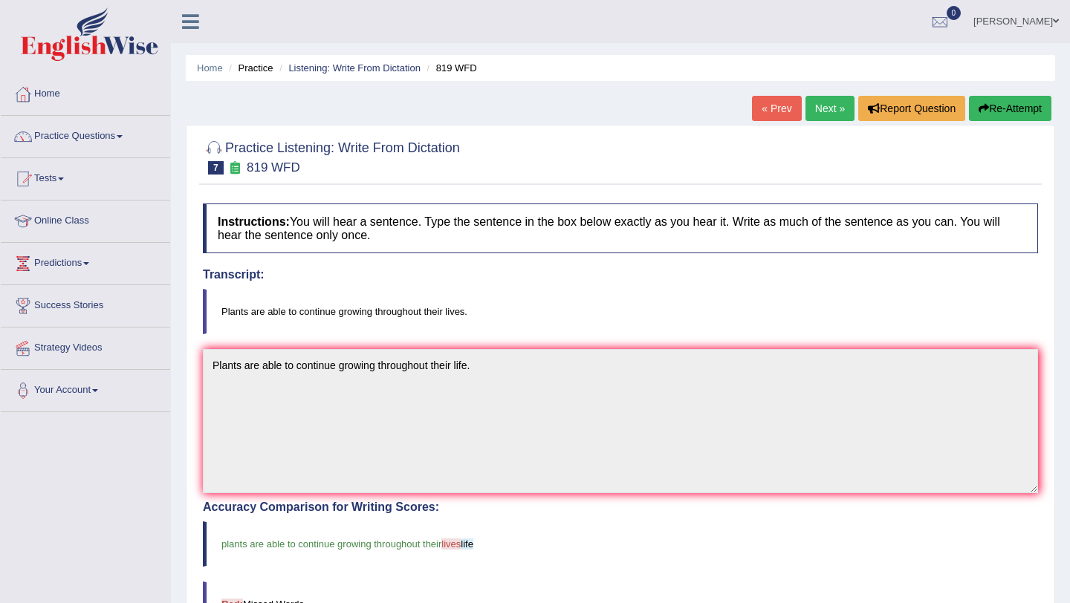
click at [823, 110] on link "Next »" at bounding box center [830, 108] width 49 height 25
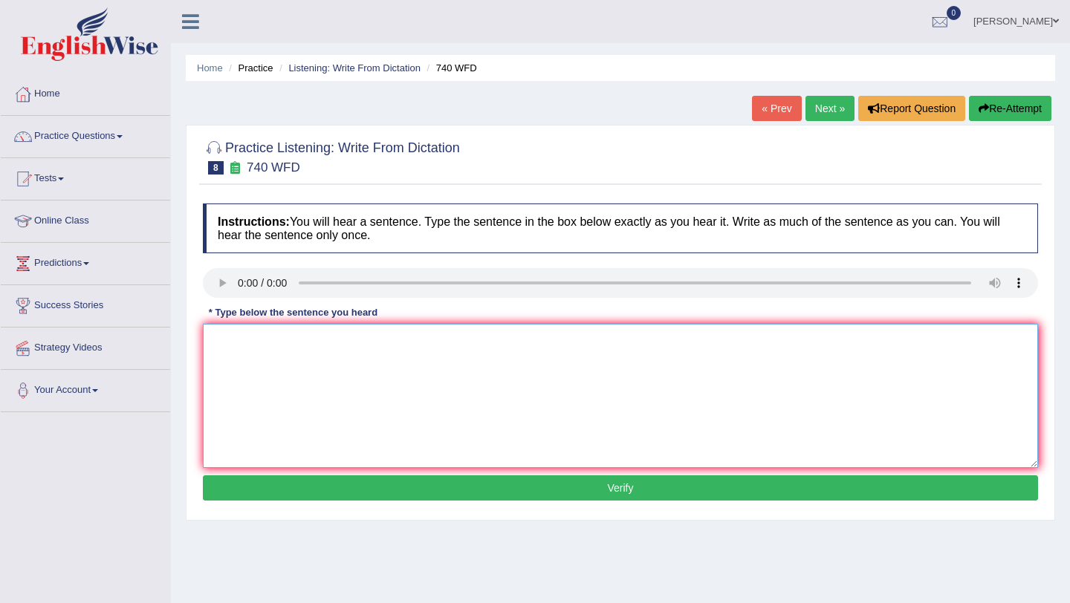
click at [257, 347] on textarea at bounding box center [620, 396] width 835 height 144
type textarea "A series of observations were carried out in class rooms."
click at [477, 481] on button "Verify" at bounding box center [620, 488] width 835 height 25
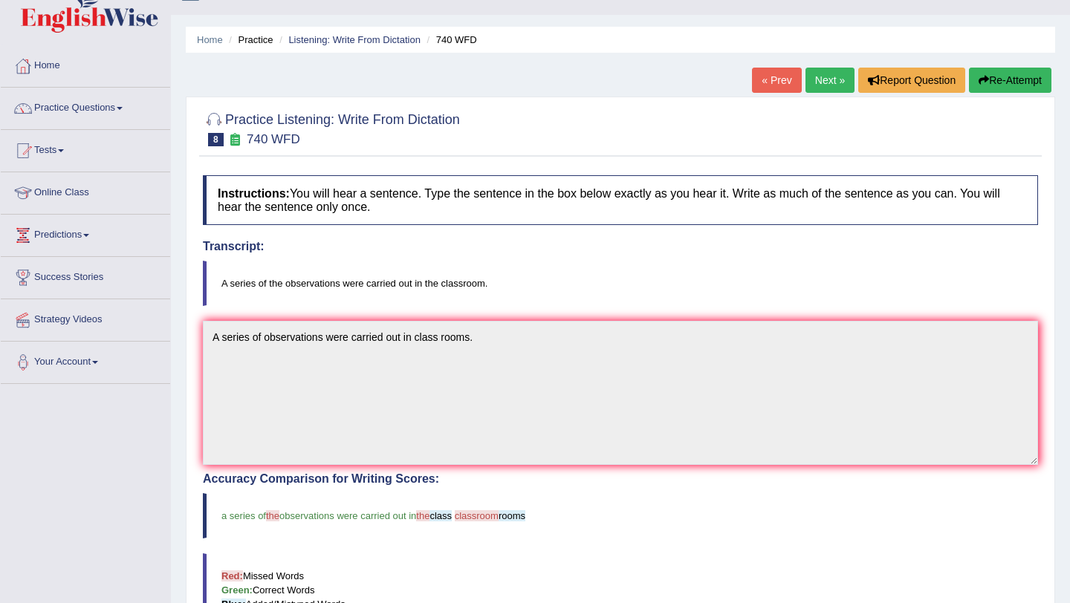
scroll to position [27, 0]
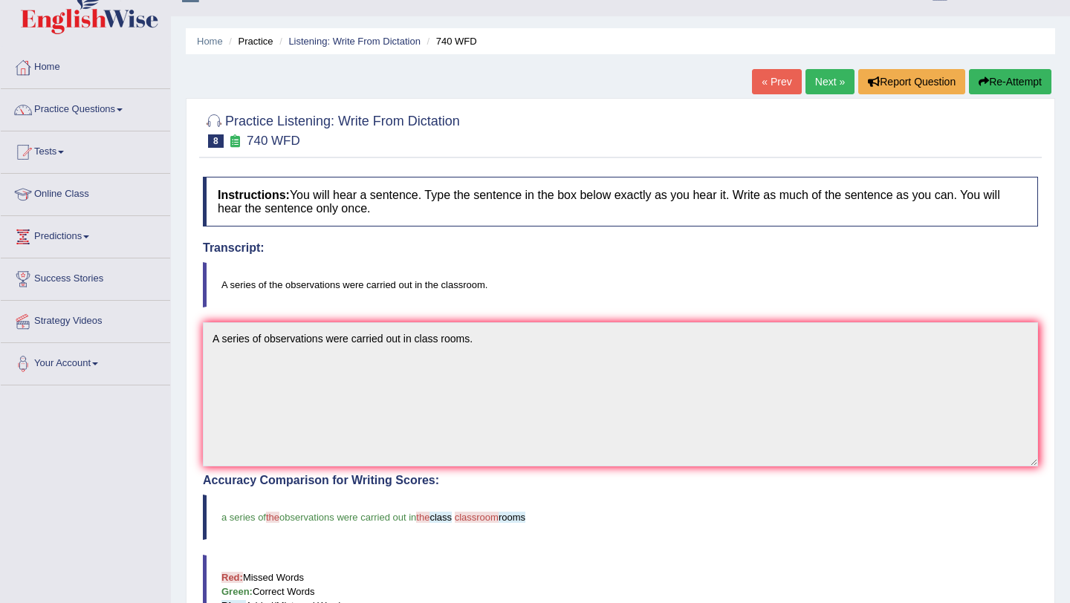
click at [820, 82] on link "Next »" at bounding box center [830, 81] width 49 height 25
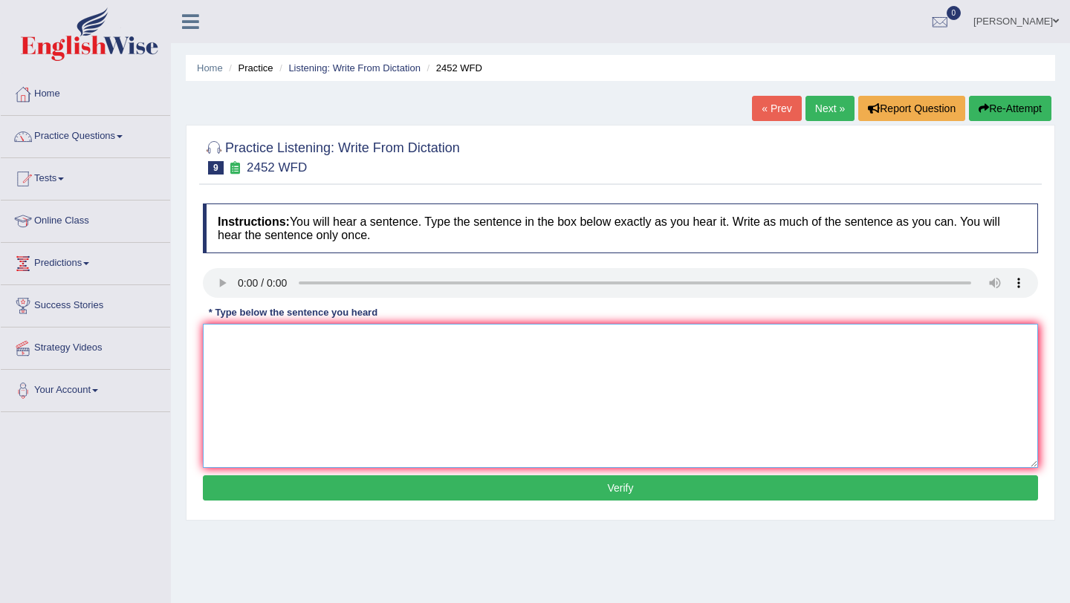
click at [330, 371] on textarea at bounding box center [620, 396] width 835 height 144
type textarea "It is a debate about the value of knowledge."
click at [441, 486] on button "Verify" at bounding box center [620, 488] width 835 height 25
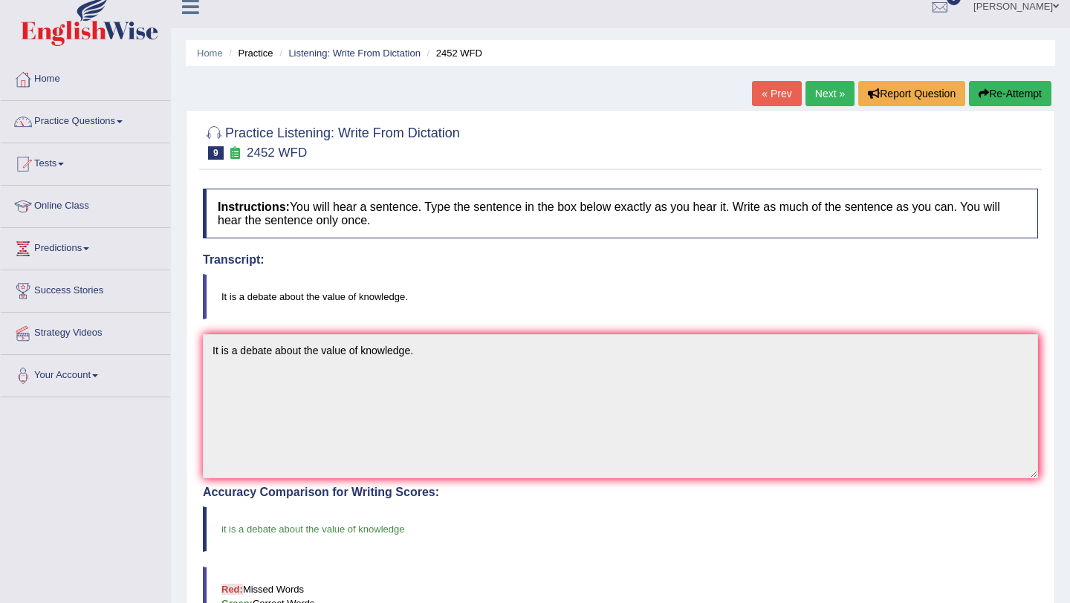
scroll to position [3, 0]
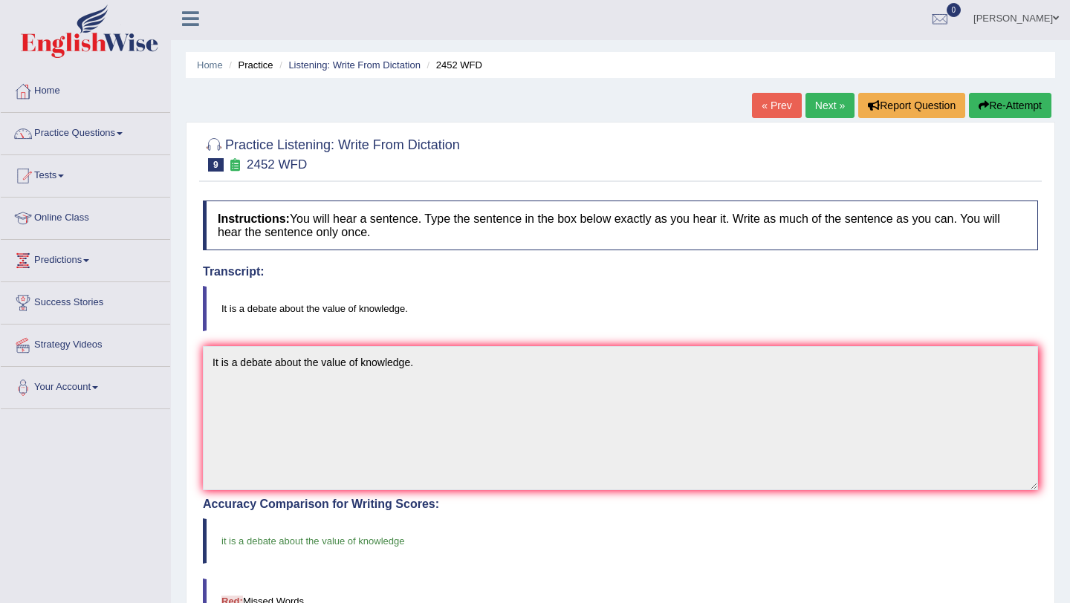
click at [825, 103] on link "Next »" at bounding box center [830, 105] width 49 height 25
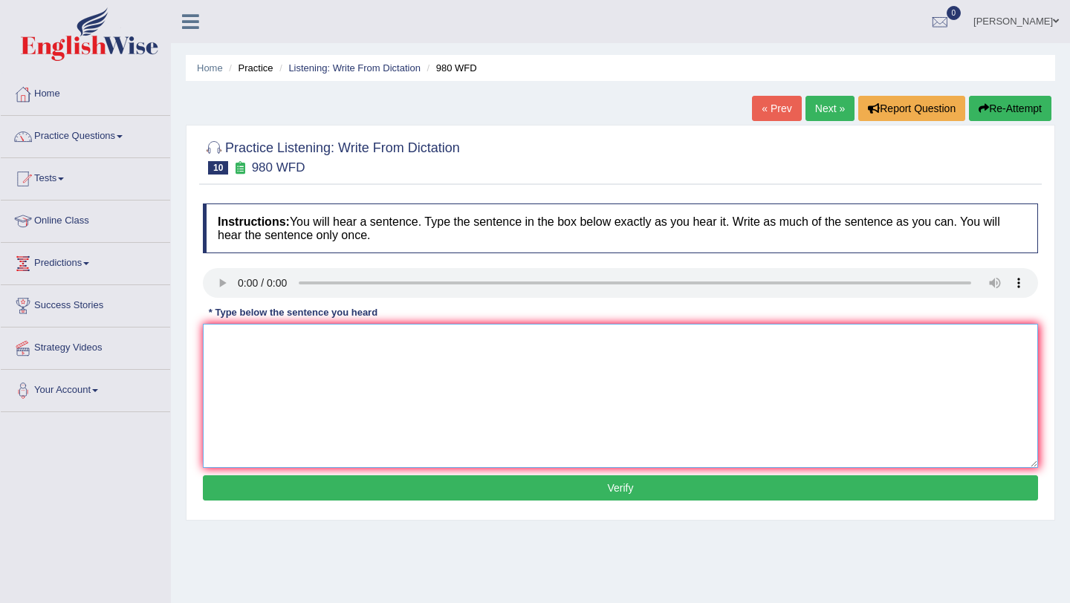
click at [301, 353] on textarea at bounding box center [620, 396] width 835 height 144
type textarea "Your ideas has been debated and discussed in seminars and tutorials."
click at [459, 493] on button "Verify" at bounding box center [620, 488] width 835 height 25
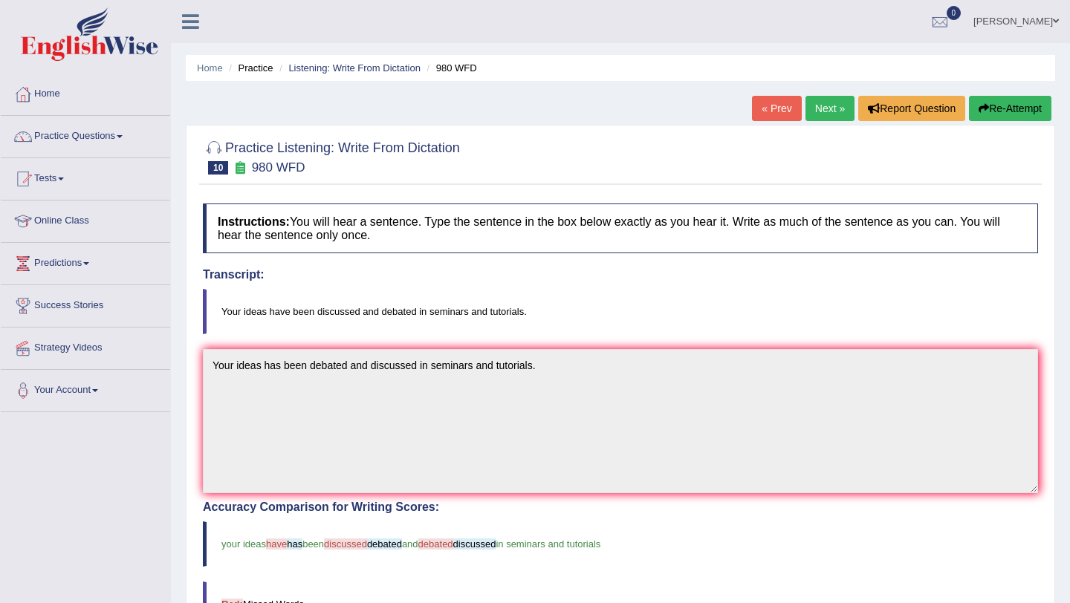
click at [821, 111] on link "Next »" at bounding box center [830, 108] width 49 height 25
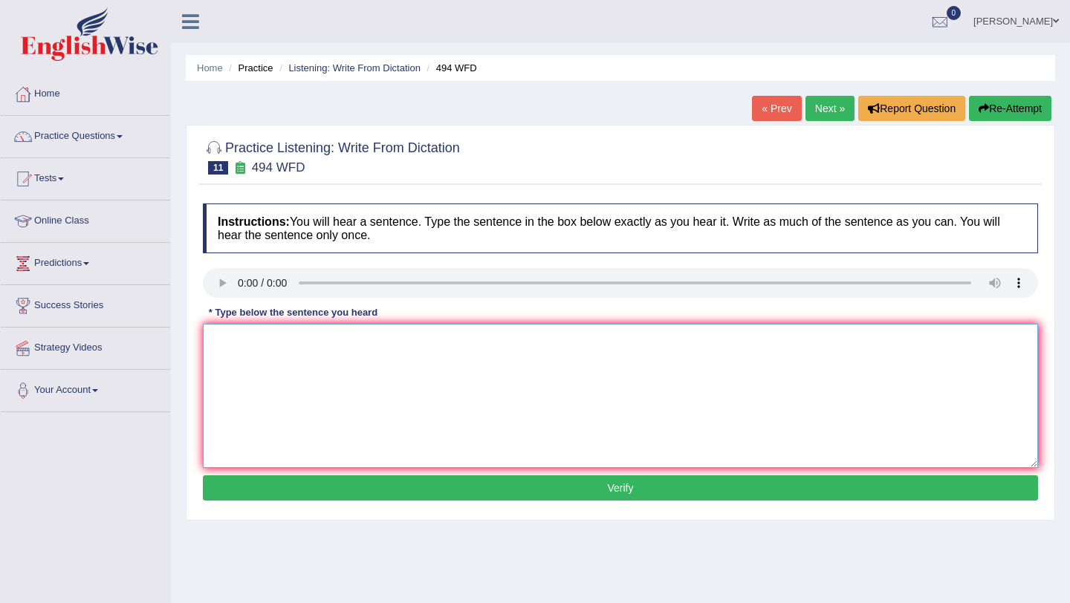
click at [279, 360] on textarea at bounding box center [620, 396] width 835 height 144
type textarea "The vocabulary that is peculiar is called jargons."
click at [462, 490] on button "Verify" at bounding box center [620, 488] width 835 height 25
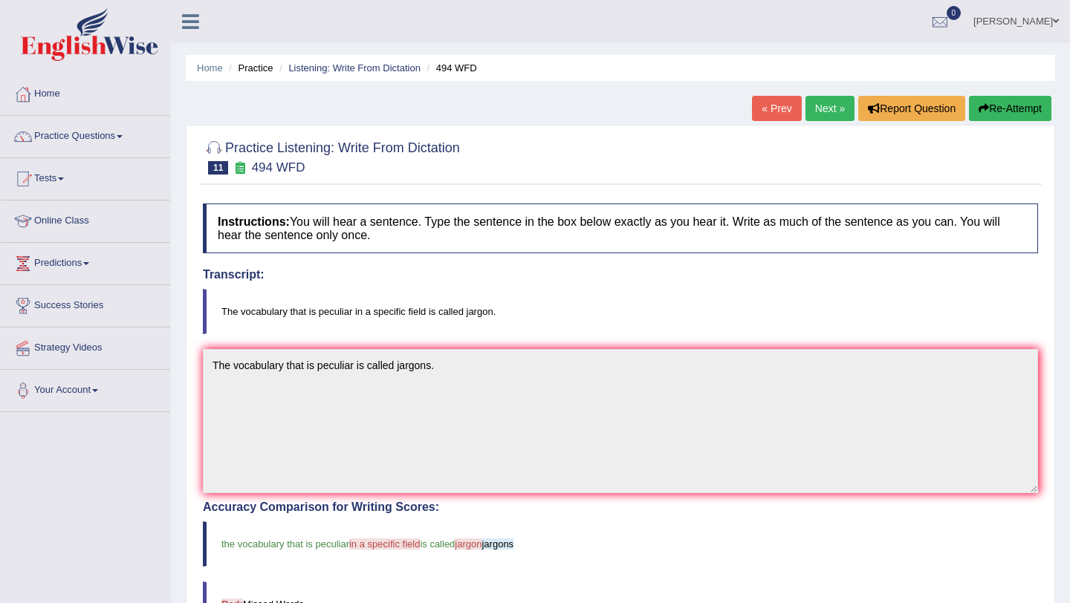
click at [826, 112] on link "Next »" at bounding box center [830, 108] width 49 height 25
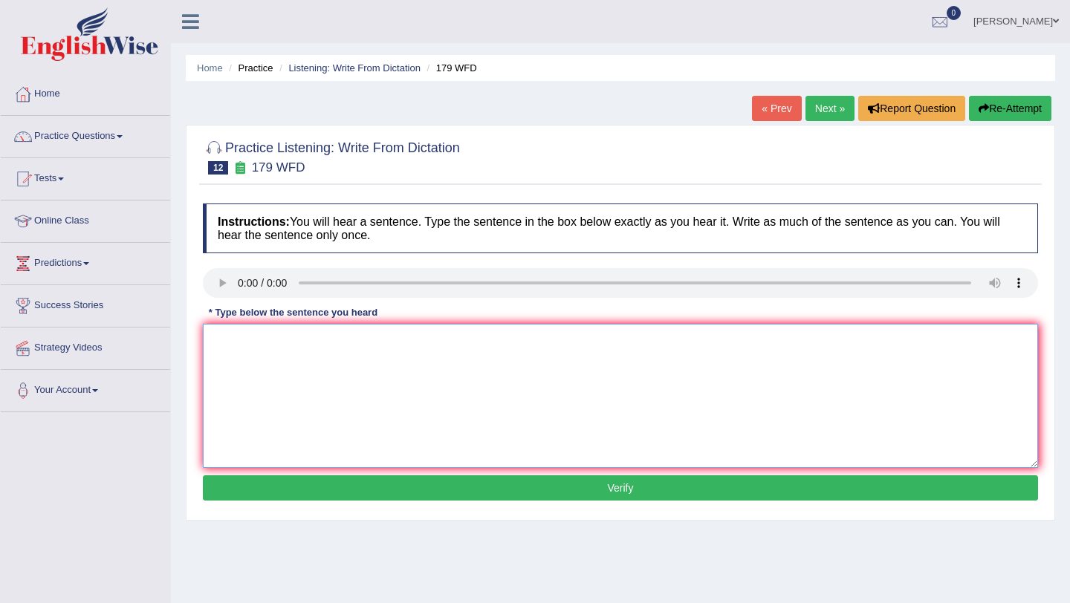
click at [295, 340] on textarea at bounding box center [620, 396] width 835 height 144
type textarea "Lectures are the oldest and most famous teaching method in university."
click at [456, 488] on button "Verify" at bounding box center [620, 488] width 835 height 25
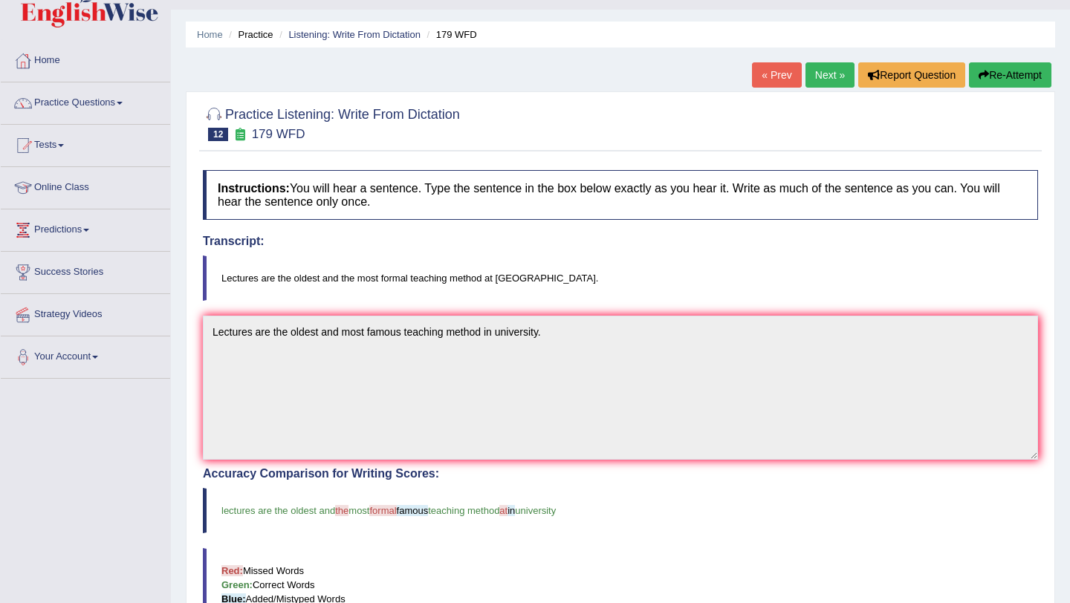
scroll to position [38, 0]
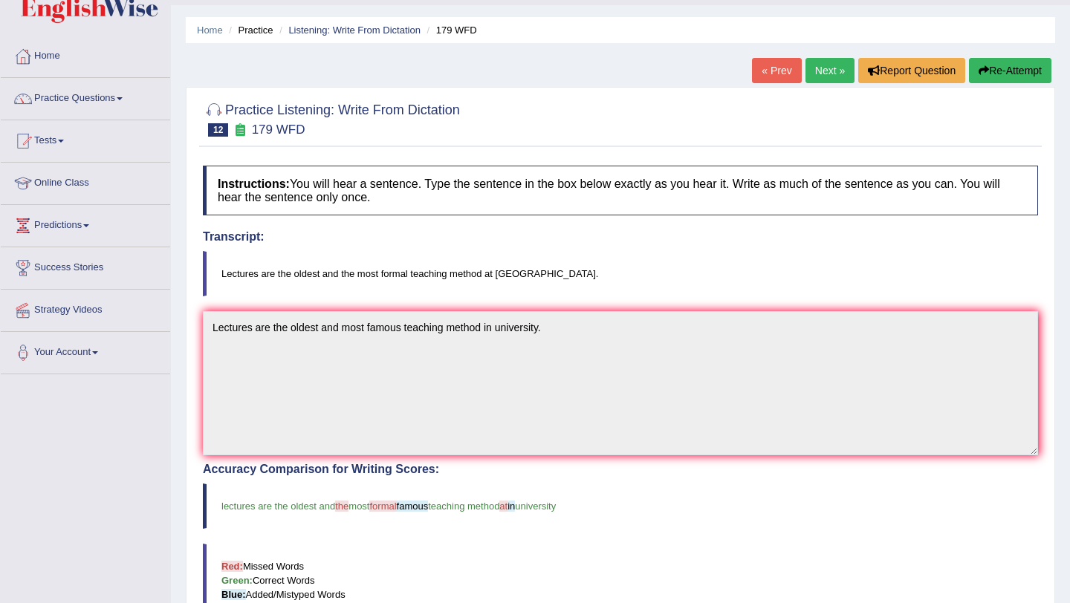
click at [830, 68] on link "Next »" at bounding box center [830, 70] width 49 height 25
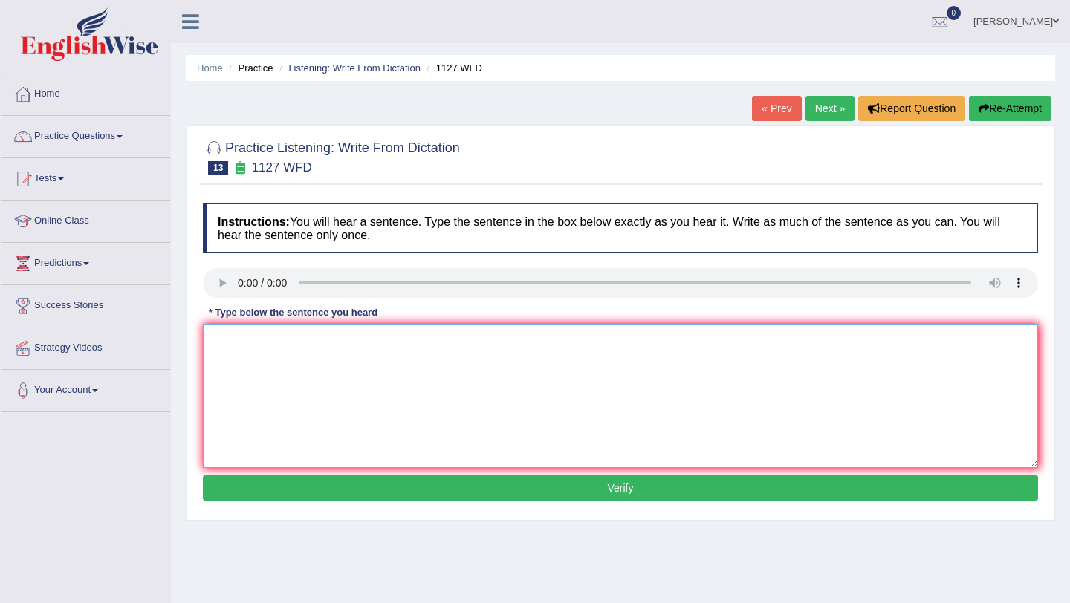
click at [241, 346] on textarea at bounding box center [620, 396] width 835 height 144
type textarea "A university degree is a requirement in entering many professions."
click at [571, 491] on button "Verify" at bounding box center [620, 488] width 835 height 25
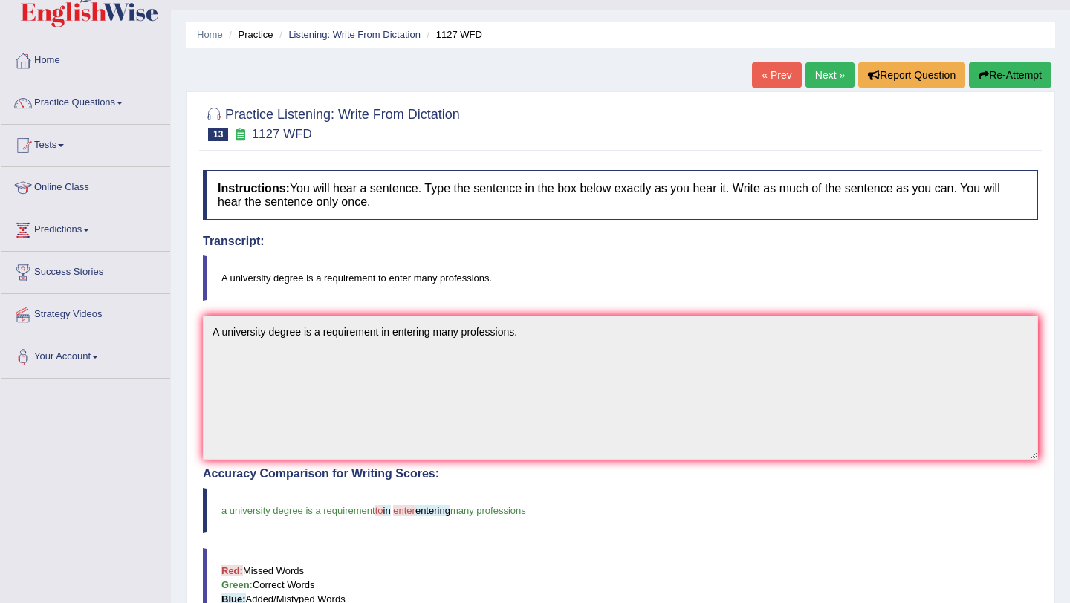
scroll to position [28, 0]
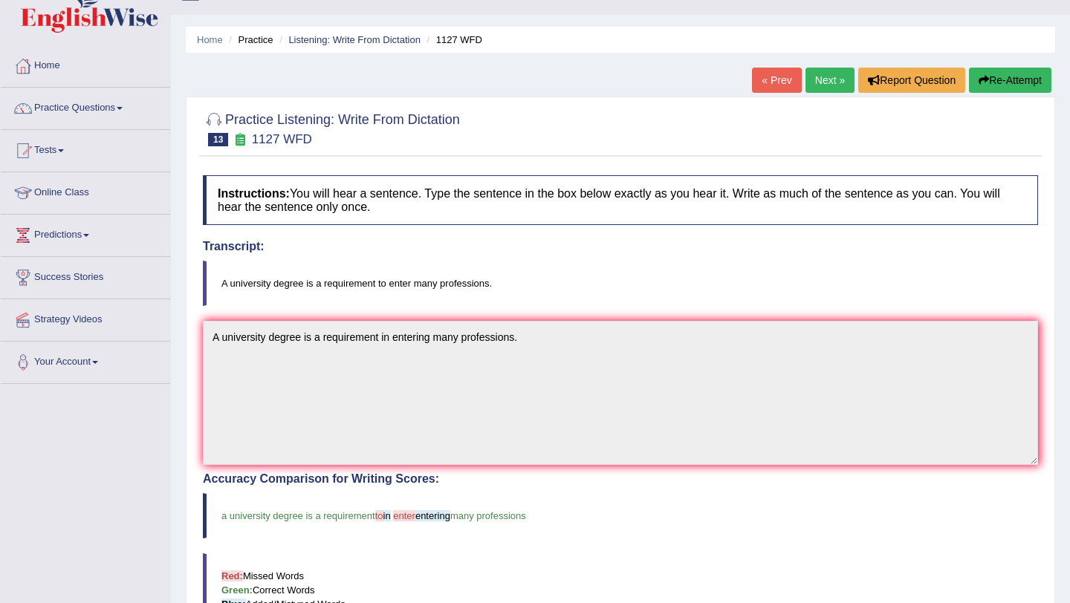
click at [831, 79] on link "Next »" at bounding box center [830, 80] width 49 height 25
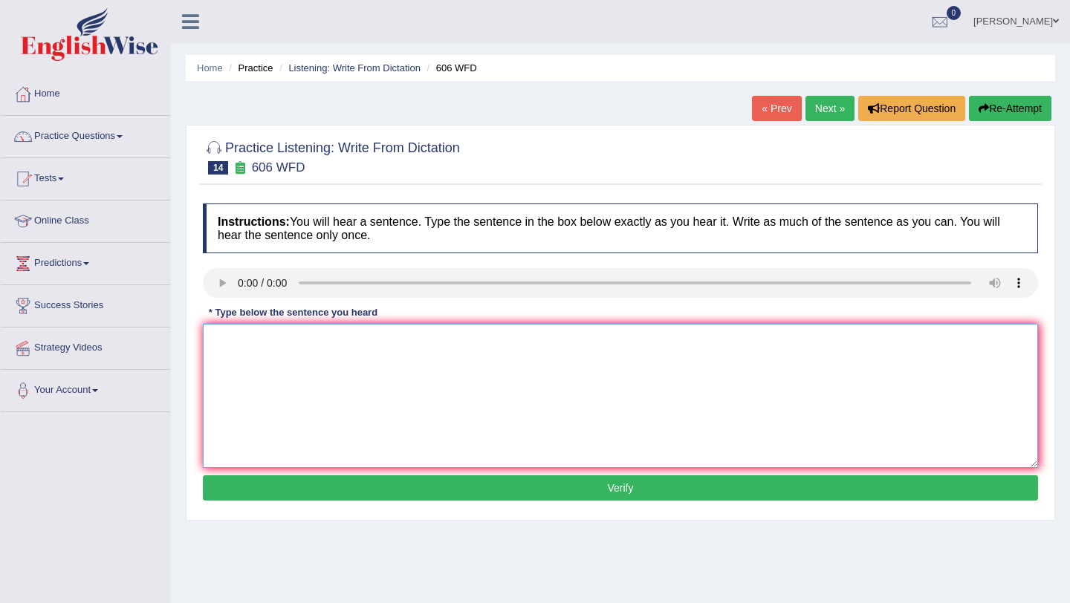
click at [292, 346] on textarea at bounding box center [620, 396] width 835 height 144
type textarea "Students will study the language and literature in Ancient Greek."
click at [476, 484] on button "Verify" at bounding box center [620, 488] width 835 height 25
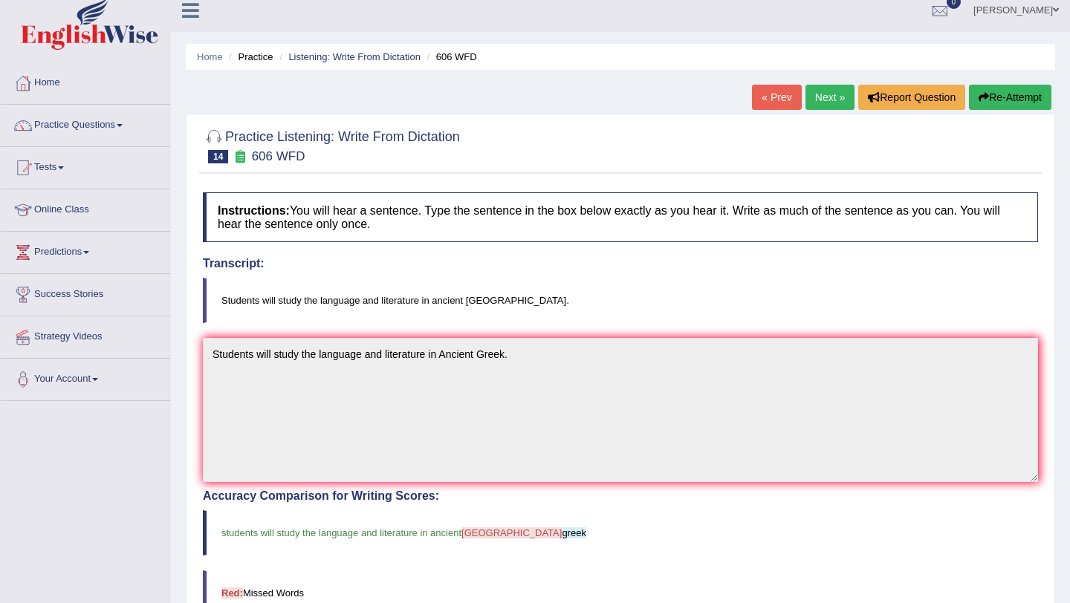
scroll to position [13, 0]
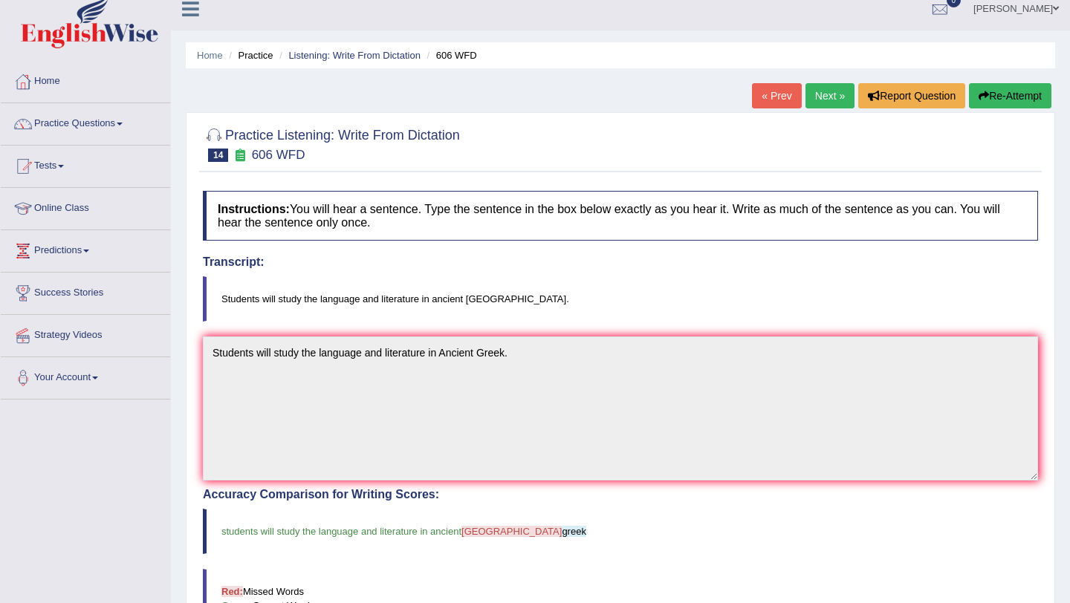
click at [826, 97] on link "Next »" at bounding box center [830, 95] width 49 height 25
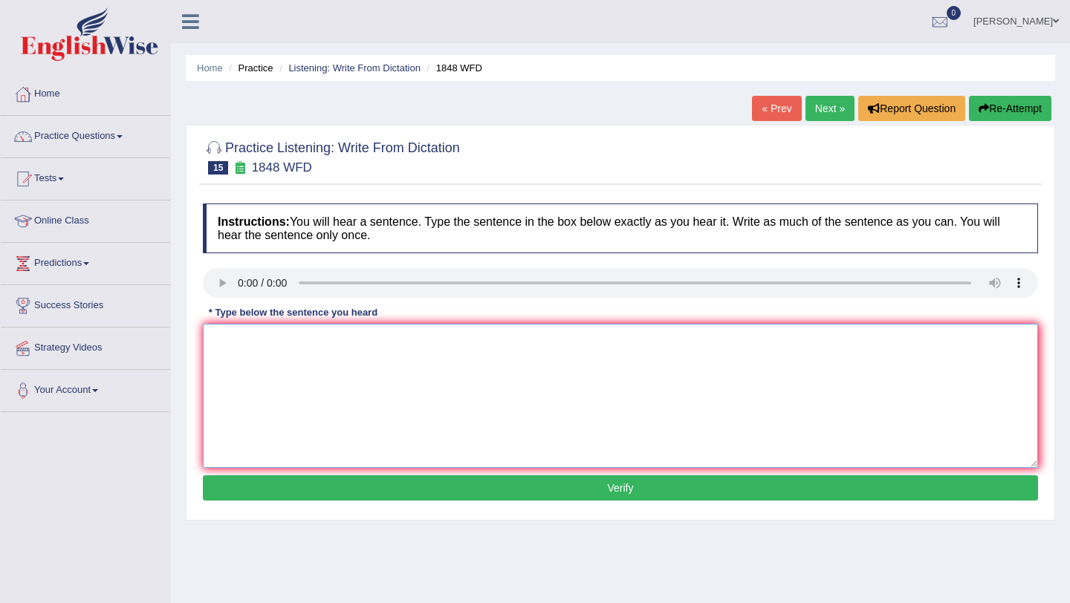
click at [273, 333] on textarea at bounding box center [620, 396] width 835 height 144
type textarea "Students must present a valid identification to enroll in this course."
click at [557, 492] on button "Verify" at bounding box center [620, 488] width 835 height 25
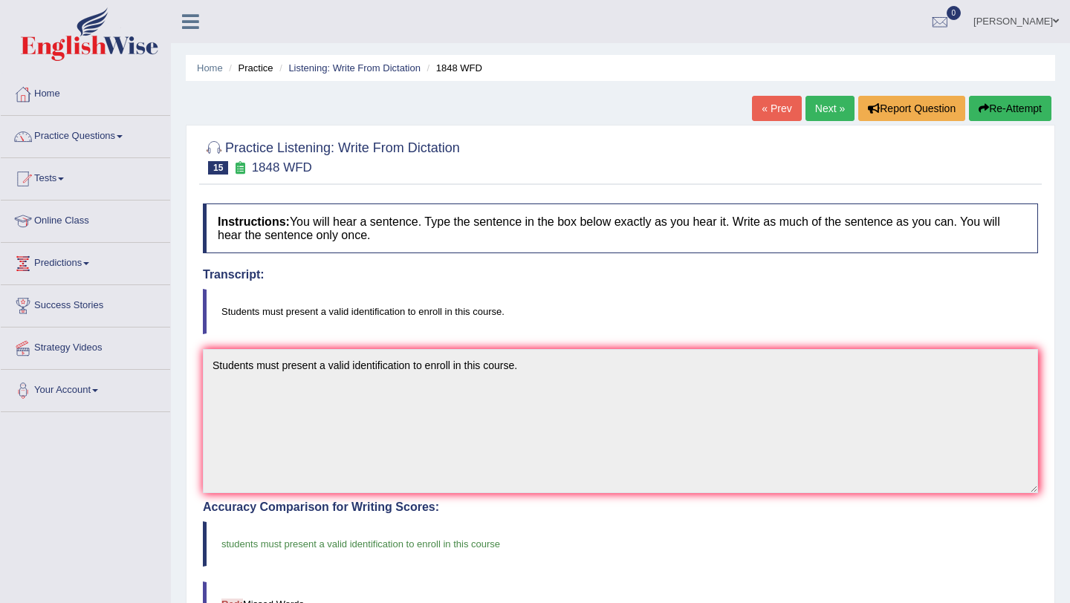
click at [61, 92] on link "Home" at bounding box center [85, 92] width 169 height 37
